Goal: Obtain resource: Download file/media

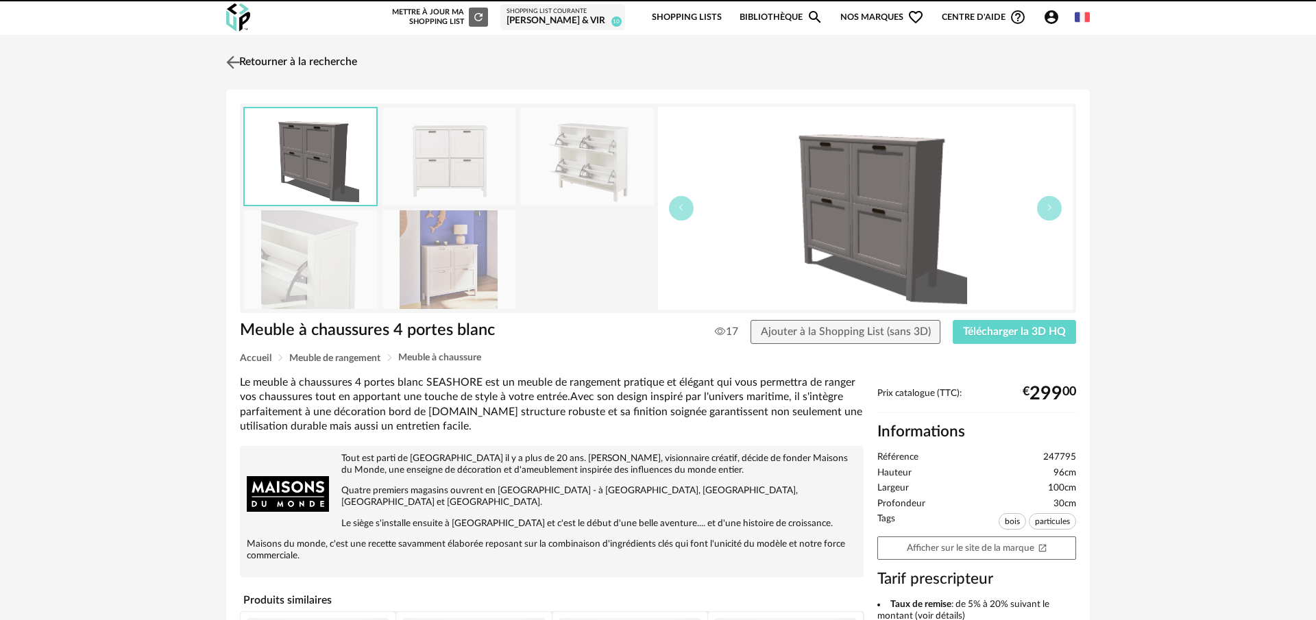
click at [278, 60] on link "Retourner à la recherche" at bounding box center [290, 62] width 134 height 30
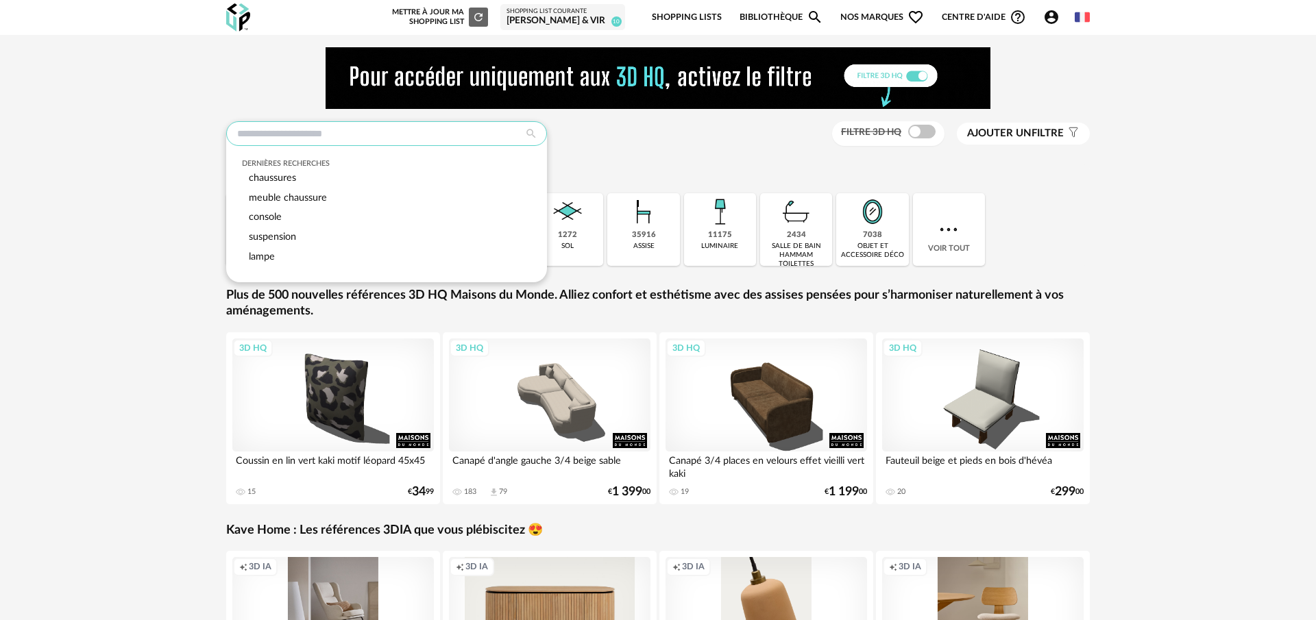
click at [431, 139] on input "text" at bounding box center [386, 133] width 321 height 25
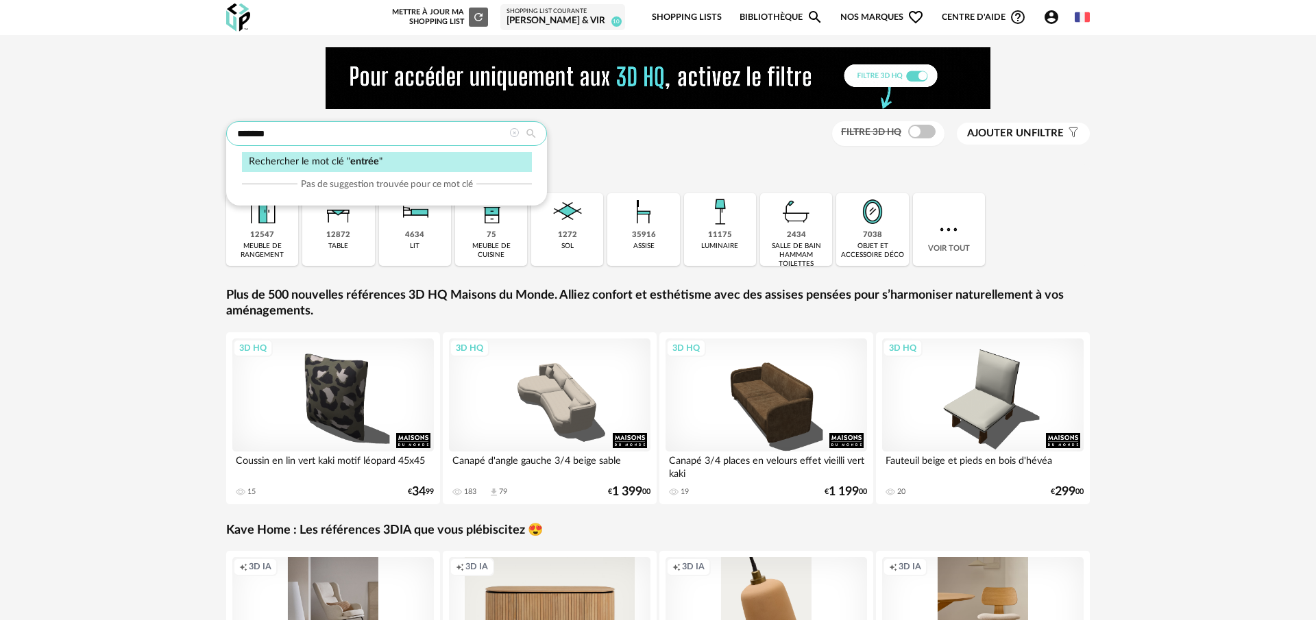
type input "******"
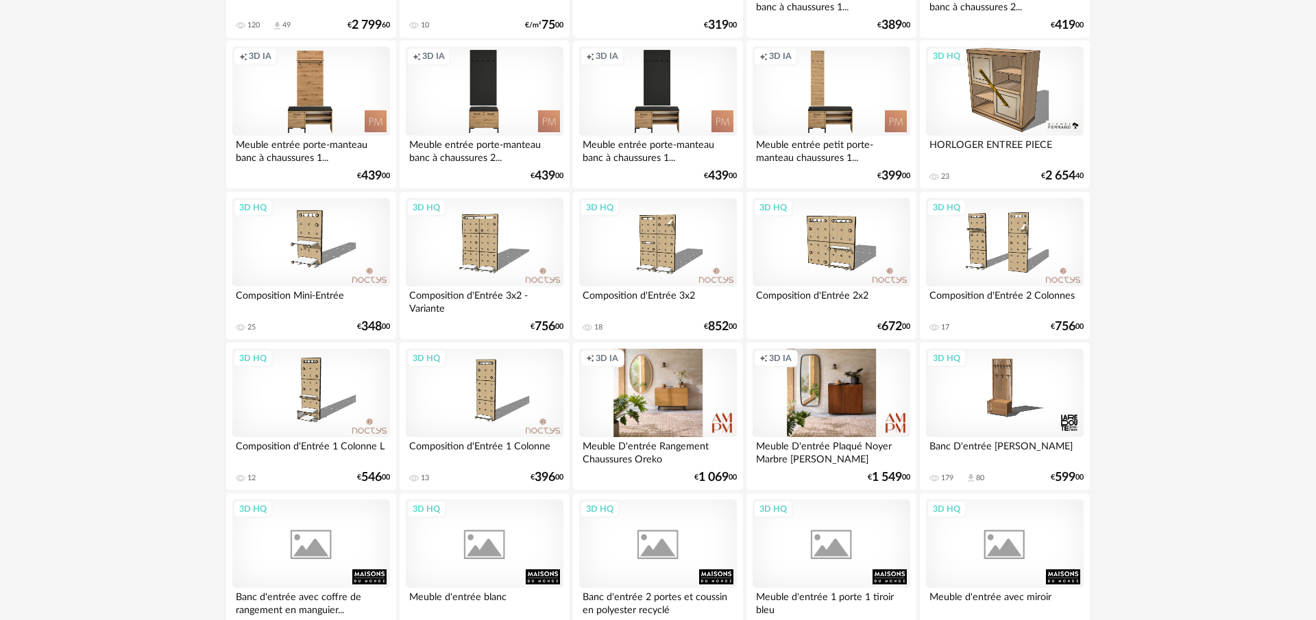
scroll to position [567, 0]
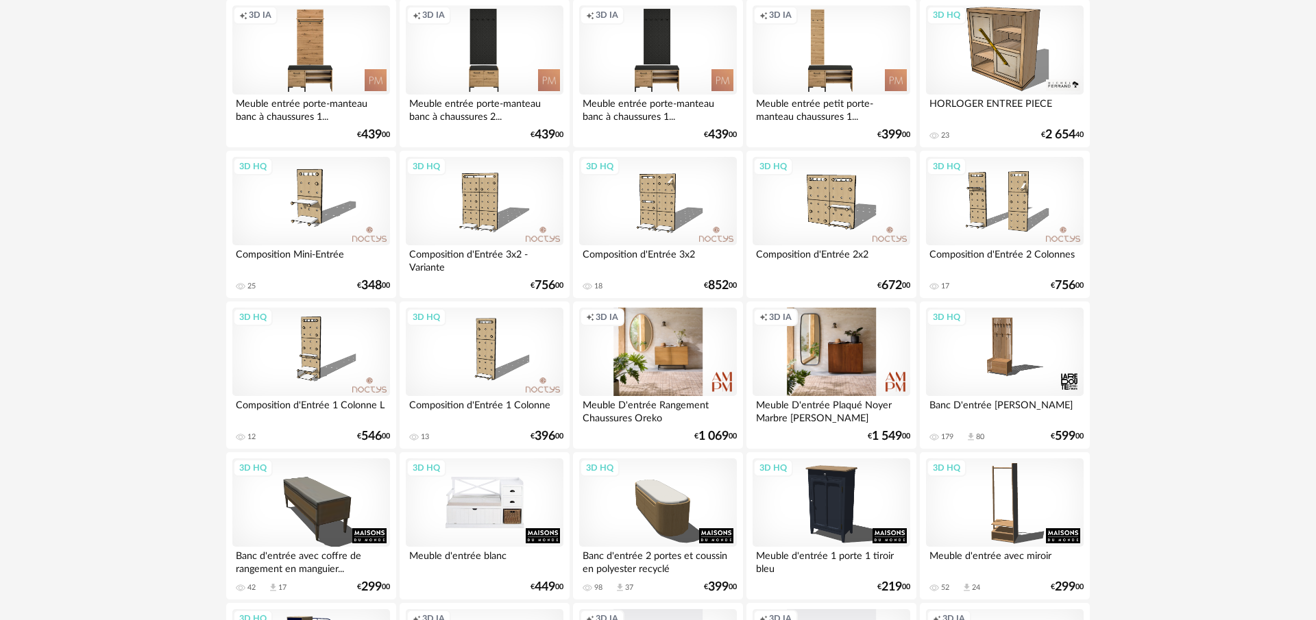
click at [512, 515] on div "3D HQ" at bounding box center [485, 502] width 158 height 89
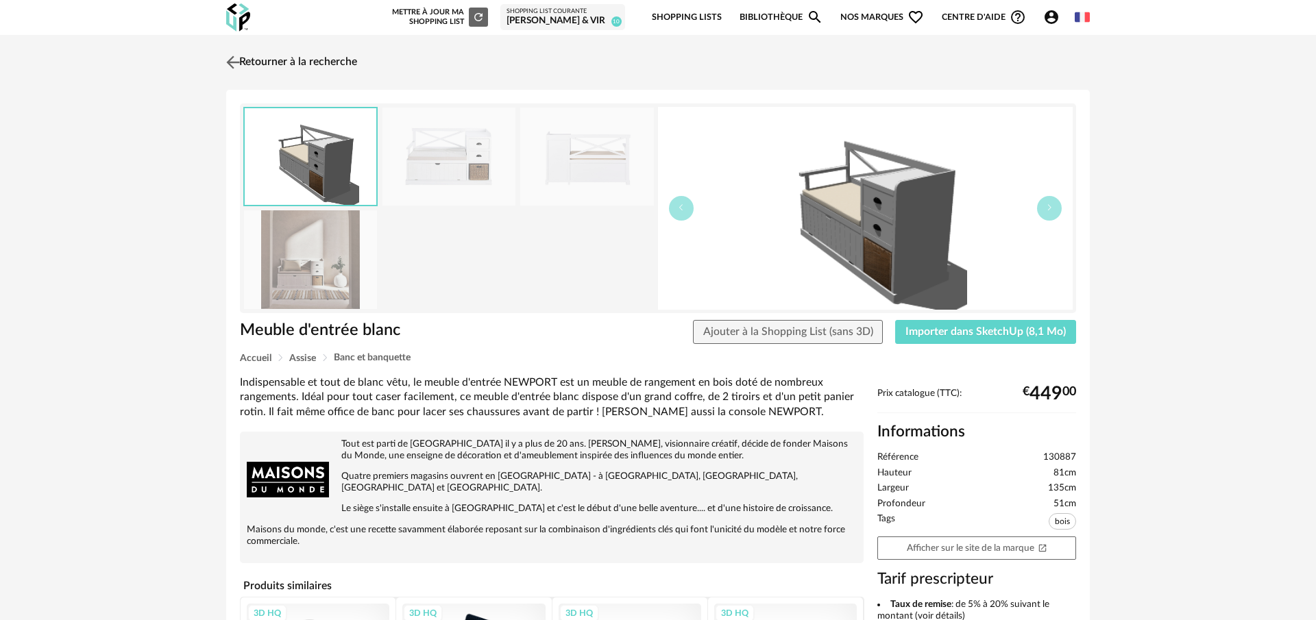
click at [240, 64] on img at bounding box center [233, 62] width 20 height 20
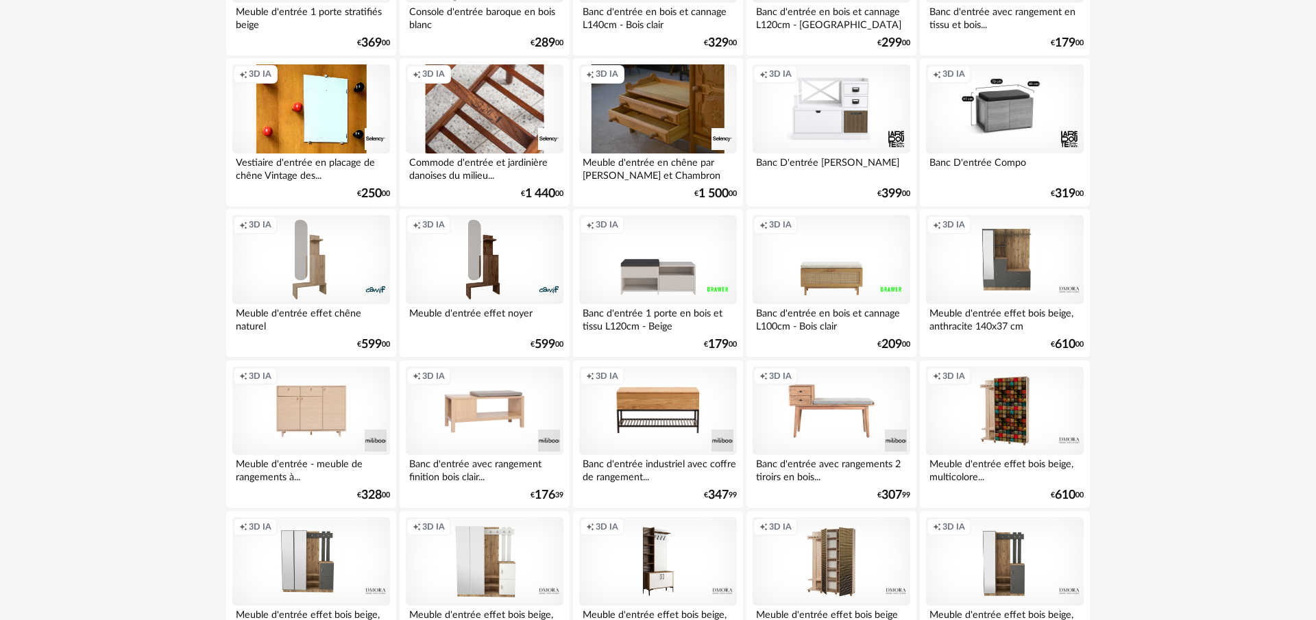
scroll to position [1869, 0]
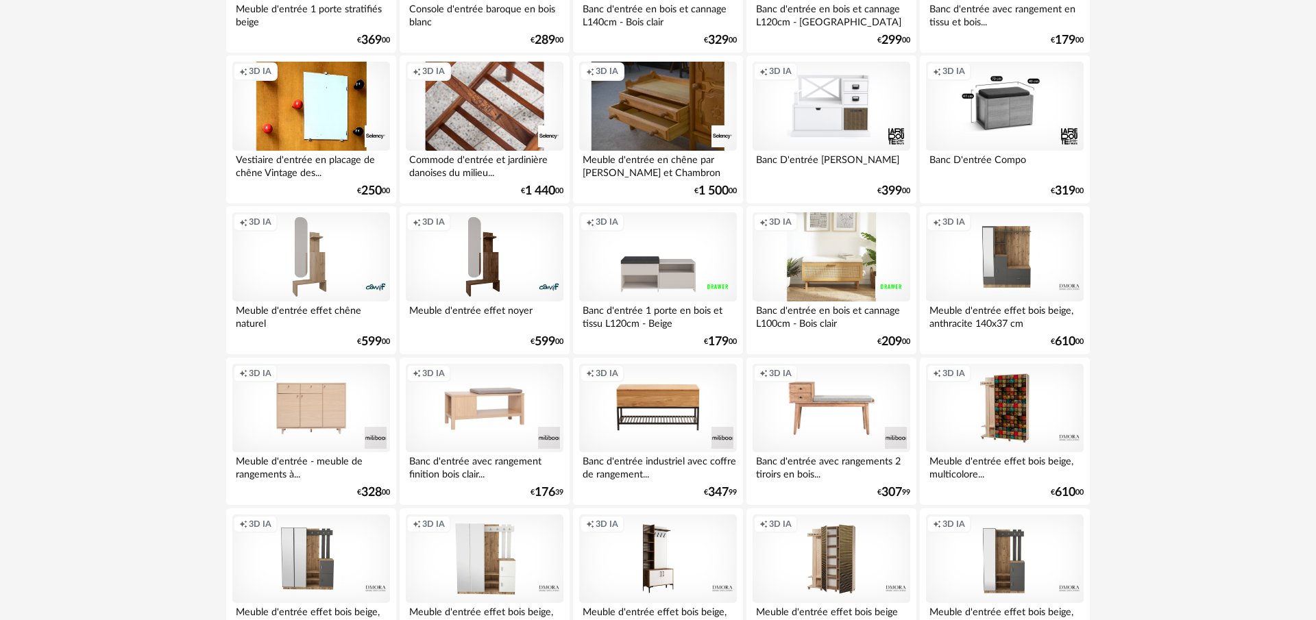
click at [831, 266] on div "Creation icon 3D IA" at bounding box center [831, 256] width 158 height 89
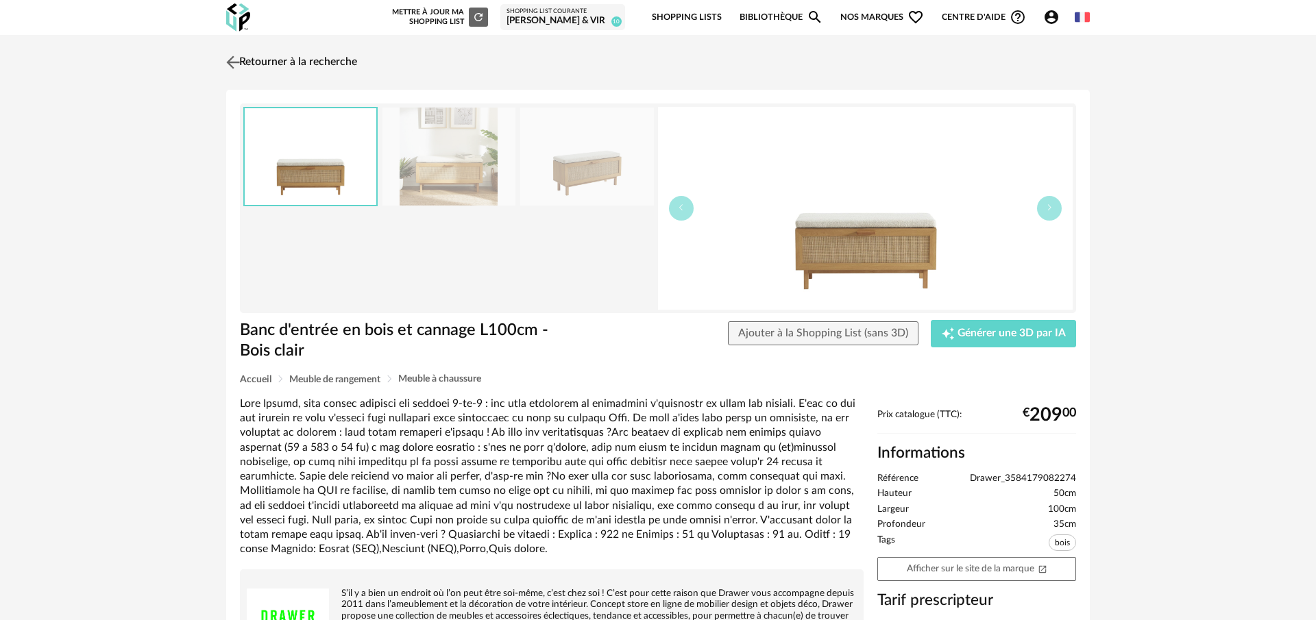
click at [225, 54] on img at bounding box center [233, 62] width 20 height 20
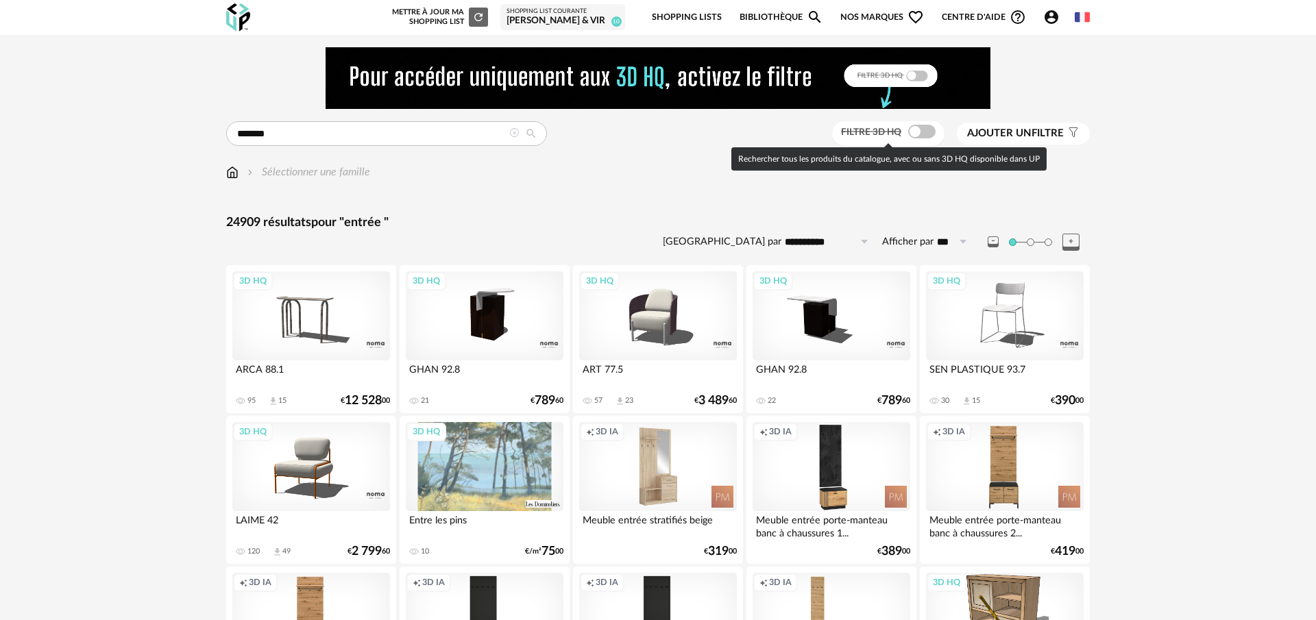
click at [911, 134] on span at bounding box center [921, 132] width 27 height 14
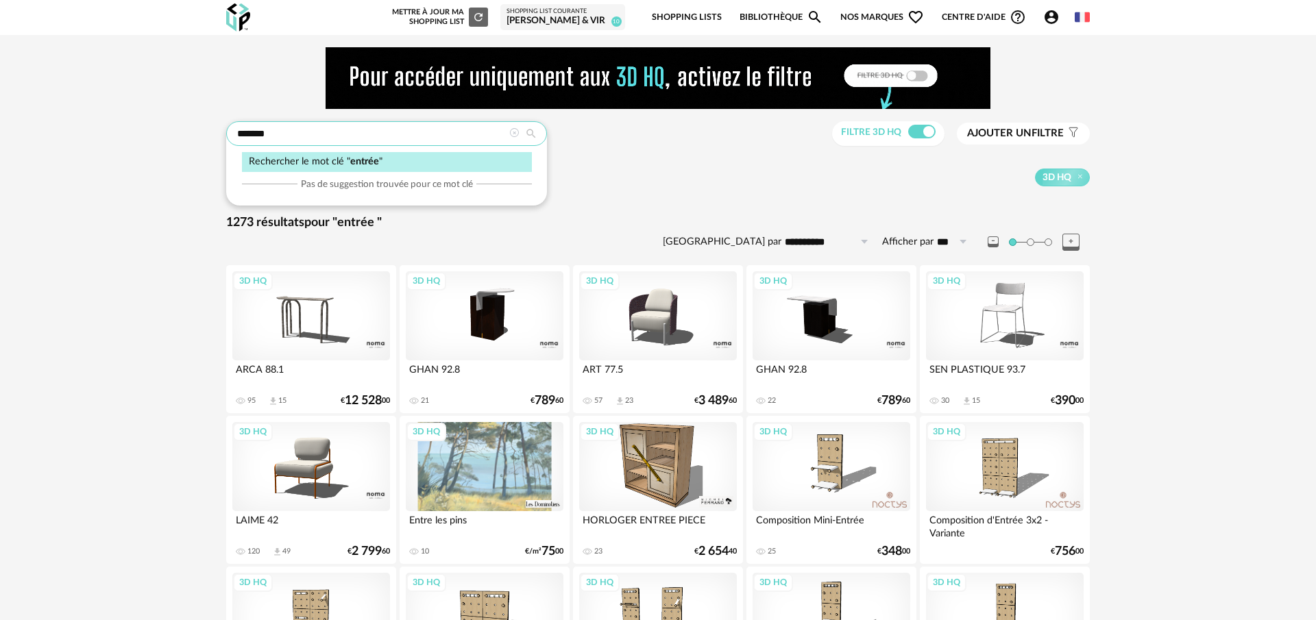
drag, startPoint x: 282, startPoint y: 140, endPoint x: 157, endPoint y: 140, distance: 124.7
type input "****"
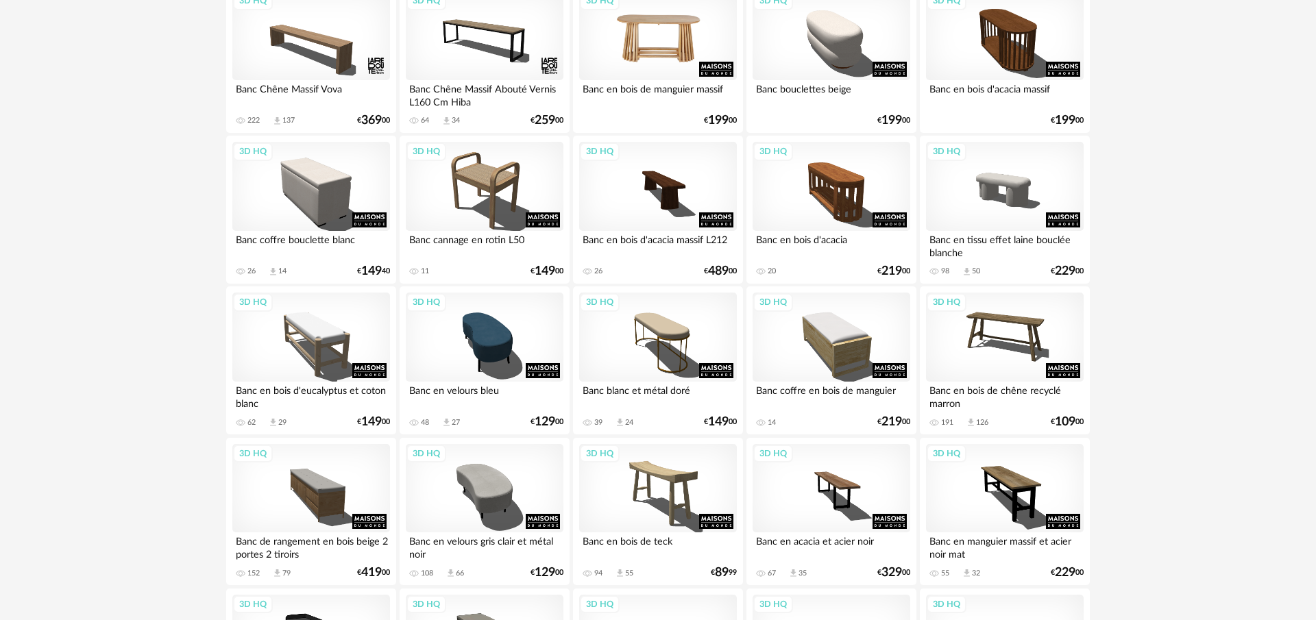
scroll to position [347, 0]
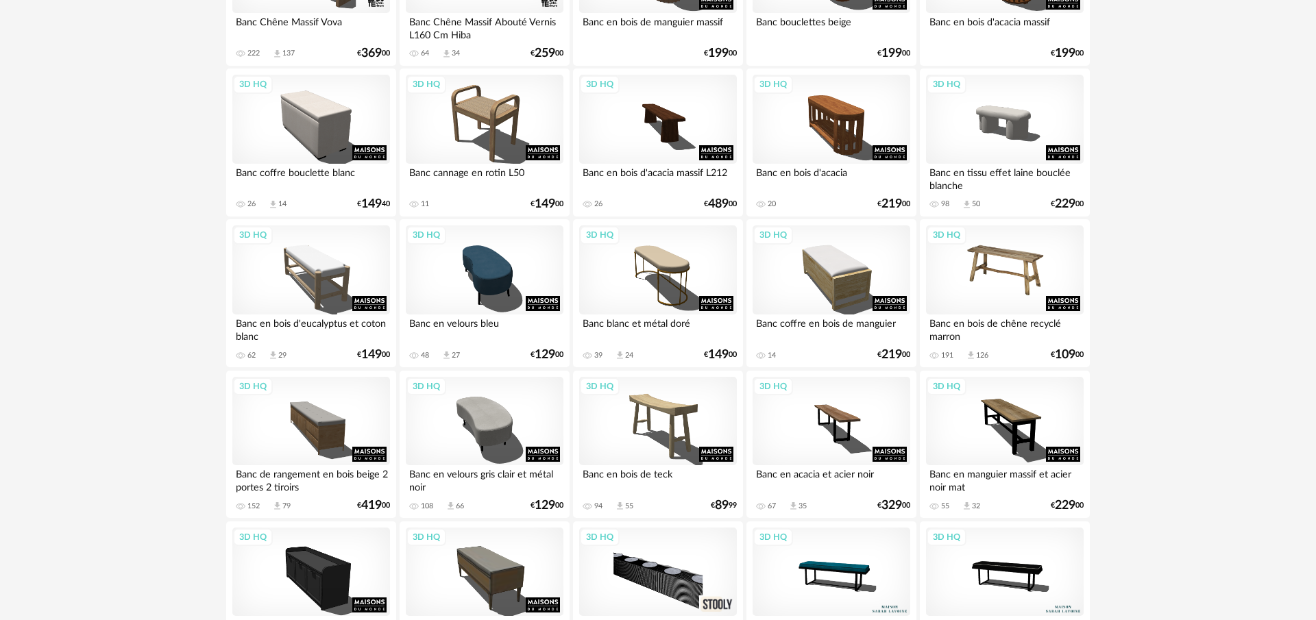
click at [1015, 269] on div "3D HQ" at bounding box center [1005, 269] width 158 height 89
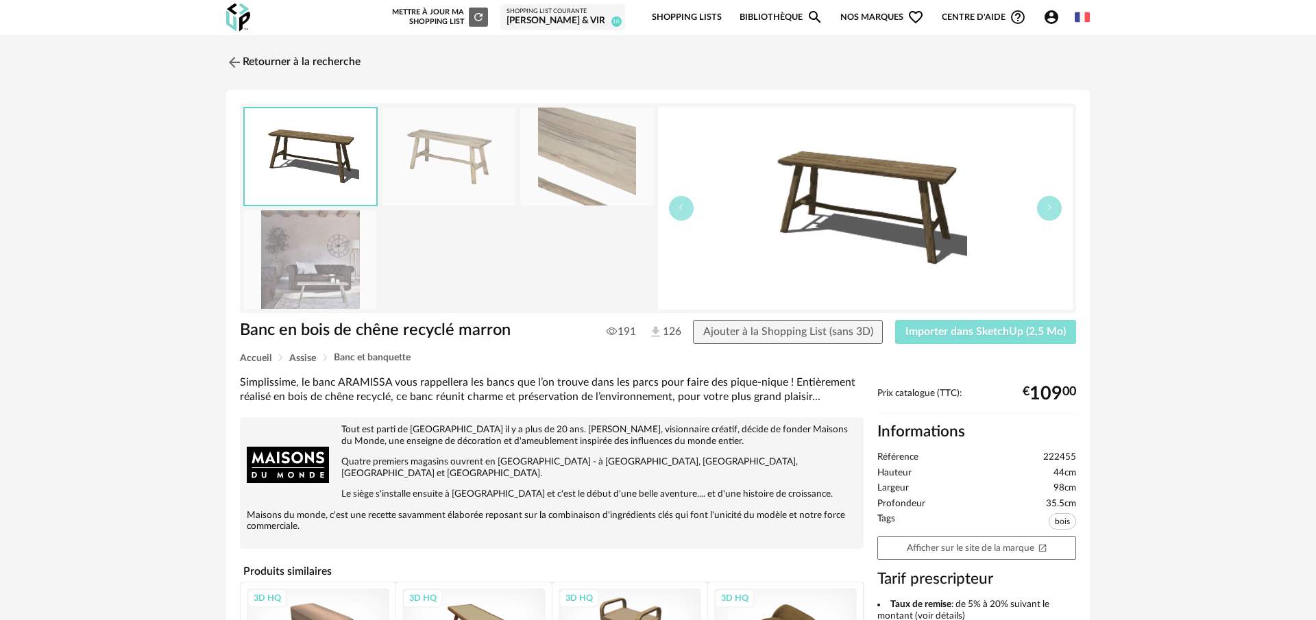
click at [985, 336] on span "Importer dans SketchUp (2,5 Mo)" at bounding box center [985, 331] width 160 height 11
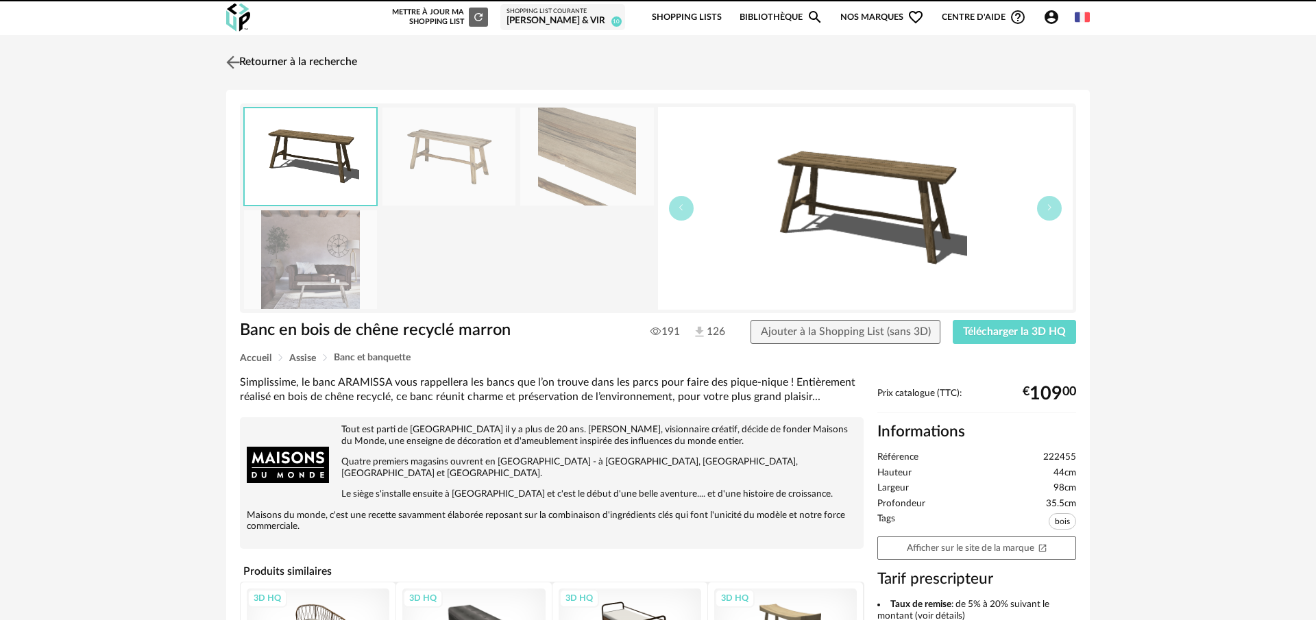
click at [236, 60] on img at bounding box center [233, 62] width 20 height 20
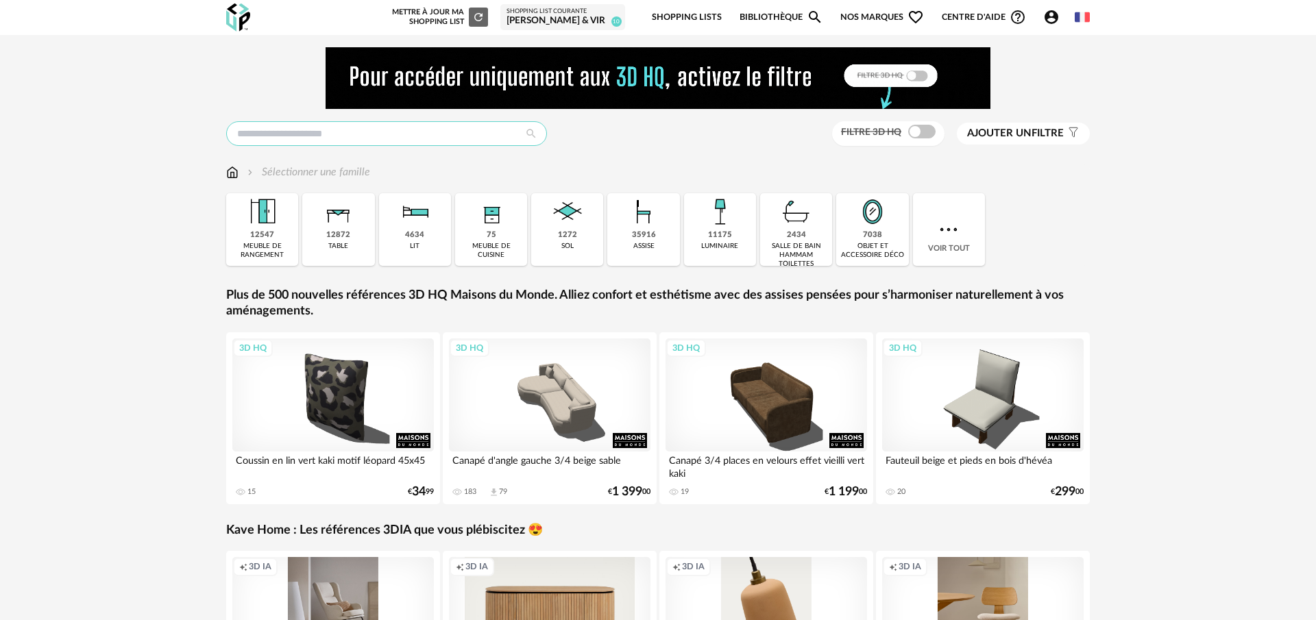
click at [362, 136] on input "text" at bounding box center [386, 133] width 321 height 25
type input "**********"
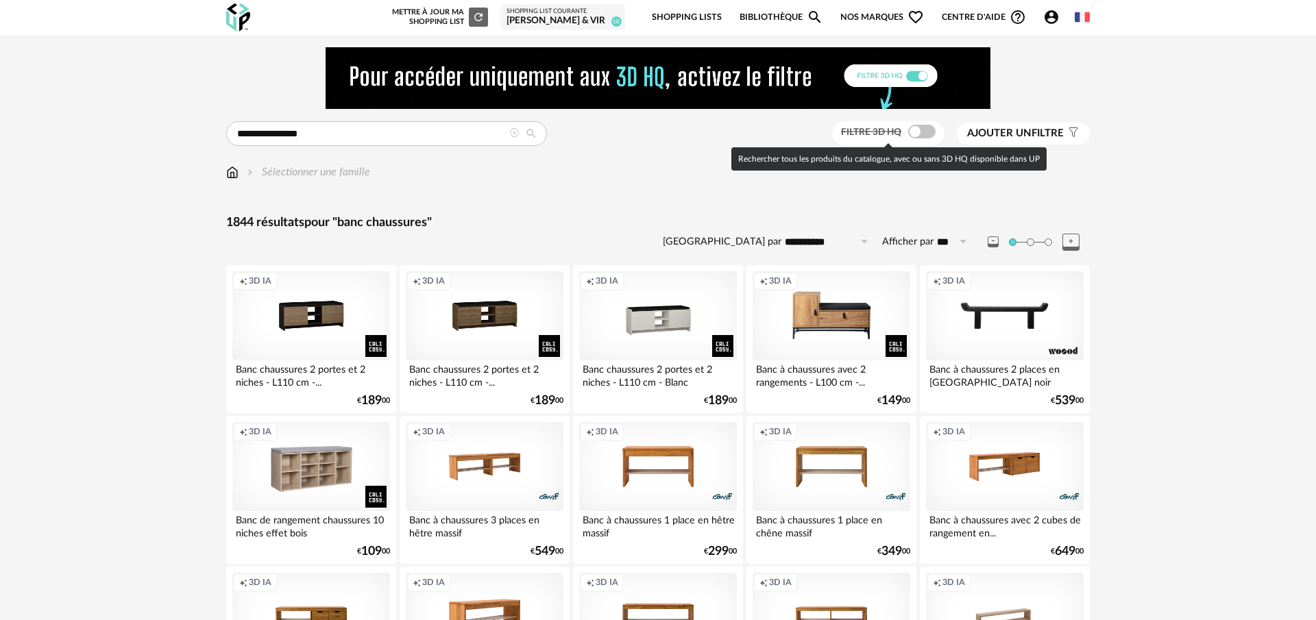
click at [916, 132] on span at bounding box center [921, 132] width 27 height 14
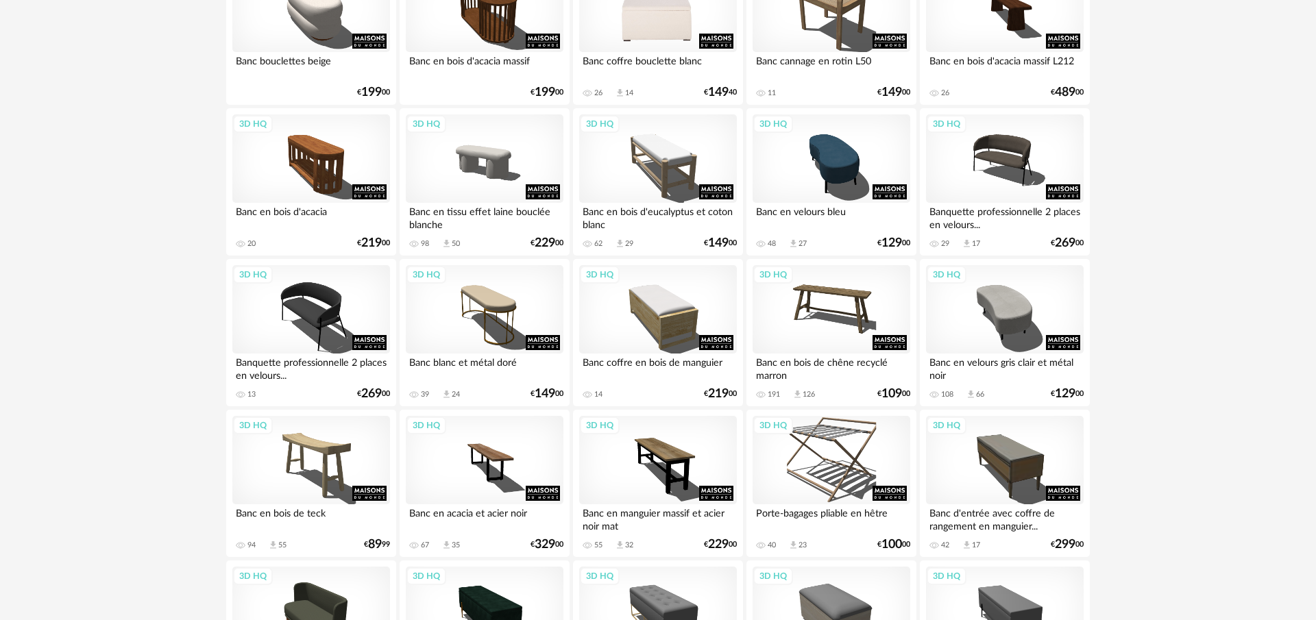
scroll to position [613, 0]
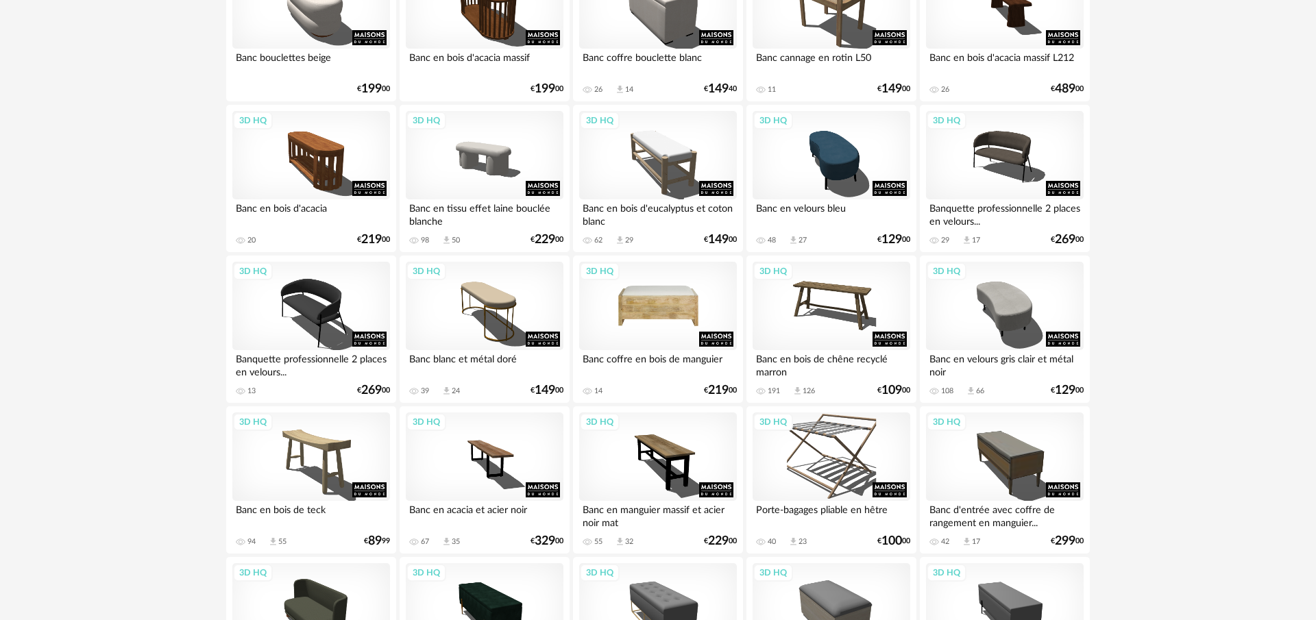
click at [679, 298] on div "3D HQ" at bounding box center [658, 306] width 158 height 89
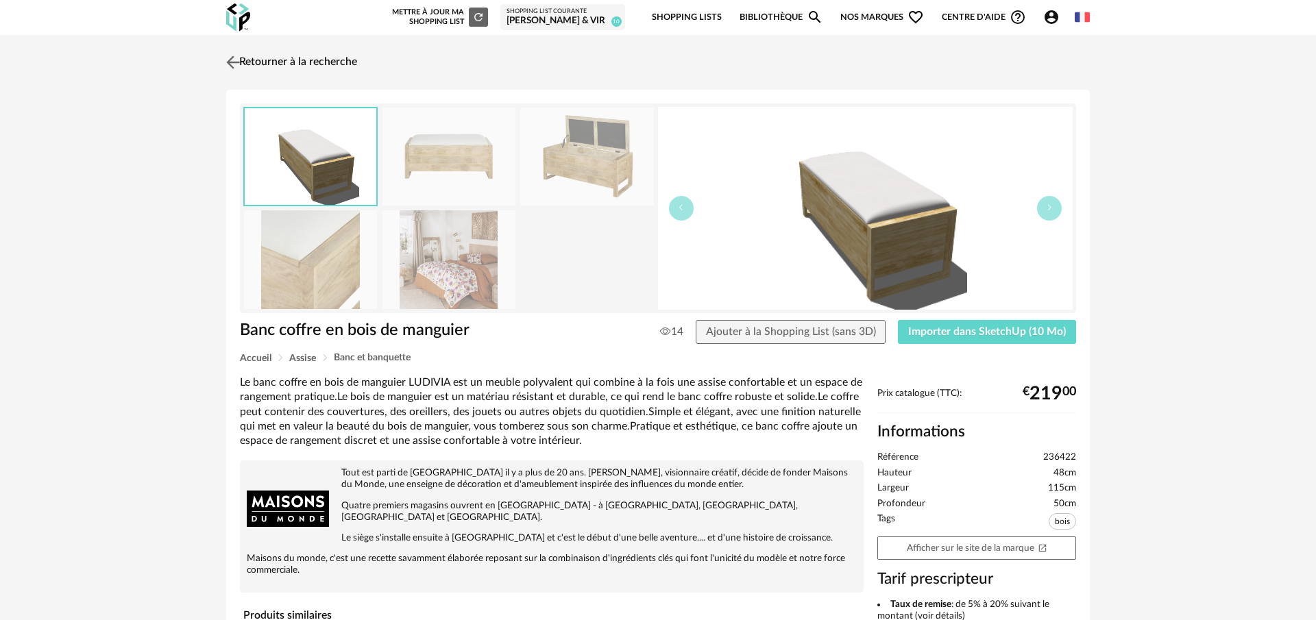
click at [240, 58] on img at bounding box center [233, 62] width 20 height 20
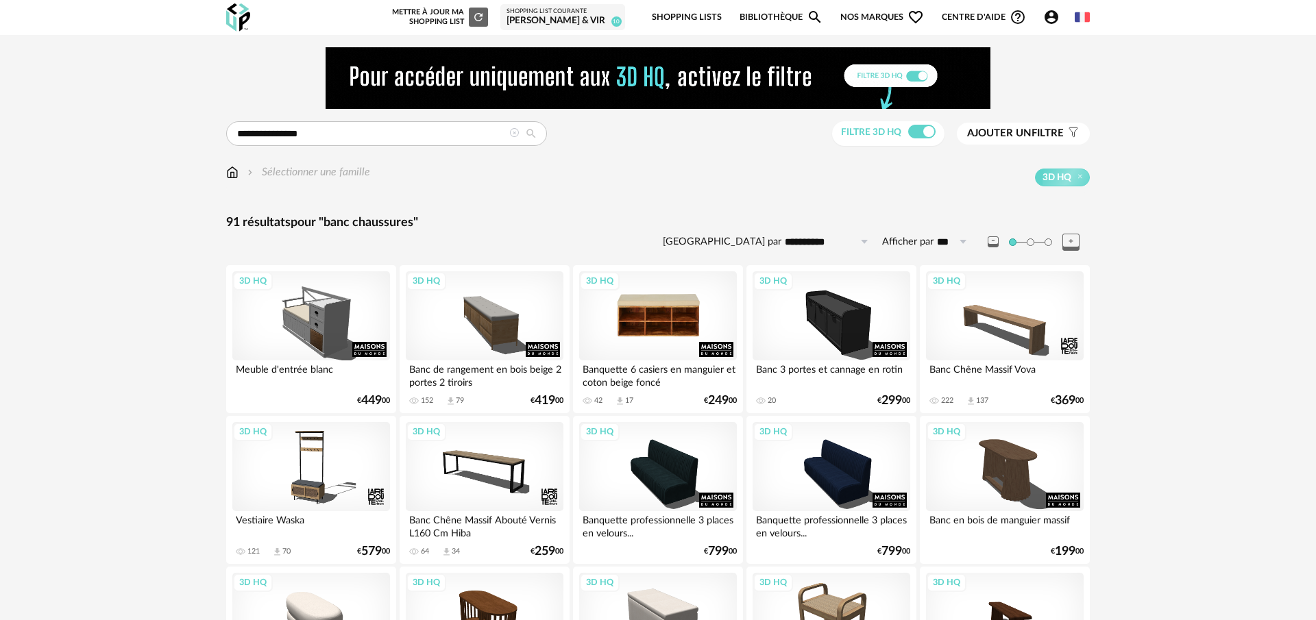
click at [677, 330] on div "3D HQ" at bounding box center [658, 315] width 158 height 89
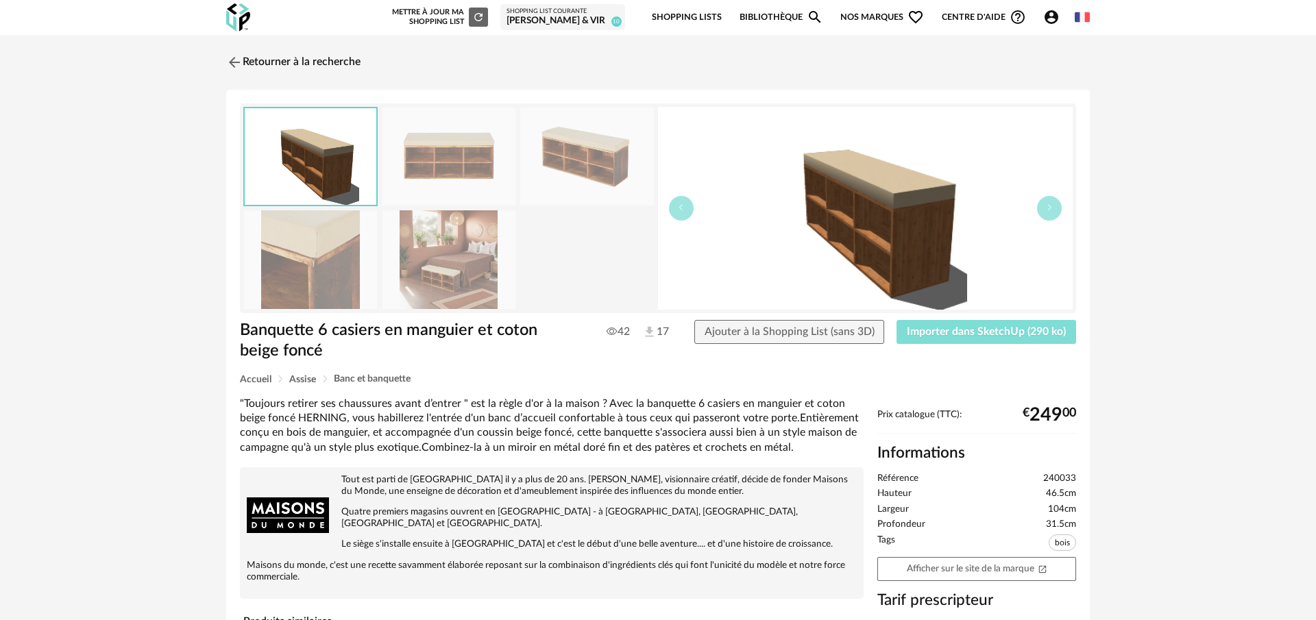
click at [961, 334] on span "Importer dans SketchUp (290 ko)" at bounding box center [986, 331] width 159 height 11
click at [234, 66] on img at bounding box center [233, 61] width 20 height 20
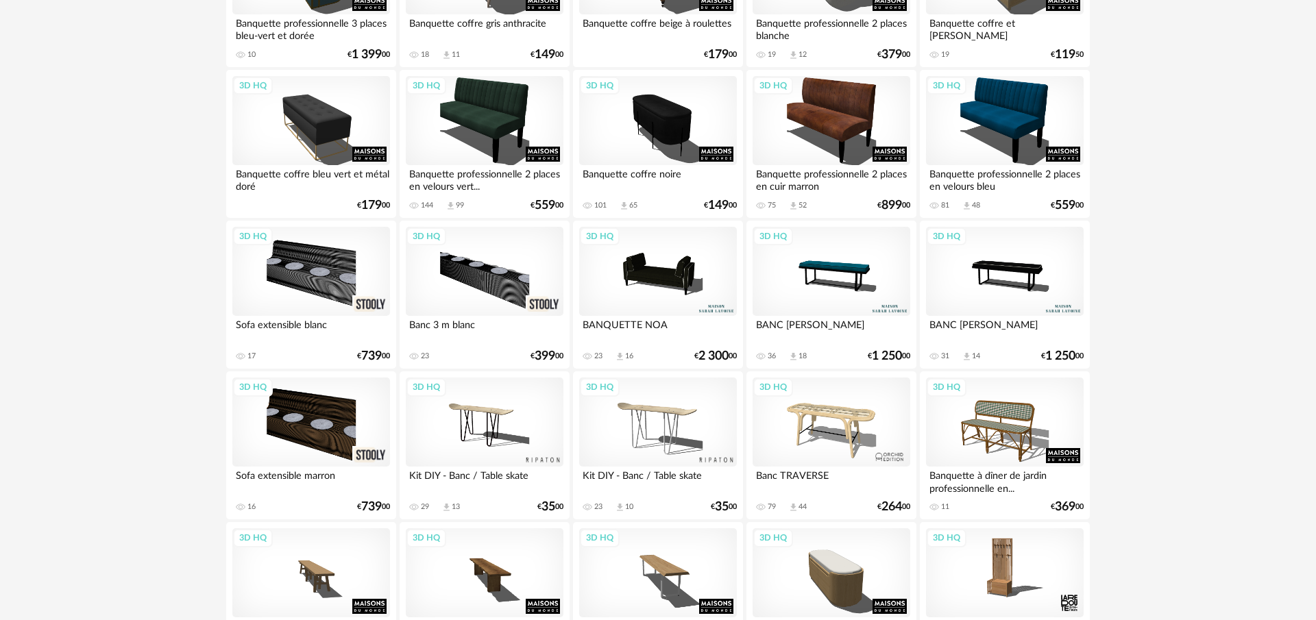
scroll to position [1412, 0]
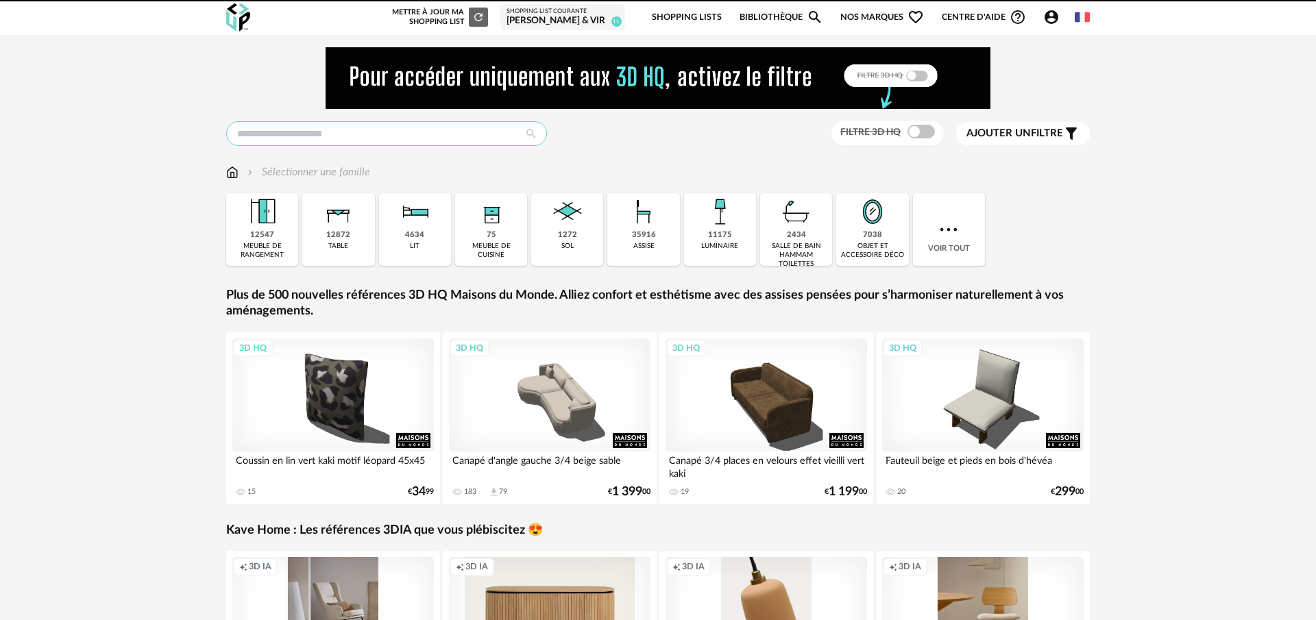
click at [391, 140] on input "text" at bounding box center [386, 133] width 321 height 25
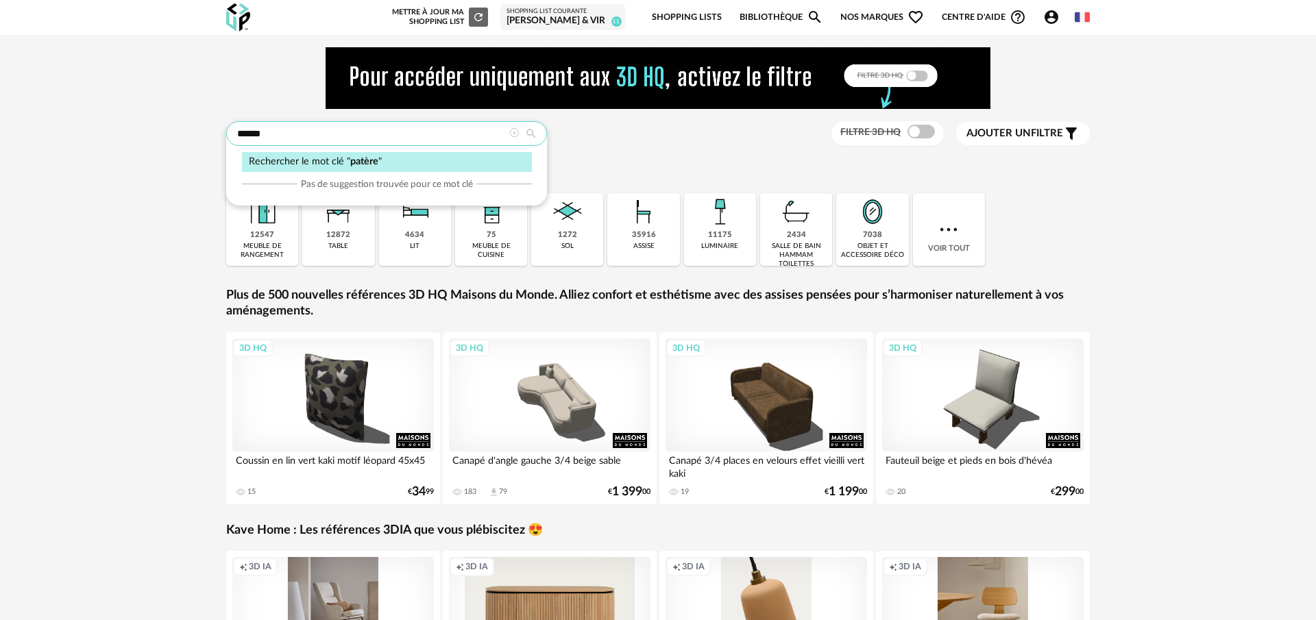
type input "******"
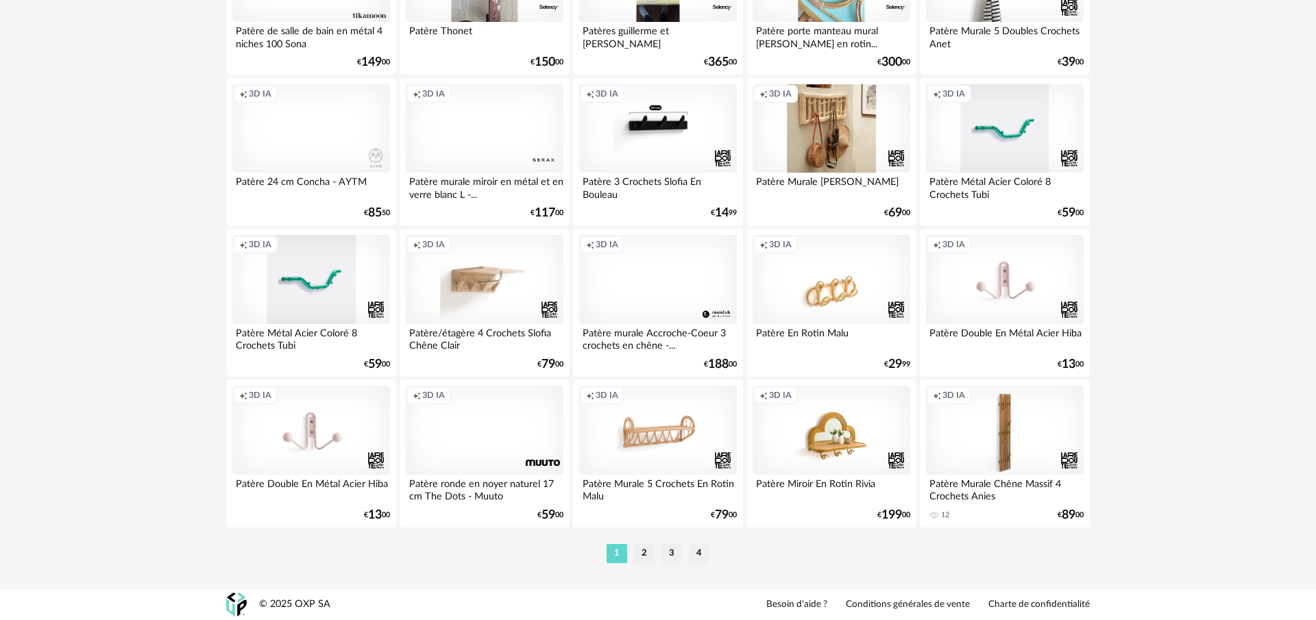
scroll to position [2762, 0]
click at [641, 548] on li "2" at bounding box center [644, 553] width 21 height 19
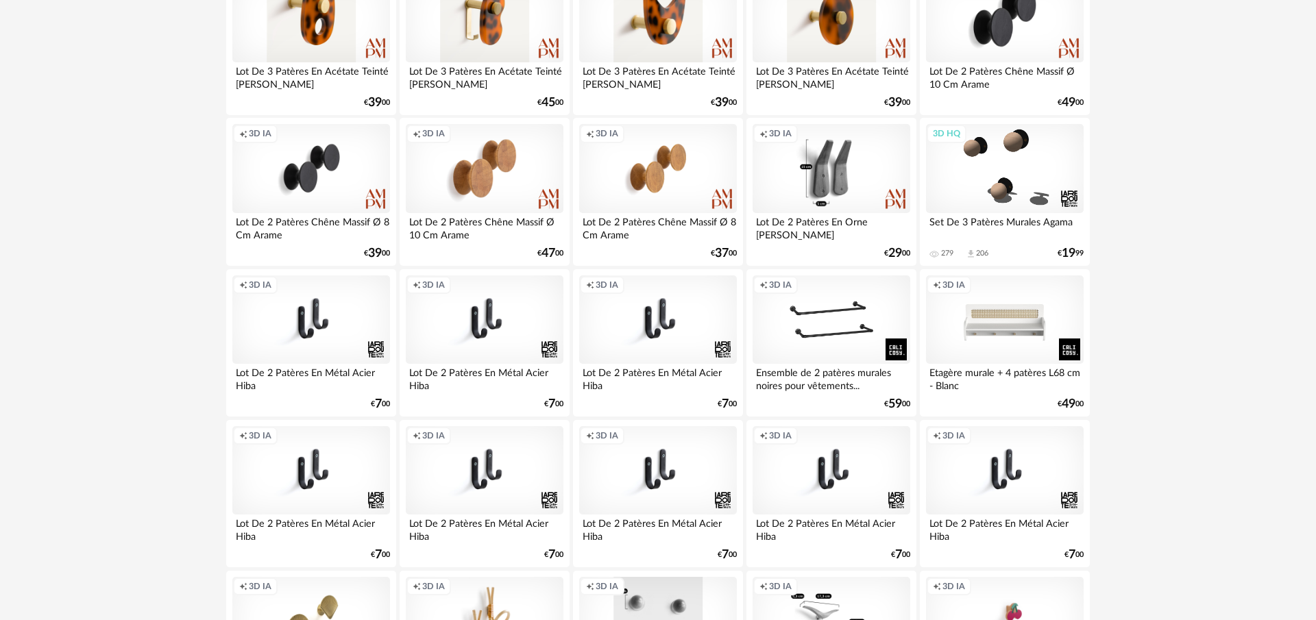
scroll to position [1959, 0]
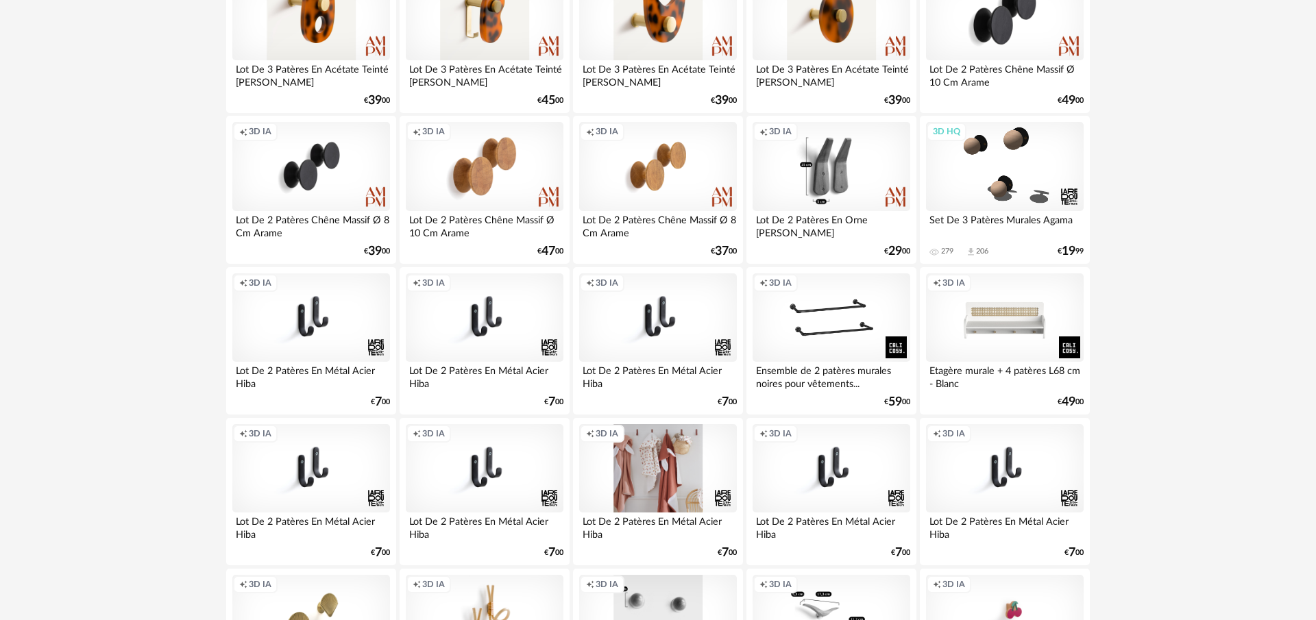
click at [683, 489] on div "Creation icon 3D IA" at bounding box center [658, 468] width 158 height 89
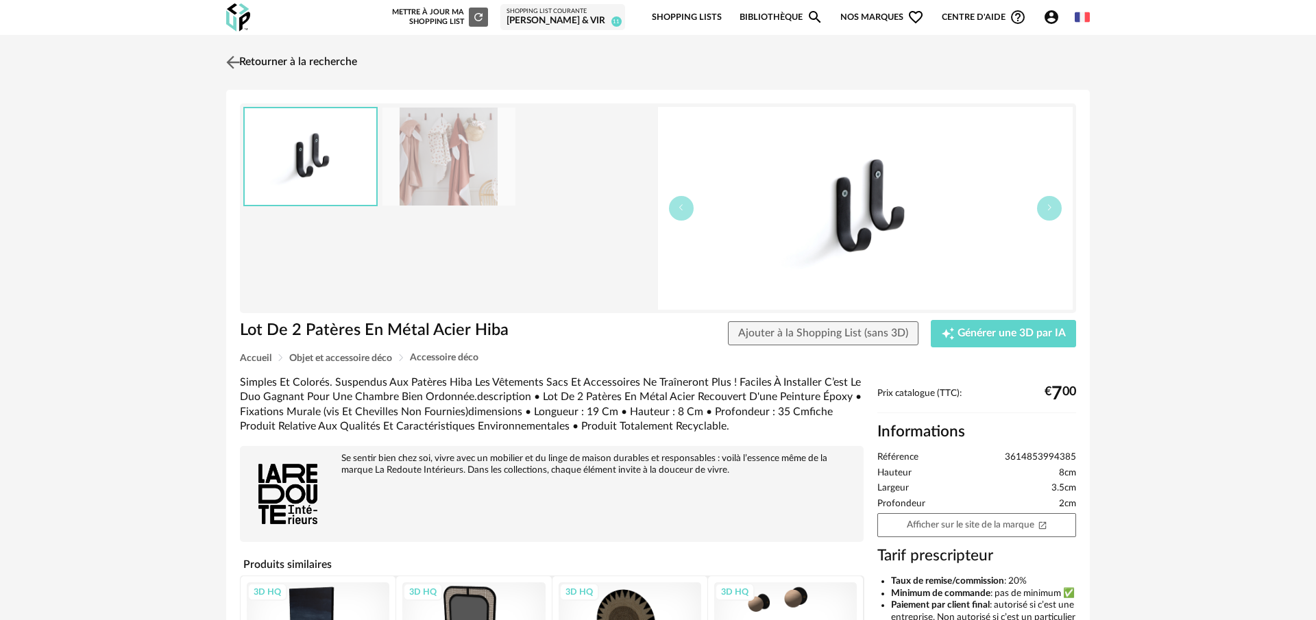
drag, startPoint x: 233, startPoint y: 55, endPoint x: 242, endPoint y: 57, distance: 9.1
click at [234, 56] on img at bounding box center [233, 62] width 20 height 20
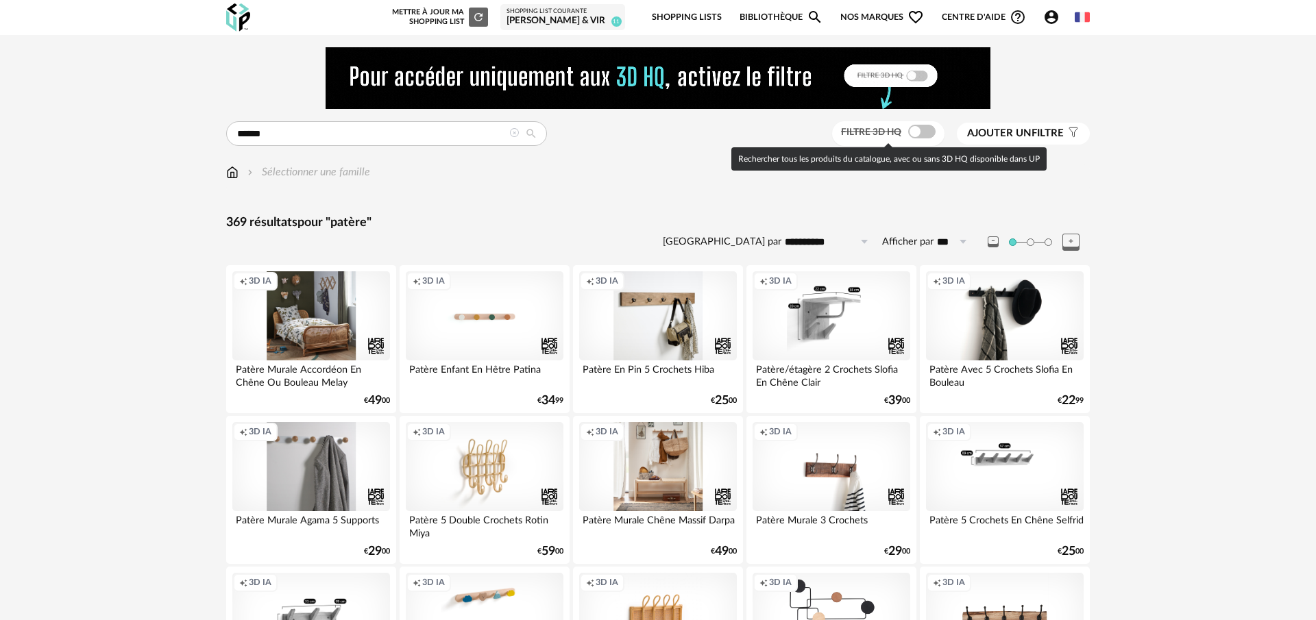
click at [911, 132] on span at bounding box center [921, 132] width 27 height 14
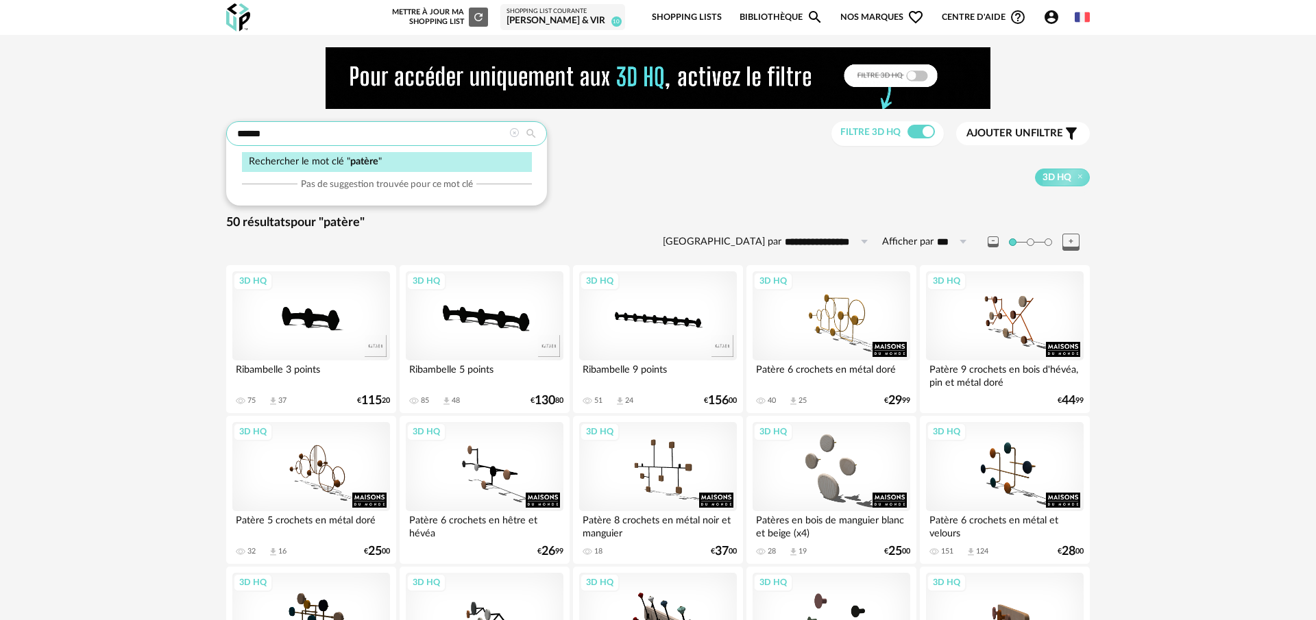
drag, startPoint x: 371, startPoint y: 127, endPoint x: 254, endPoint y: 138, distance: 117.6
click at [253, 138] on input "******" at bounding box center [386, 133] width 321 height 25
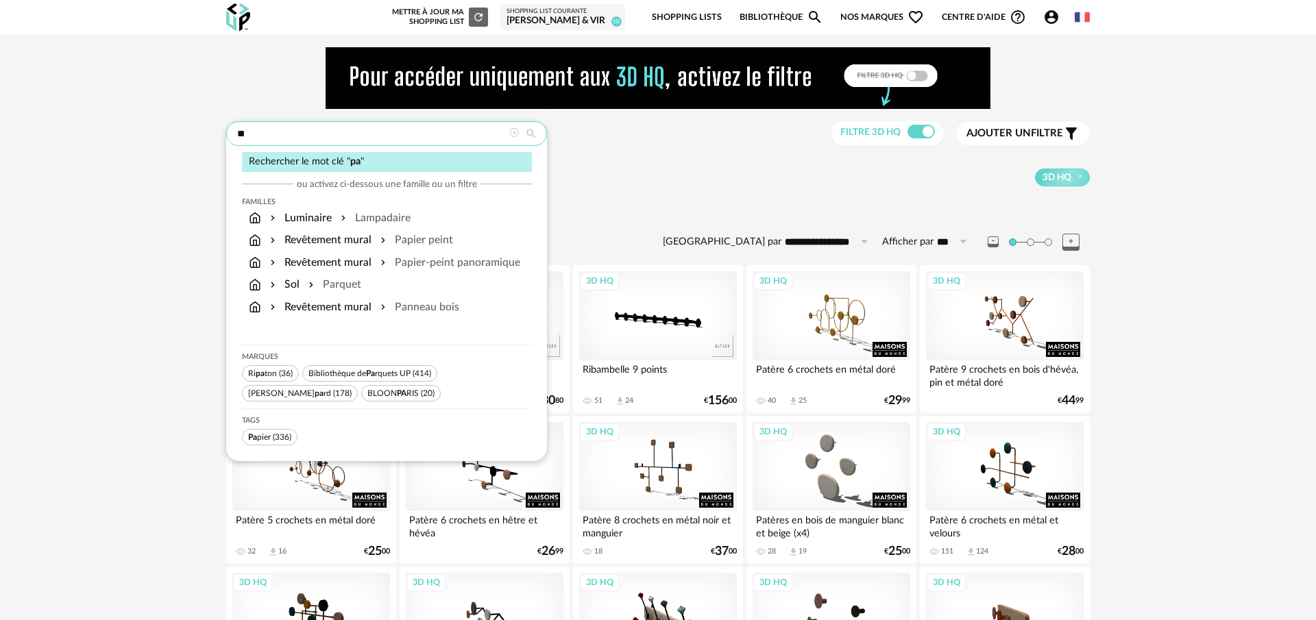
type input "*"
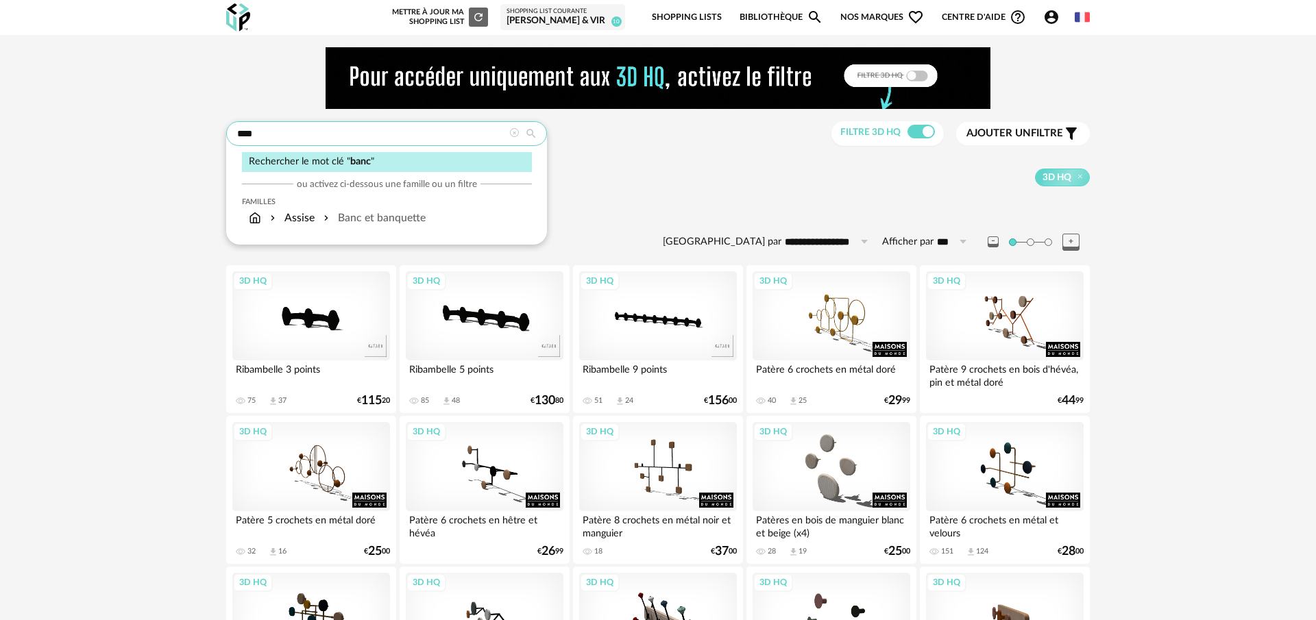
type input "****"
type input "**********"
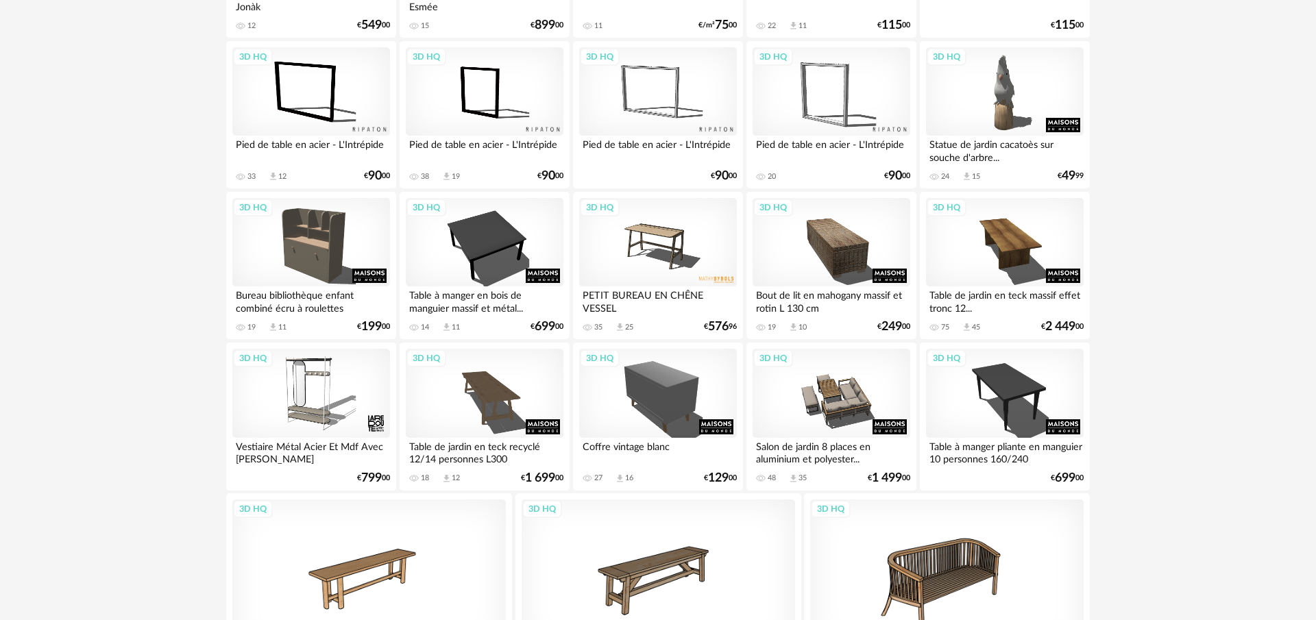
scroll to position [2792, 0]
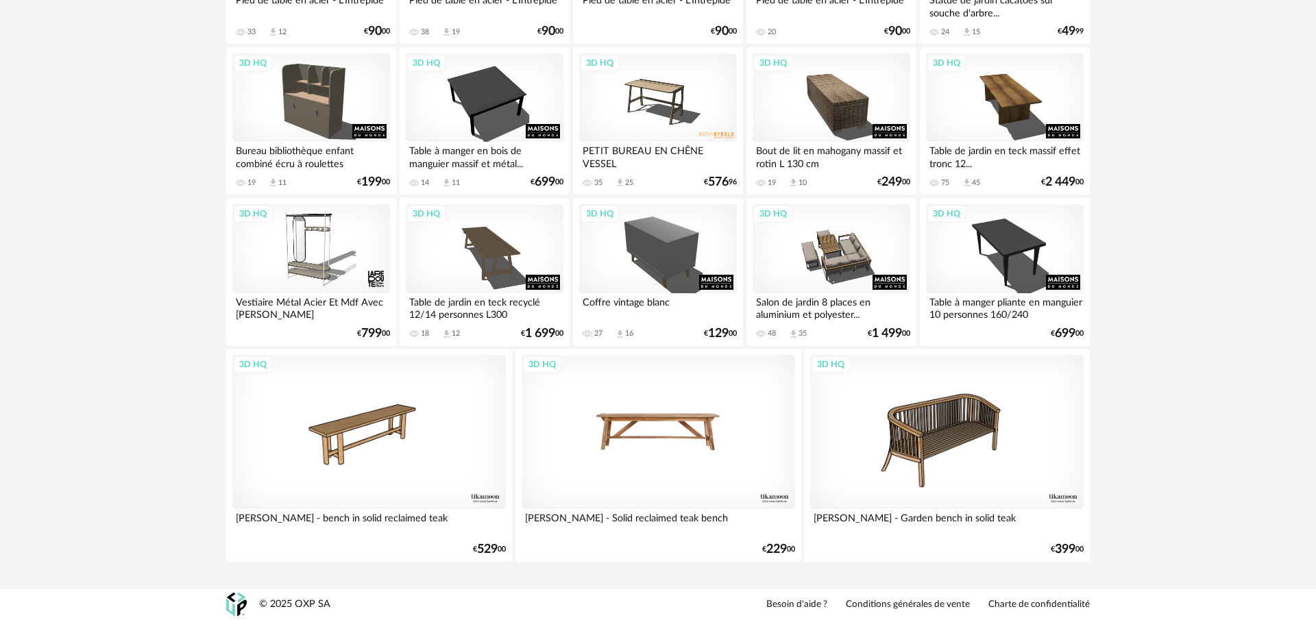
click at [664, 471] on div "3D HQ" at bounding box center [657, 431] width 273 height 153
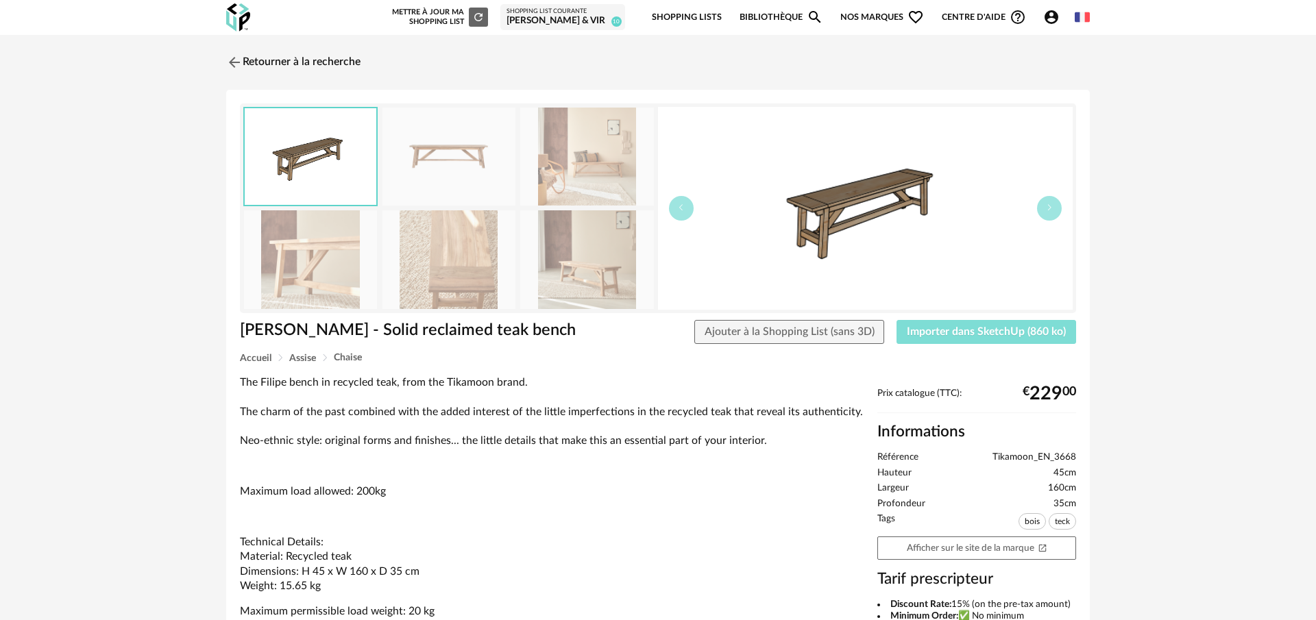
click at [972, 334] on span "Importer dans SketchUp (860 ko)" at bounding box center [986, 331] width 159 height 11
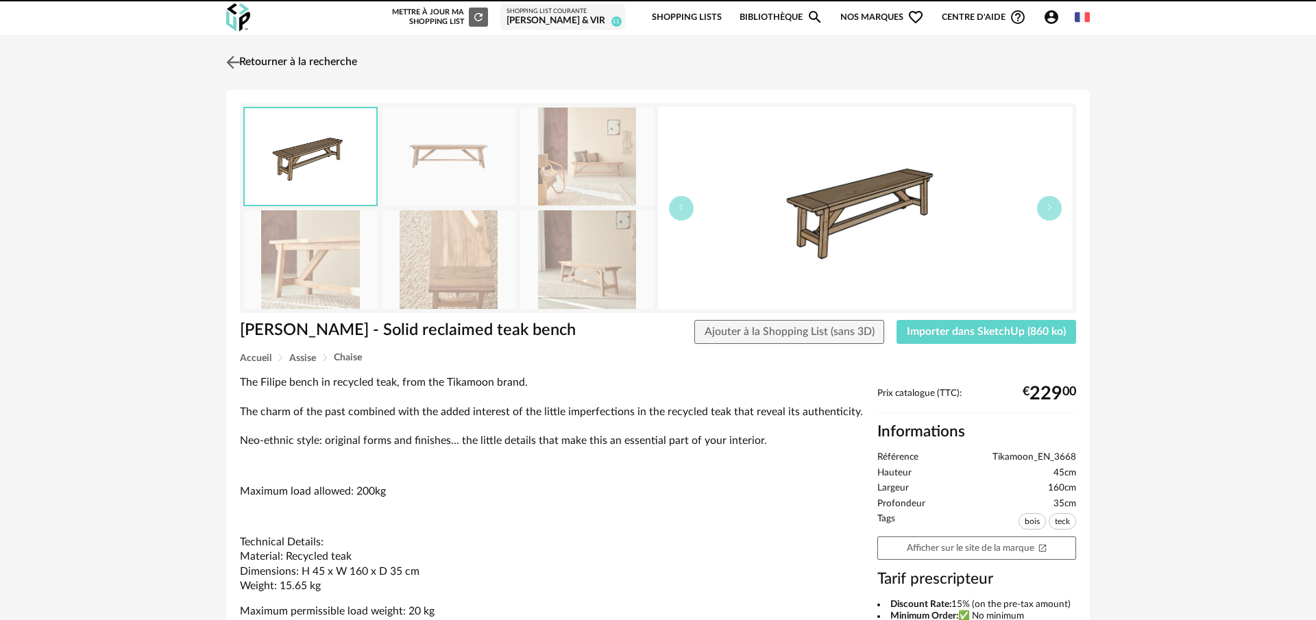
click at [241, 60] on img at bounding box center [233, 62] width 20 height 20
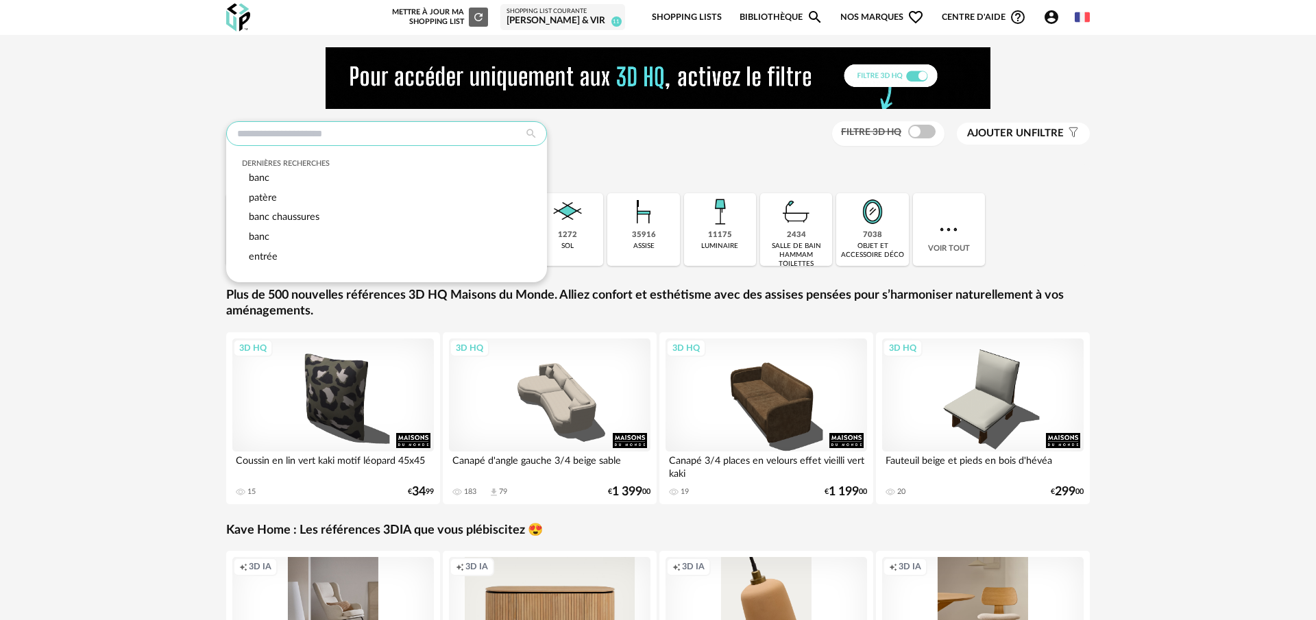
click at [381, 138] on input "text" at bounding box center [386, 133] width 321 height 25
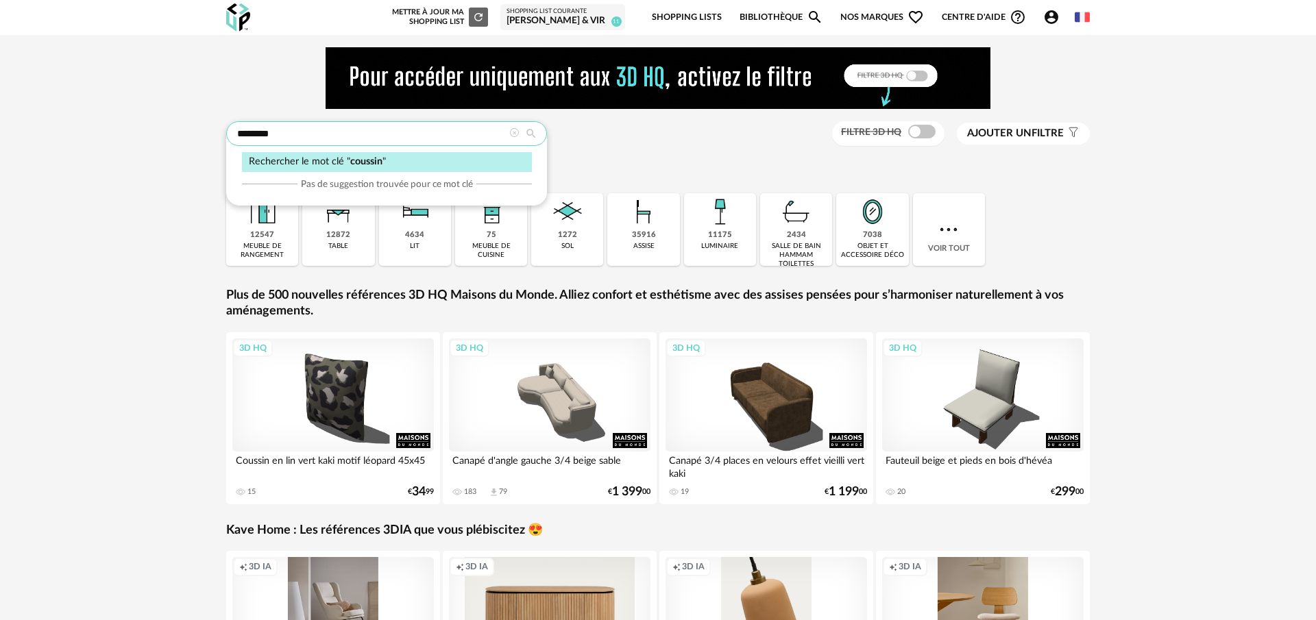
type input "*******"
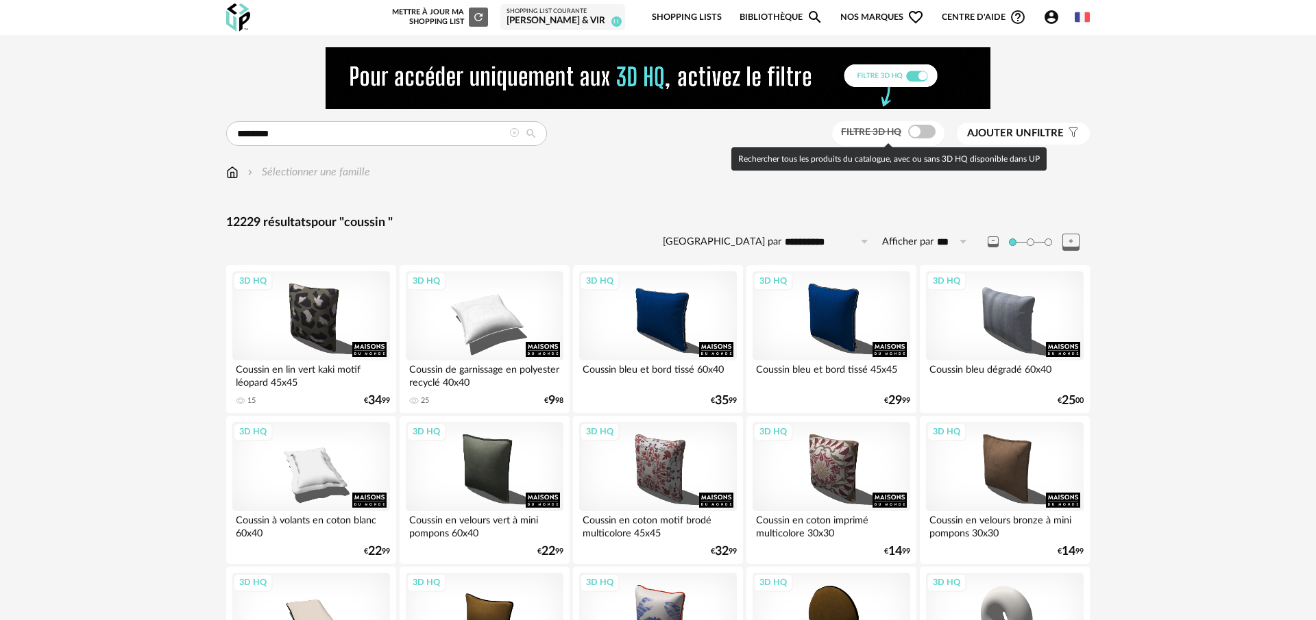
click at [916, 136] on span at bounding box center [921, 132] width 27 height 14
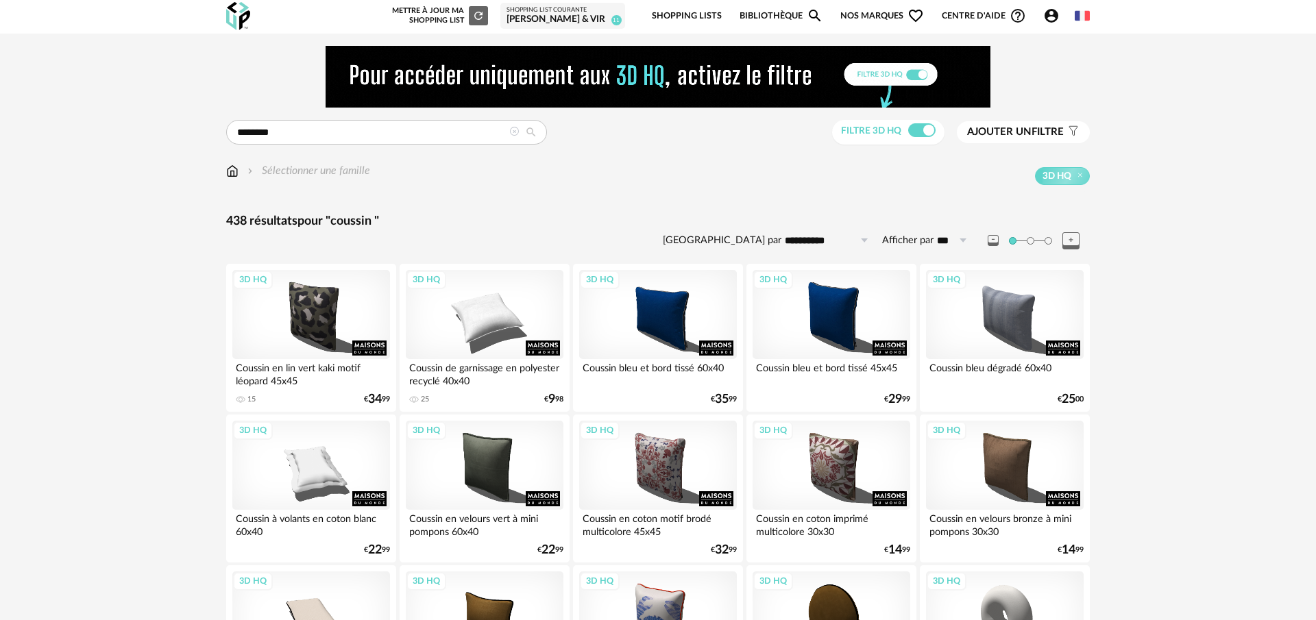
scroll to position [18, 0]
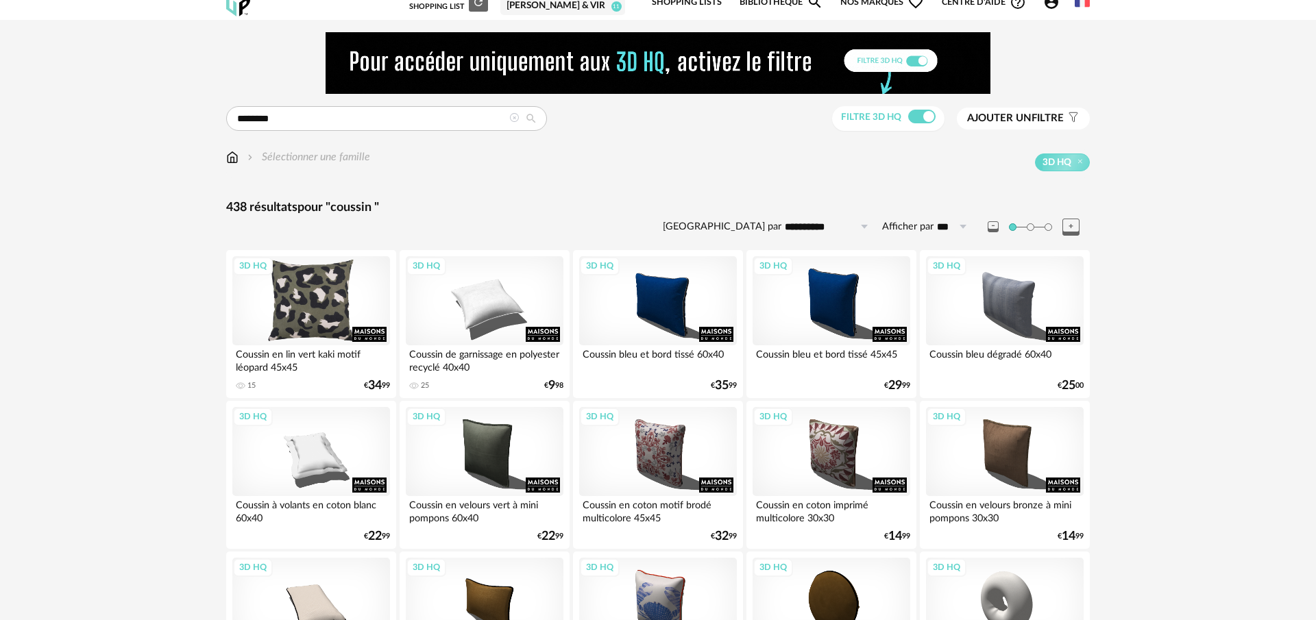
click at [331, 310] on div "3D HQ" at bounding box center [311, 300] width 158 height 89
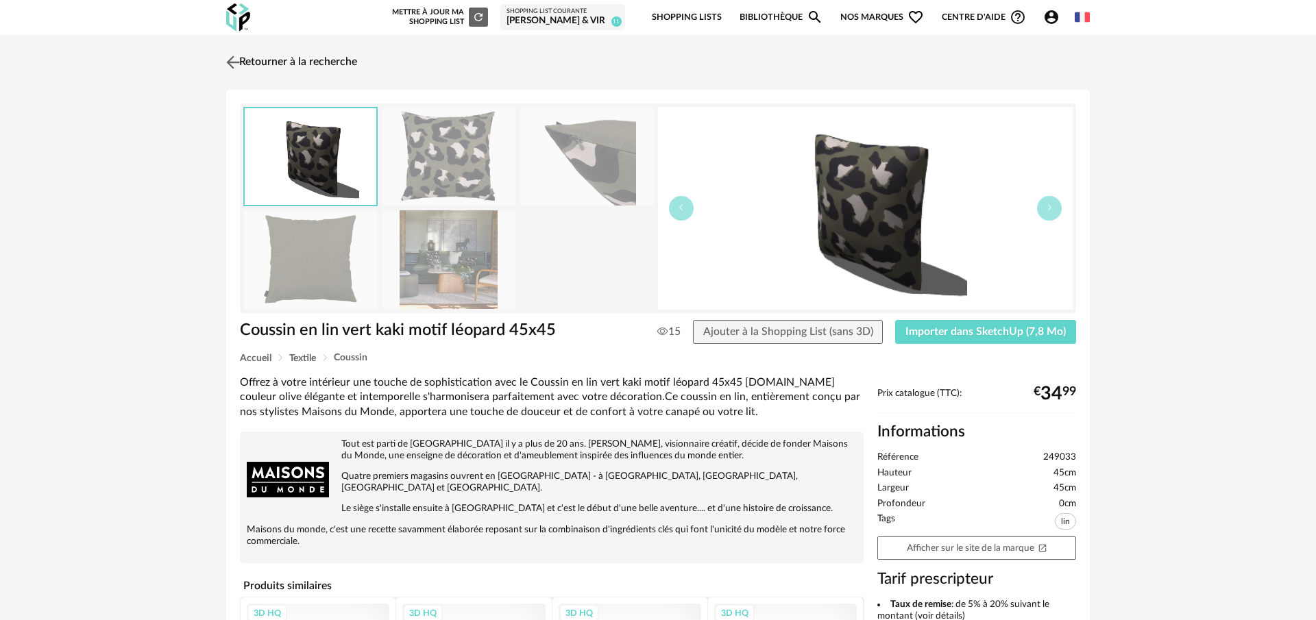
click at [236, 66] on img at bounding box center [233, 62] width 20 height 20
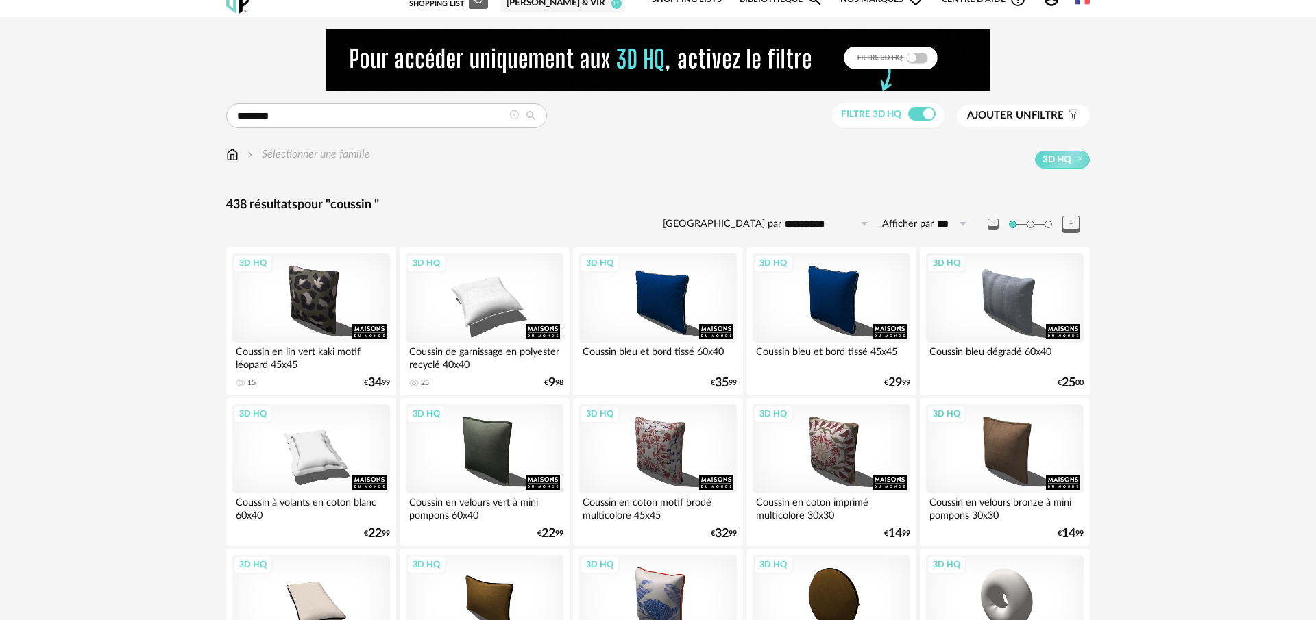
scroll to position [15, 0]
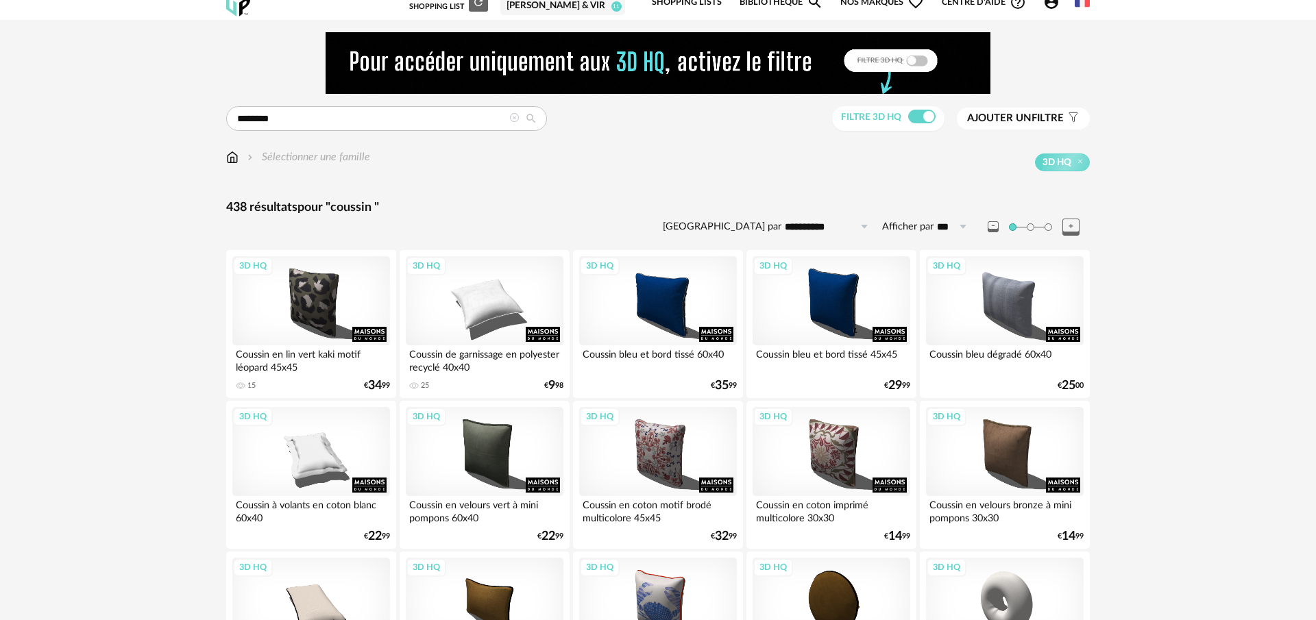
click at [824, 228] on input "**********" at bounding box center [828, 227] width 95 height 22
click at [1077, 223] on icon at bounding box center [1070, 227] width 17 height 17
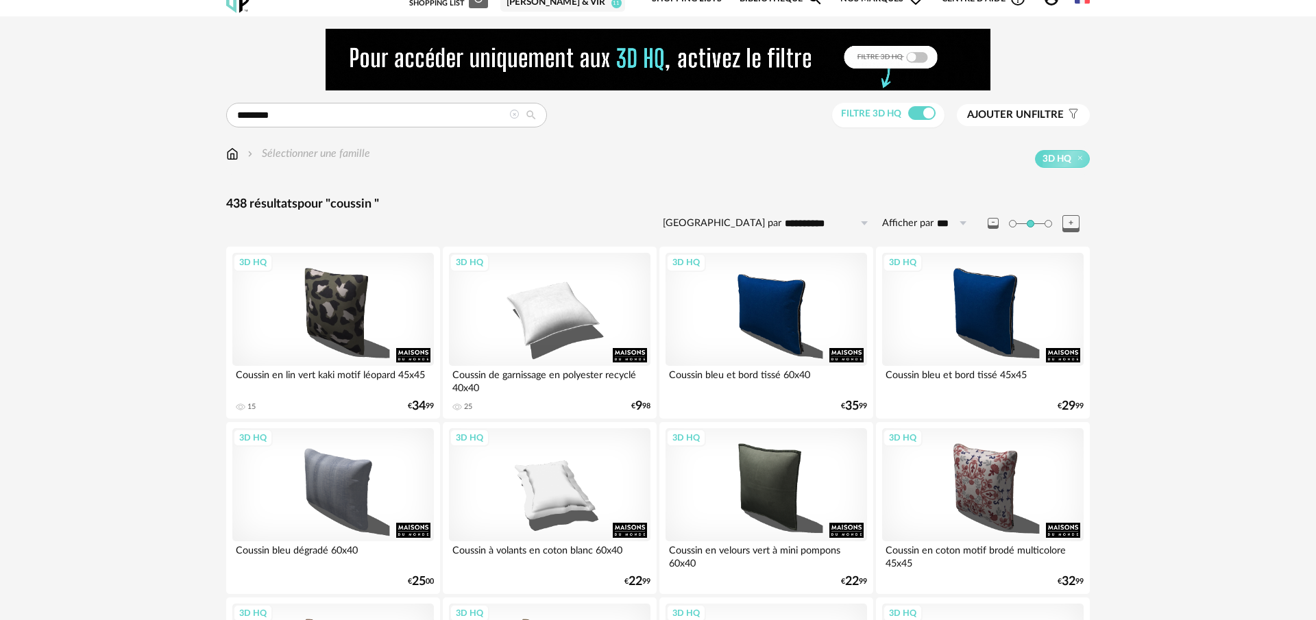
click at [1077, 223] on icon at bounding box center [1070, 223] width 17 height 17
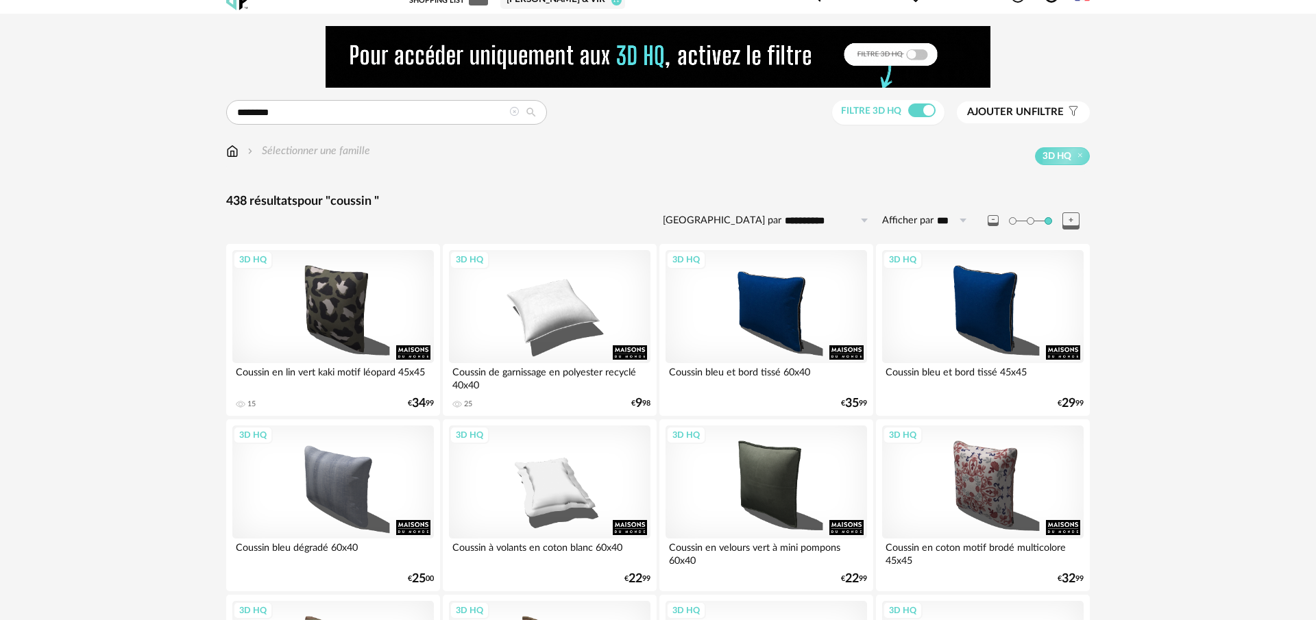
click at [993, 223] on icon at bounding box center [992, 220] width 11 height 11
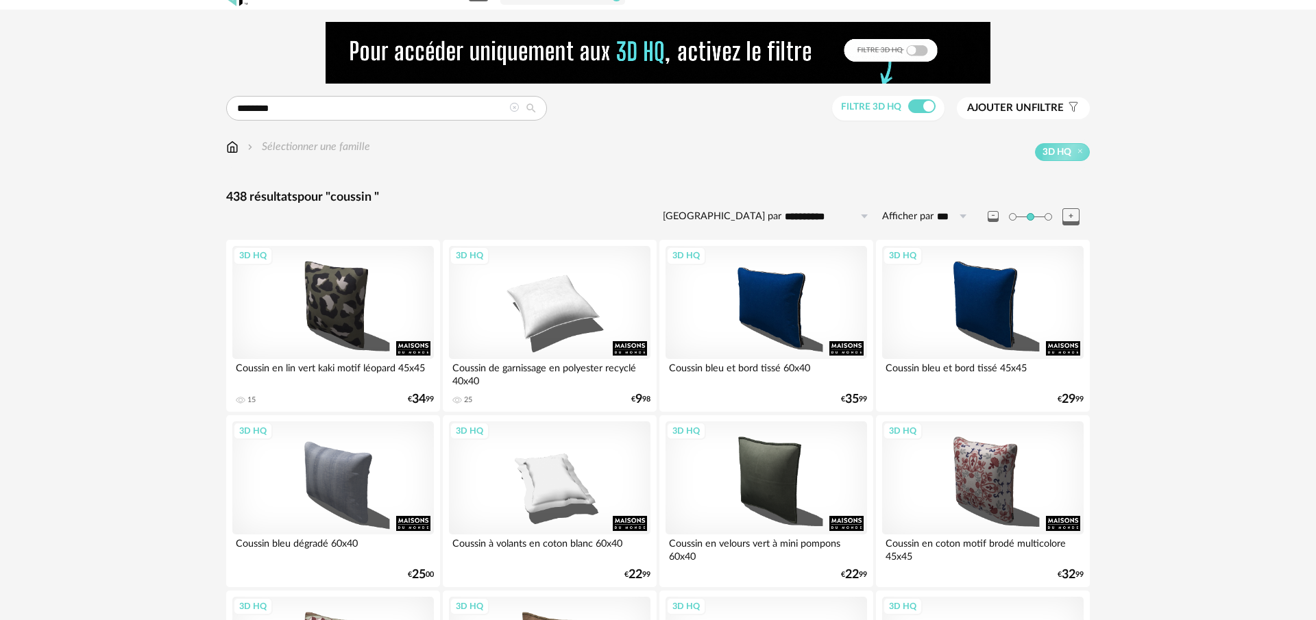
click at [993, 223] on div at bounding box center [1038, 216] width 102 height 17
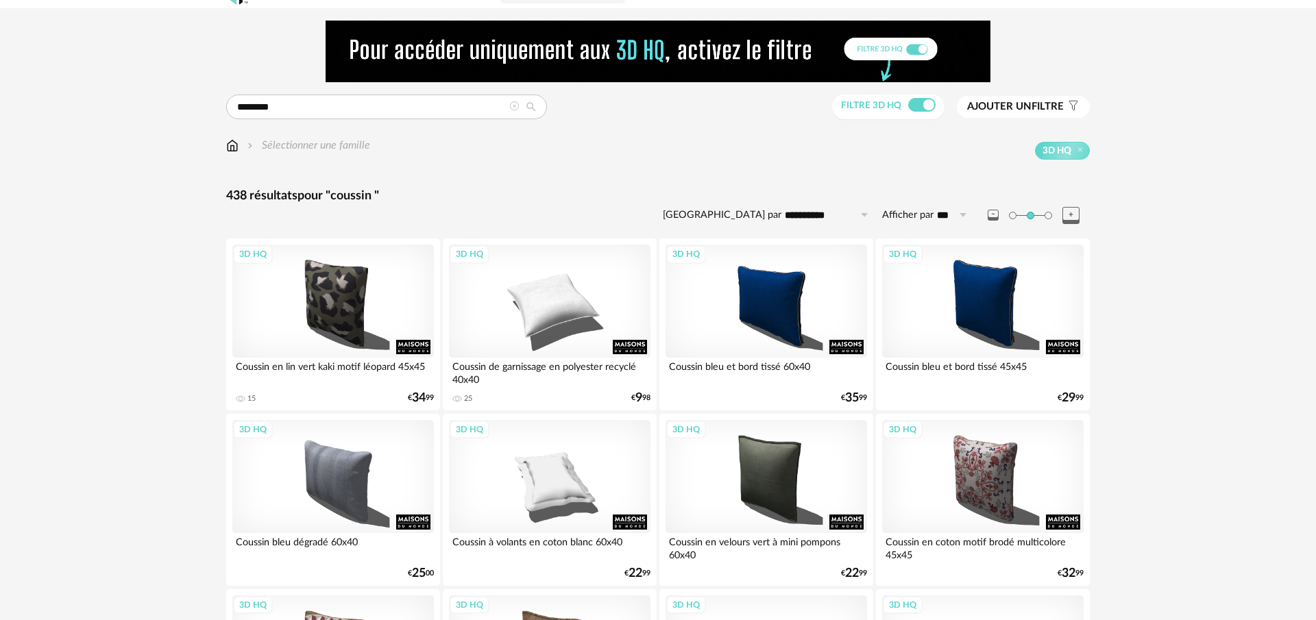
drag, startPoint x: 992, startPoint y: 215, endPoint x: 975, endPoint y: 215, distance: 16.4
click at [992, 215] on icon at bounding box center [992, 215] width 11 height 11
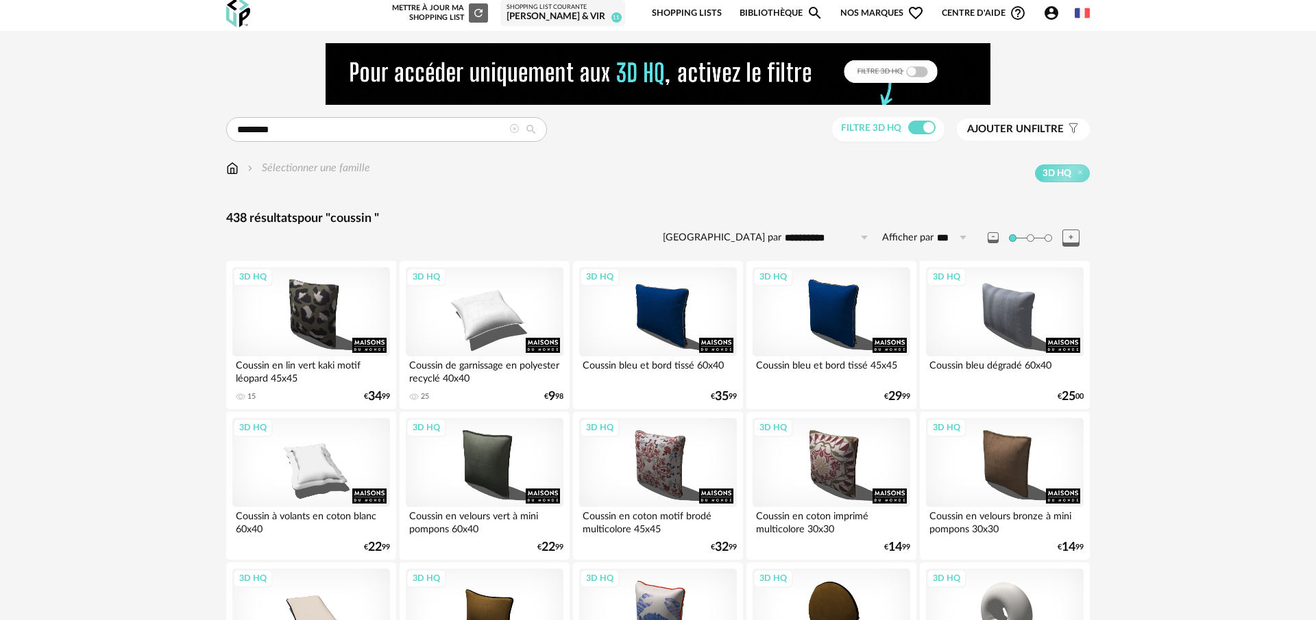
scroll to position [0, 0]
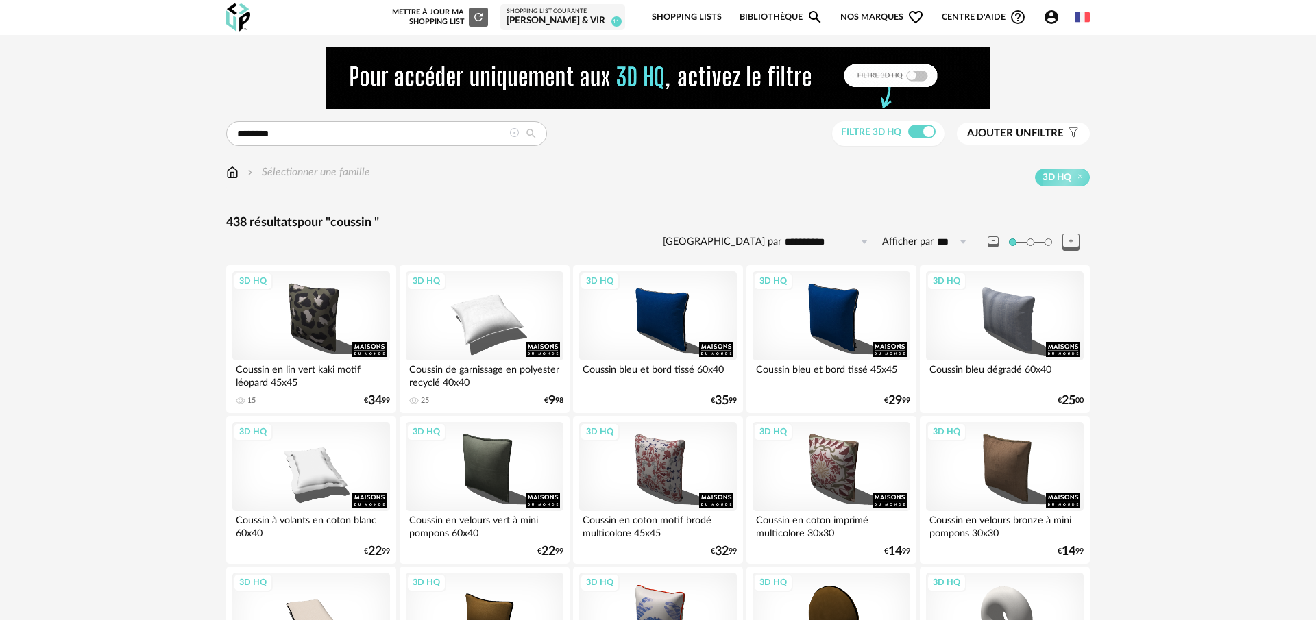
click at [989, 135] on span "Ajouter un" at bounding box center [999, 133] width 64 height 10
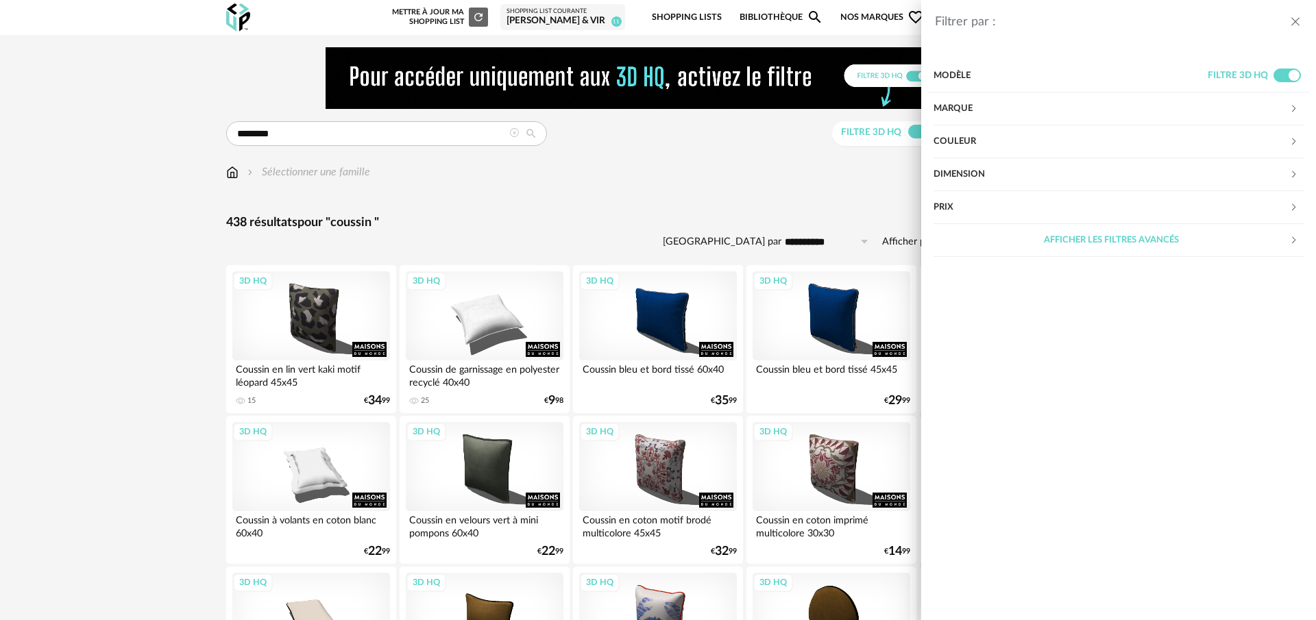
click at [1257, 101] on div "Marque" at bounding box center [1111, 109] width 356 height 33
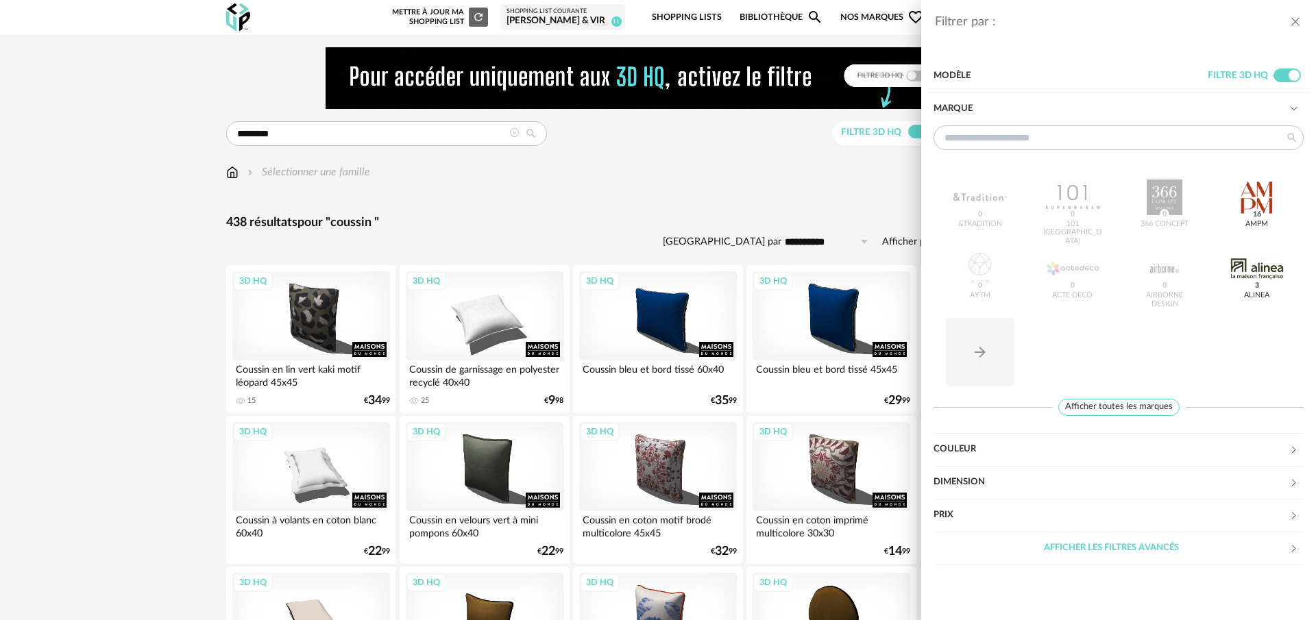
click at [1251, 112] on div "Marque" at bounding box center [1111, 109] width 356 height 33
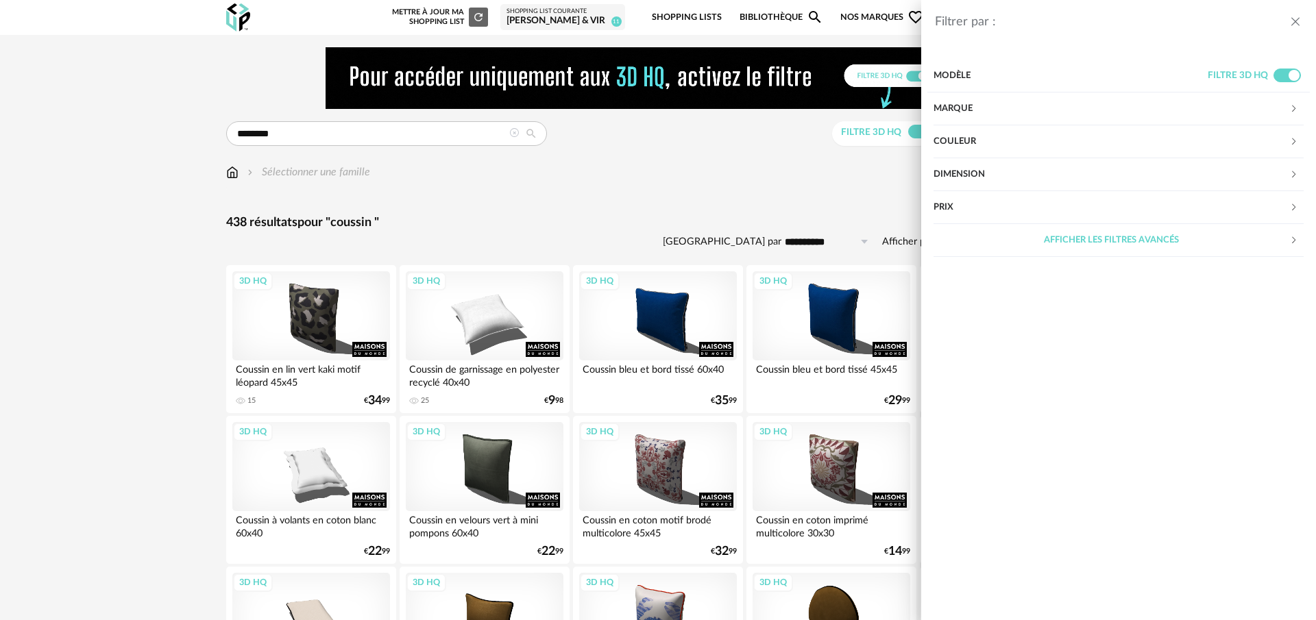
click at [1205, 182] on div "Dimension" at bounding box center [1111, 174] width 356 height 33
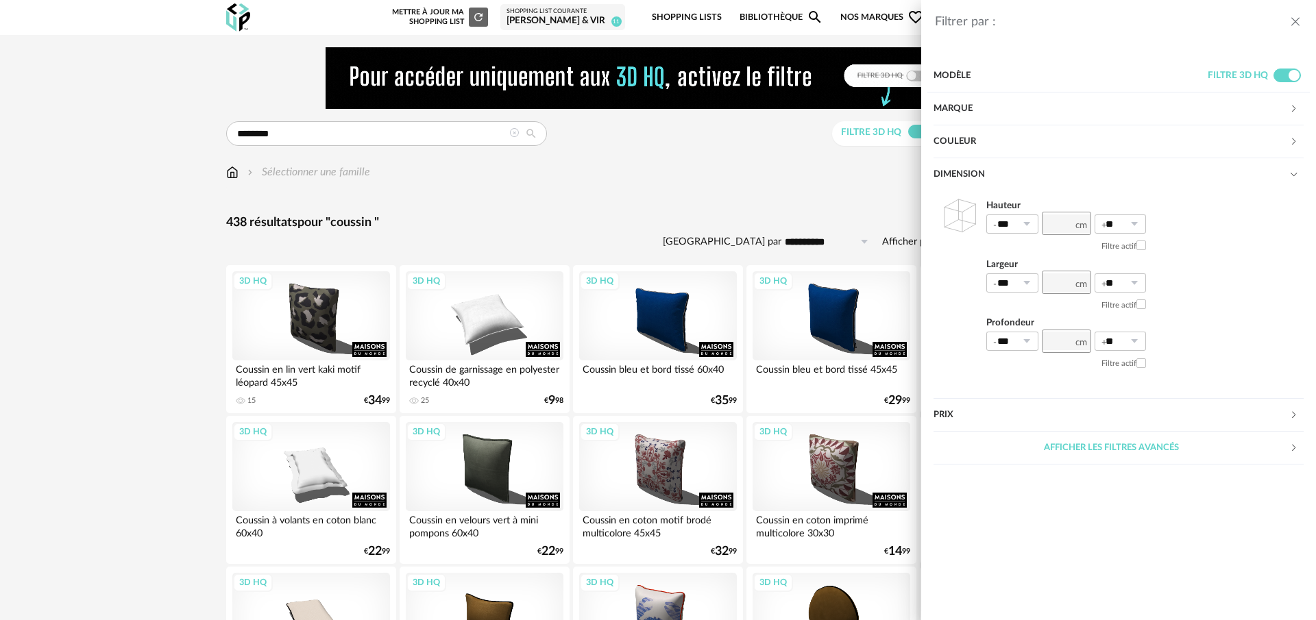
click at [1208, 167] on div "Dimension" at bounding box center [1111, 174] width 356 height 33
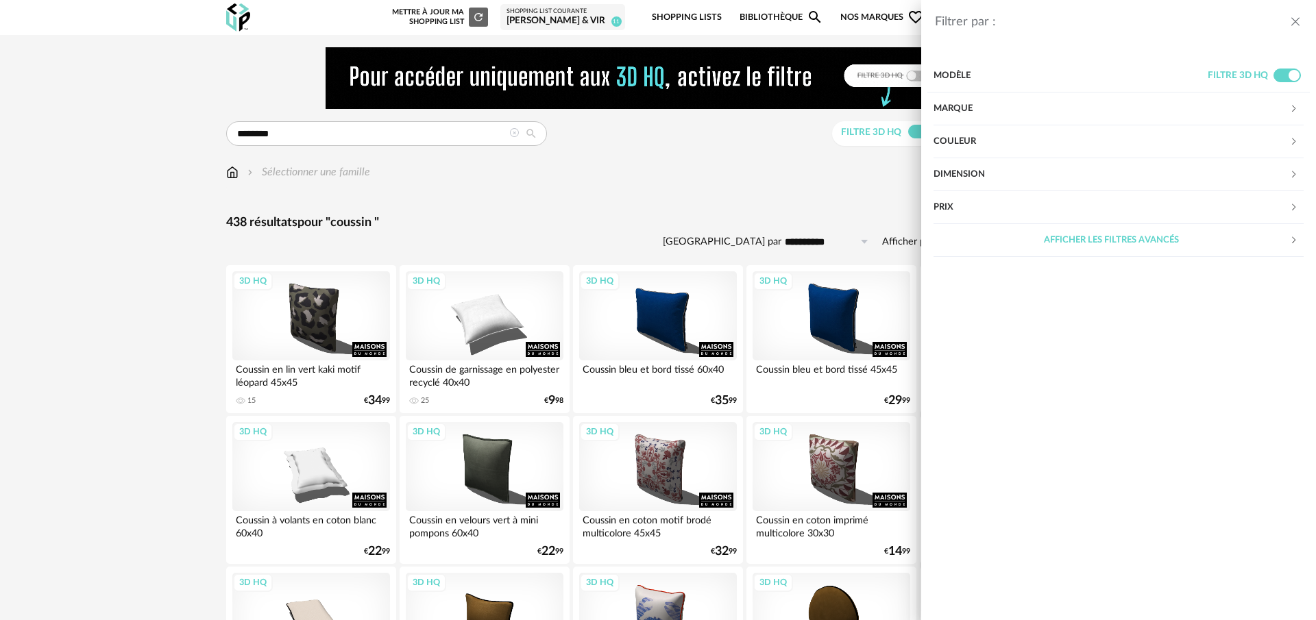
click at [1061, 243] on div "Afficher les filtres avancés" at bounding box center [1111, 240] width 356 height 33
drag, startPoint x: 1299, startPoint y: 25, endPoint x: 1292, endPoint y: 27, distance: 7.7
click at [1299, 25] on icon "close drawer" at bounding box center [1295, 22] width 14 height 14
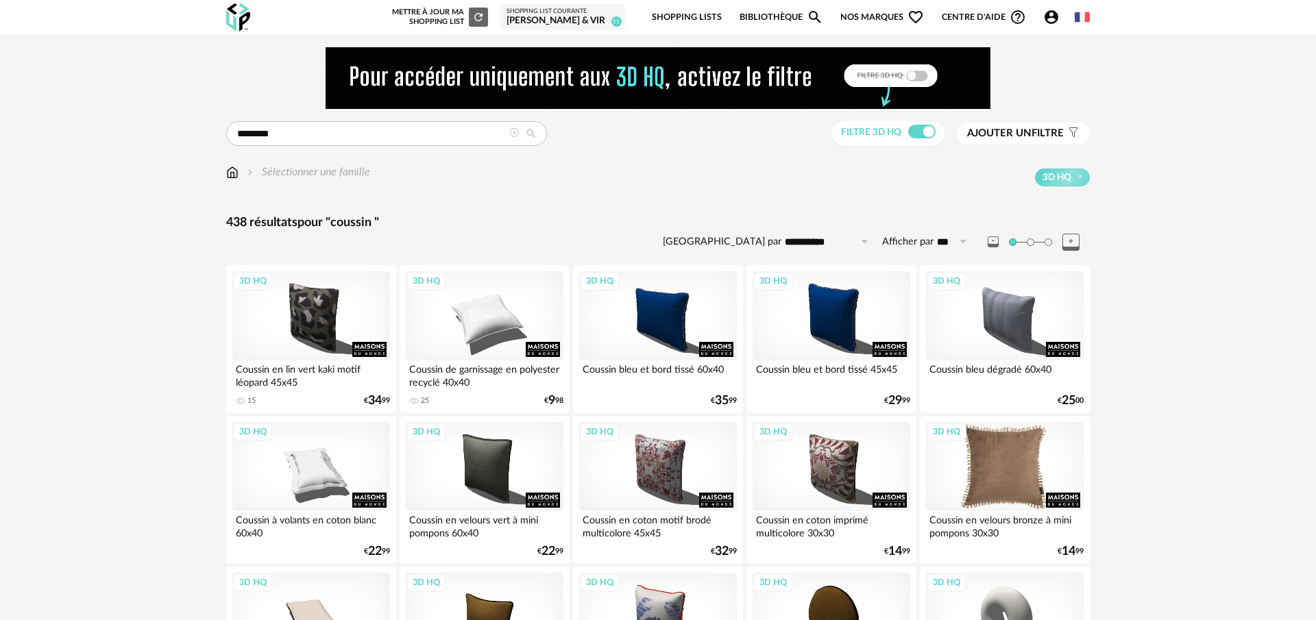
click at [998, 478] on div "3D HQ" at bounding box center [1005, 466] width 158 height 89
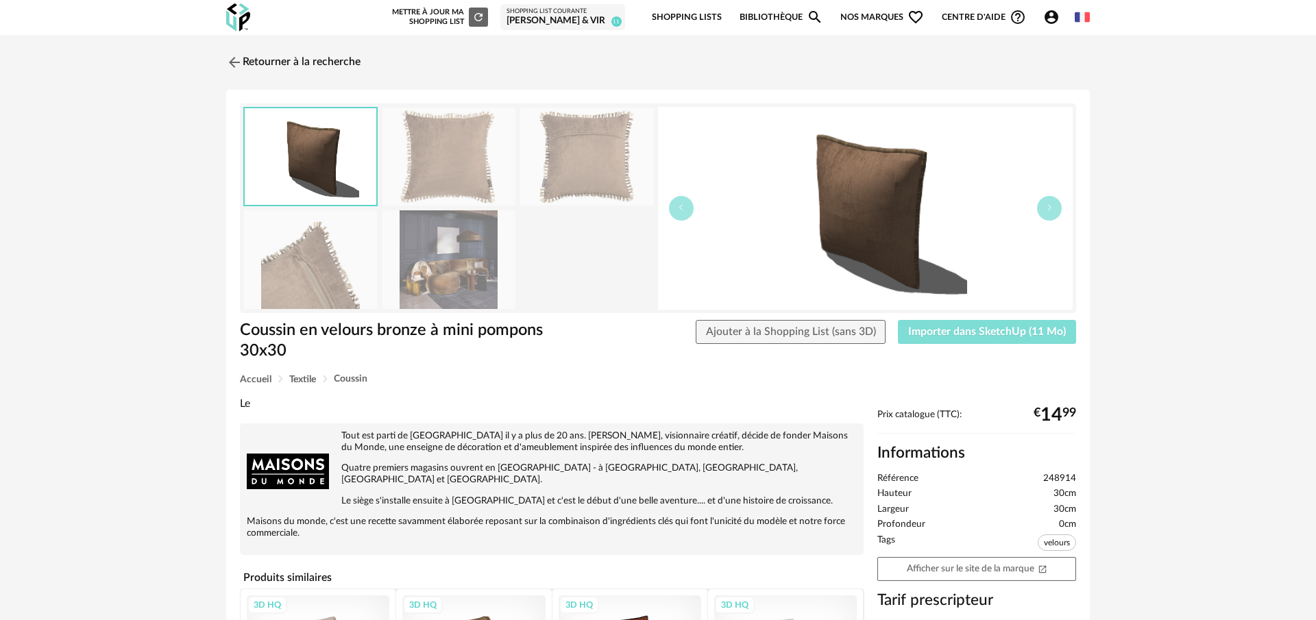
click at [950, 339] on button "Importer dans SketchUp (11 Mo)" at bounding box center [987, 332] width 178 height 25
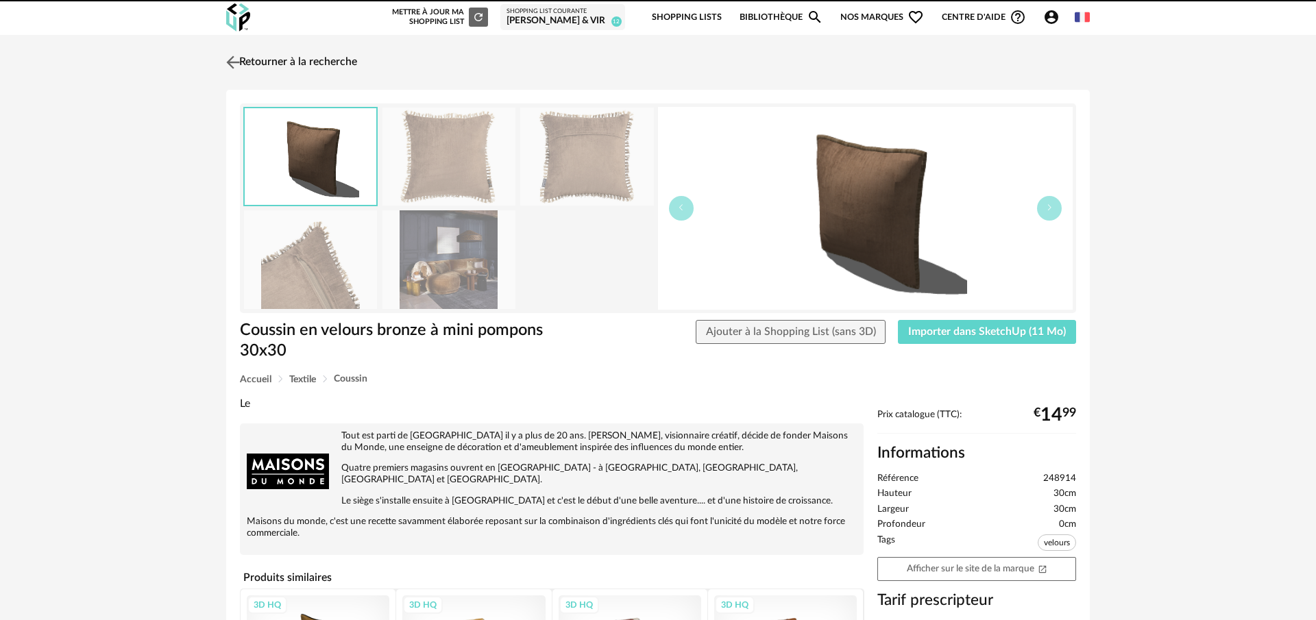
click at [230, 65] on img at bounding box center [233, 62] width 20 height 20
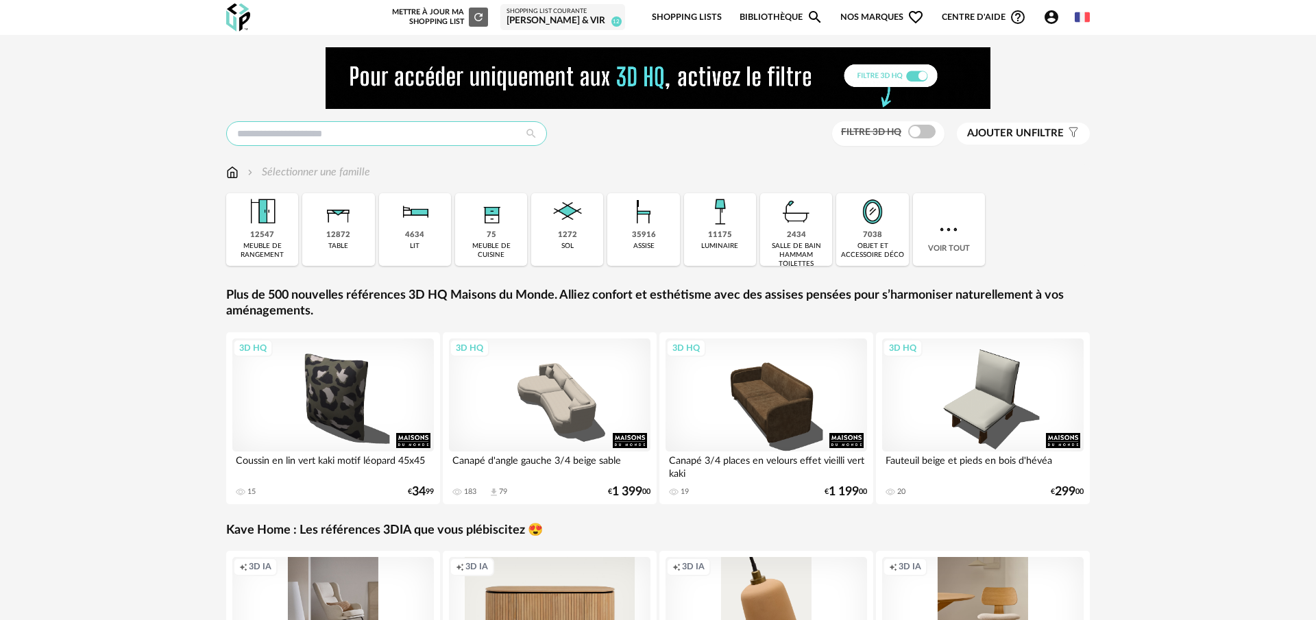
click at [331, 138] on input "text" at bounding box center [386, 133] width 321 height 25
type input "**********"
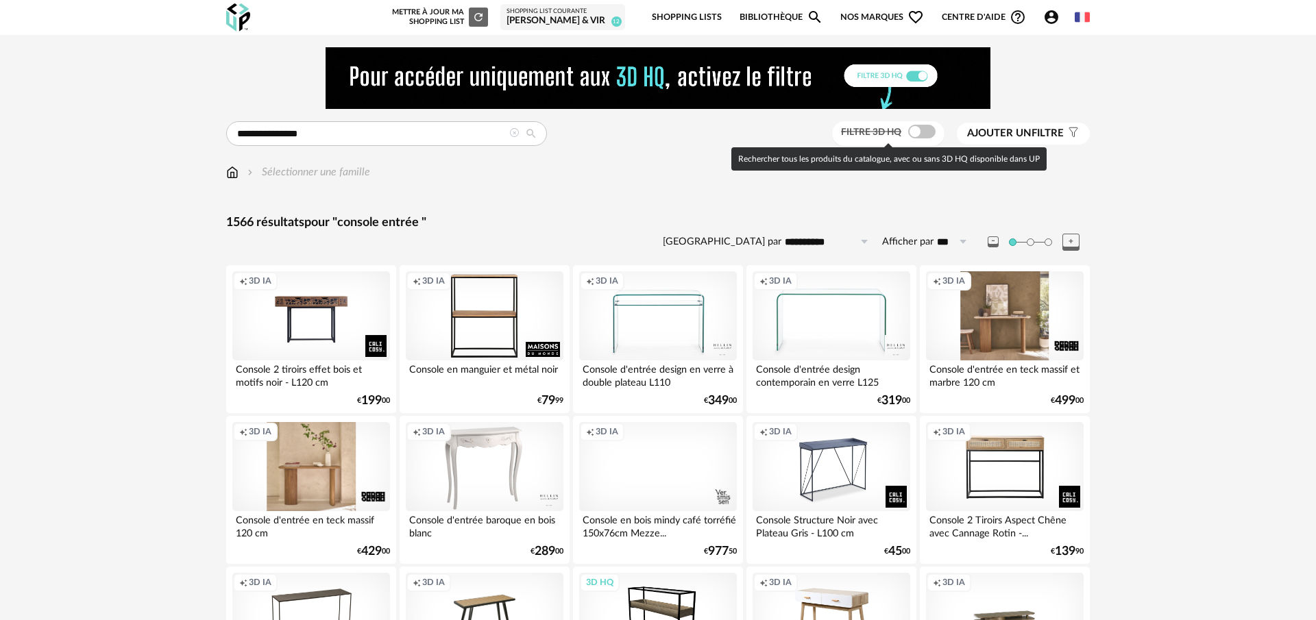
click at [916, 134] on span at bounding box center [921, 132] width 27 height 14
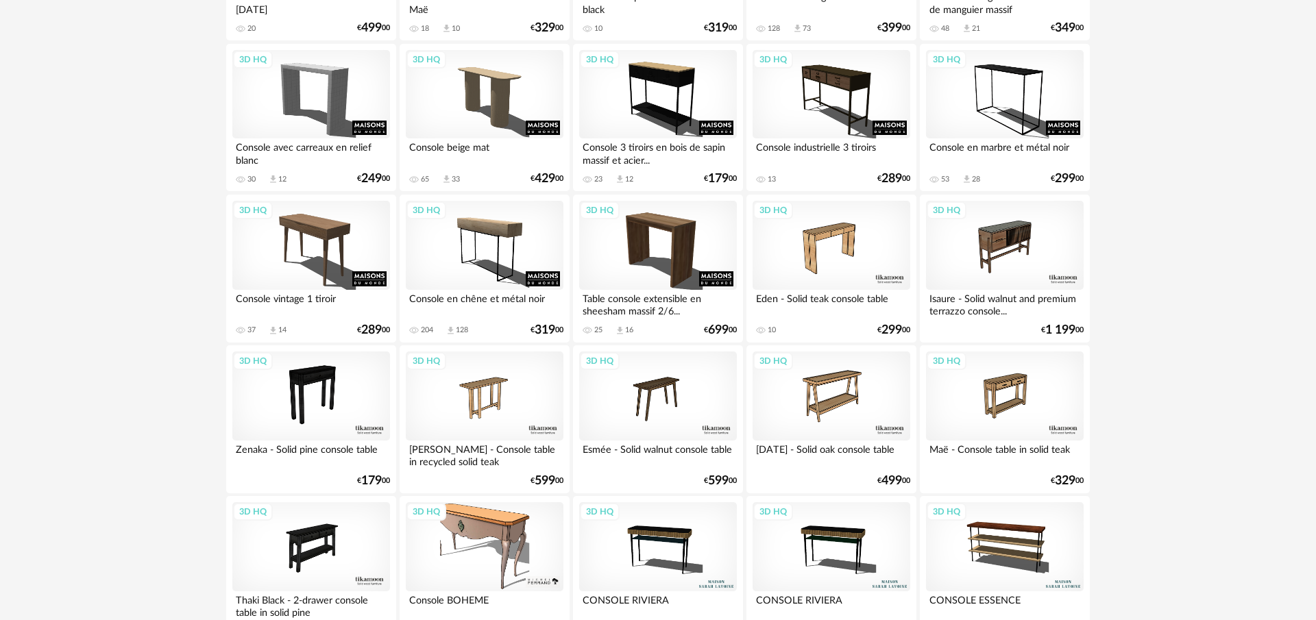
scroll to position [1127, 0]
click at [500, 253] on div "3D HQ" at bounding box center [485, 244] width 158 height 89
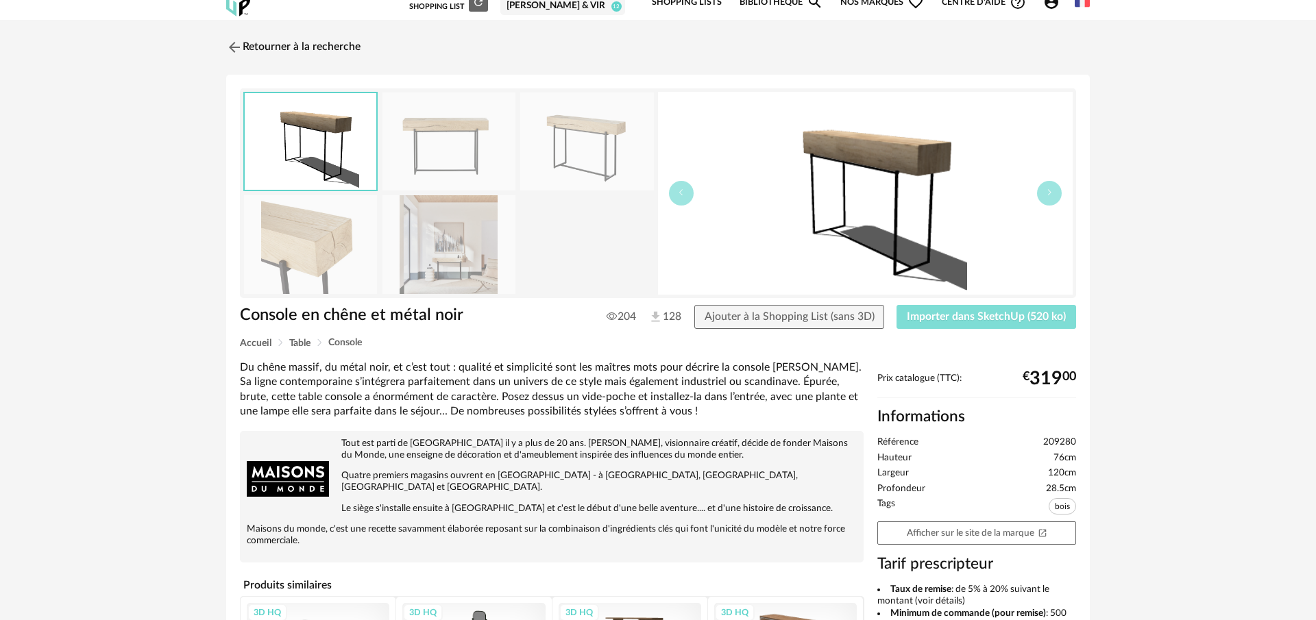
scroll to position [18, 0]
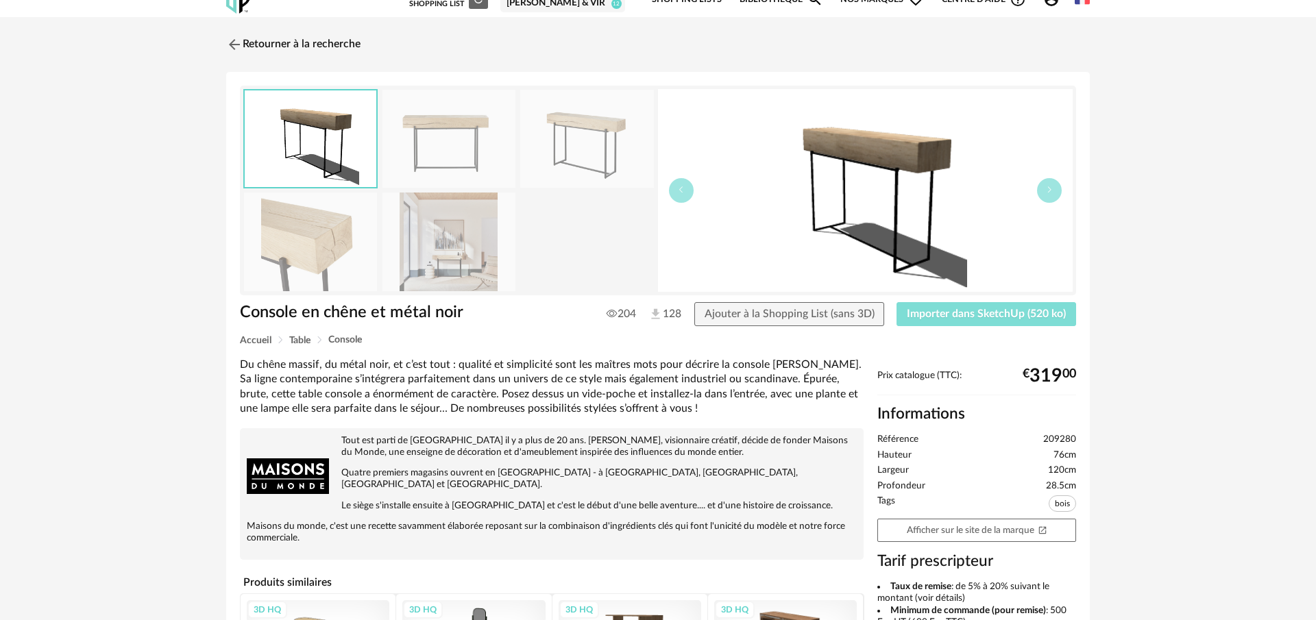
click at [995, 319] on span "Importer dans SketchUp (520 ko)" at bounding box center [986, 313] width 159 height 11
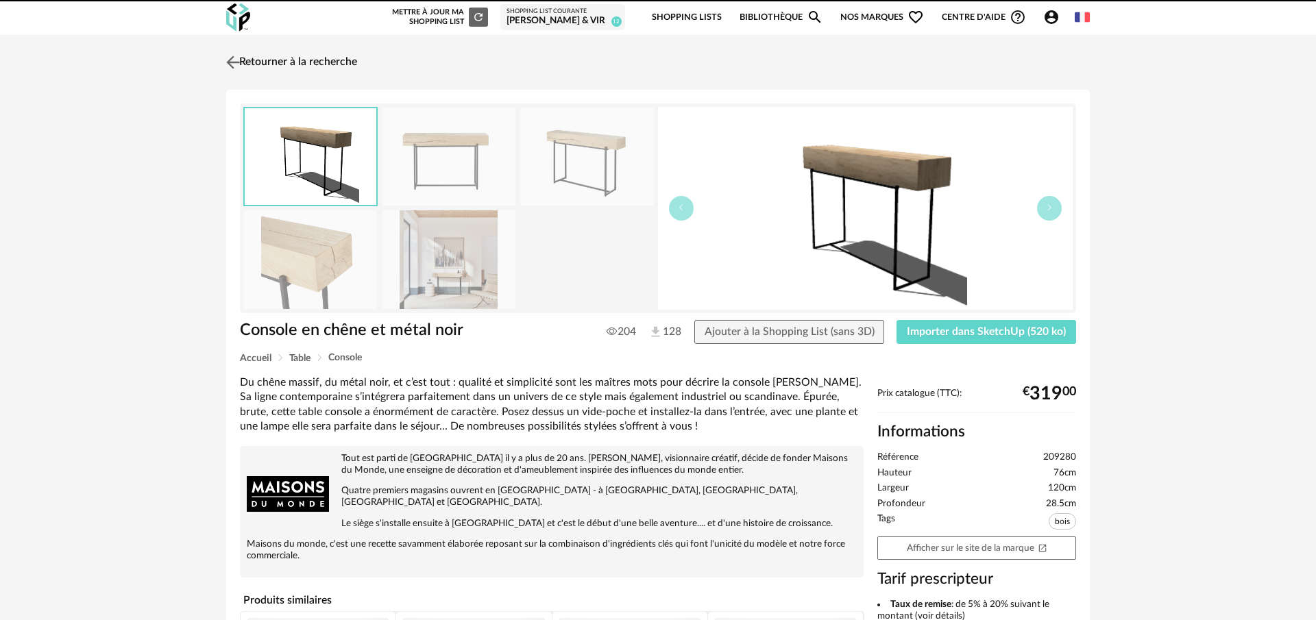
click at [238, 64] on img at bounding box center [233, 62] width 20 height 20
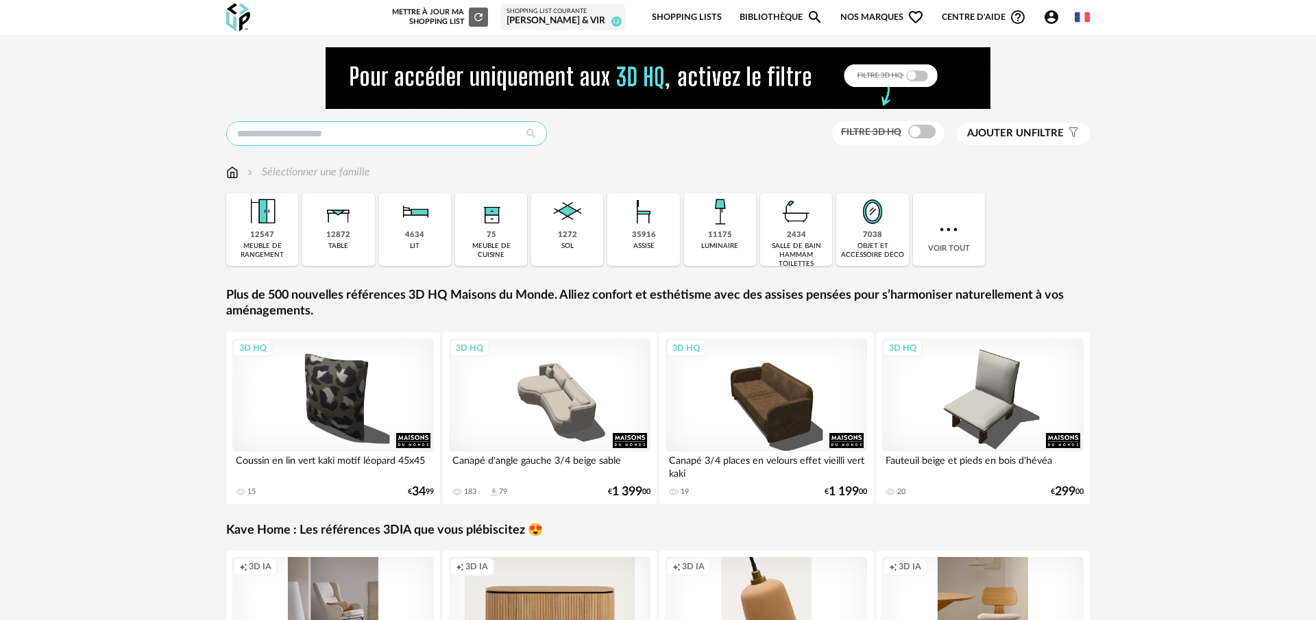
click at [413, 131] on input "text" at bounding box center [386, 133] width 321 height 25
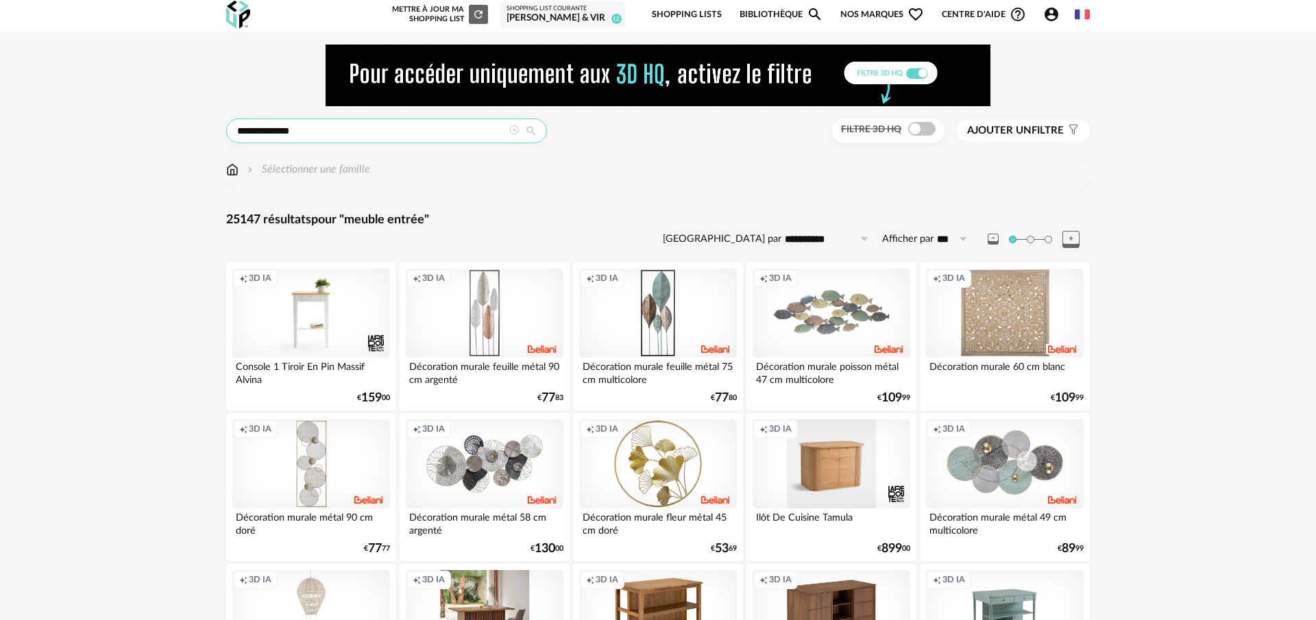
drag, startPoint x: 271, startPoint y: 135, endPoint x: 217, endPoint y: 139, distance: 54.3
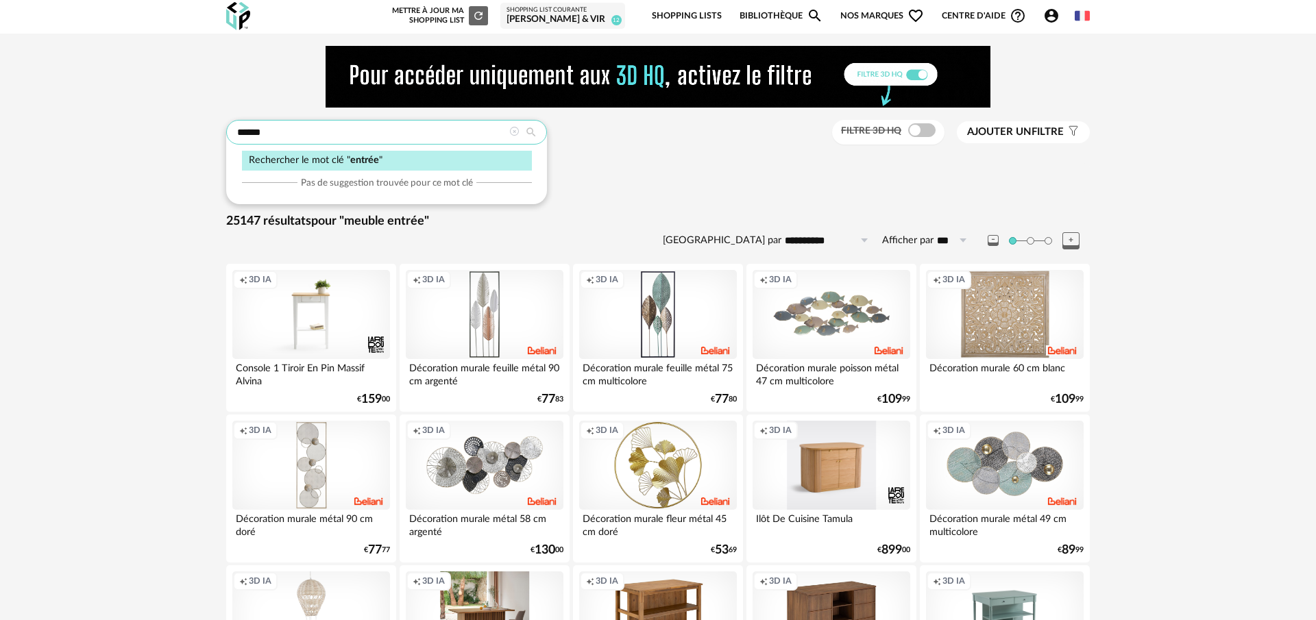
type input "******"
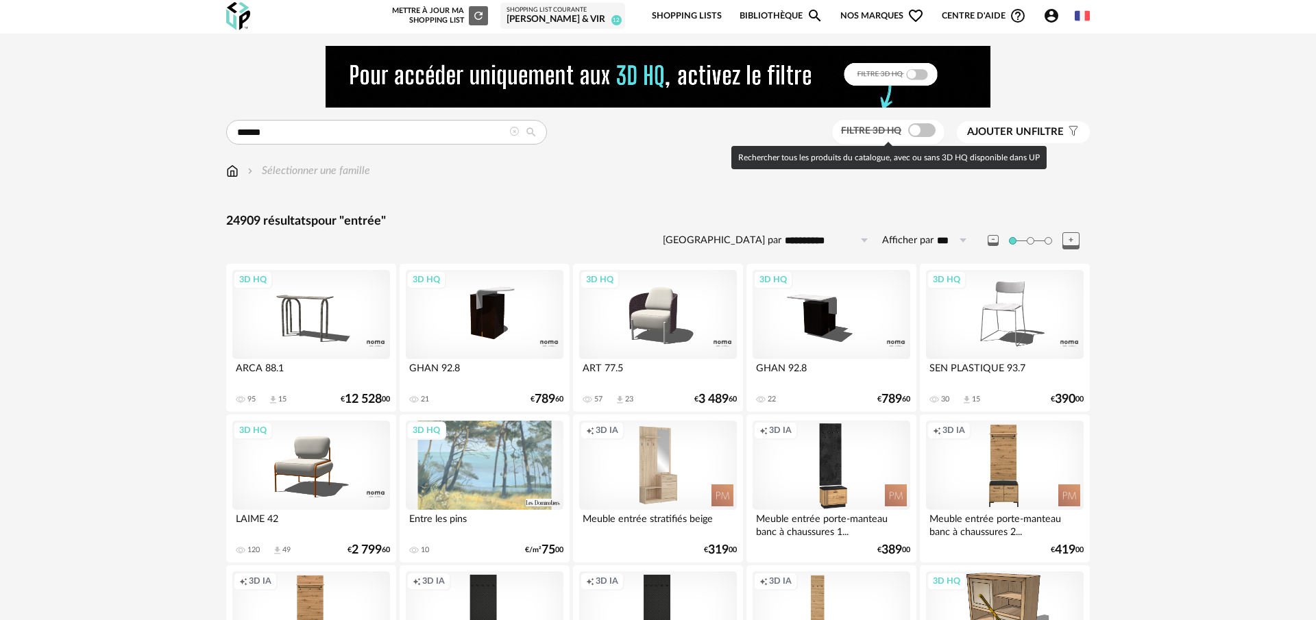
click at [909, 134] on span at bounding box center [921, 130] width 27 height 14
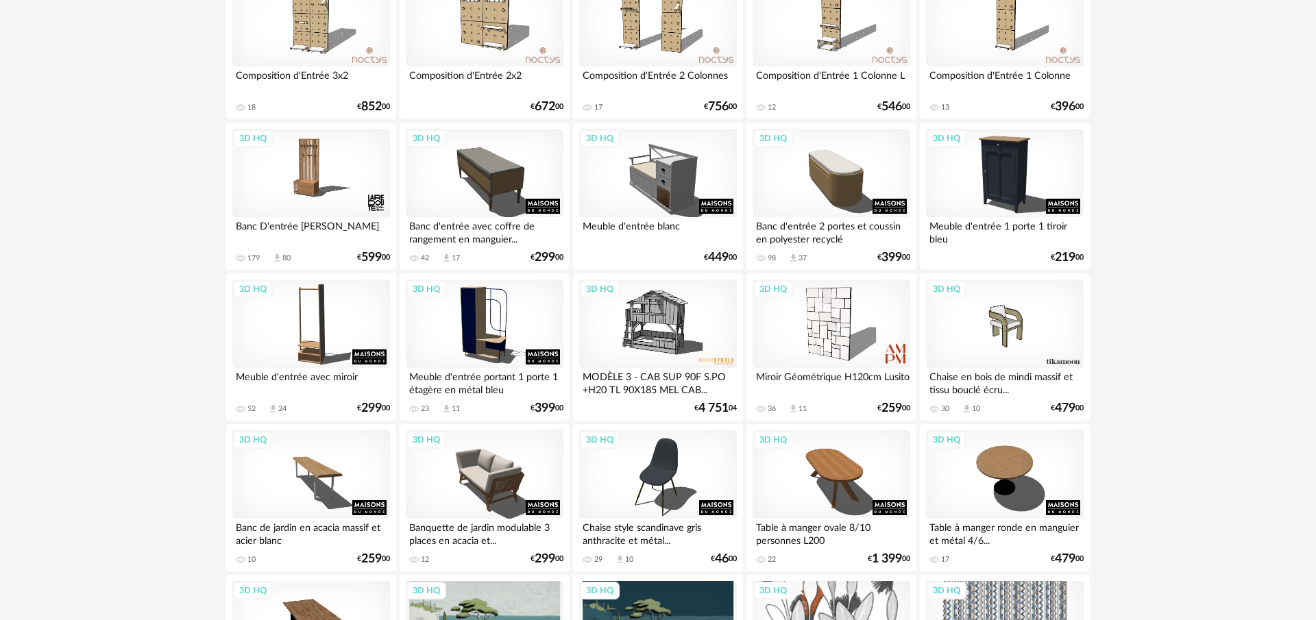
scroll to position [598, 0]
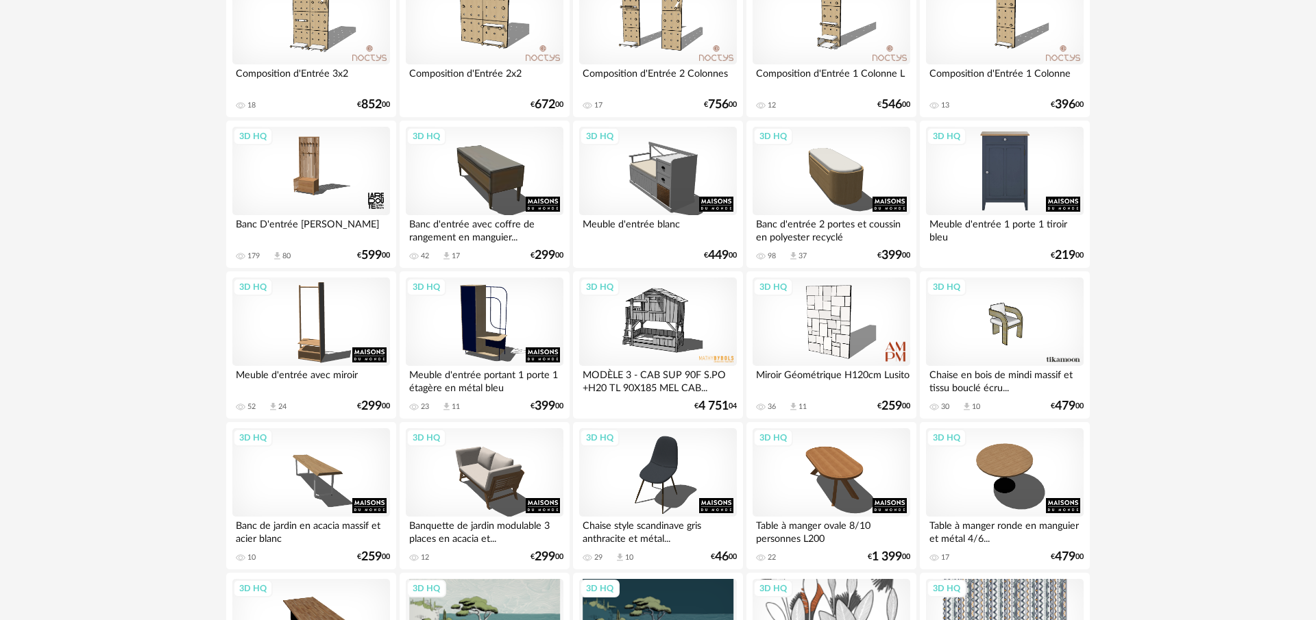
click at [994, 176] on div "3D HQ" at bounding box center [1005, 171] width 158 height 89
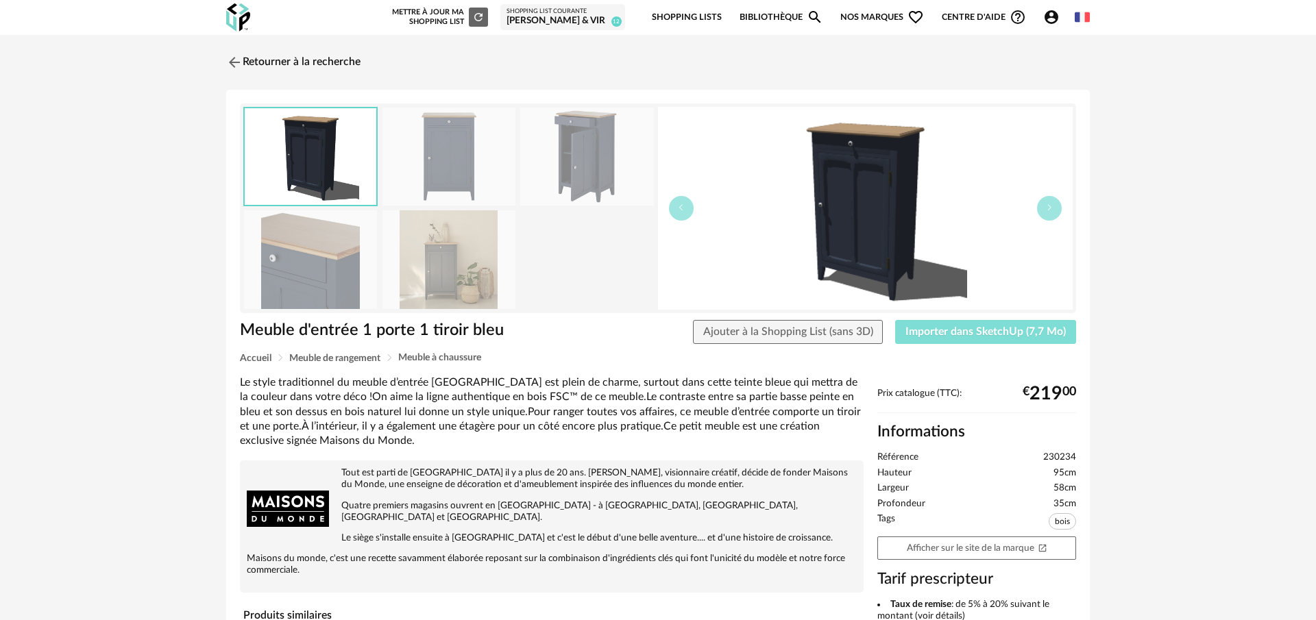
drag, startPoint x: 1034, startPoint y: 338, endPoint x: 993, endPoint y: 336, distance: 41.1
click at [1034, 338] on button "Importer dans SketchUp (7,7 Mo)" at bounding box center [985, 332] width 181 height 25
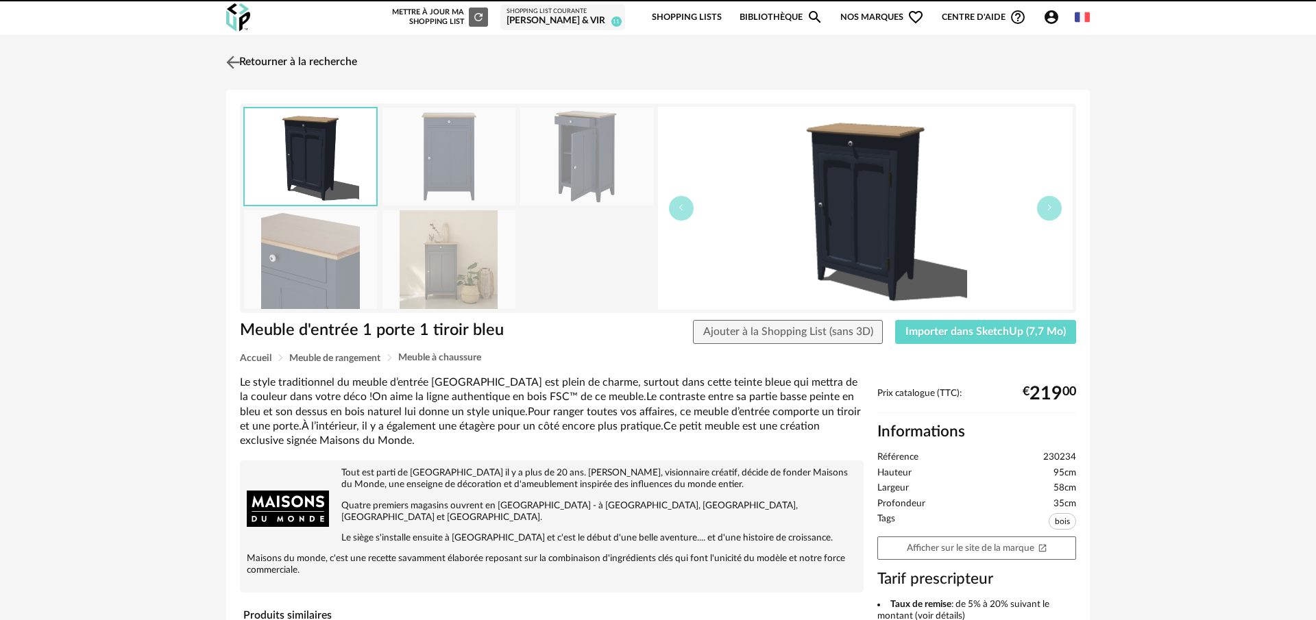
click at [270, 62] on link "Retourner à la recherche" at bounding box center [290, 62] width 134 height 30
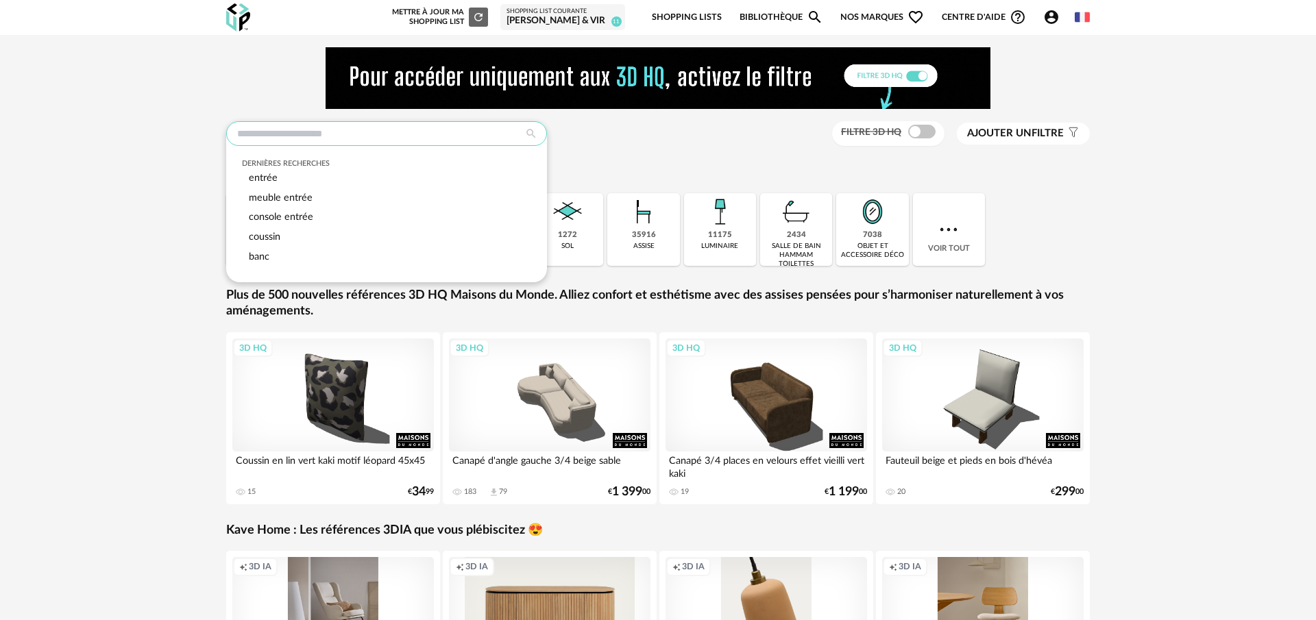
click at [408, 141] on input "text" at bounding box center [386, 133] width 321 height 25
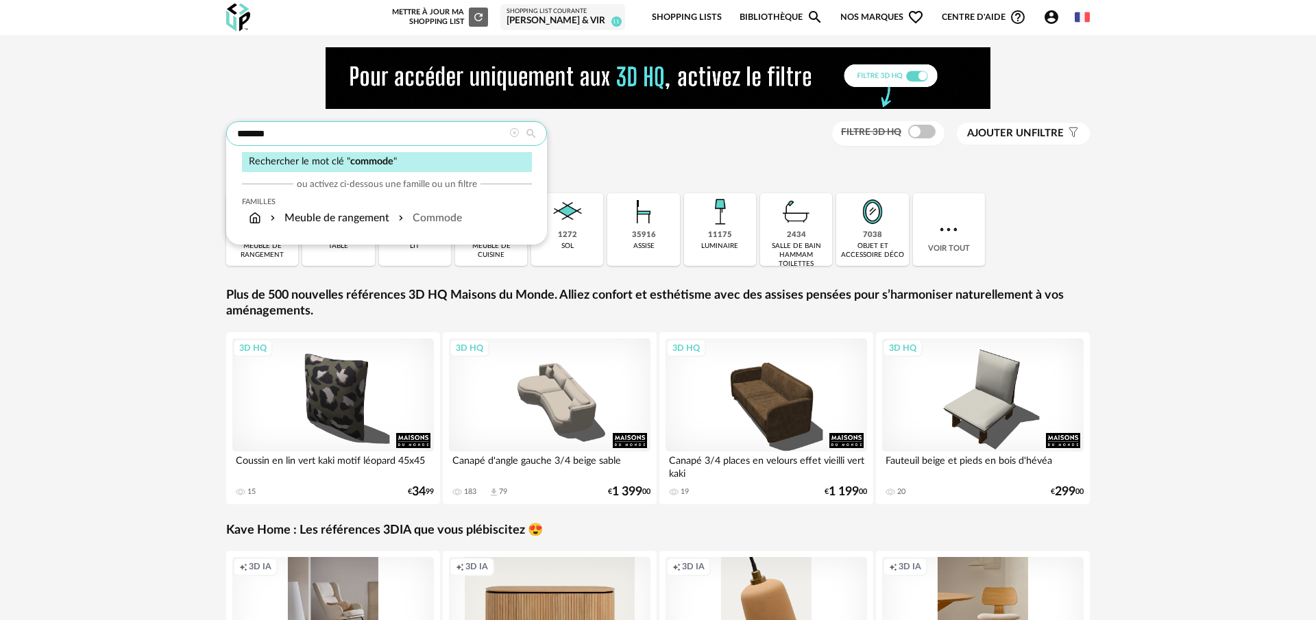
type input "*******"
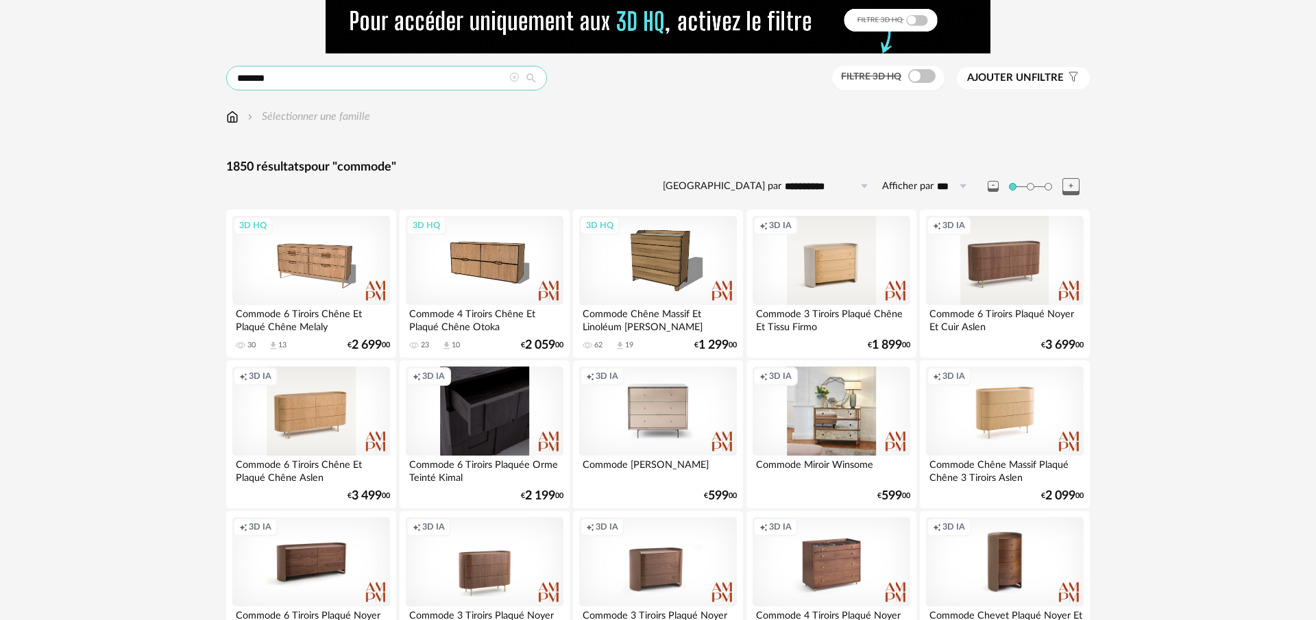
scroll to position [64, 0]
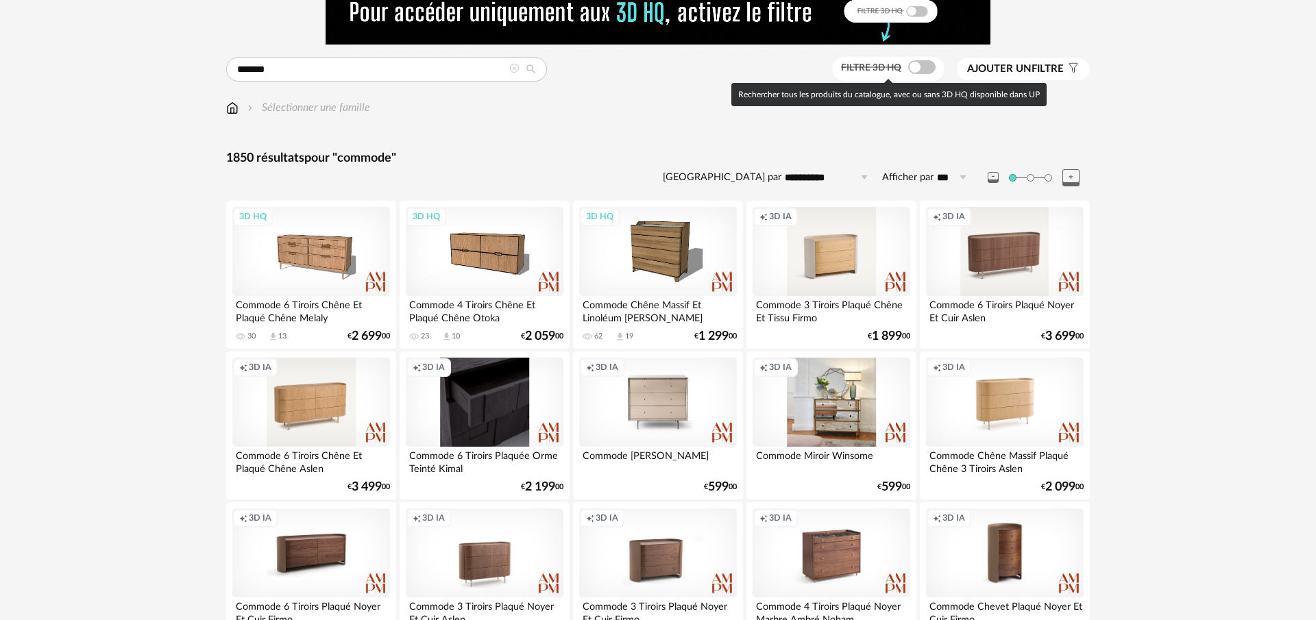
click at [916, 69] on span at bounding box center [921, 67] width 27 height 14
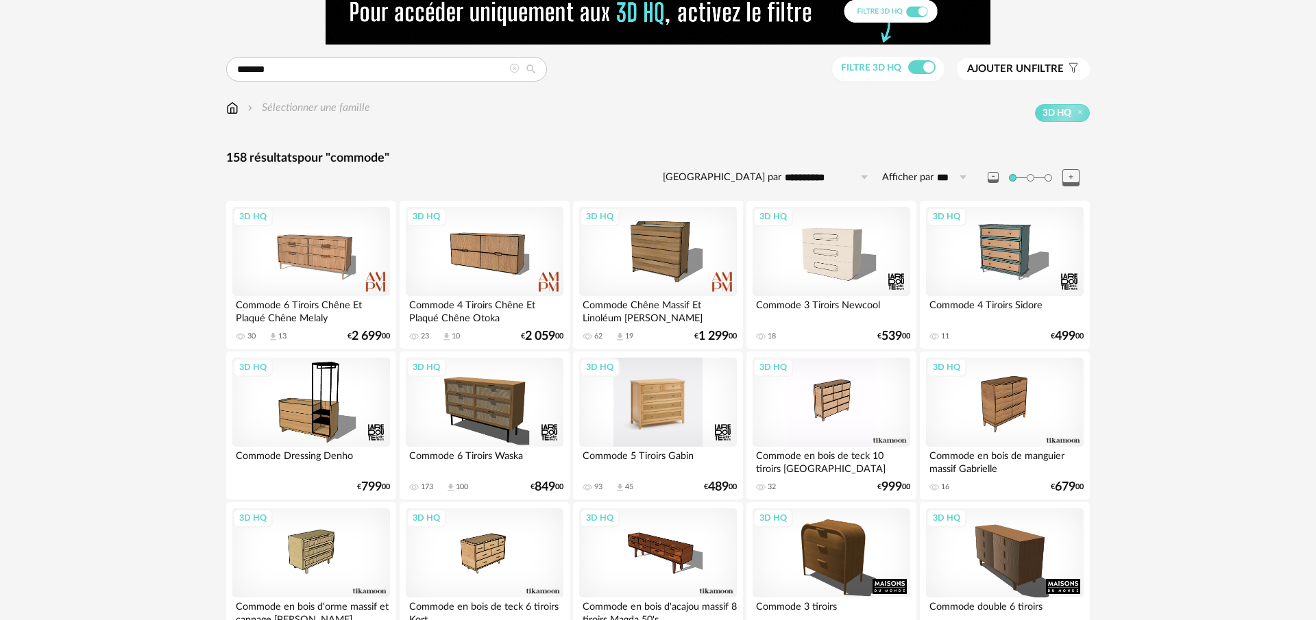
scroll to position [77, 0]
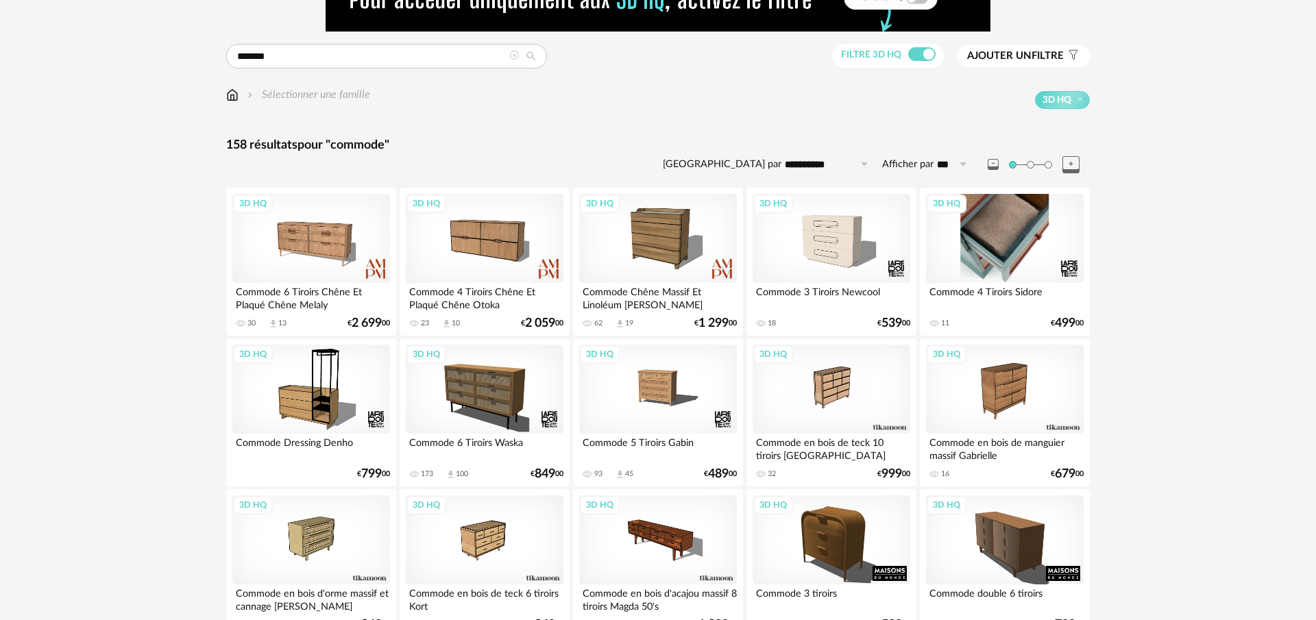
click at [1036, 249] on div "3D HQ" at bounding box center [1005, 238] width 158 height 89
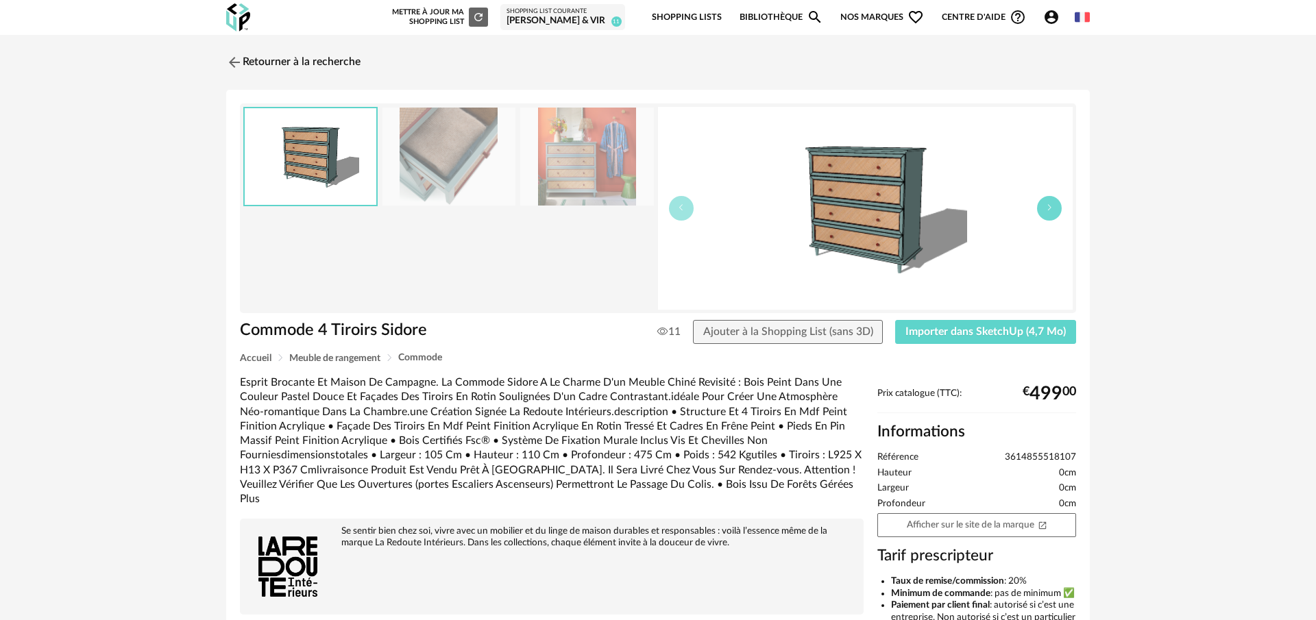
click at [1049, 210] on icon "button" at bounding box center [1049, 208] width 8 height 8
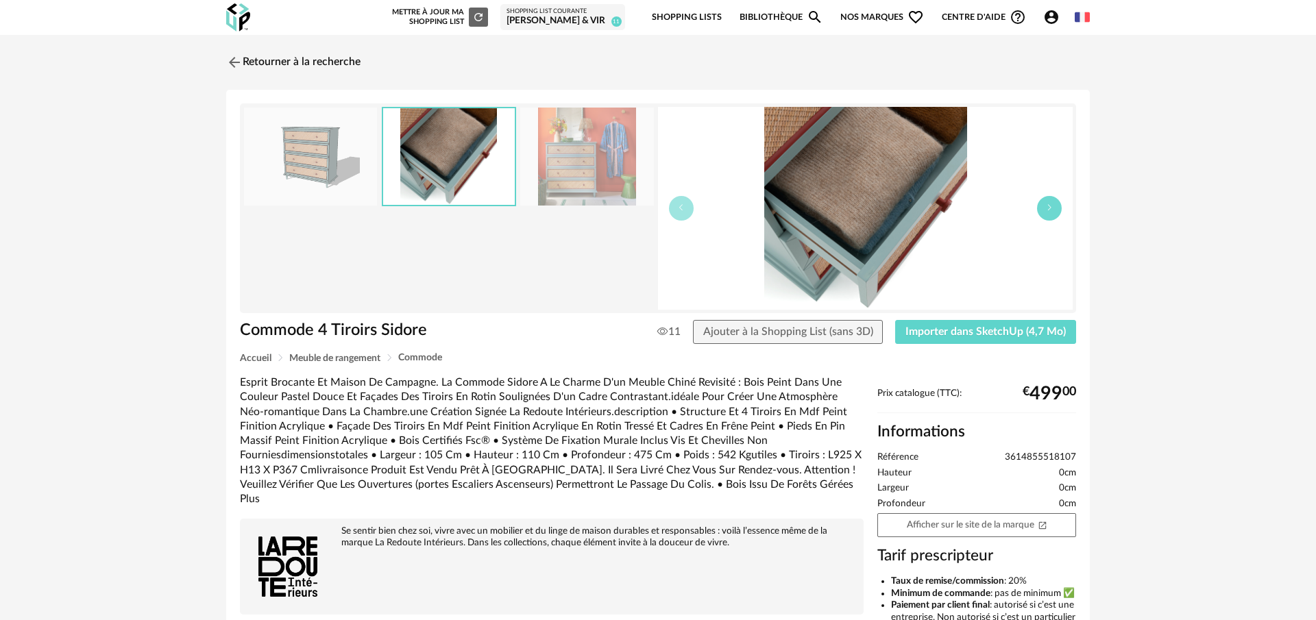
click at [1049, 210] on icon "button" at bounding box center [1049, 208] width 8 height 8
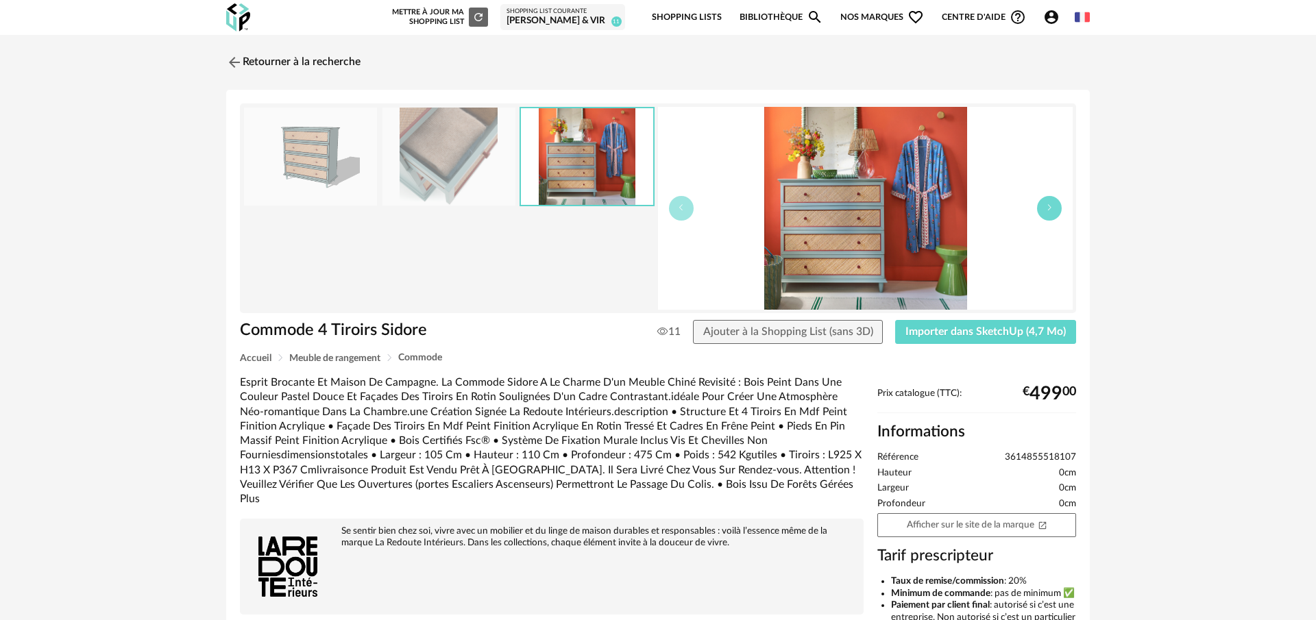
click at [1049, 210] on icon "button" at bounding box center [1049, 208] width 8 height 8
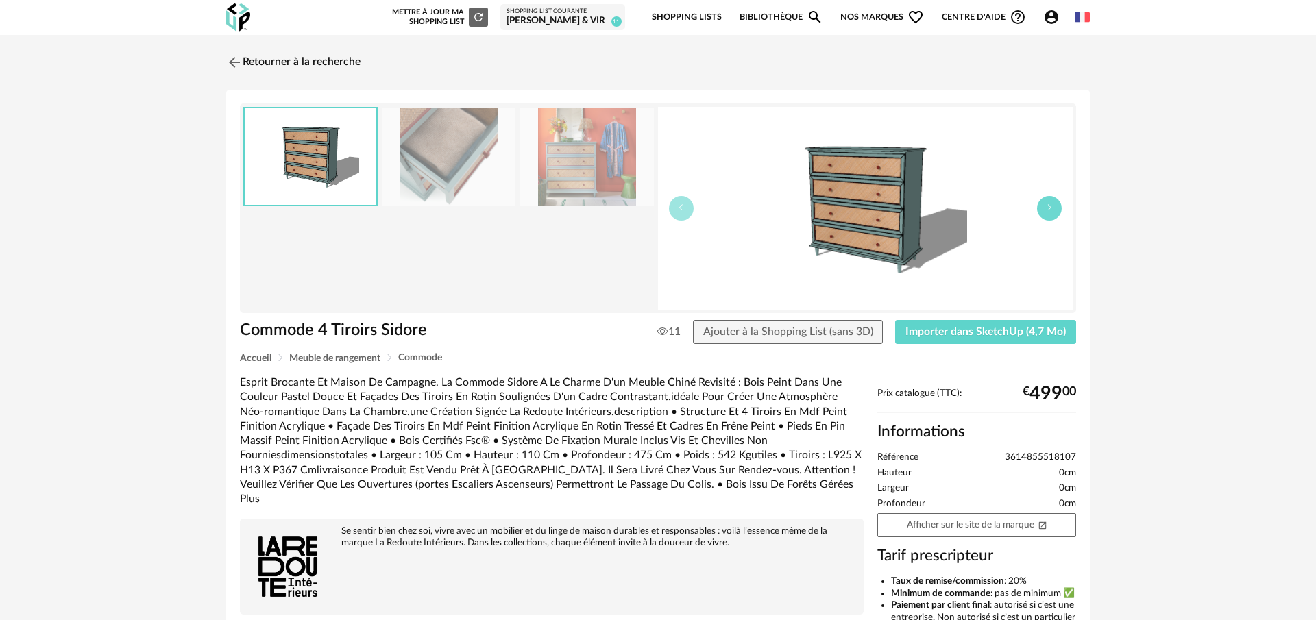
click at [1049, 210] on icon "button" at bounding box center [1049, 208] width 8 height 8
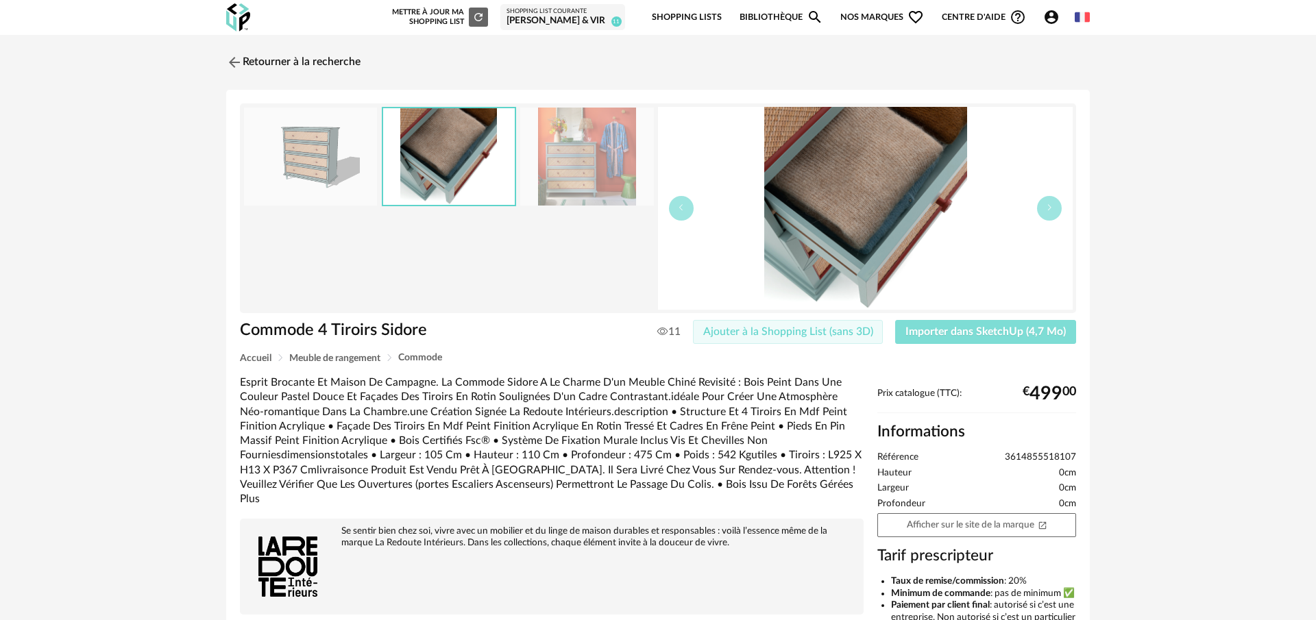
drag, startPoint x: 957, startPoint y: 336, endPoint x: 845, endPoint y: 336, distance: 111.7
click at [957, 336] on span "Importer dans SketchUp (4,7 Mo)" at bounding box center [985, 331] width 160 height 11
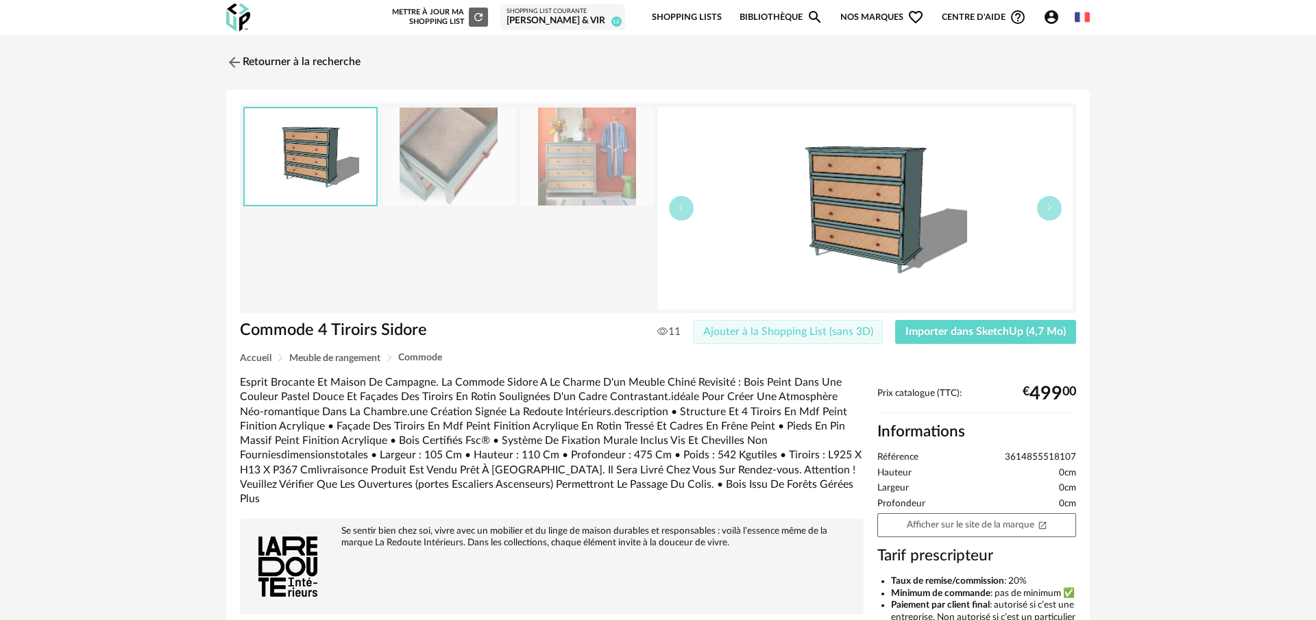
click at [850, 333] on span "Ajouter à la Shopping List (sans 3D)" at bounding box center [788, 331] width 170 height 11
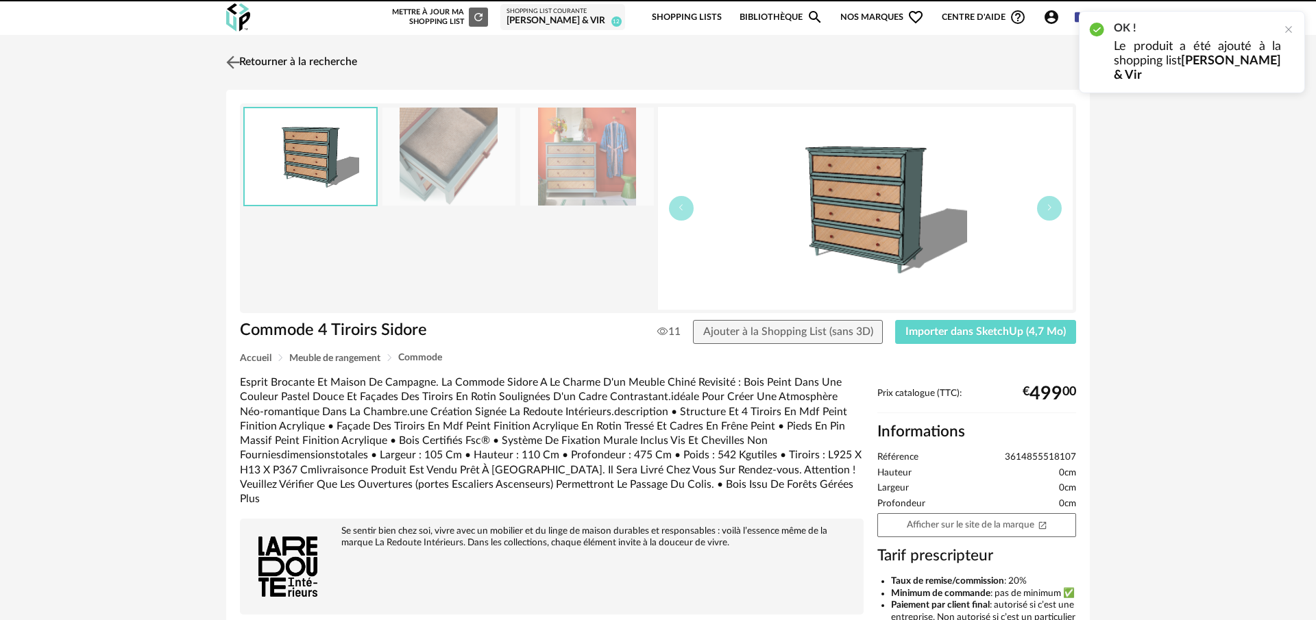
click at [228, 64] on img at bounding box center [233, 62] width 20 height 20
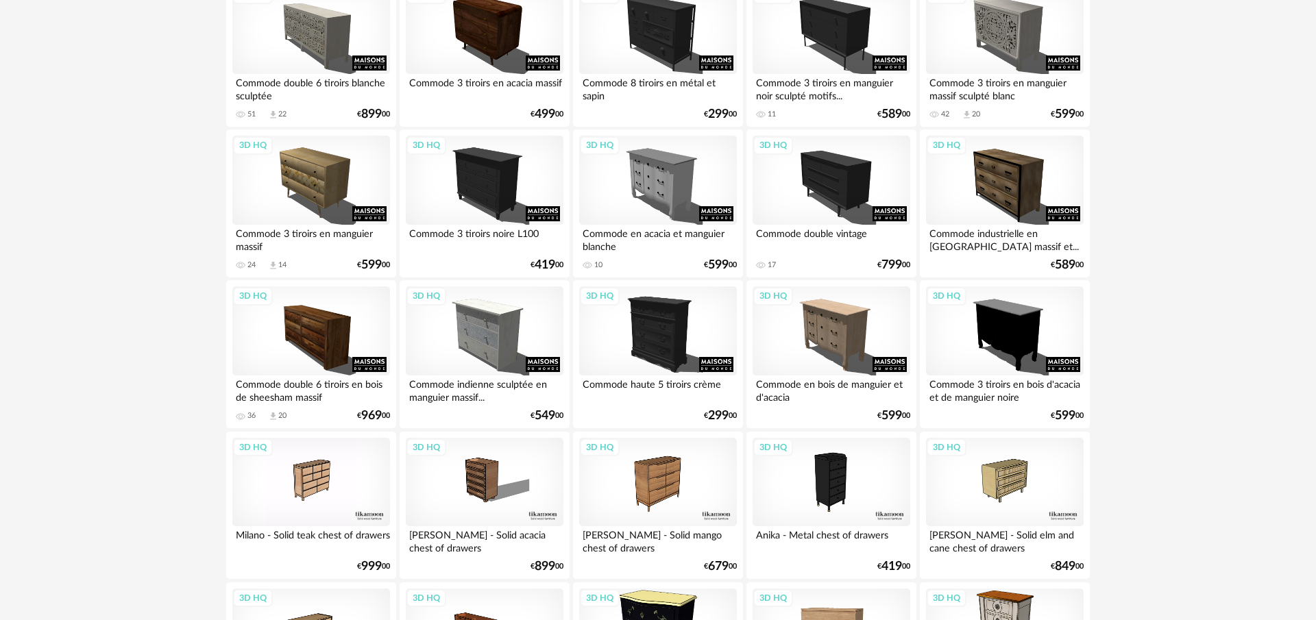
scroll to position [1797, 0]
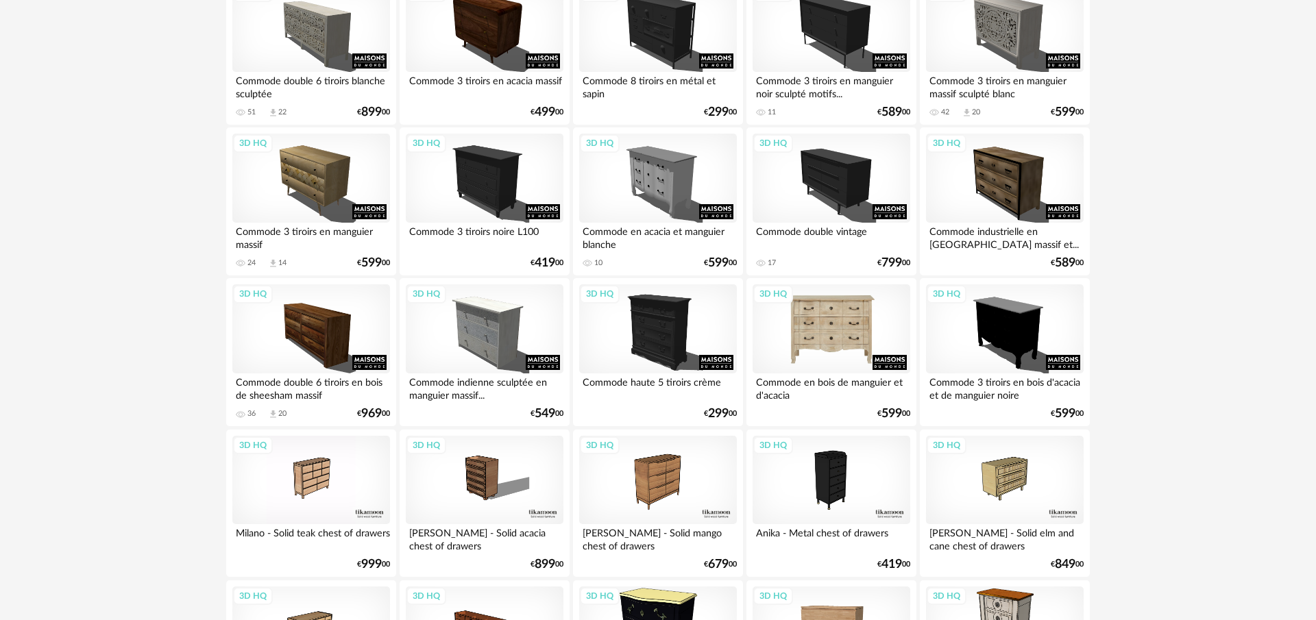
click at [837, 338] on div "3D HQ" at bounding box center [831, 328] width 158 height 89
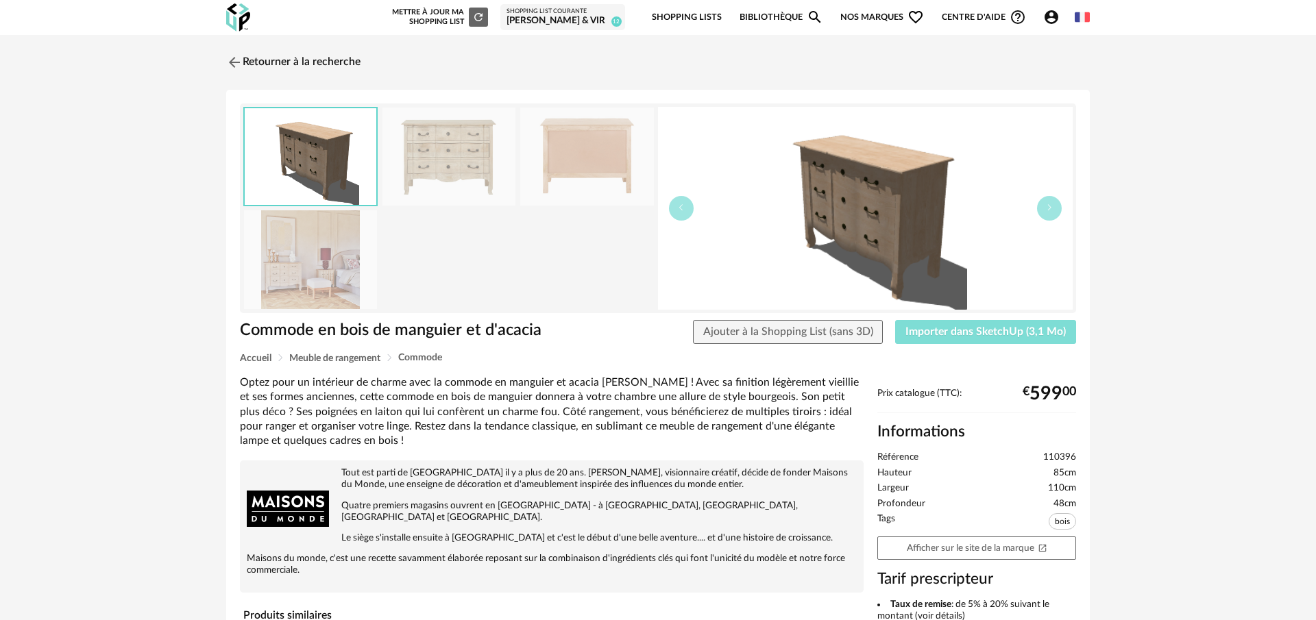
drag, startPoint x: 1005, startPoint y: 330, endPoint x: 990, endPoint y: 333, distance: 15.5
click at [1005, 330] on span "Importer dans SketchUp (3,1 Mo)" at bounding box center [985, 331] width 160 height 11
click at [791, 327] on span "Ajouter à la Shopping List (sans 3D)" at bounding box center [788, 331] width 170 height 11
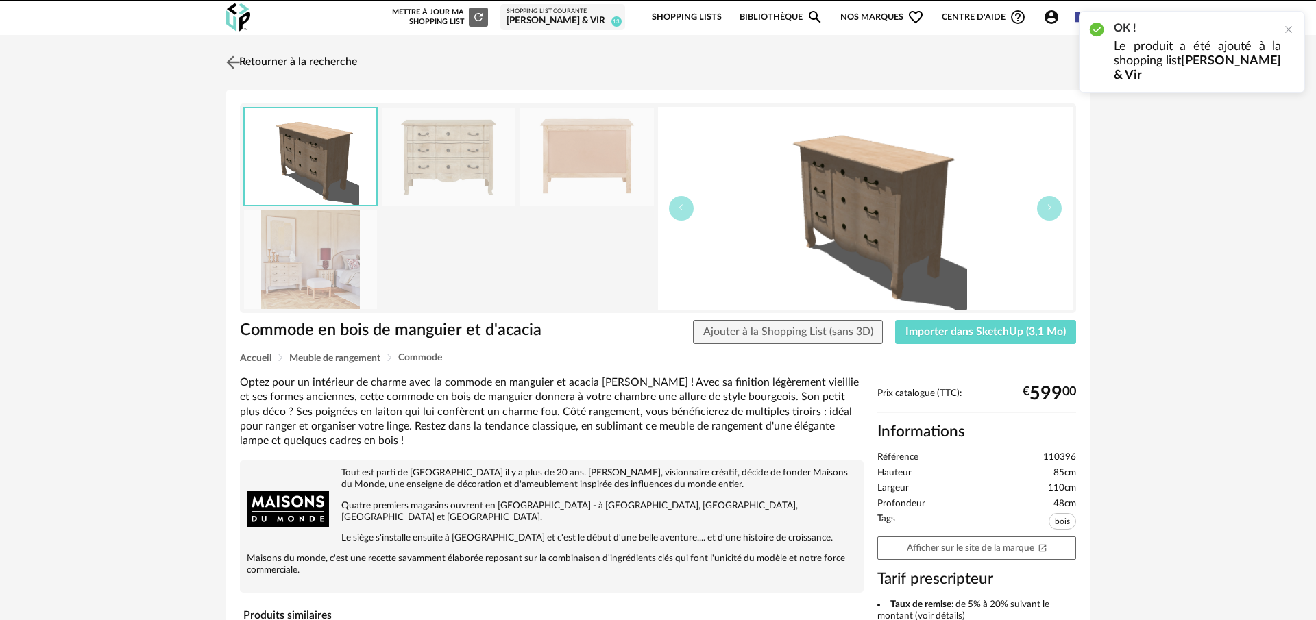
click at [235, 60] on img at bounding box center [233, 62] width 20 height 20
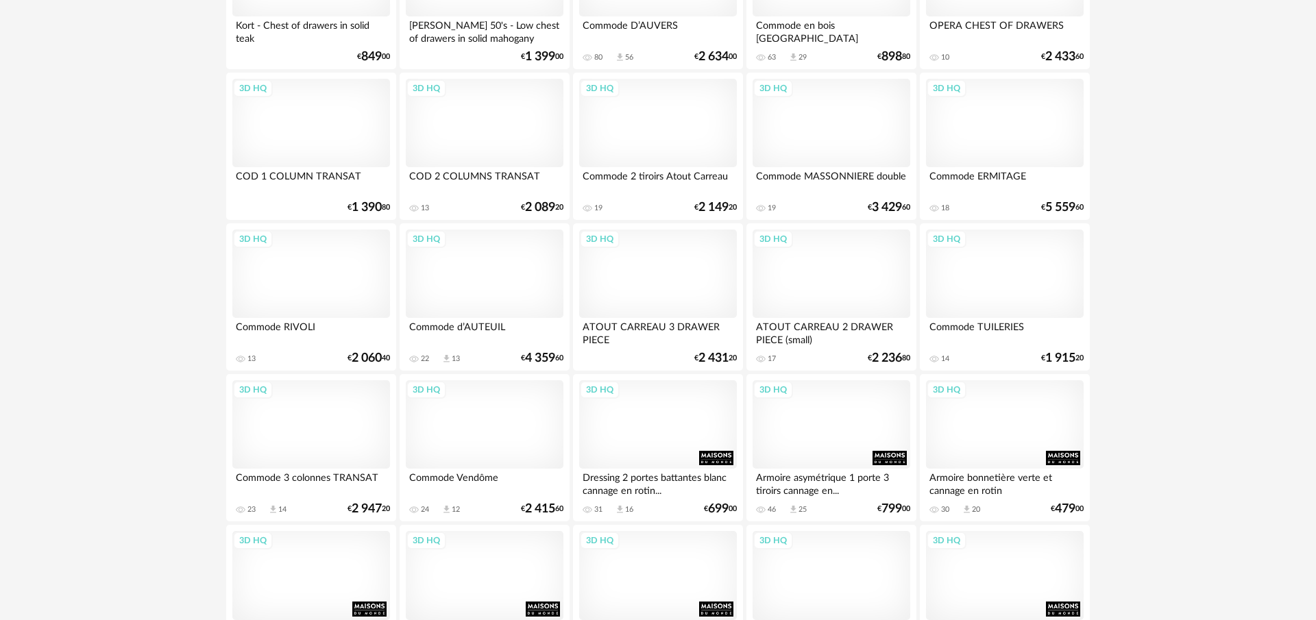
scroll to position [2762, 0]
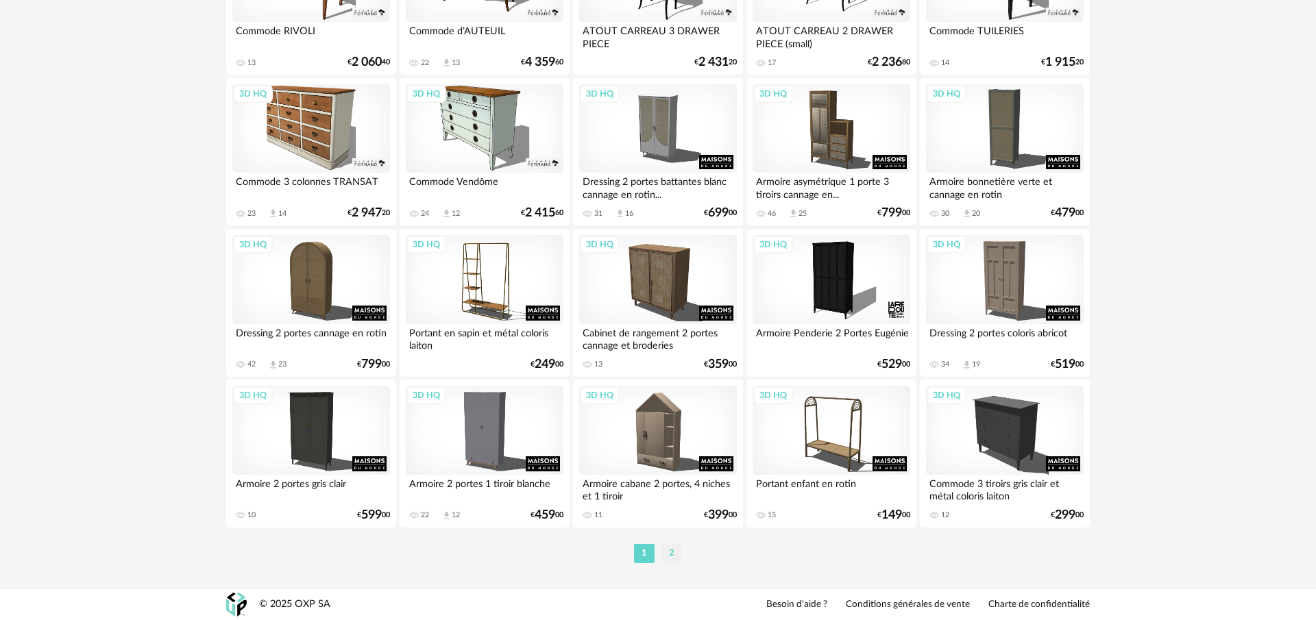
click at [674, 555] on li "2" at bounding box center [671, 553] width 21 height 19
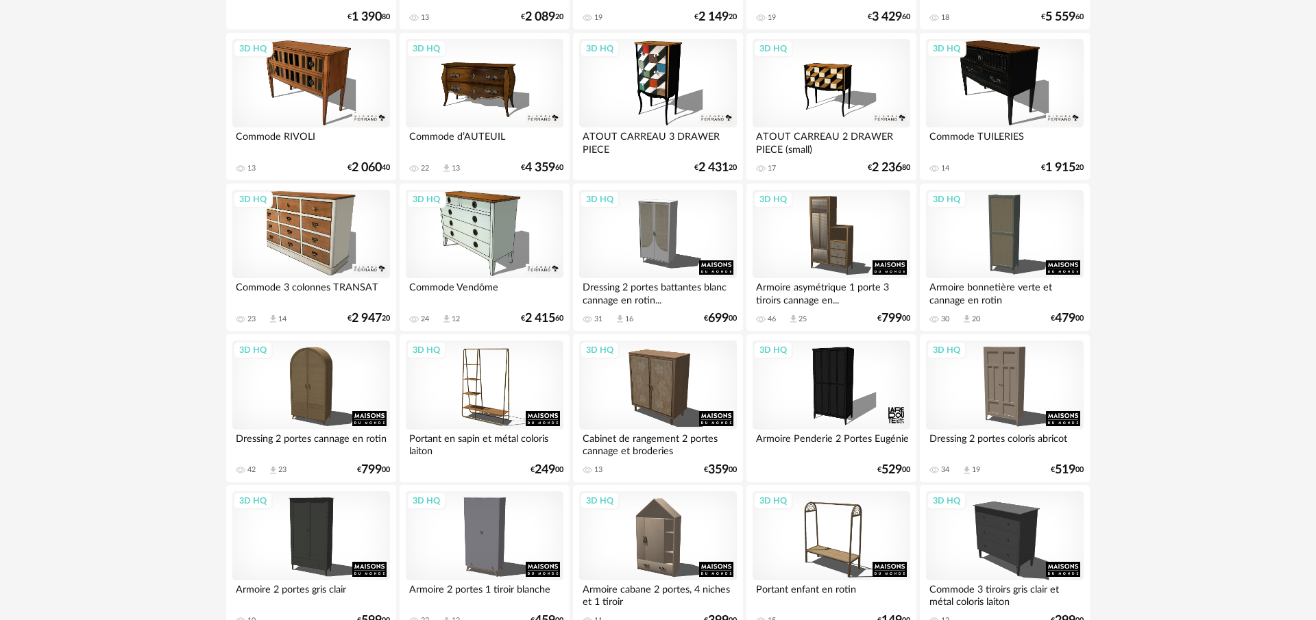
scroll to position [2762, 0]
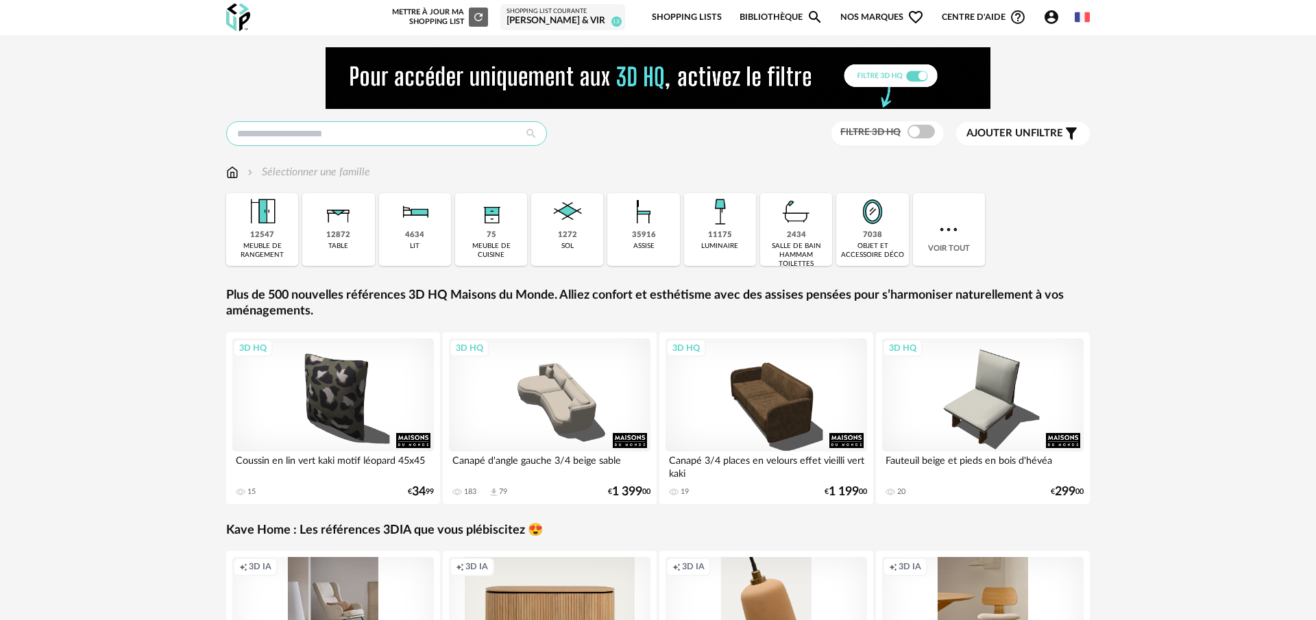
click at [417, 138] on input "text" at bounding box center [386, 133] width 321 height 25
type input "*****"
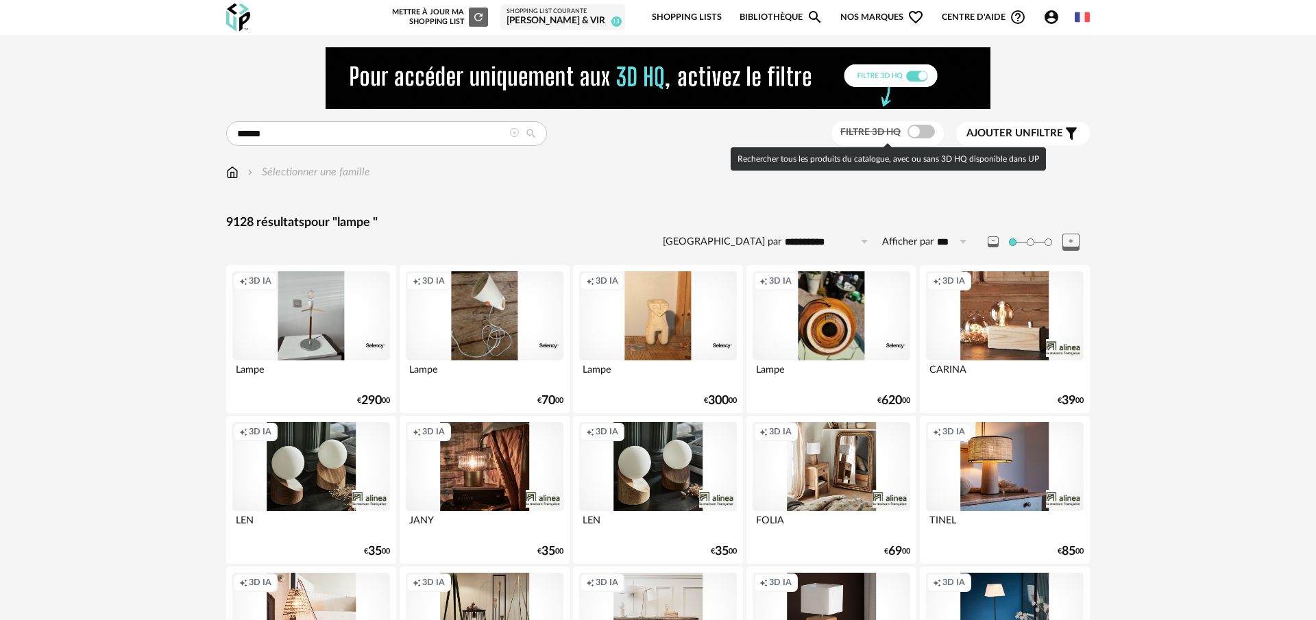
click at [913, 136] on span at bounding box center [920, 132] width 27 height 14
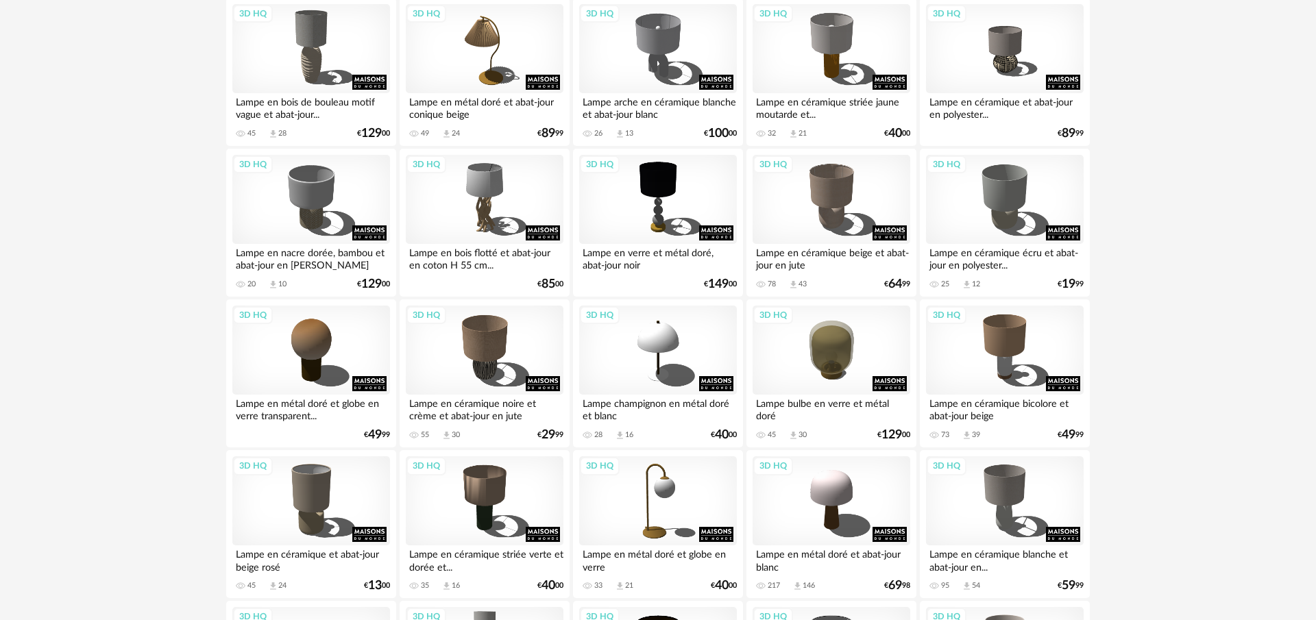
scroll to position [1326, 0]
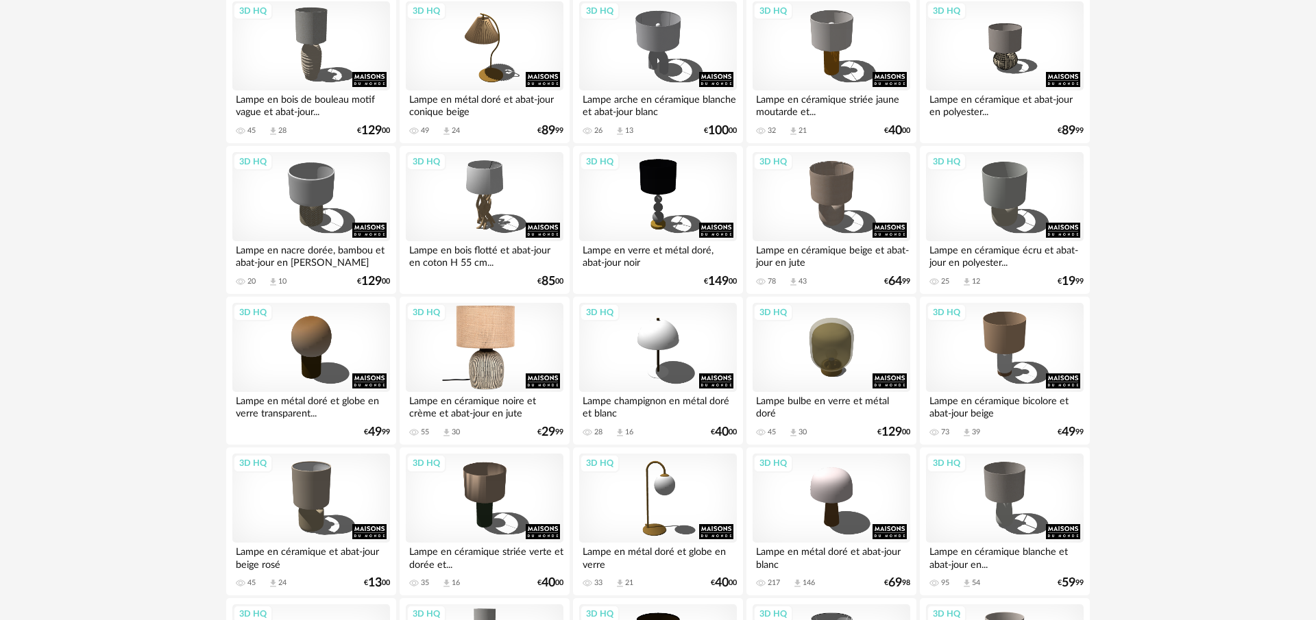
click at [495, 340] on div "3D HQ" at bounding box center [485, 347] width 158 height 89
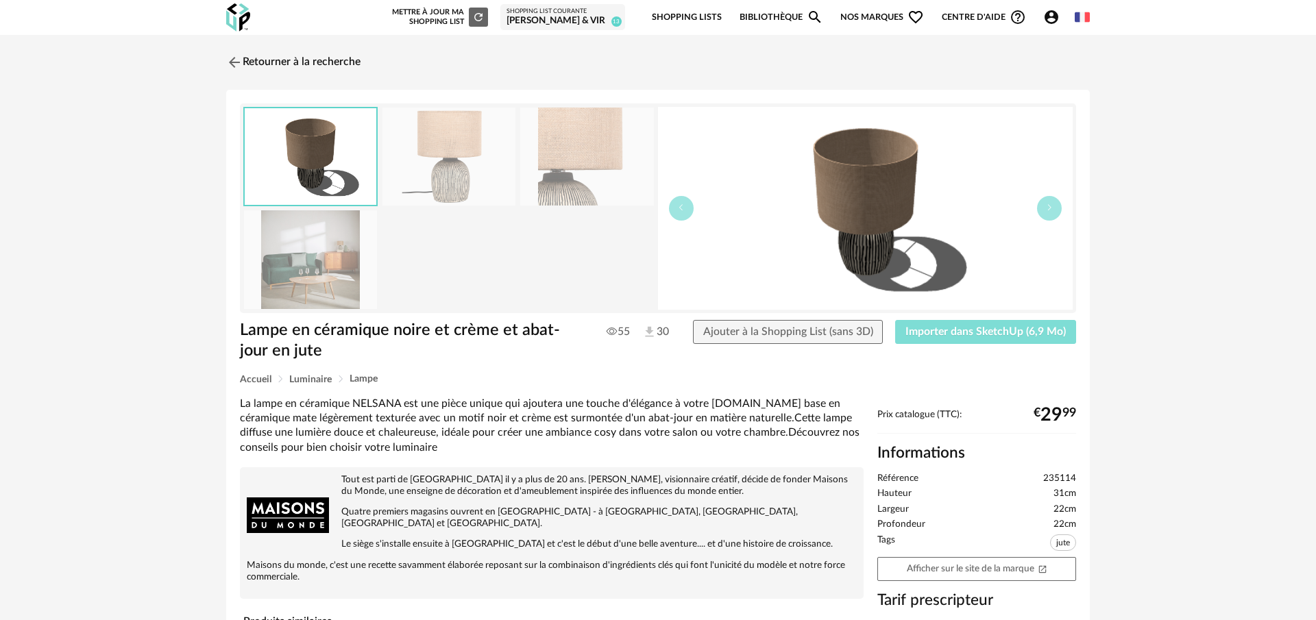
click at [1044, 331] on span "Importer dans SketchUp (6,9 Mo)" at bounding box center [985, 331] width 160 height 11
click at [826, 329] on span "Ajouter à la Shopping List (sans 3D)" at bounding box center [788, 331] width 170 height 11
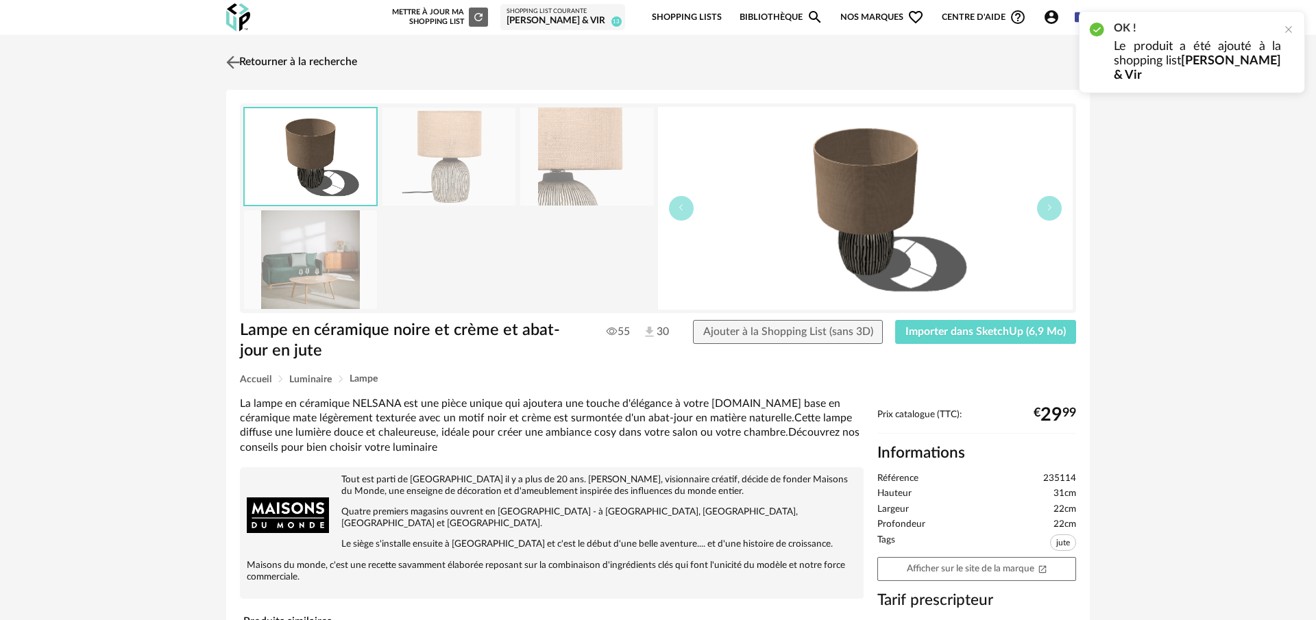
click at [234, 60] on img at bounding box center [233, 62] width 20 height 20
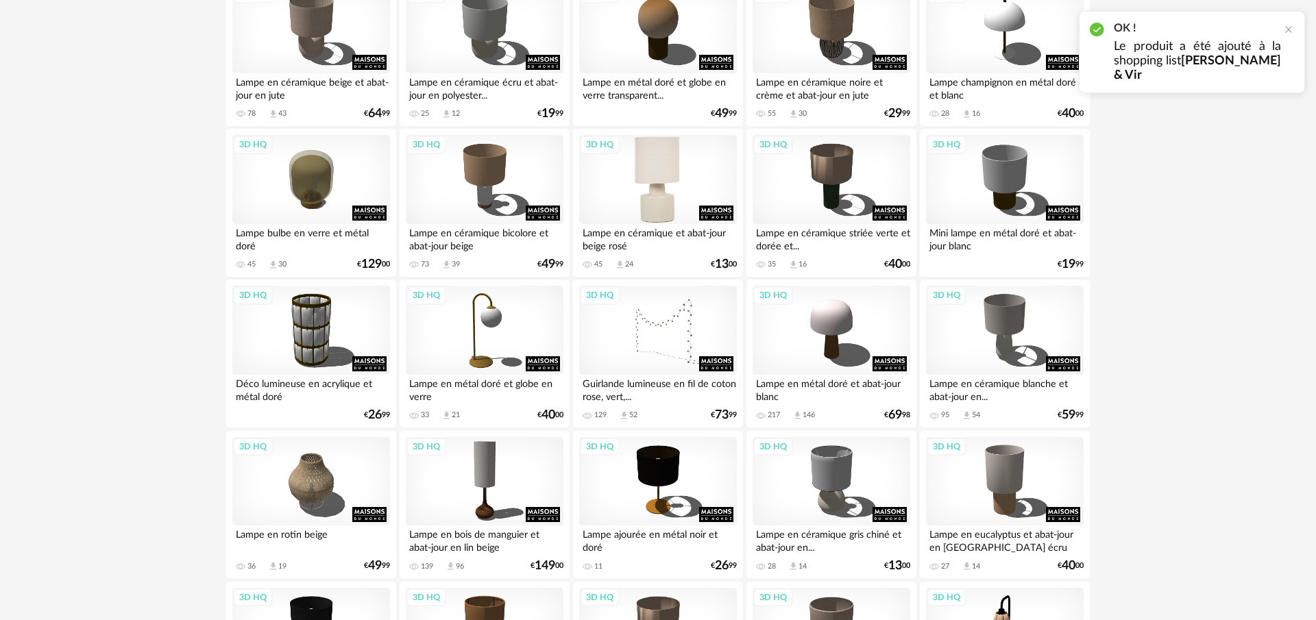
scroll to position [1834, 0]
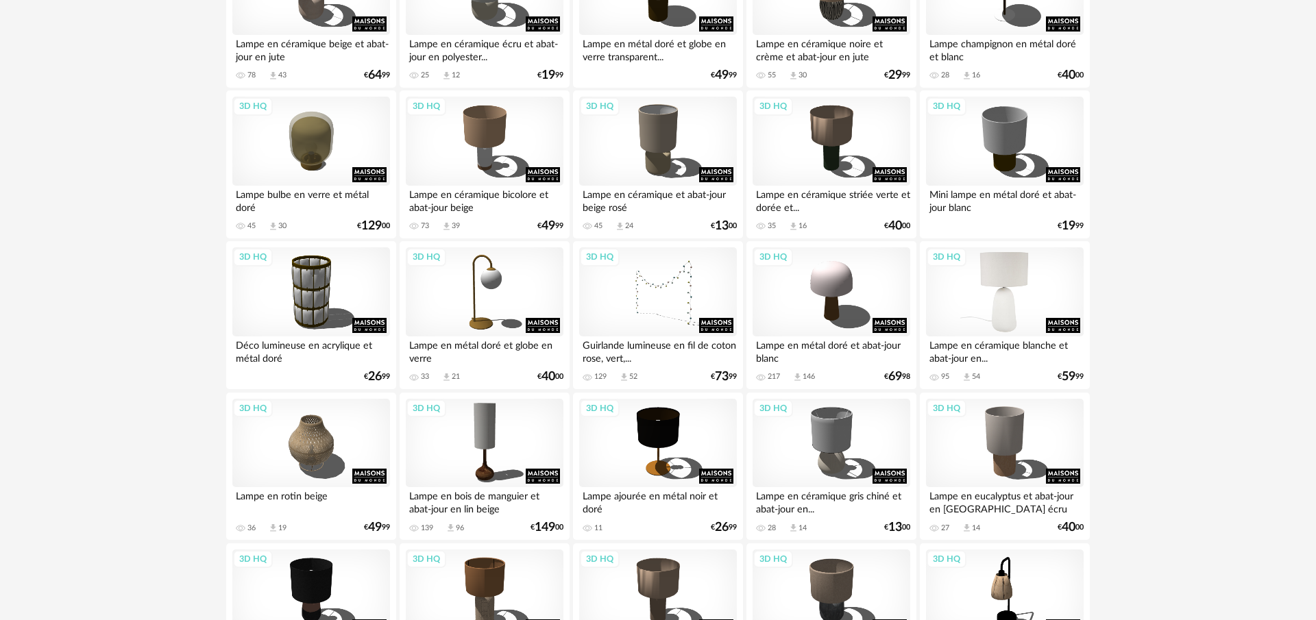
click at [1016, 312] on div "3D HQ" at bounding box center [1005, 291] width 158 height 89
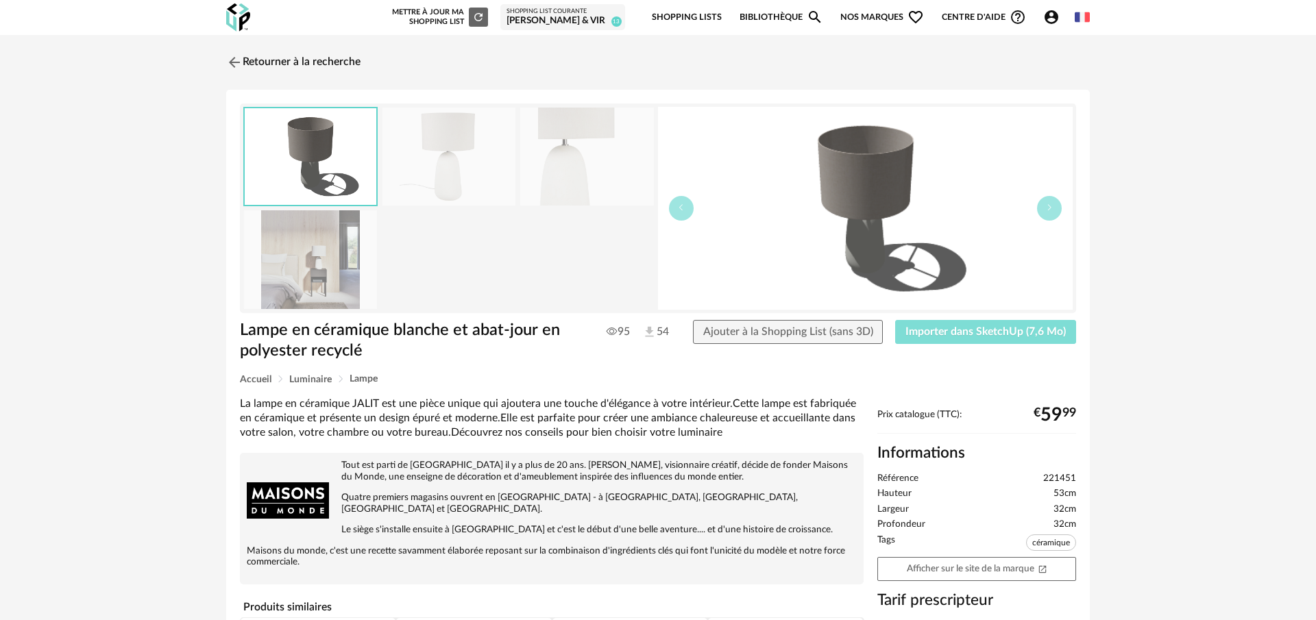
drag, startPoint x: 973, startPoint y: 334, endPoint x: 927, endPoint y: 330, distance: 46.1
click at [973, 334] on span "Importer dans SketchUp (7,6 Mo)" at bounding box center [985, 331] width 160 height 11
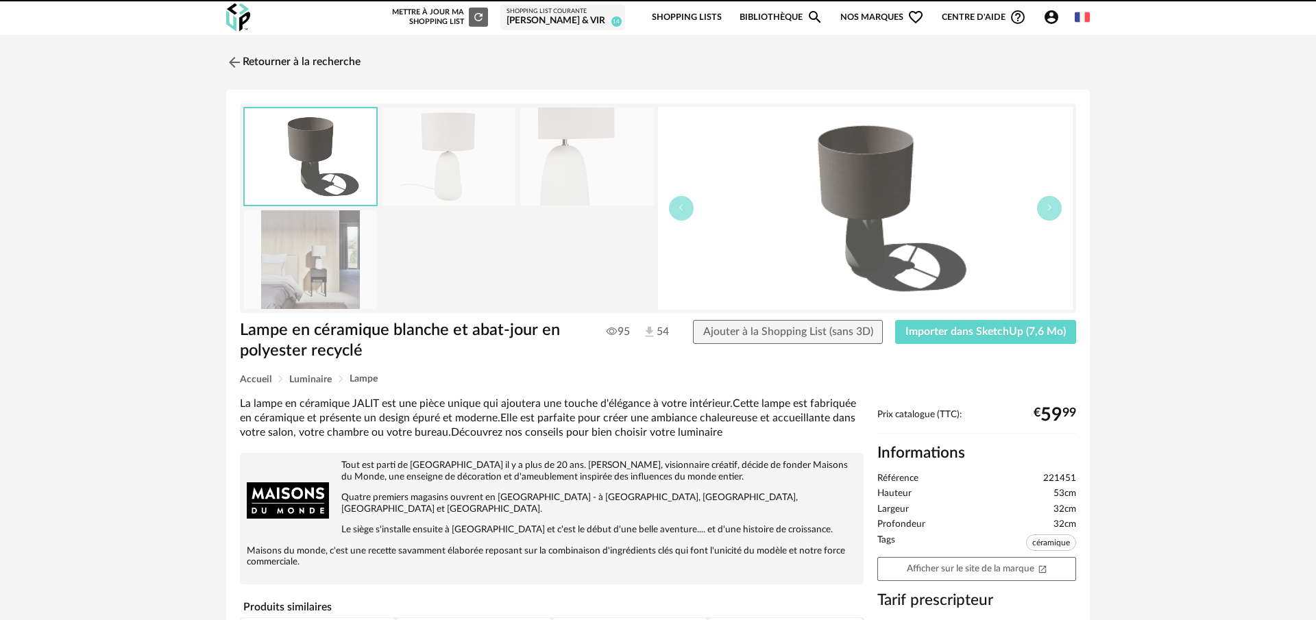
drag, startPoint x: 889, startPoint y: 324, endPoint x: 761, endPoint y: 293, distance: 132.0
click at [889, 324] on div "95 54 Ajouter à la Shopping List (sans 3D) Importer dans SketchUp (7,6 Mo)" at bounding box center [834, 332] width 495 height 25
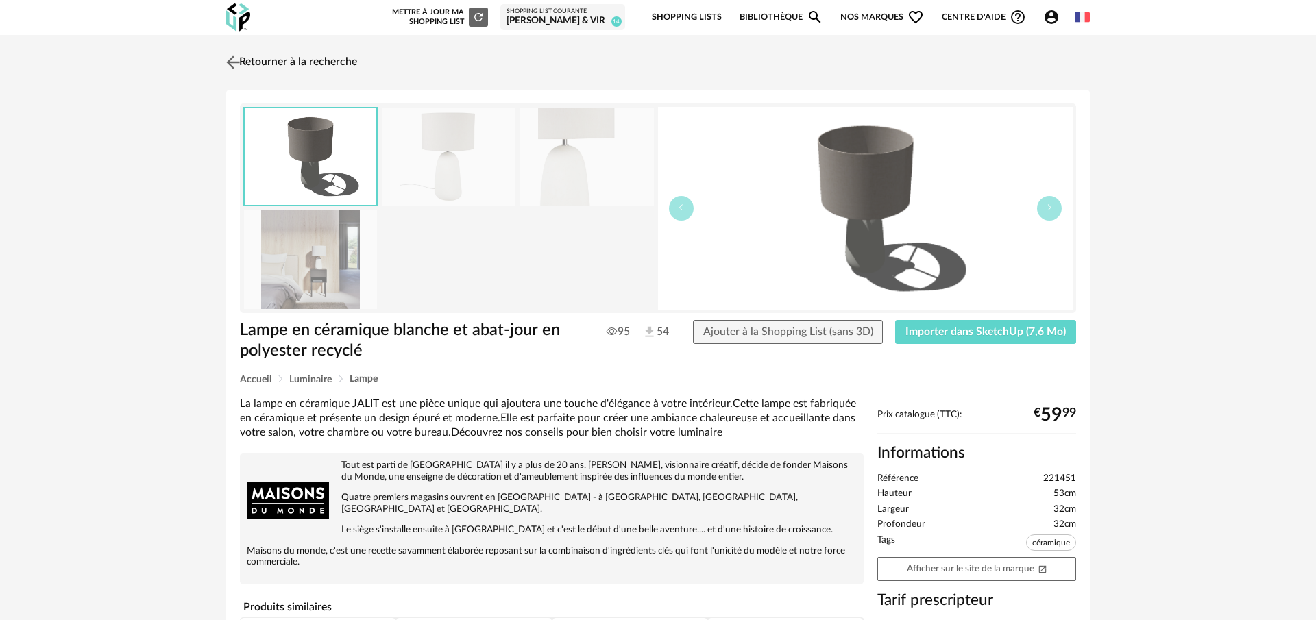
click at [232, 63] on img at bounding box center [233, 62] width 20 height 20
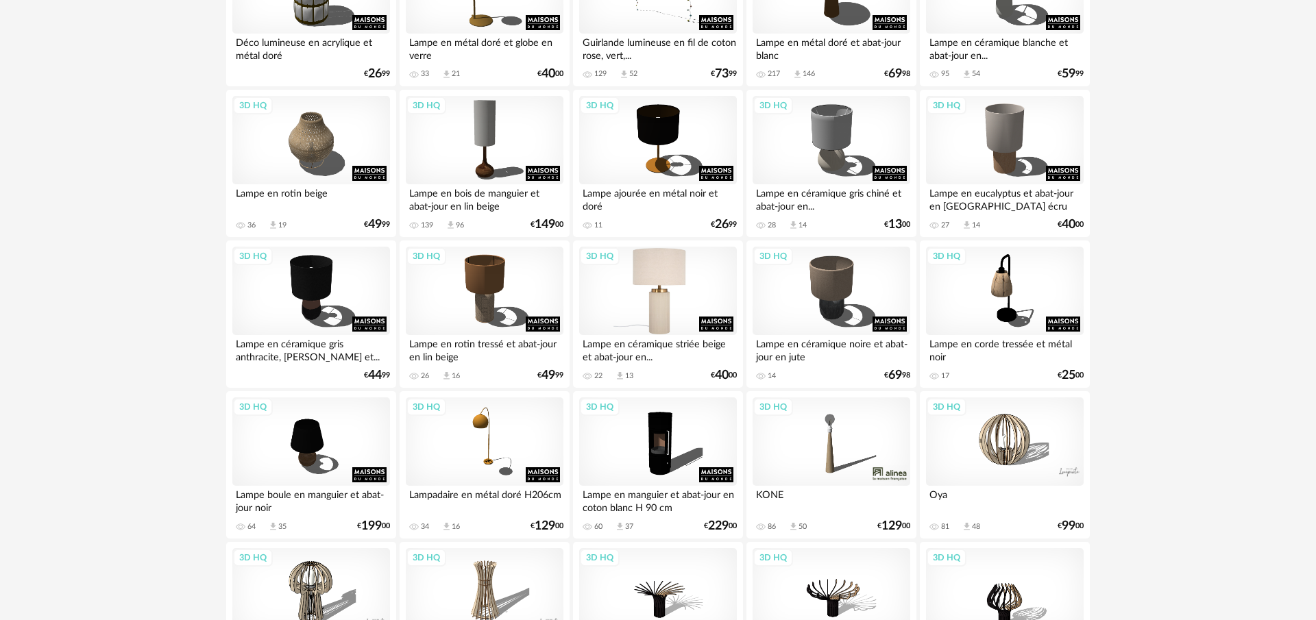
scroll to position [2135, 0]
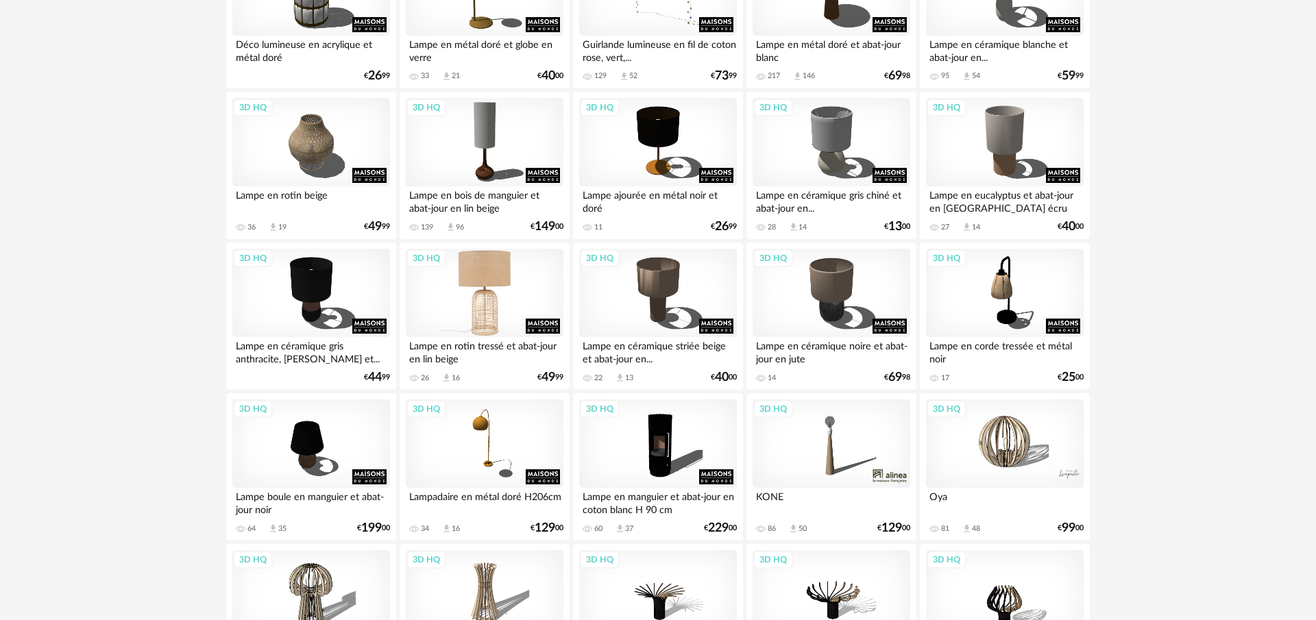
click at [506, 306] on div "3D HQ" at bounding box center [485, 293] width 158 height 89
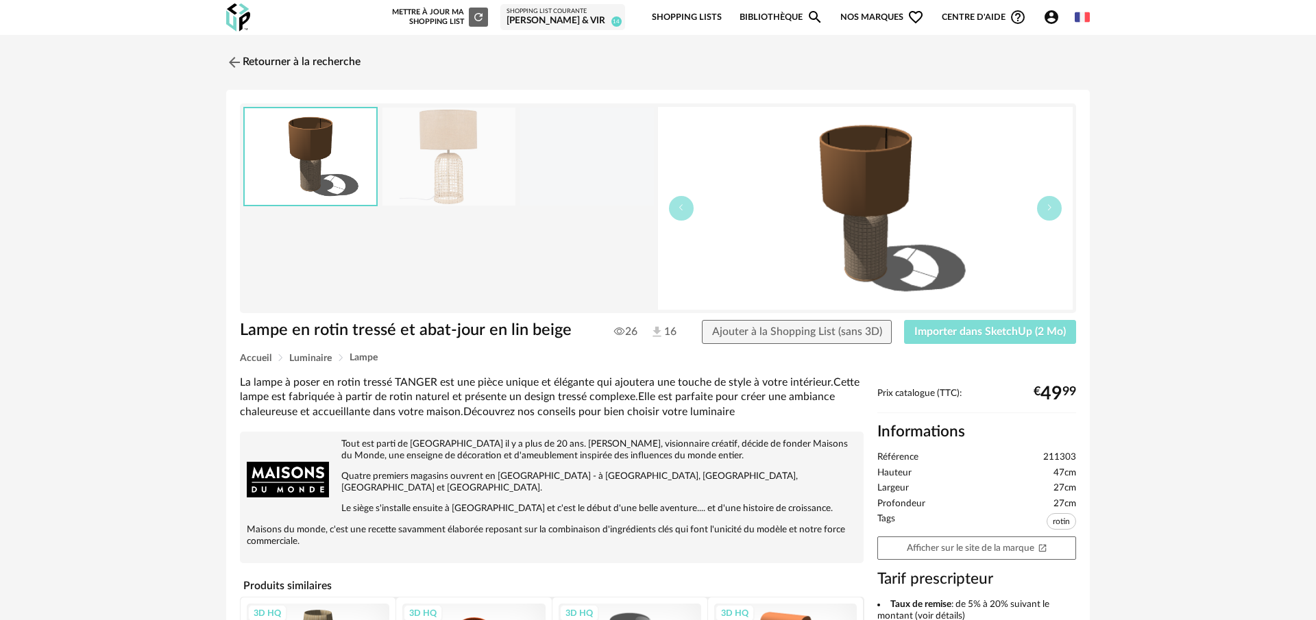
click at [949, 337] on span "Importer dans SketchUp (2 Mo)" at bounding box center [989, 331] width 151 height 11
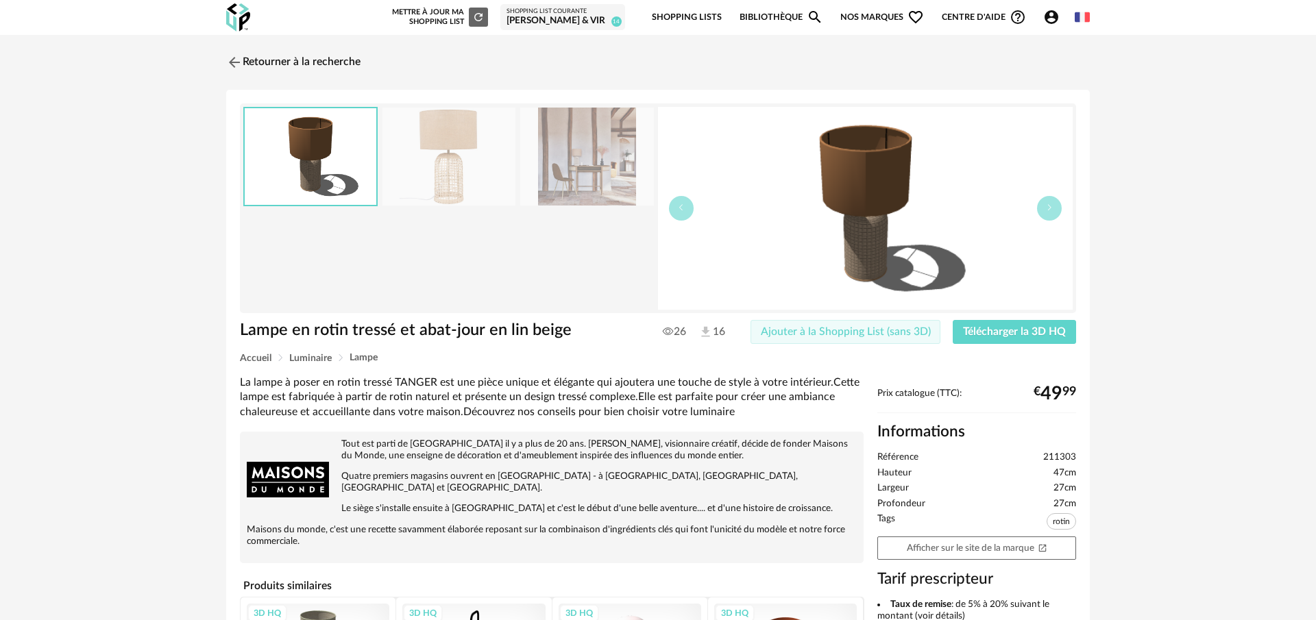
click at [861, 339] on button "Ajouter à la Shopping List (sans 3D)" at bounding box center [845, 332] width 191 height 25
click at [237, 66] on img at bounding box center [233, 62] width 20 height 20
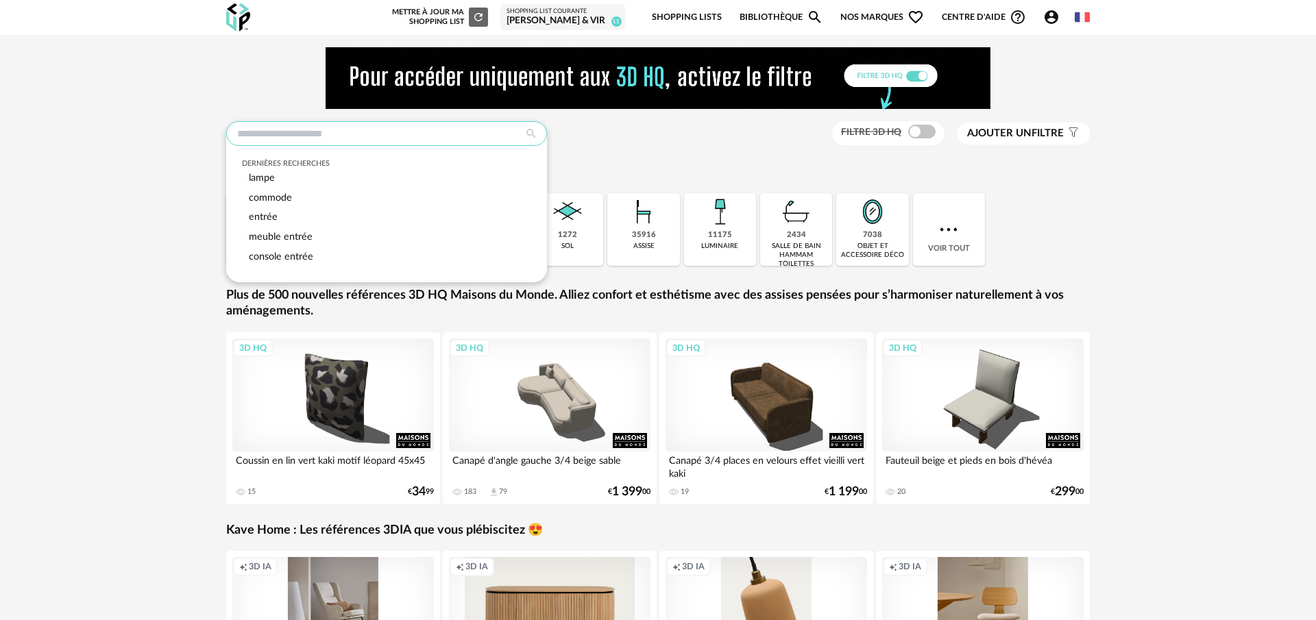
click at [382, 130] on input "text" at bounding box center [386, 133] width 321 height 25
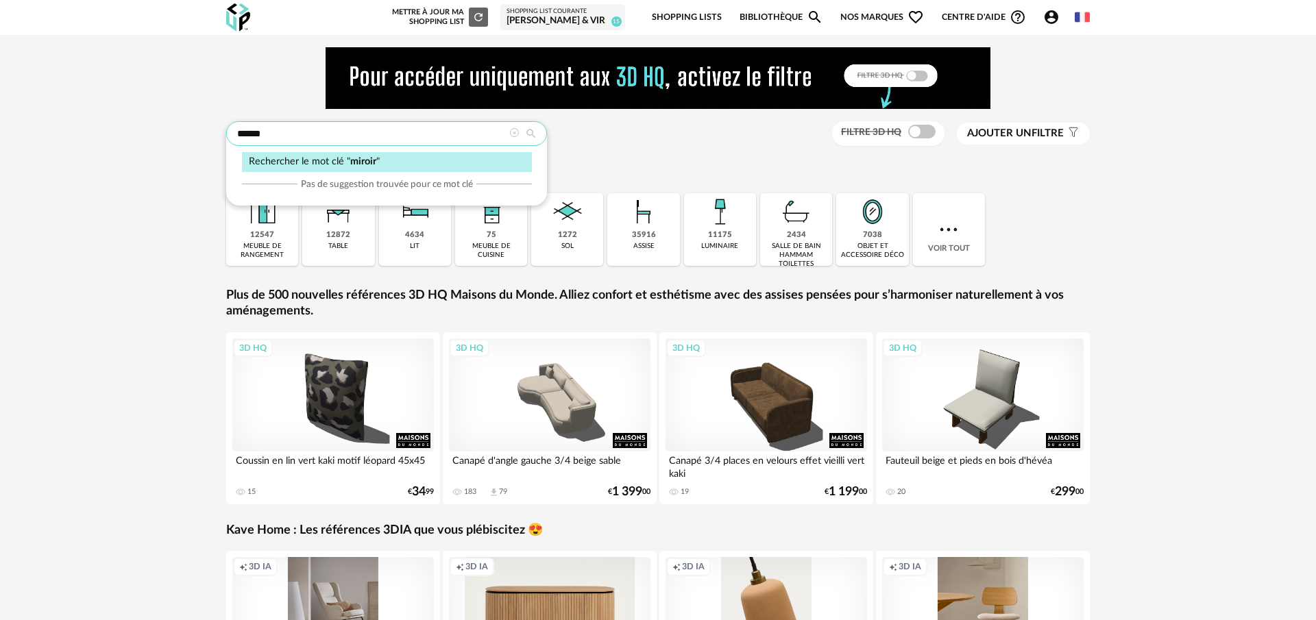
type input "******"
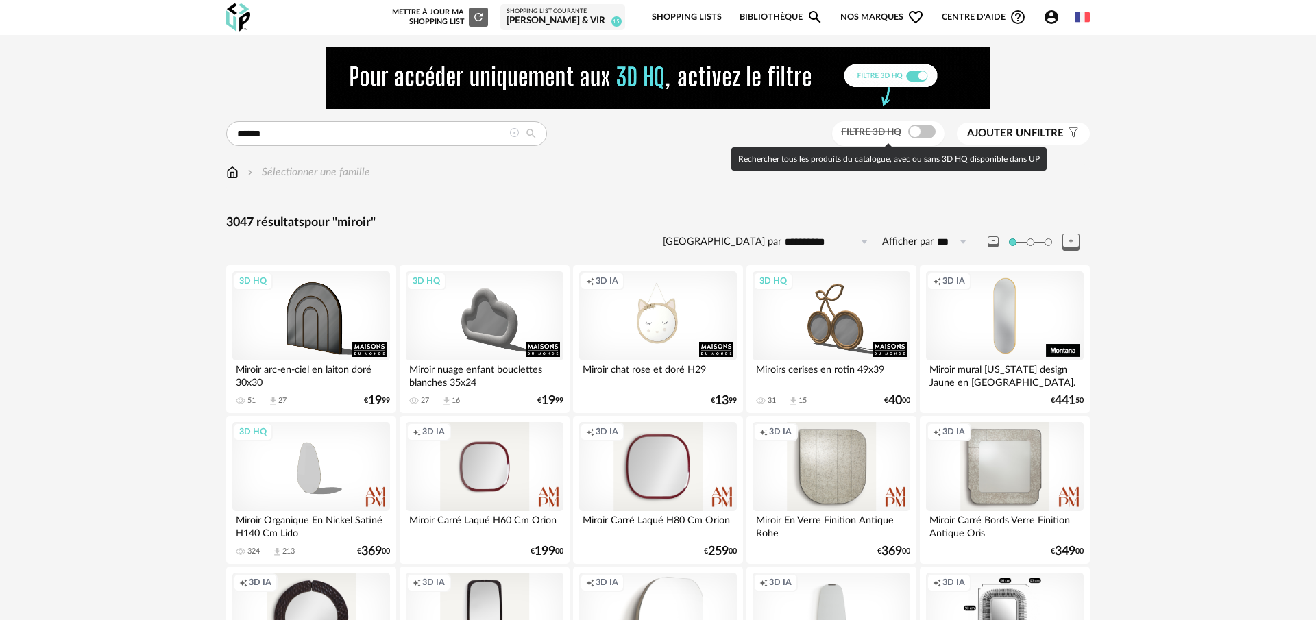
drag, startPoint x: 909, startPoint y: 134, endPoint x: 908, endPoint y: 141, distance: 7.7
click at [909, 133] on span at bounding box center [921, 132] width 27 height 14
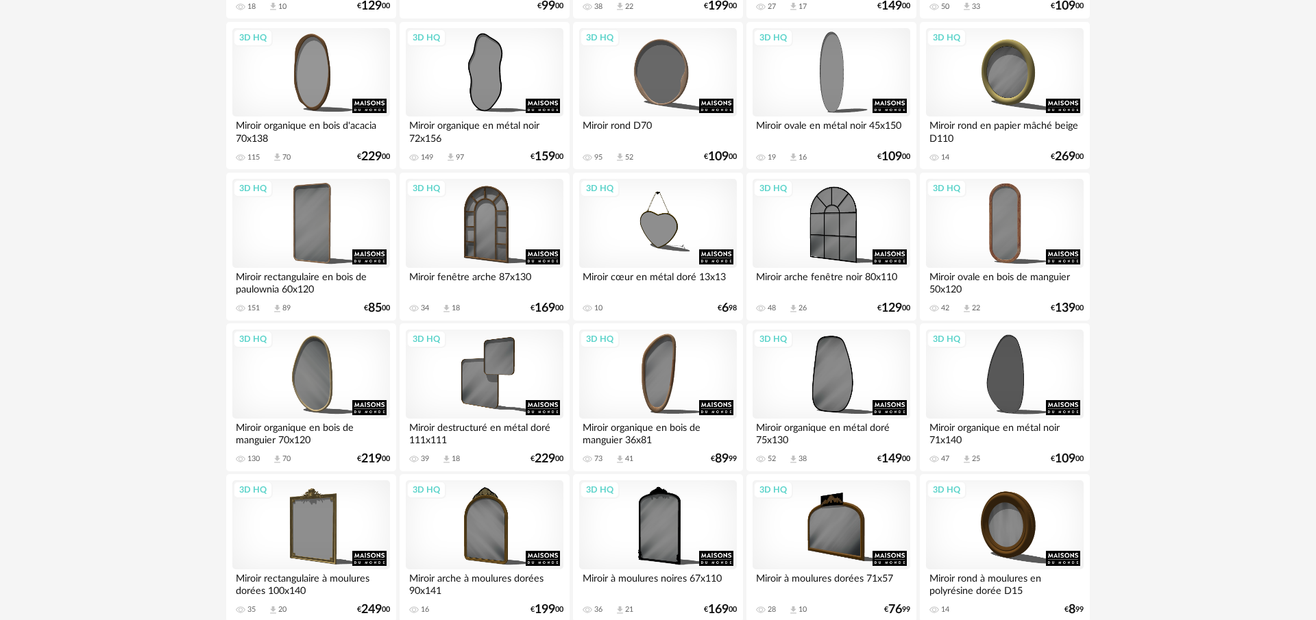
scroll to position [1164, 0]
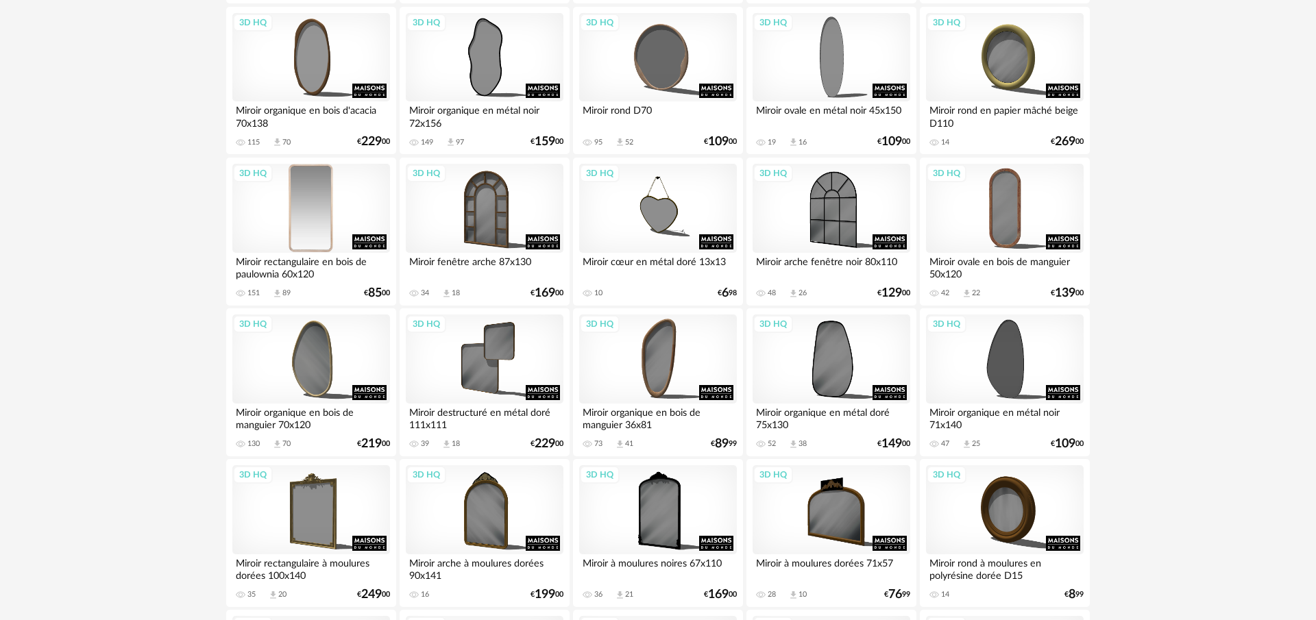
click at [306, 207] on div "3D HQ" at bounding box center [311, 208] width 158 height 89
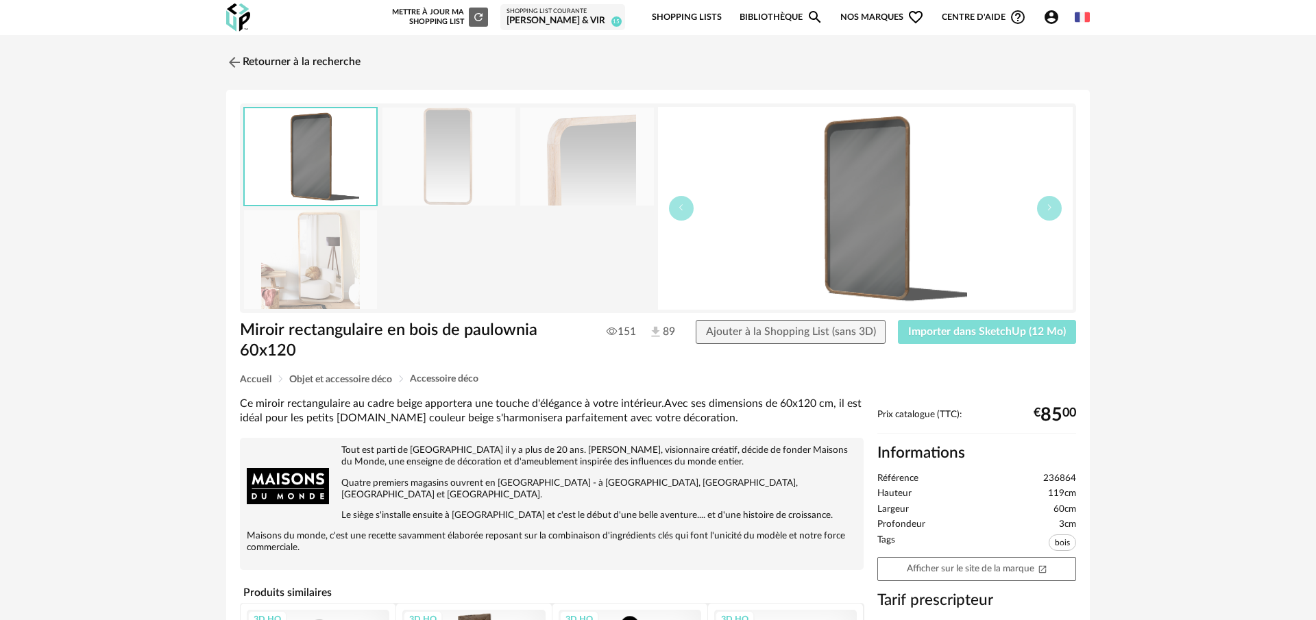
click at [973, 333] on span "Importer dans SketchUp (12 Mo)" at bounding box center [987, 331] width 158 height 11
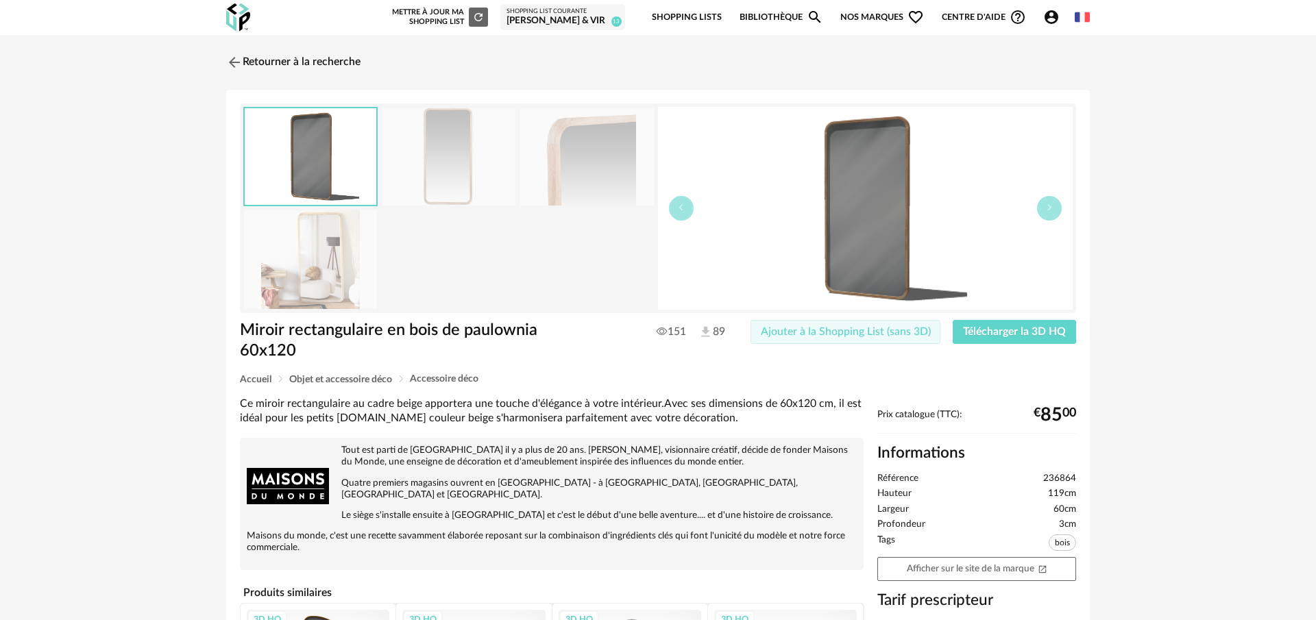
click at [860, 336] on span "Ajouter à la Shopping List (sans 3D)" at bounding box center [846, 331] width 170 height 11
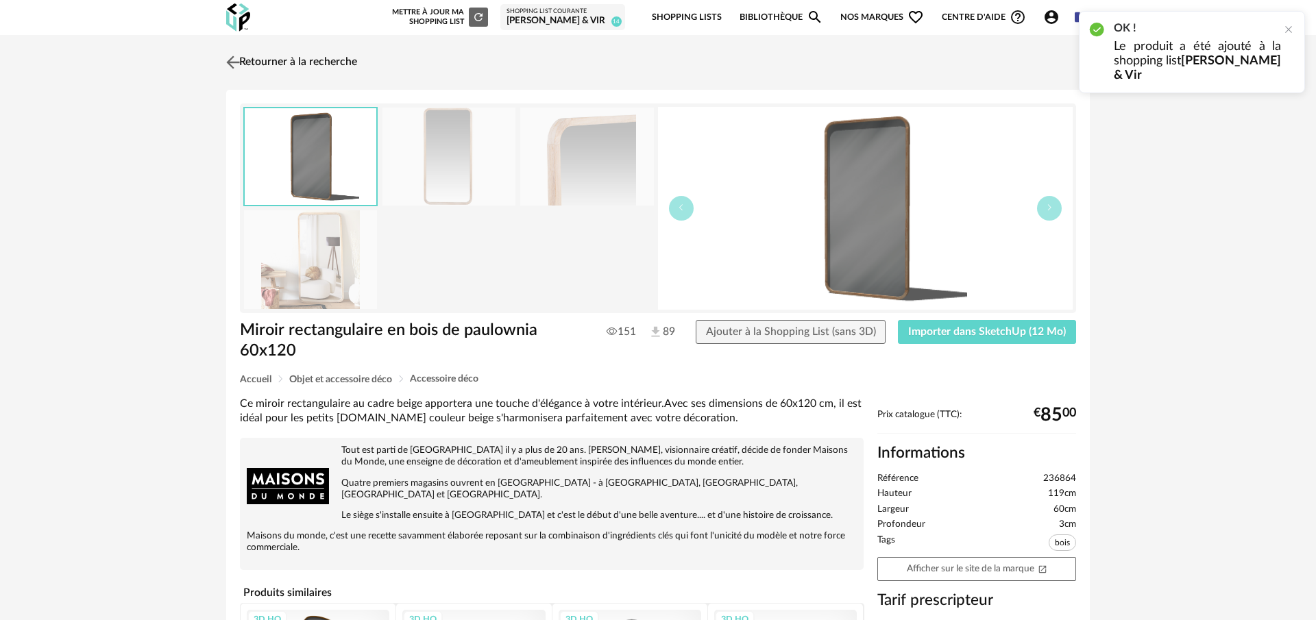
click at [234, 64] on img at bounding box center [233, 62] width 20 height 20
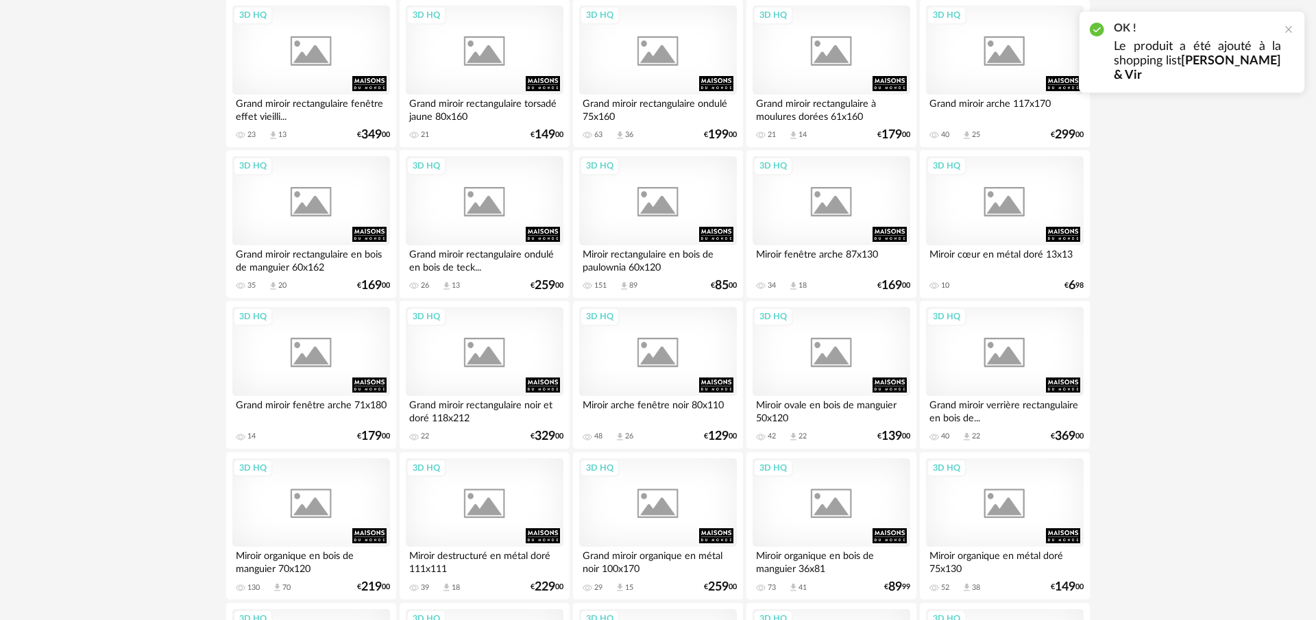
scroll to position [1880, 0]
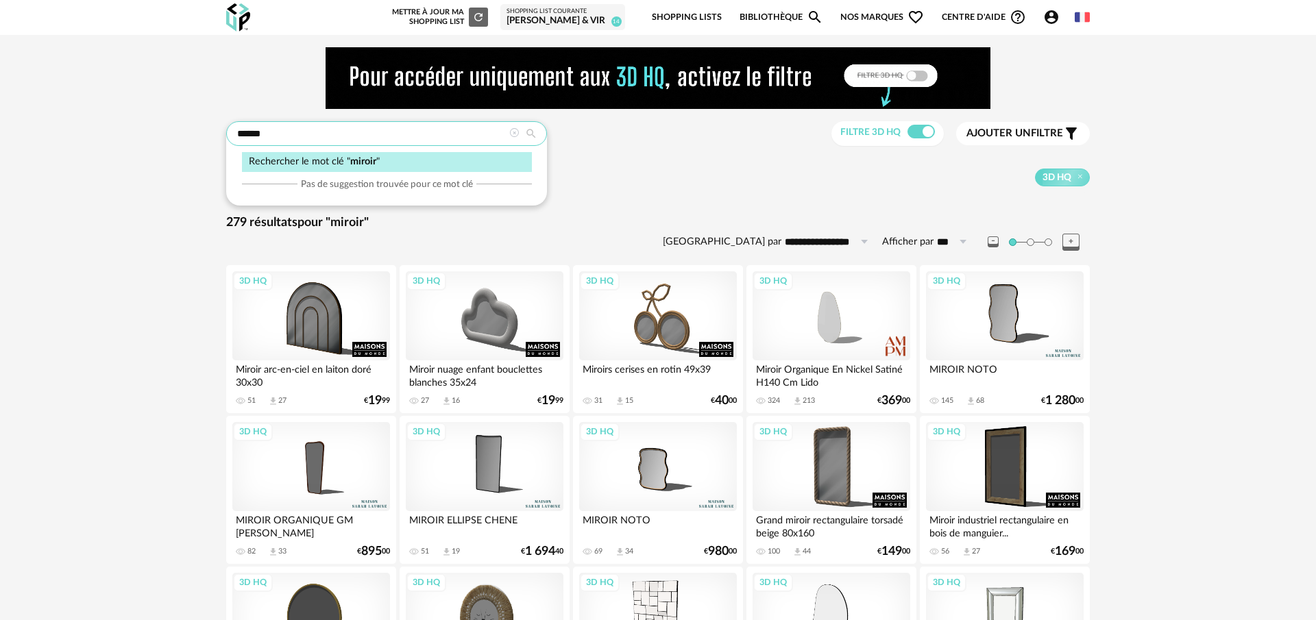
drag, startPoint x: 278, startPoint y: 140, endPoint x: 214, endPoint y: 136, distance: 63.9
type input "**********"
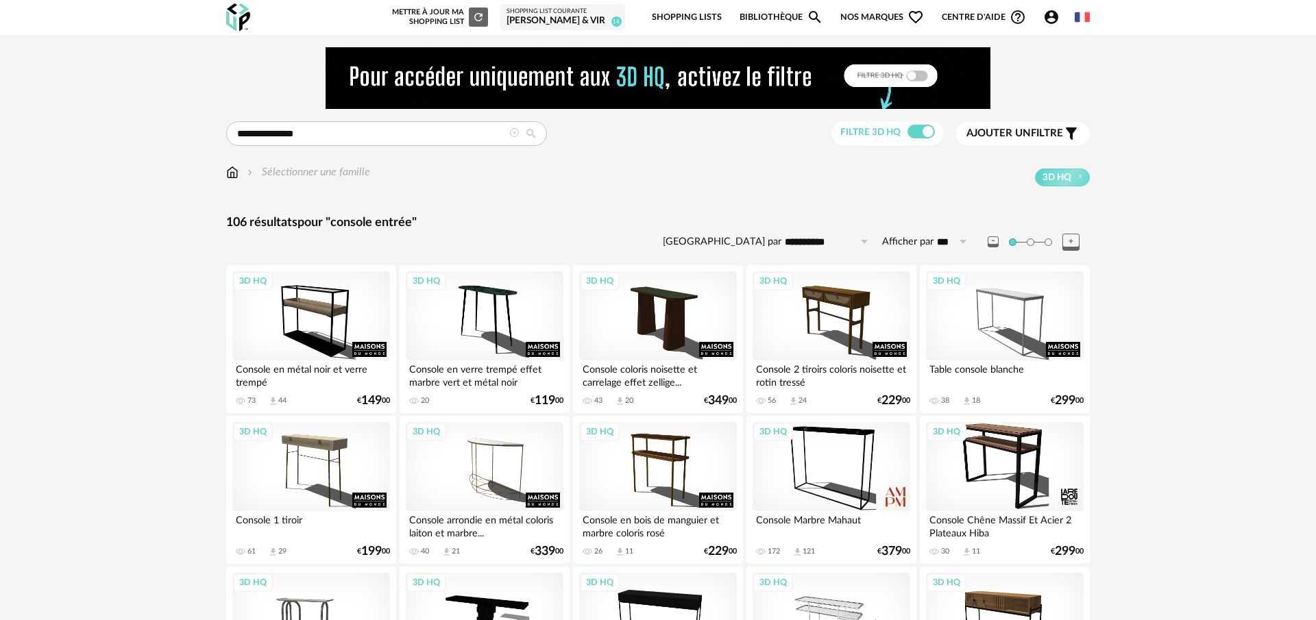
click at [1022, 135] on span "Ajouter un" at bounding box center [998, 133] width 64 height 10
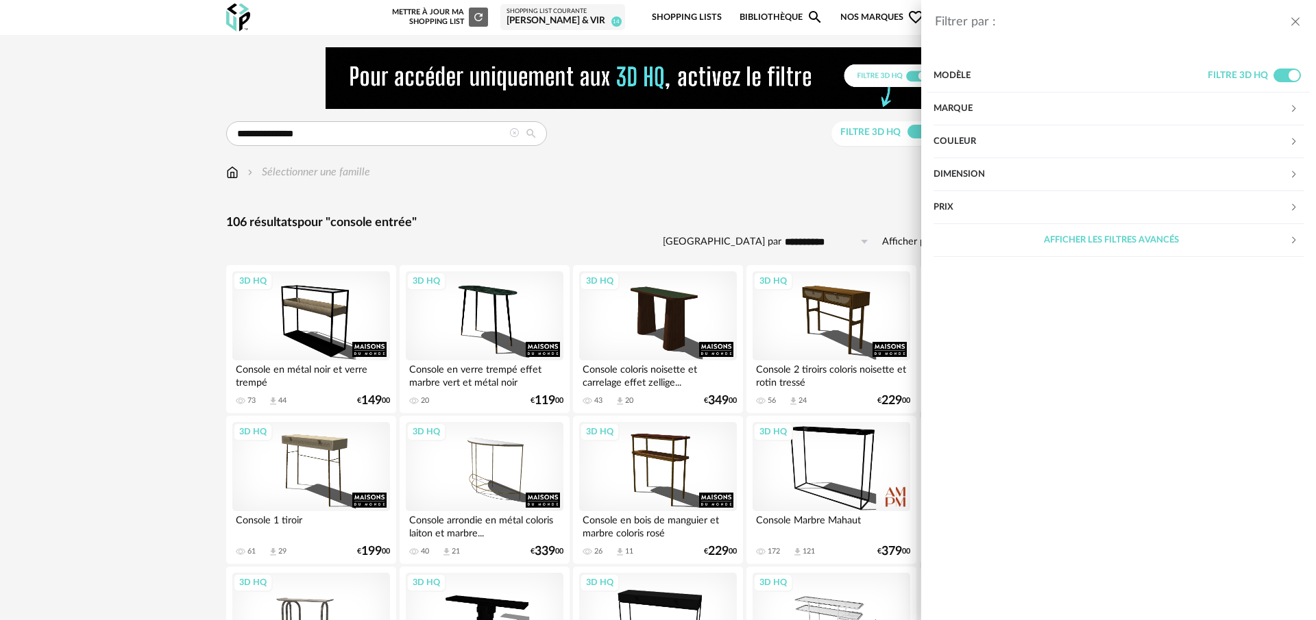
click at [988, 210] on div "Prix" at bounding box center [1111, 207] width 356 height 33
click at [1273, 246] on input "text" at bounding box center [1274, 249] width 59 height 23
type input "***"
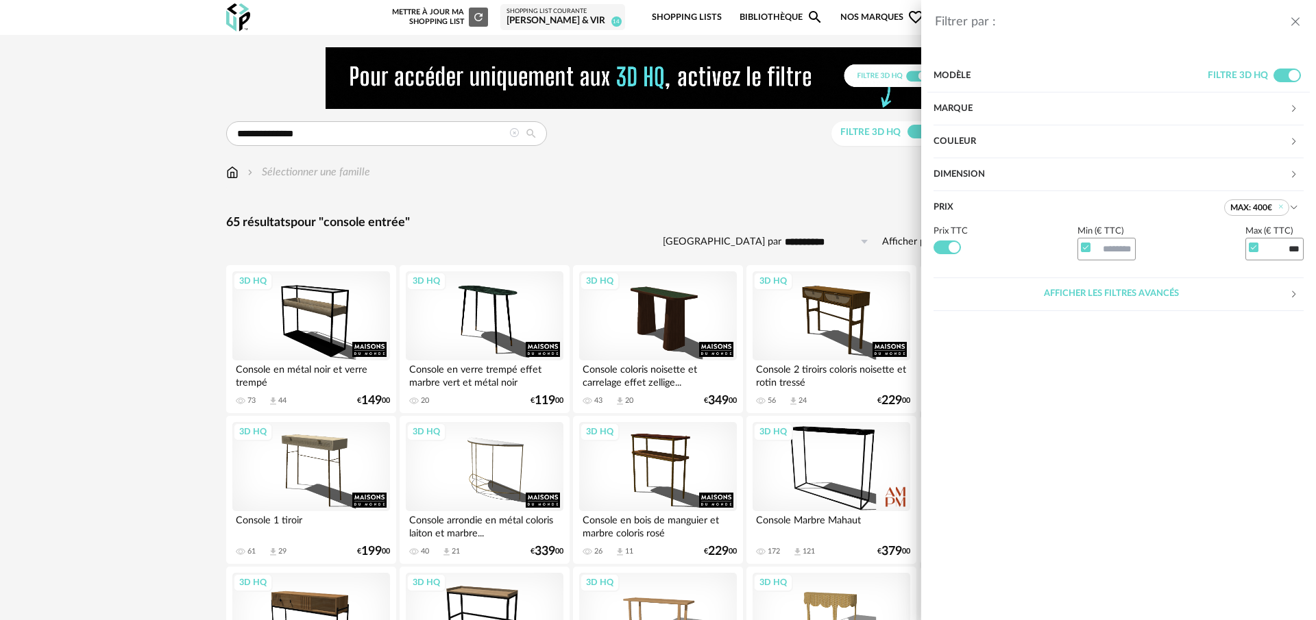
click at [778, 213] on div "Filtrer par : Modèle Filtre 3D HQ Marque &tradition 0 101 Copenhagen 0 366 Conc…" at bounding box center [658, 310] width 1316 height 620
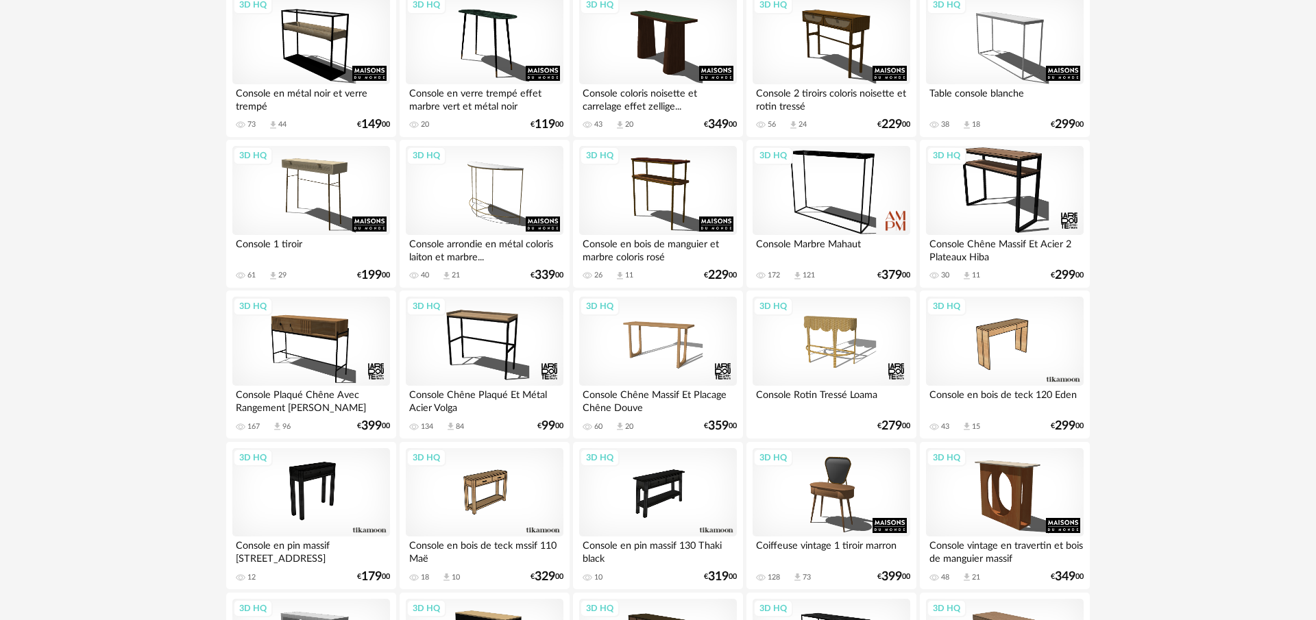
scroll to position [275, 0]
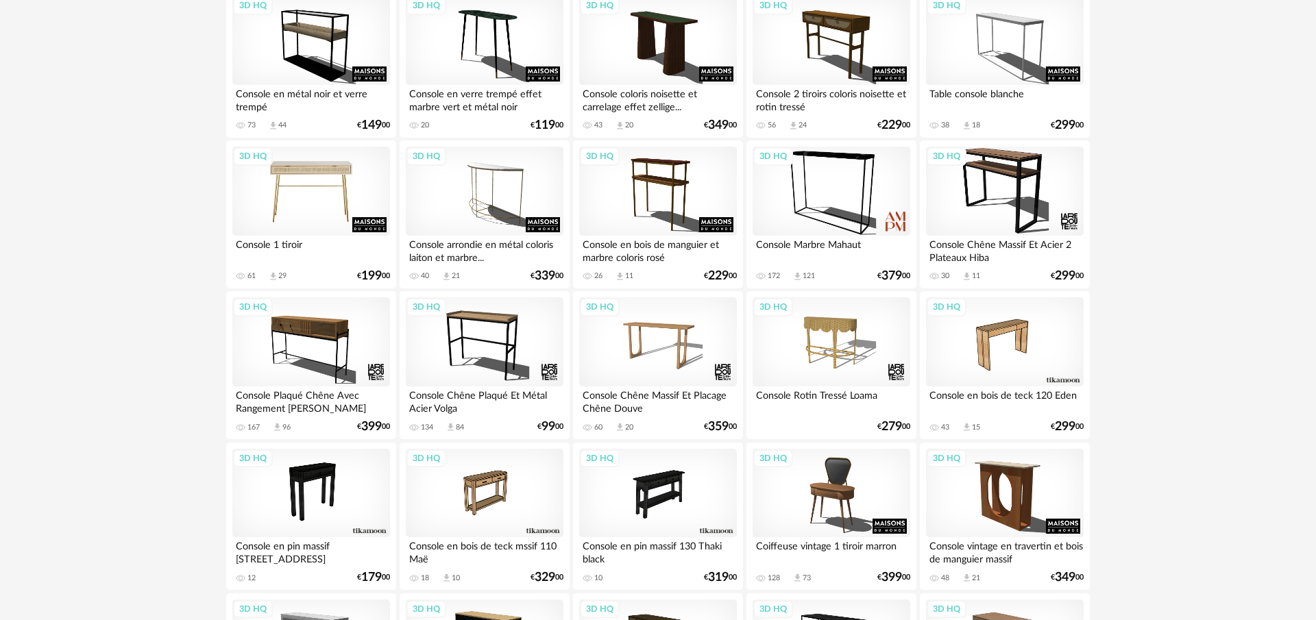
click at [332, 194] on div "3D HQ" at bounding box center [311, 191] width 158 height 89
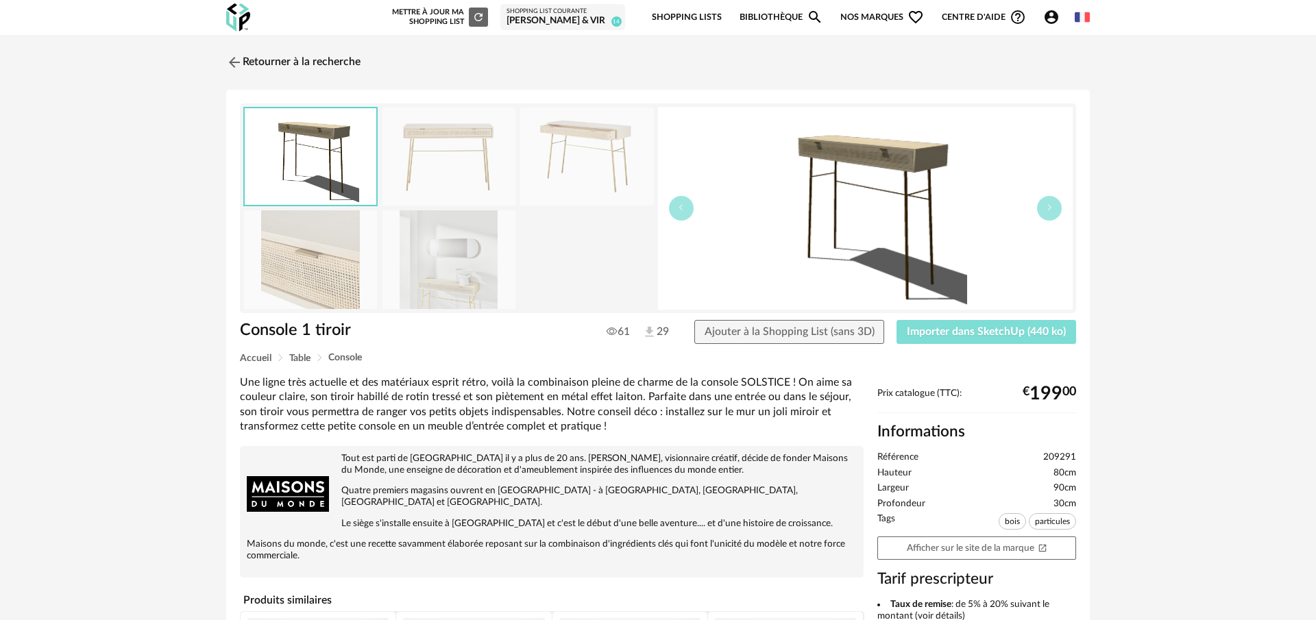
click at [1061, 332] on span "Importer dans SketchUp (440 ko)" at bounding box center [986, 331] width 159 height 11
click at [231, 66] on img at bounding box center [233, 62] width 20 height 20
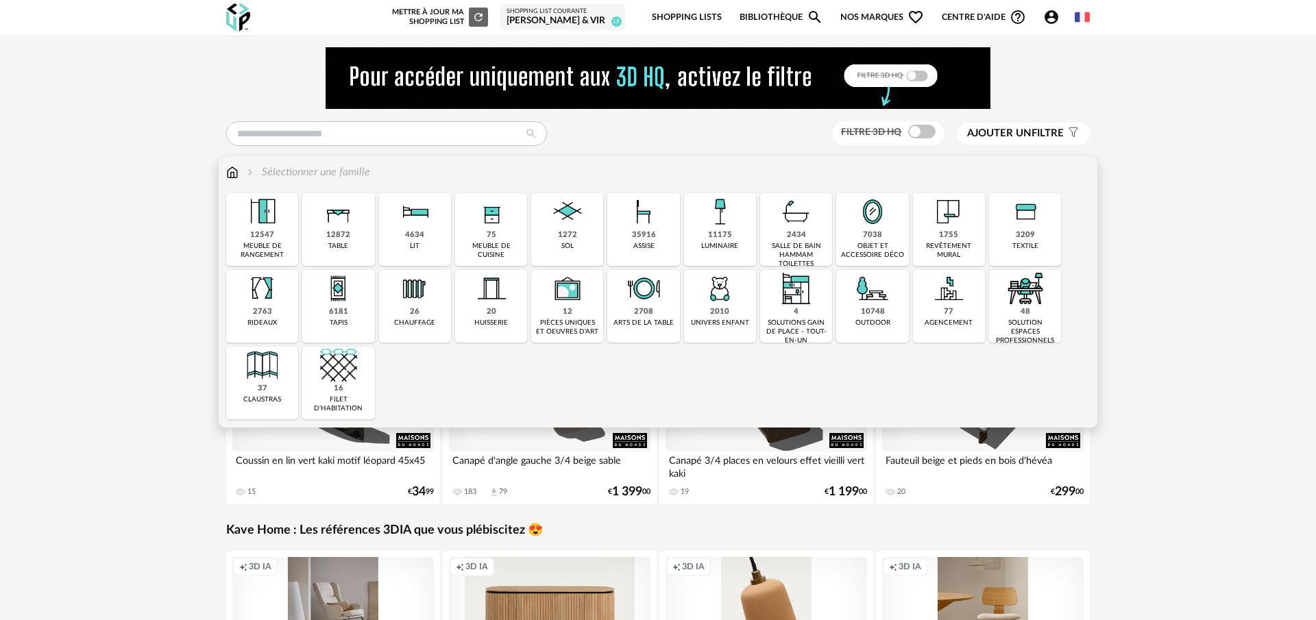
click at [265, 234] on div "12547" at bounding box center [262, 235] width 24 height 10
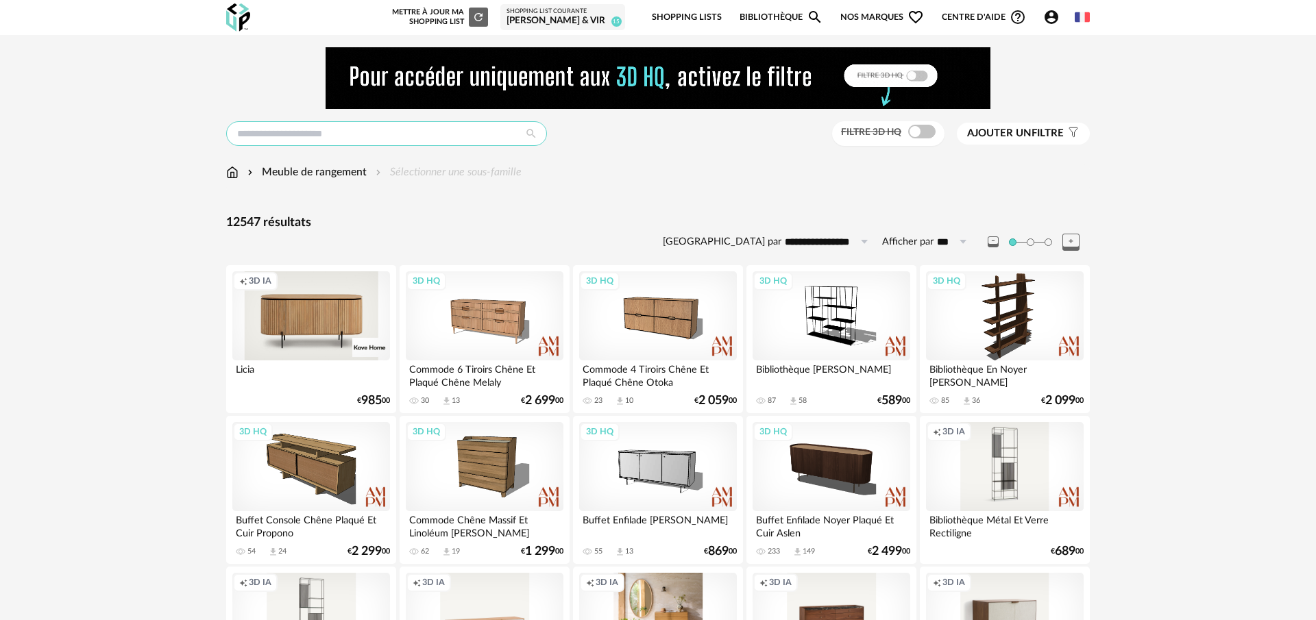
click at [376, 142] on input "text" at bounding box center [386, 133] width 321 height 25
type input "*******"
type input "**********"
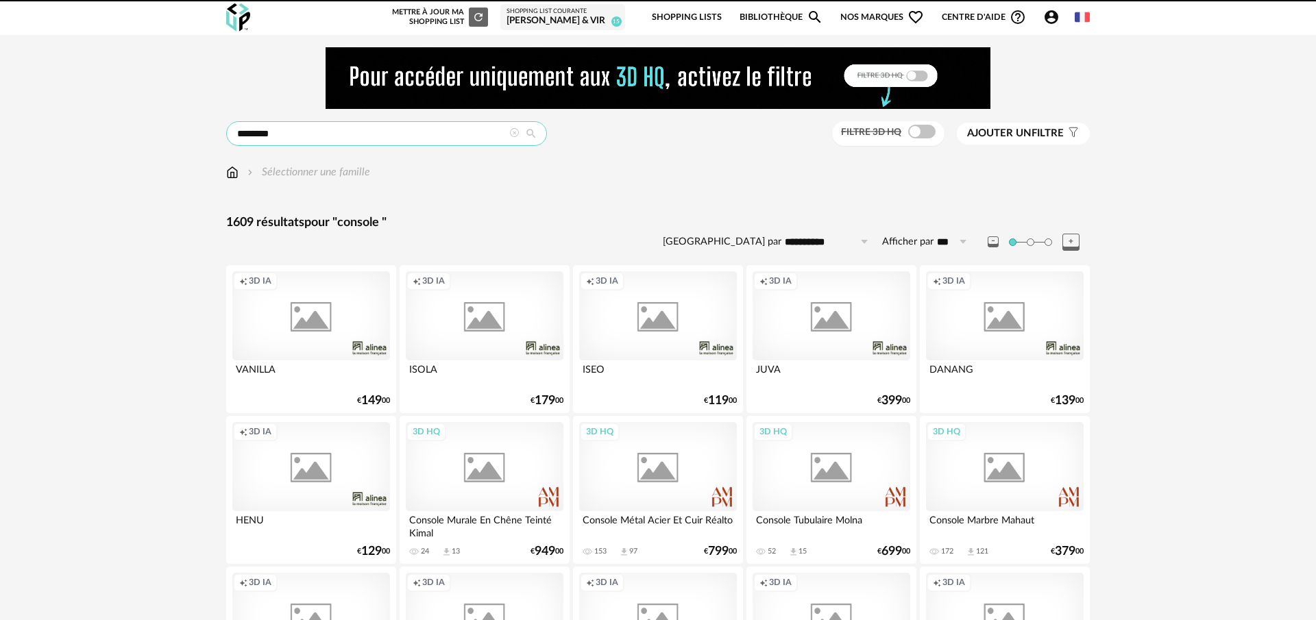
scroll to position [8, 0]
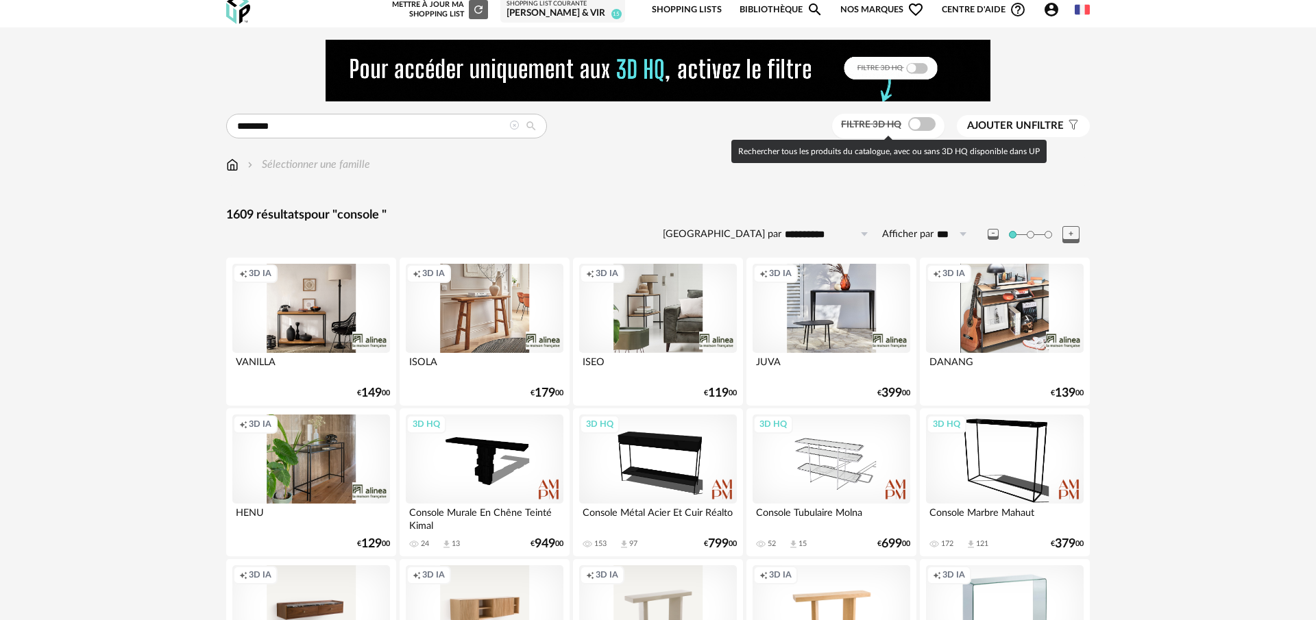
click at [913, 130] on span at bounding box center [921, 124] width 27 height 14
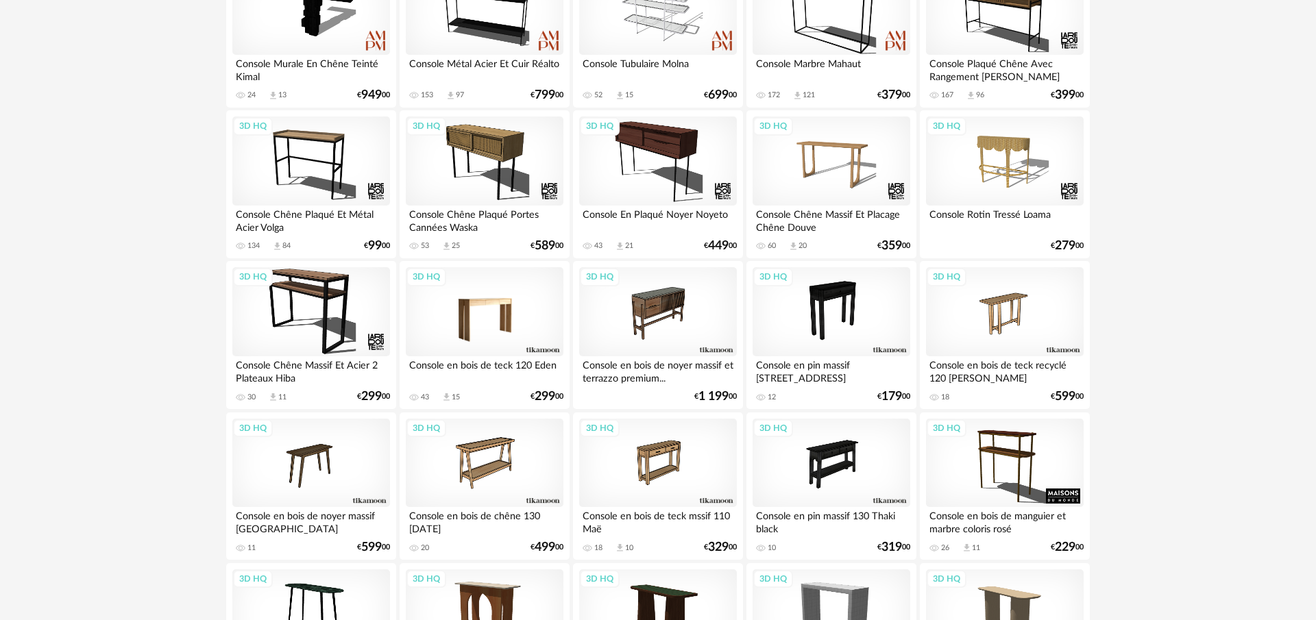
scroll to position [306, 0]
click at [491, 464] on div "3D HQ" at bounding box center [485, 462] width 158 height 89
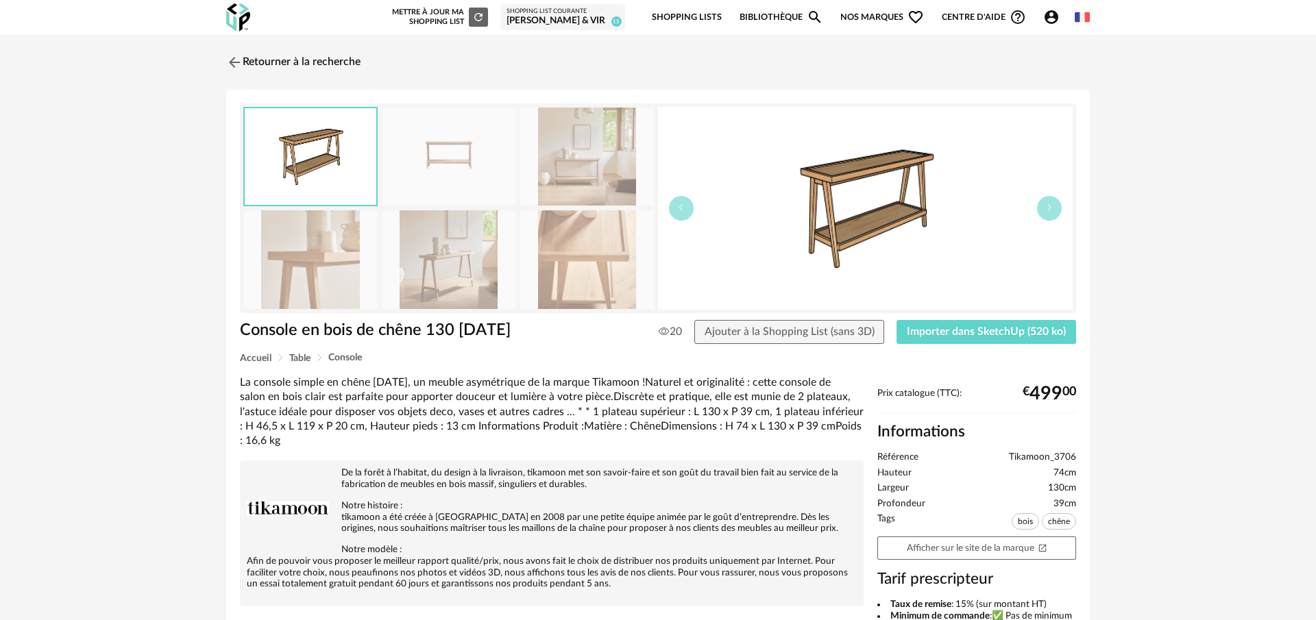
click at [578, 140] on img at bounding box center [586, 157] width 133 height 98
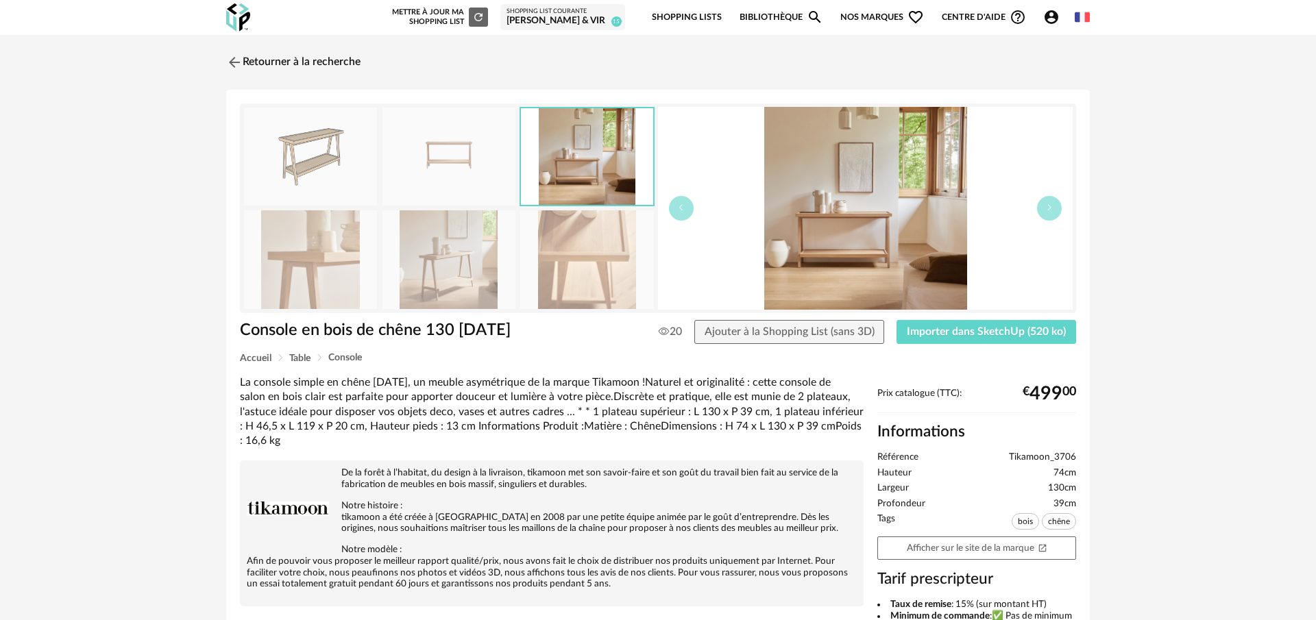
click at [439, 152] on img at bounding box center [448, 157] width 133 height 98
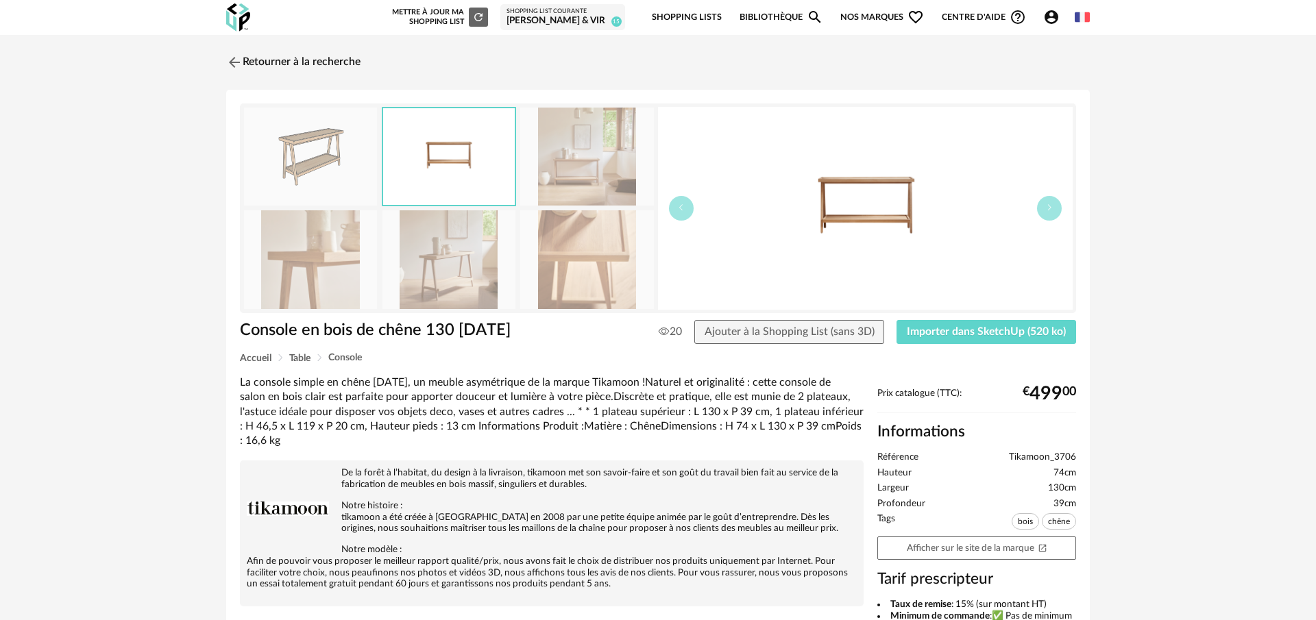
click at [456, 270] on img at bounding box center [448, 259] width 133 height 98
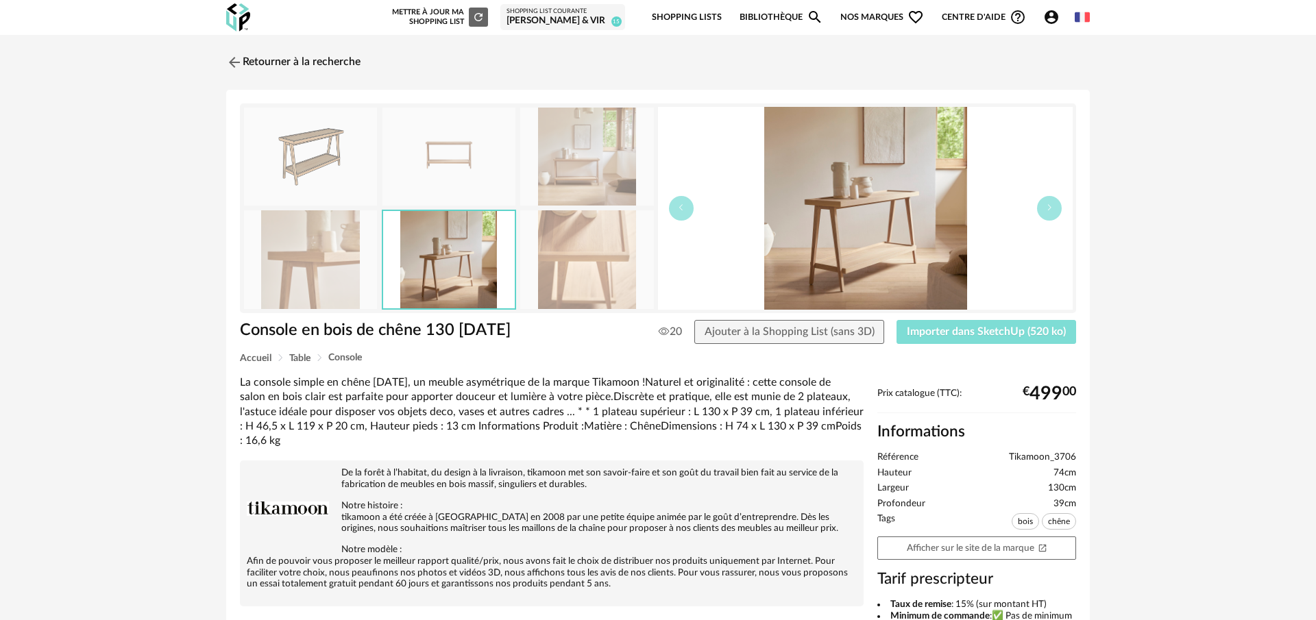
click at [976, 332] on span "Importer dans SketchUp (520 ko)" at bounding box center [986, 331] width 159 height 11
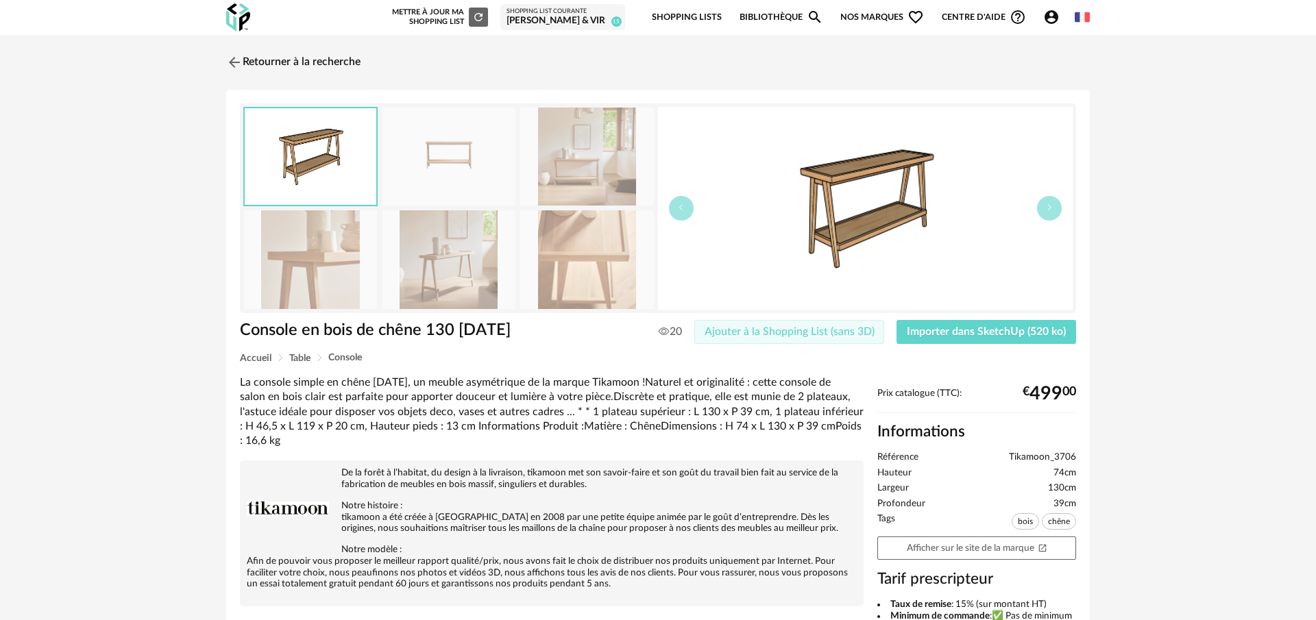
click at [805, 327] on span "Ajouter à la Shopping List (sans 3D)" at bounding box center [789, 331] width 170 height 11
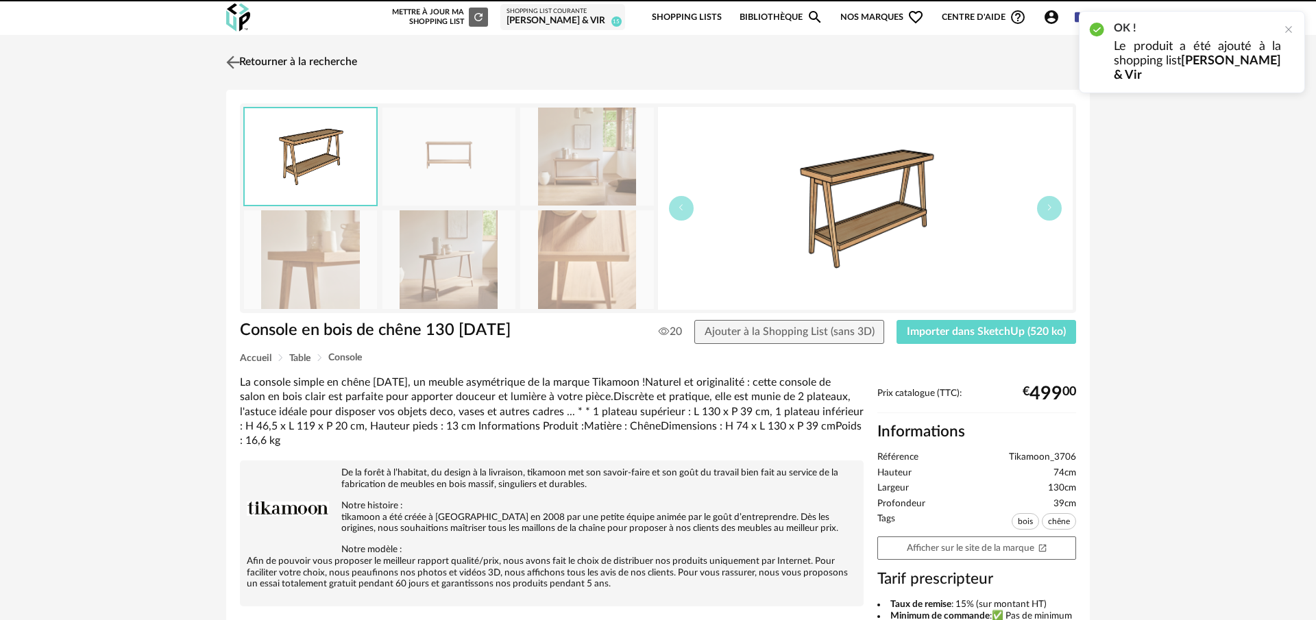
click at [230, 62] on img at bounding box center [233, 62] width 20 height 20
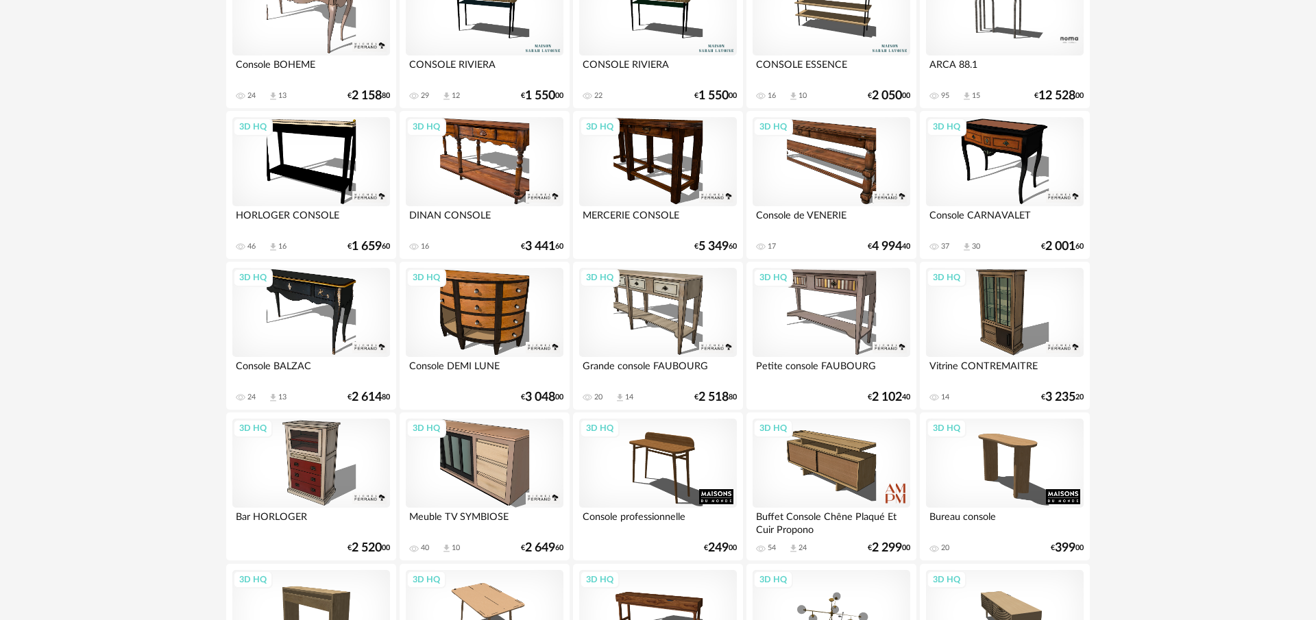
scroll to position [1682, 0]
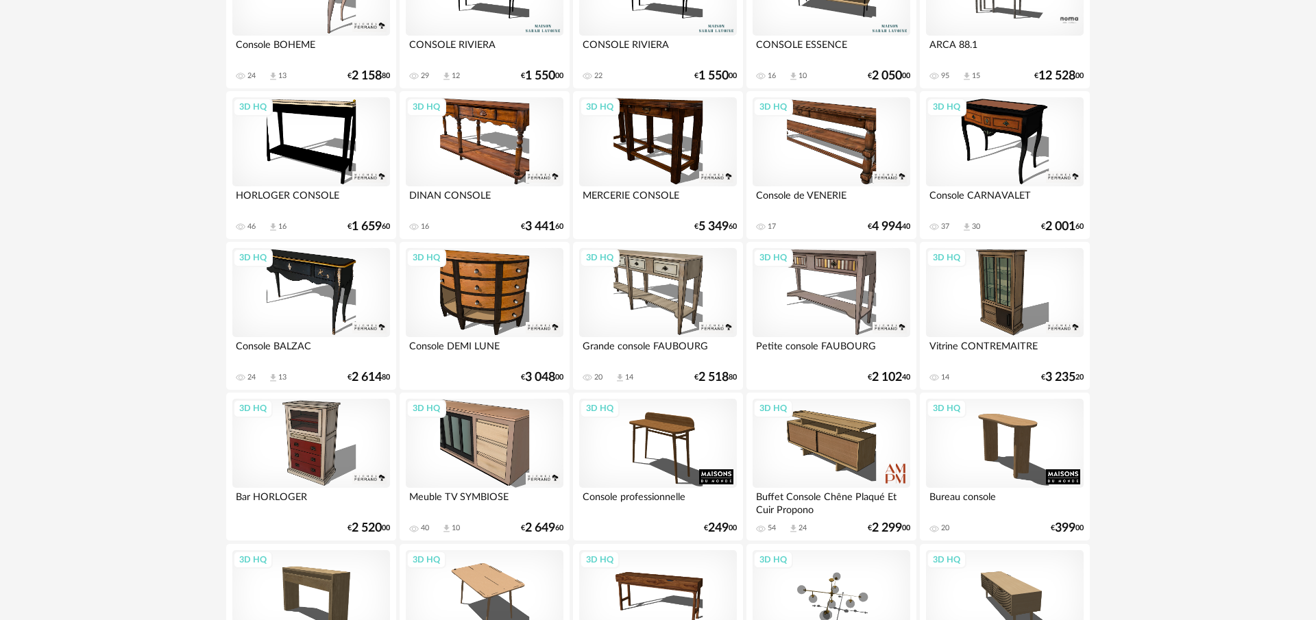
click at [319, 133] on div "3D HQ" at bounding box center [311, 141] width 158 height 89
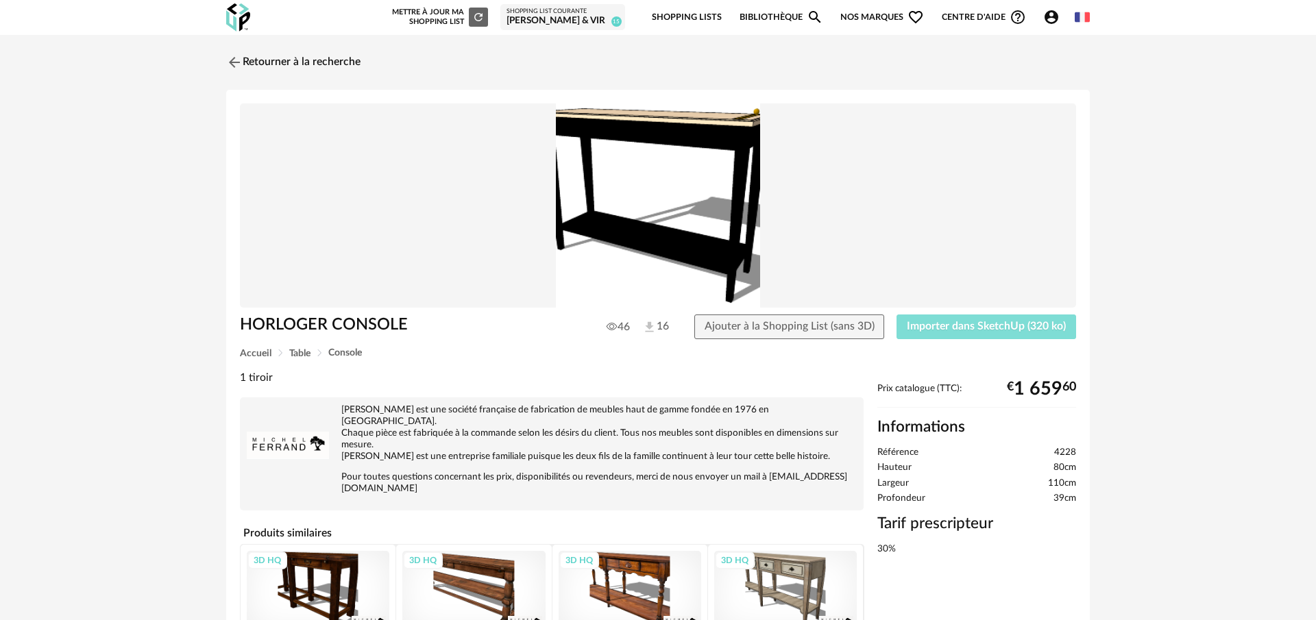
click at [959, 321] on span "Importer dans SketchUp (320 ko)" at bounding box center [986, 326] width 159 height 11
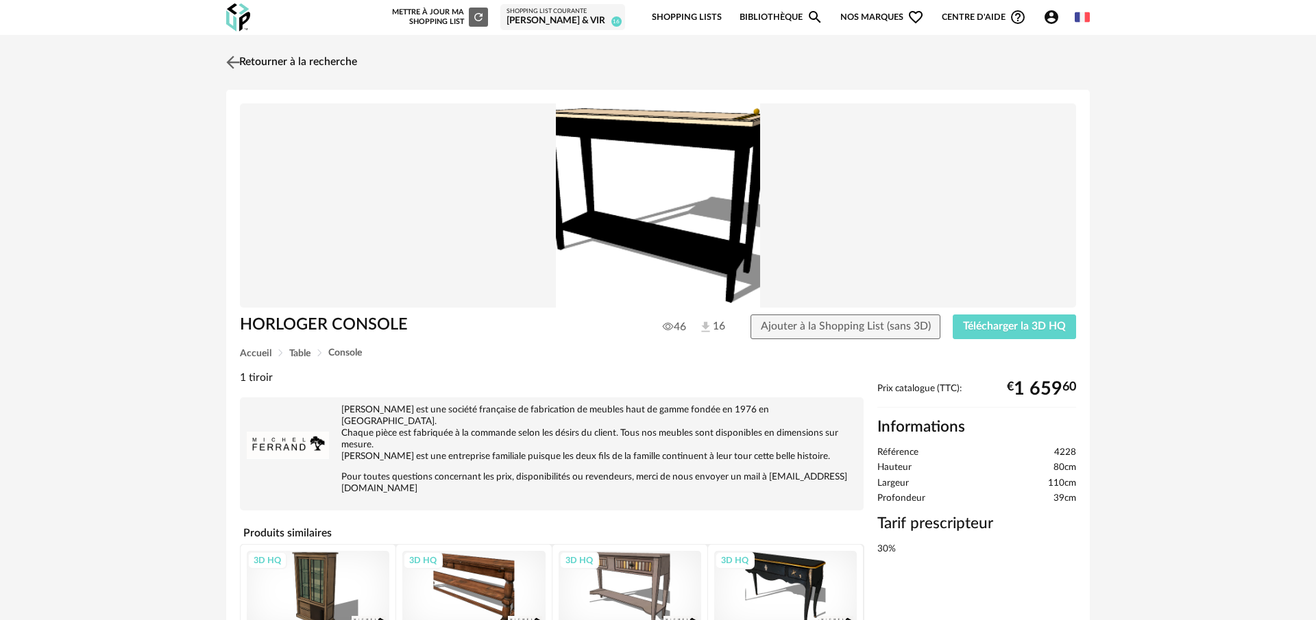
click at [229, 58] on img at bounding box center [233, 62] width 20 height 20
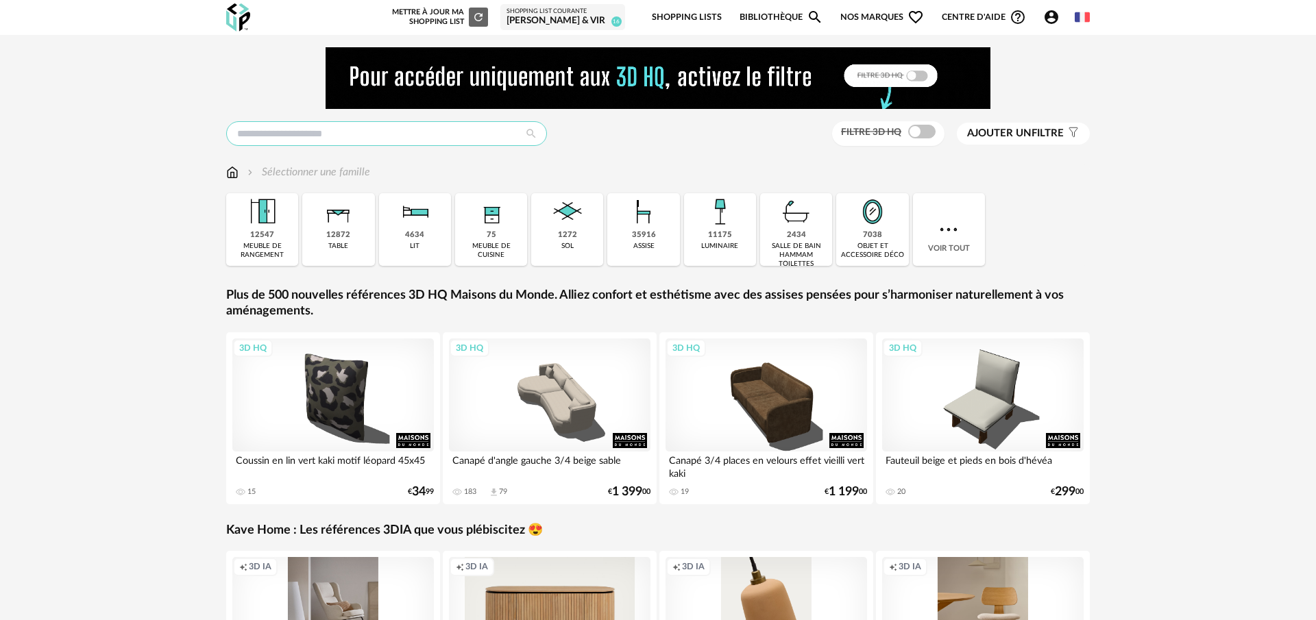
drag, startPoint x: 332, startPoint y: 134, endPoint x: 338, endPoint y: 130, distance: 7.4
click at [334, 132] on input "text" at bounding box center [386, 133] width 321 height 25
type input "**********"
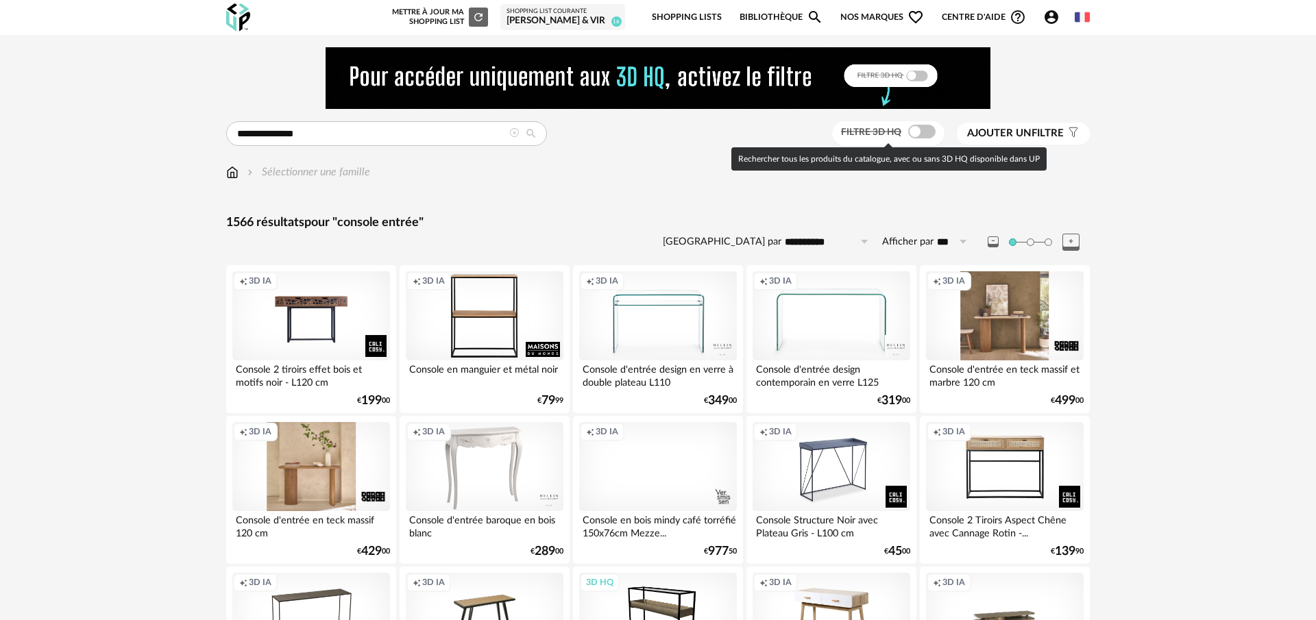
click at [911, 130] on span at bounding box center [921, 132] width 27 height 14
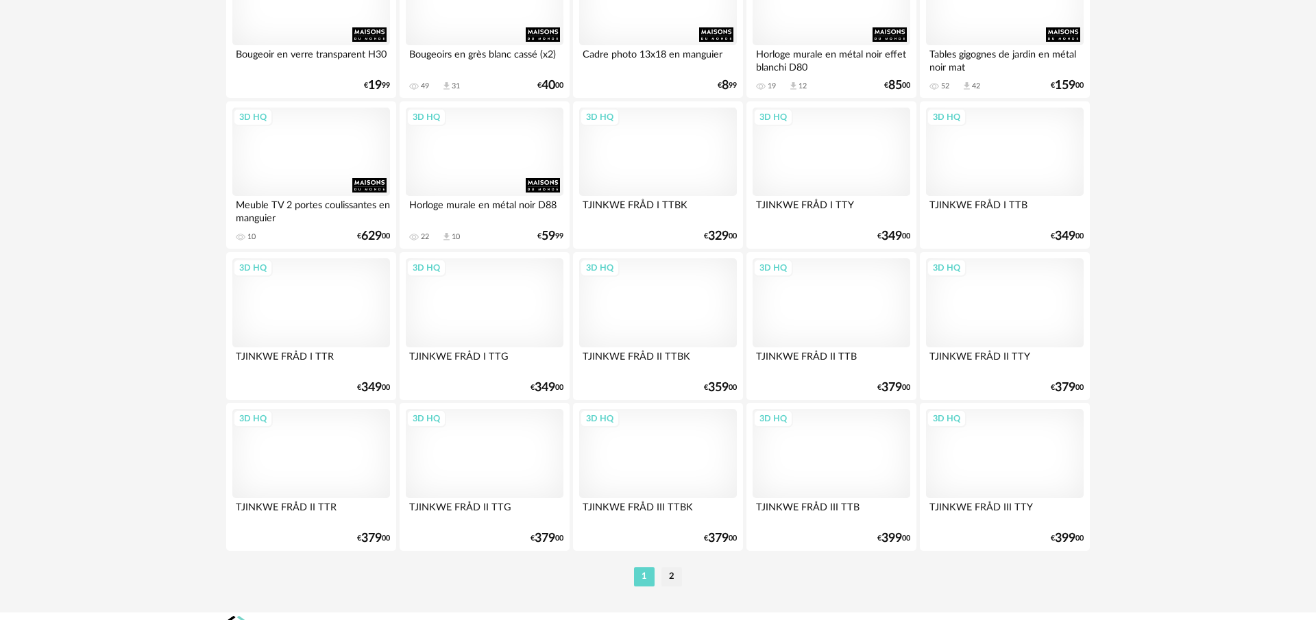
scroll to position [2762, 0]
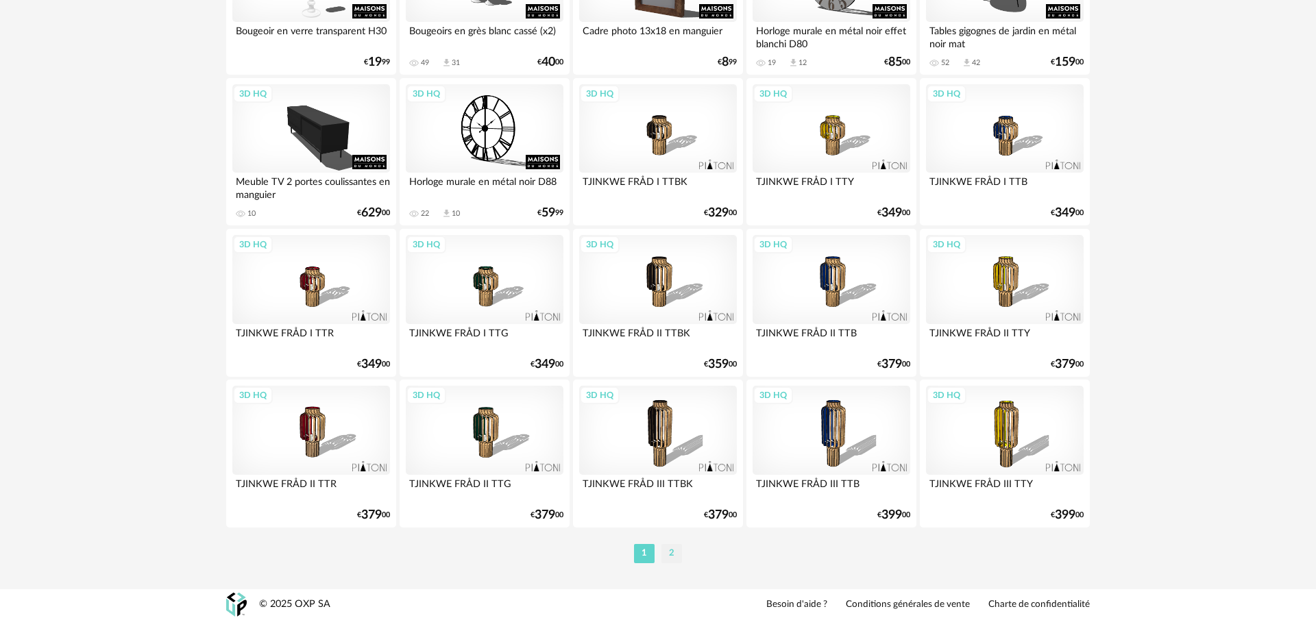
click at [675, 552] on li "2" at bounding box center [671, 553] width 21 height 19
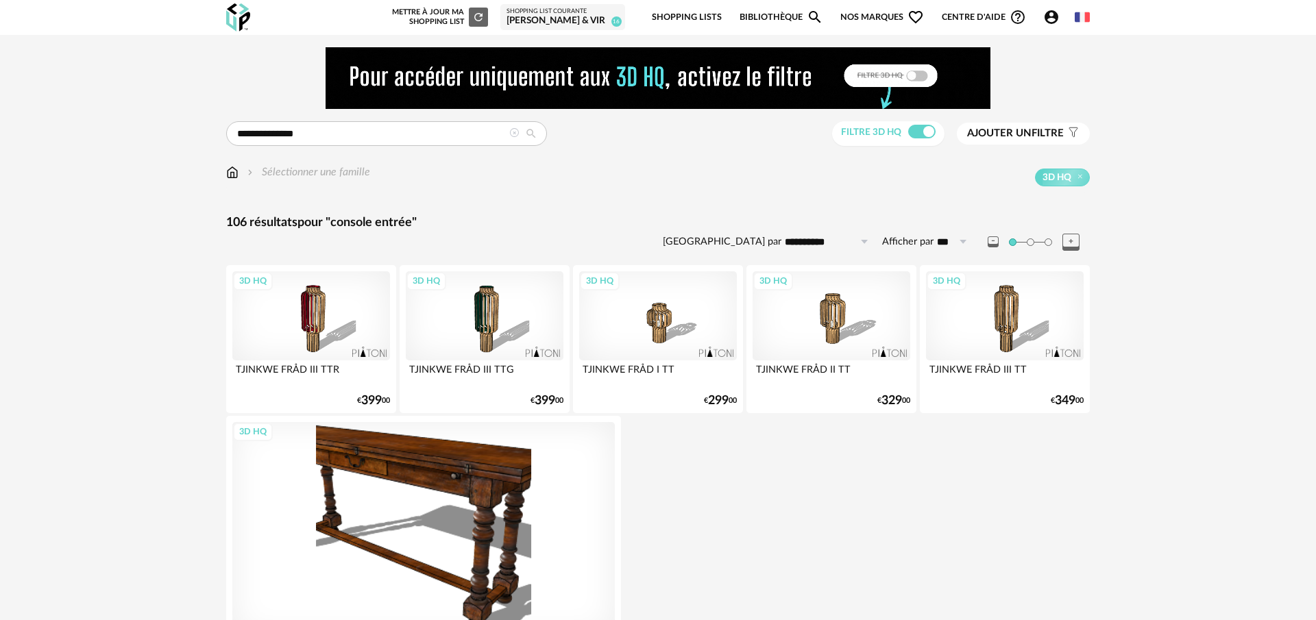
scroll to position [164, 0]
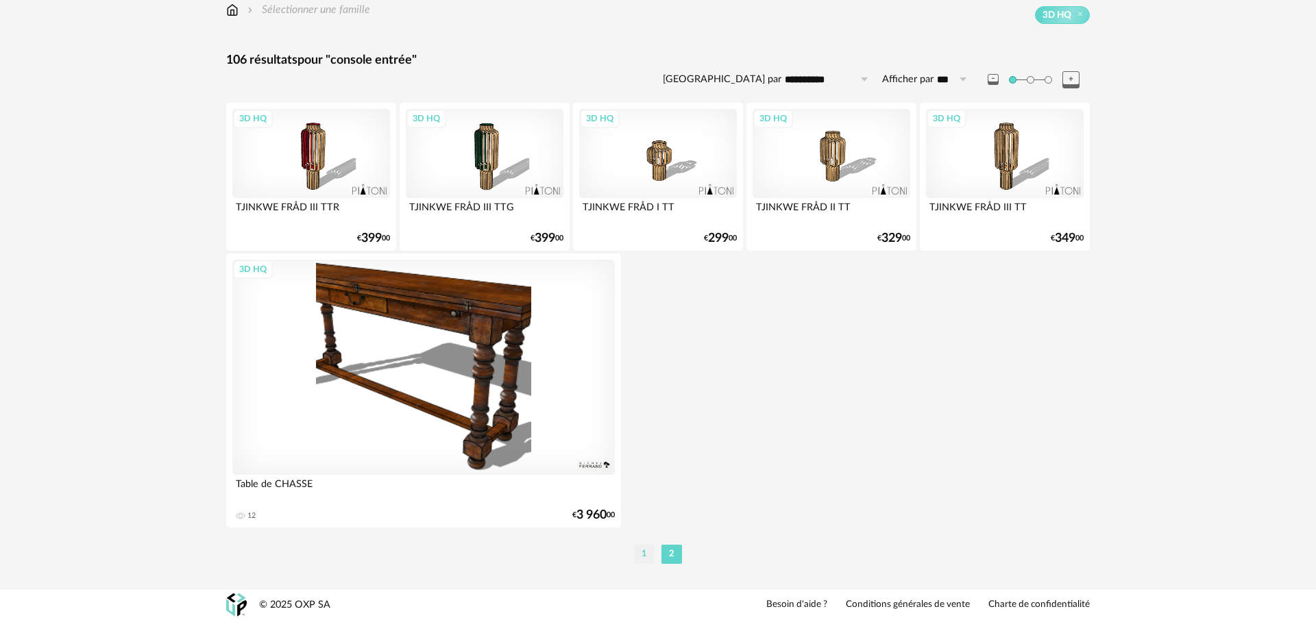
click at [643, 548] on li "1" at bounding box center [644, 554] width 21 height 19
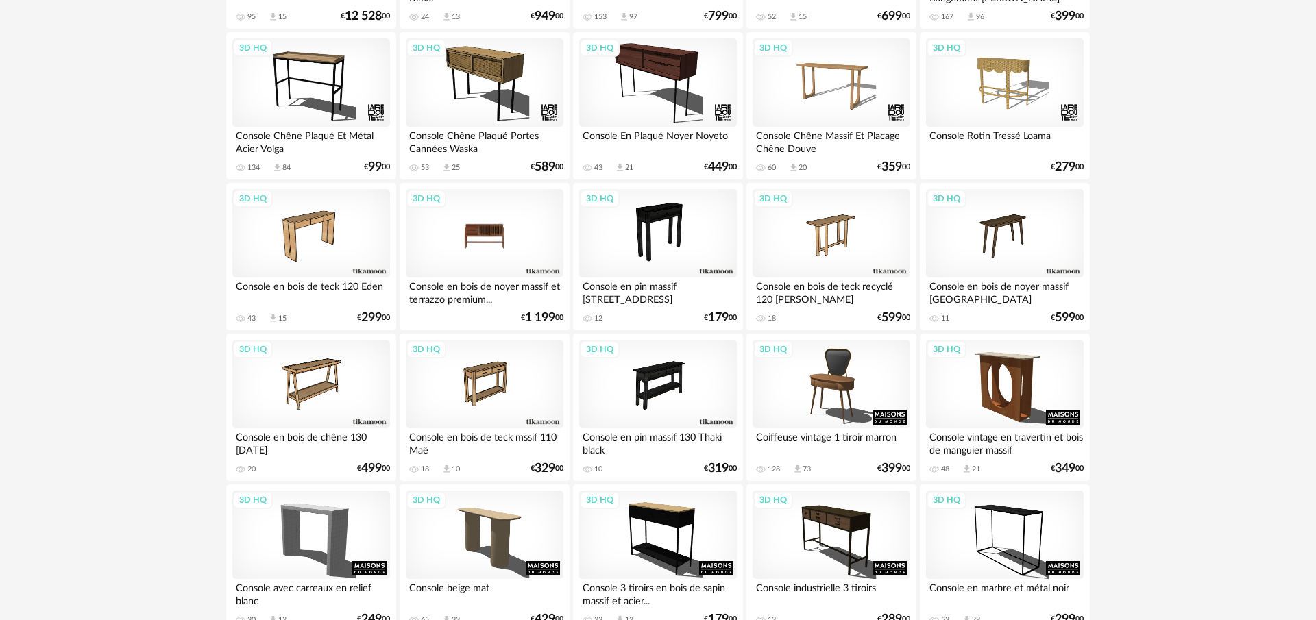
scroll to position [697, 0]
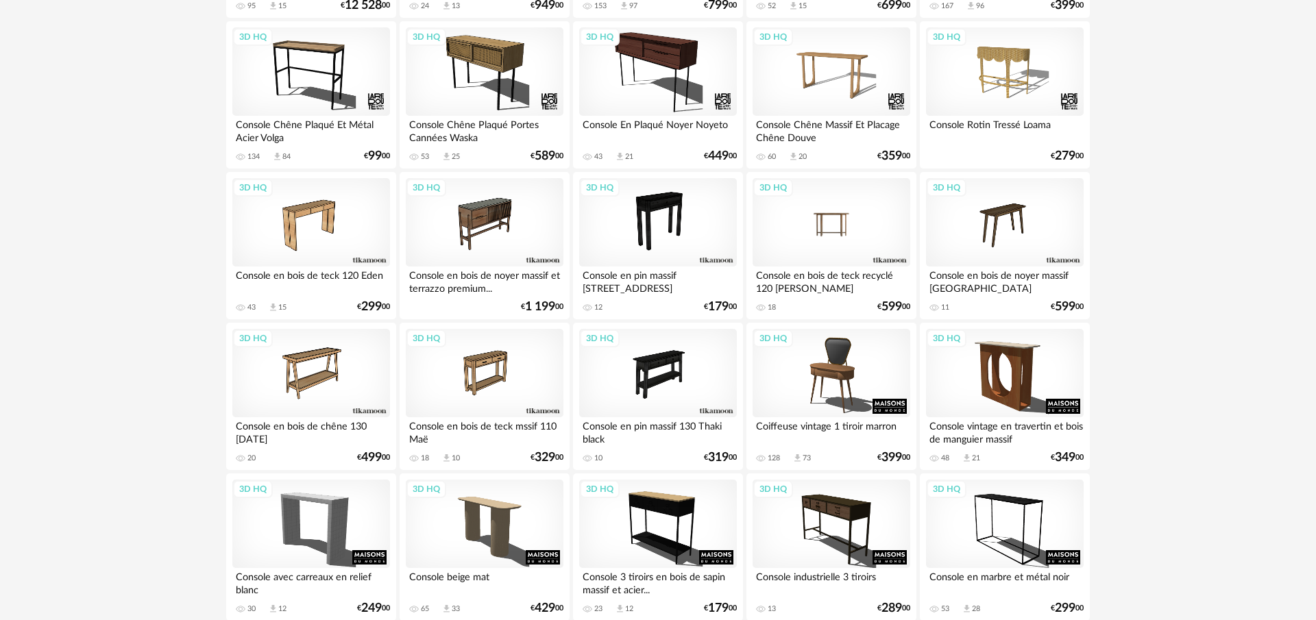
click at [837, 231] on div "3D HQ" at bounding box center [831, 222] width 158 height 89
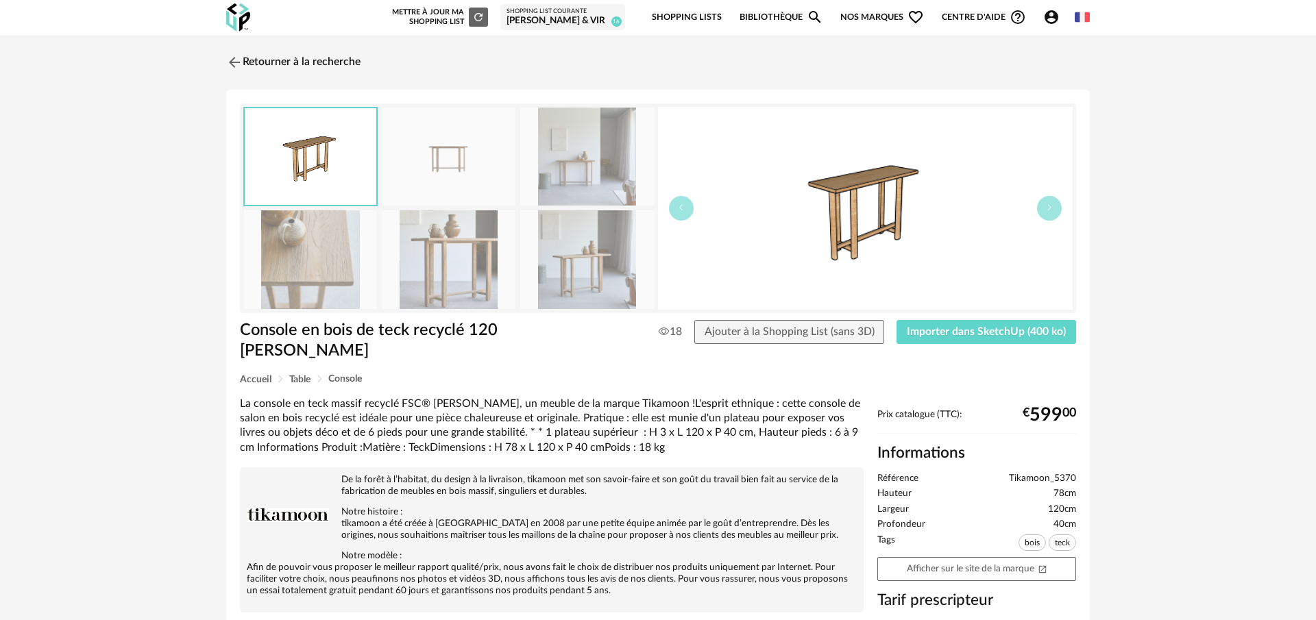
click at [574, 272] on img at bounding box center [586, 259] width 133 height 98
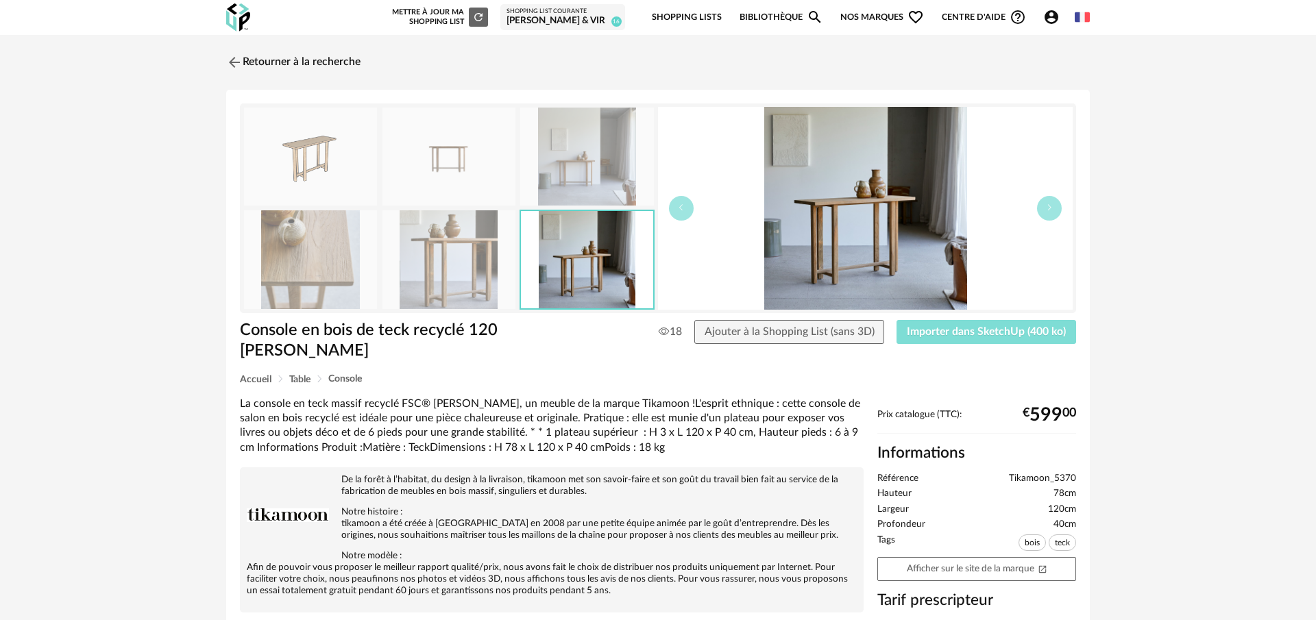
click at [1015, 333] on span "Importer dans SketchUp (400 ko)" at bounding box center [986, 331] width 159 height 11
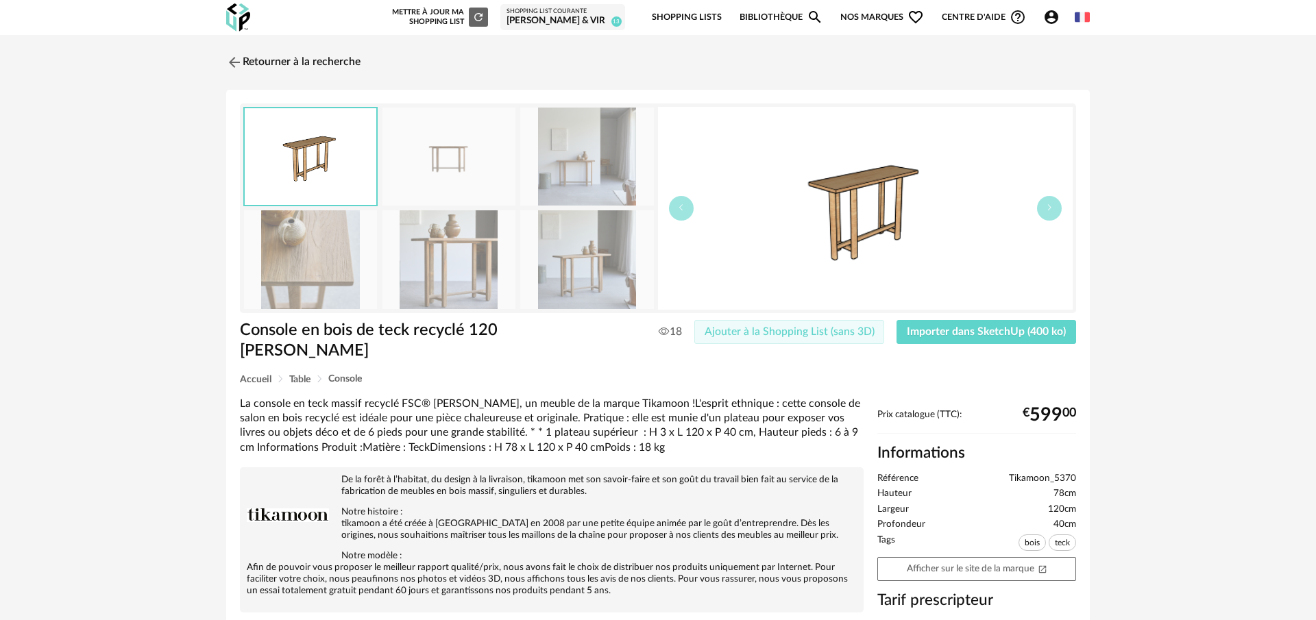
drag, startPoint x: 819, startPoint y: 329, endPoint x: 708, endPoint y: 287, distance: 118.6
click at [817, 327] on span "Ajouter à la Shopping List (sans 3D)" at bounding box center [789, 331] width 170 height 11
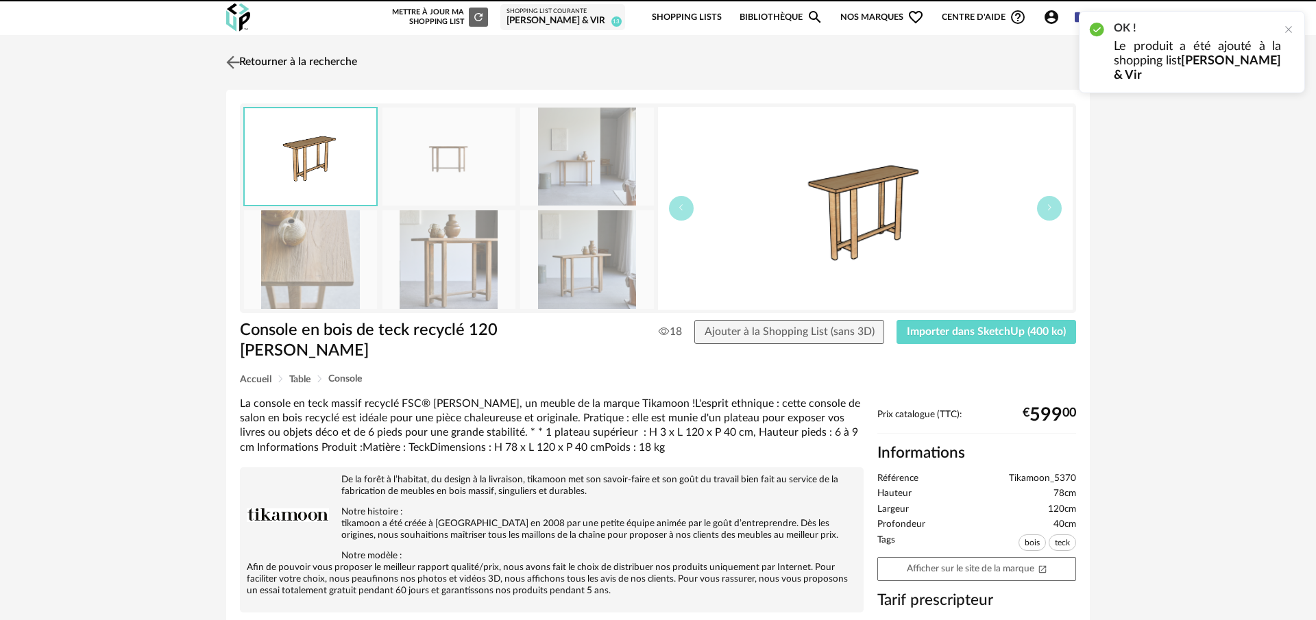
click at [230, 59] on img at bounding box center [233, 62] width 20 height 20
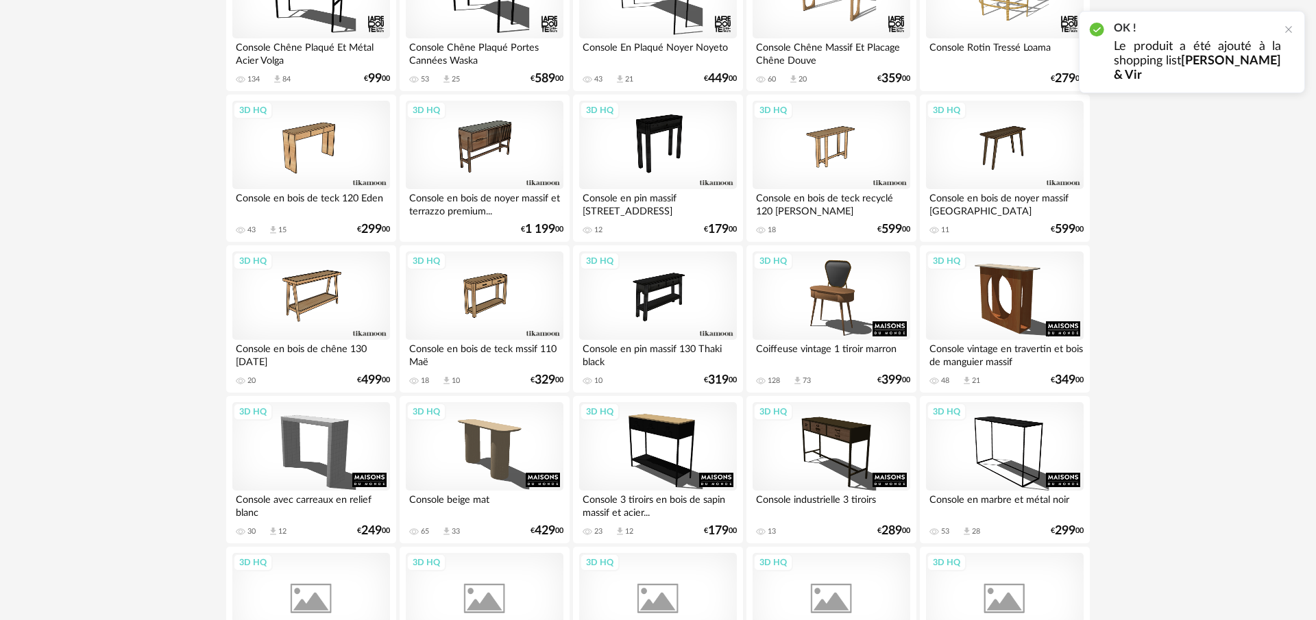
scroll to position [820, 0]
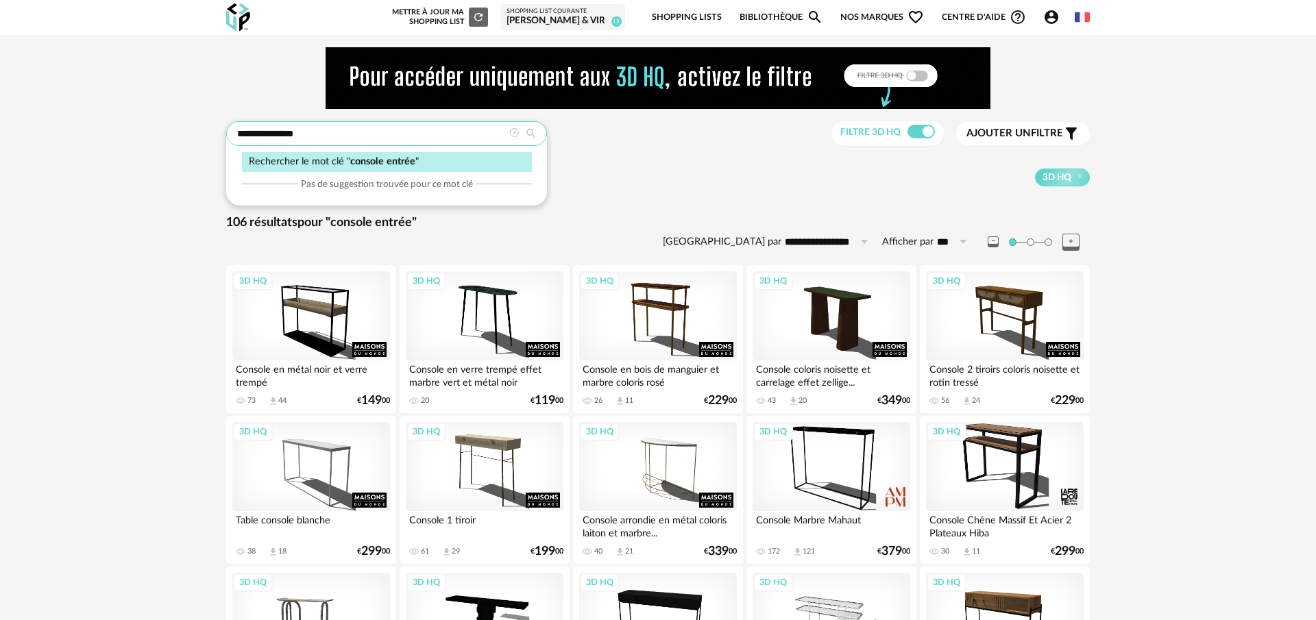
click at [429, 134] on input "**********" at bounding box center [386, 133] width 321 height 25
drag, startPoint x: 421, startPoint y: 134, endPoint x: 193, endPoint y: 136, distance: 227.5
paste input "**********"
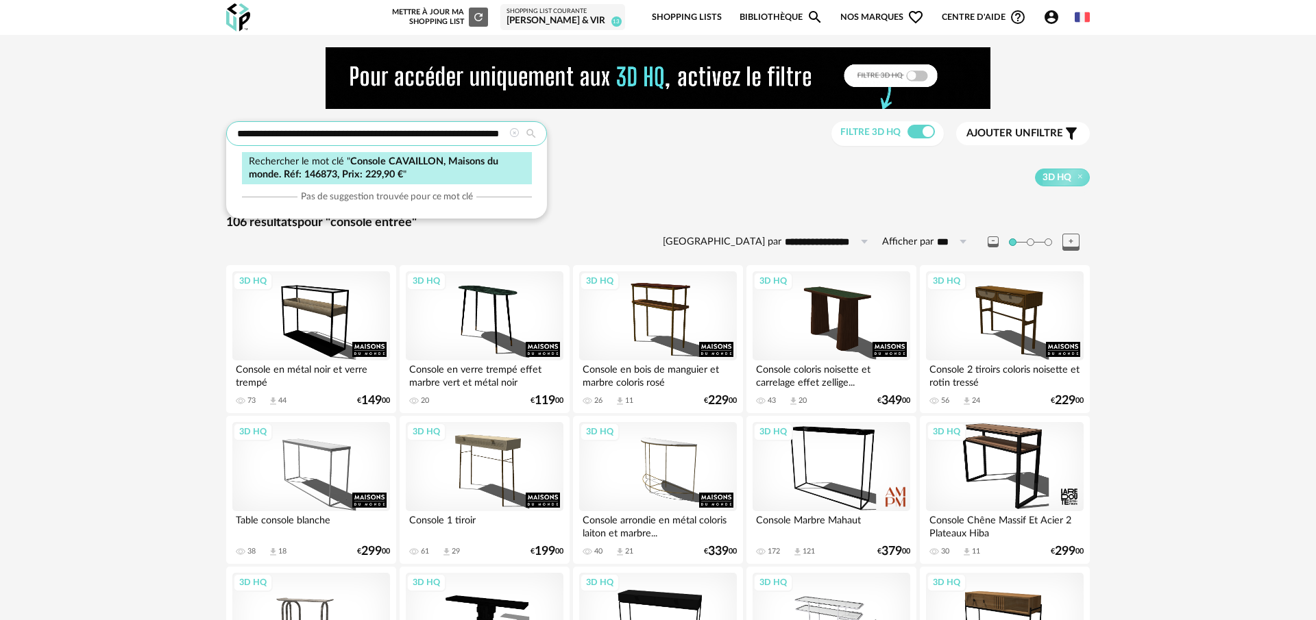
scroll to position [0, 14]
type input "**********"
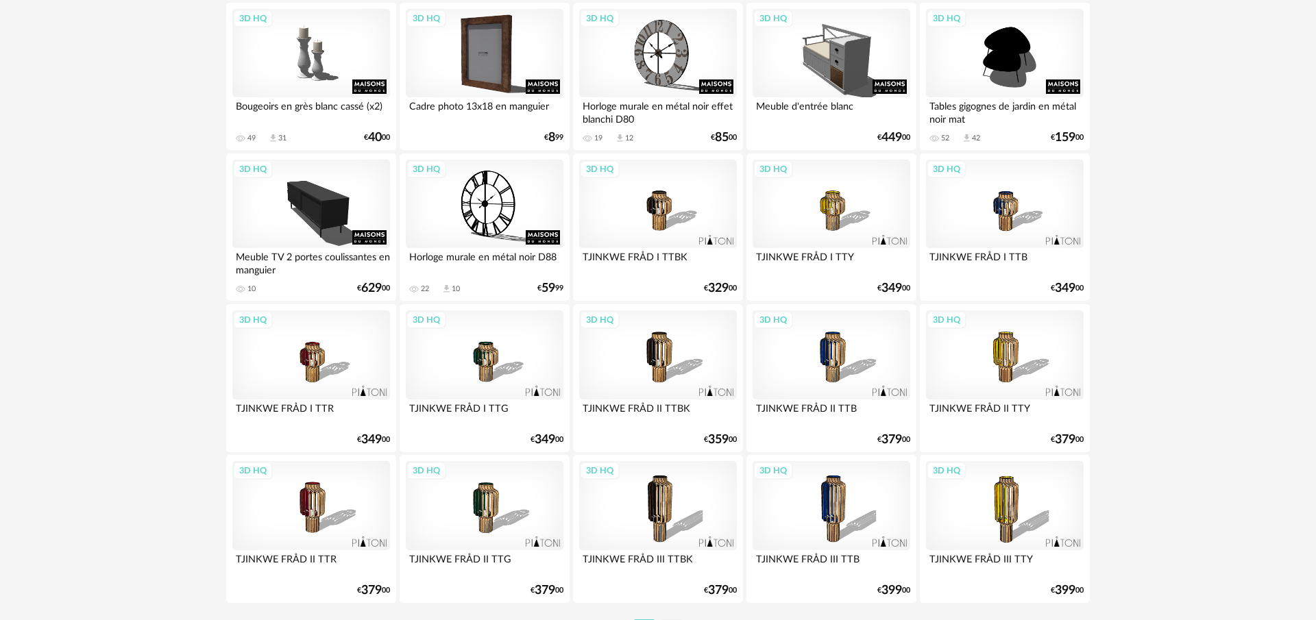
scroll to position [2762, 0]
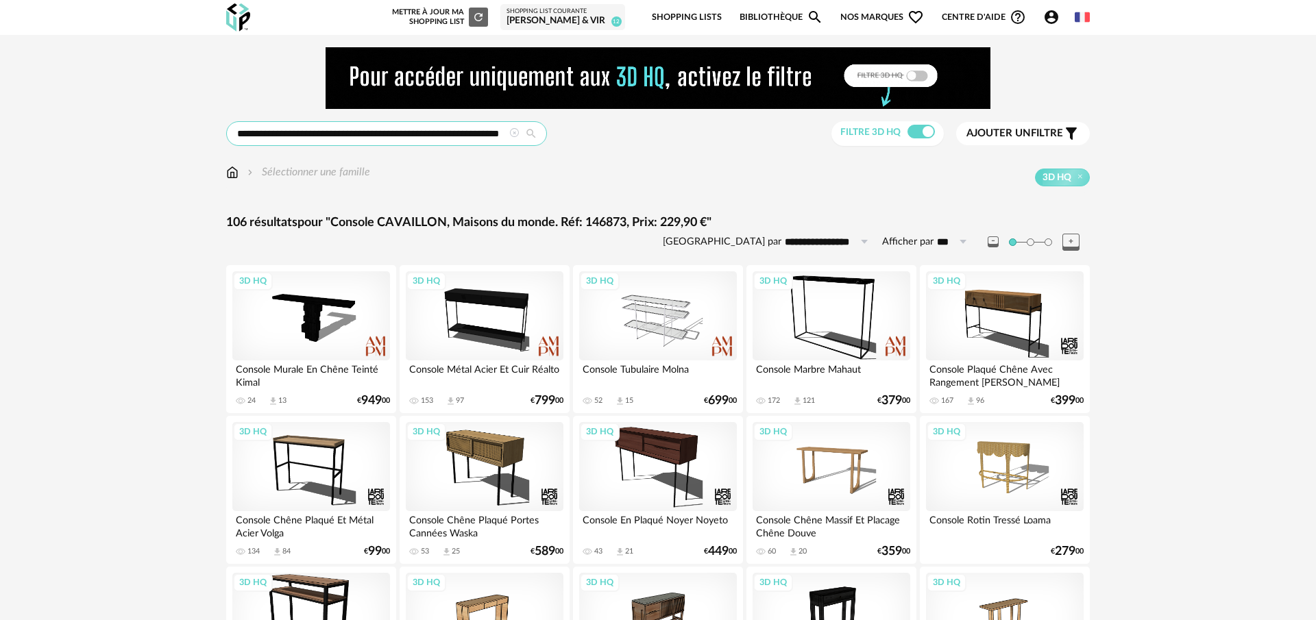
click at [430, 134] on input "**********" at bounding box center [386, 133] width 321 height 25
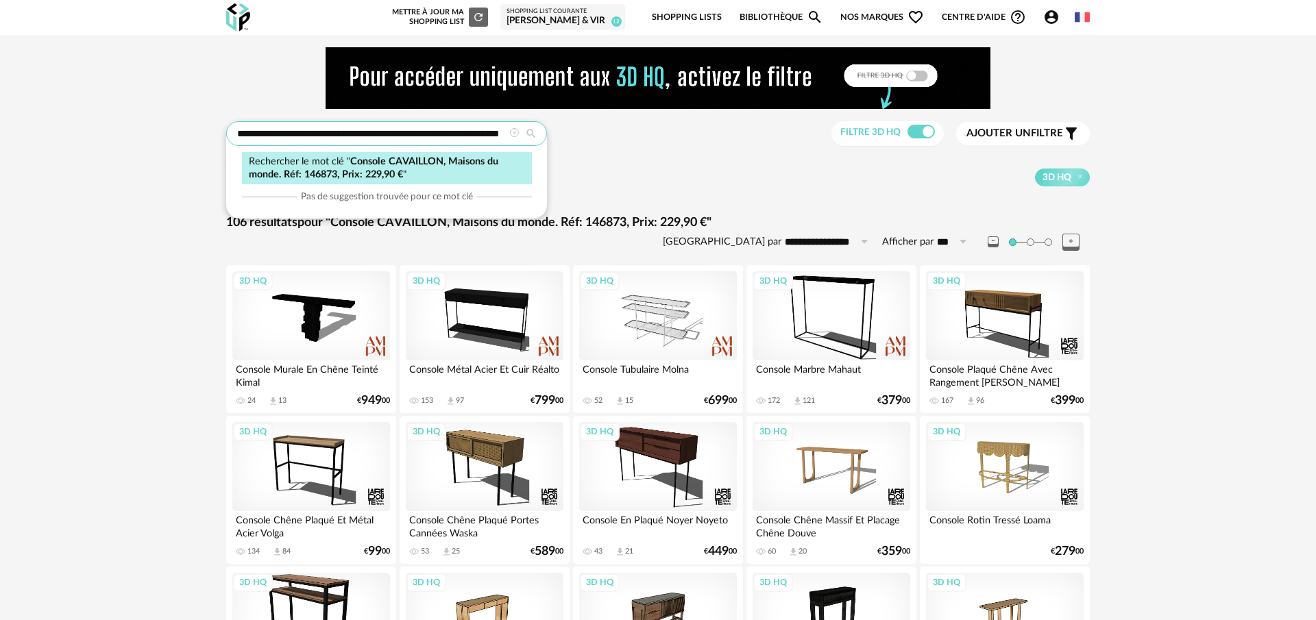
scroll to position [0, 14]
drag, startPoint x: 236, startPoint y: 136, endPoint x: 640, endPoint y: 139, distance: 403.6
click at [640, 139] on div "**********" at bounding box center [657, 133] width 863 height 25
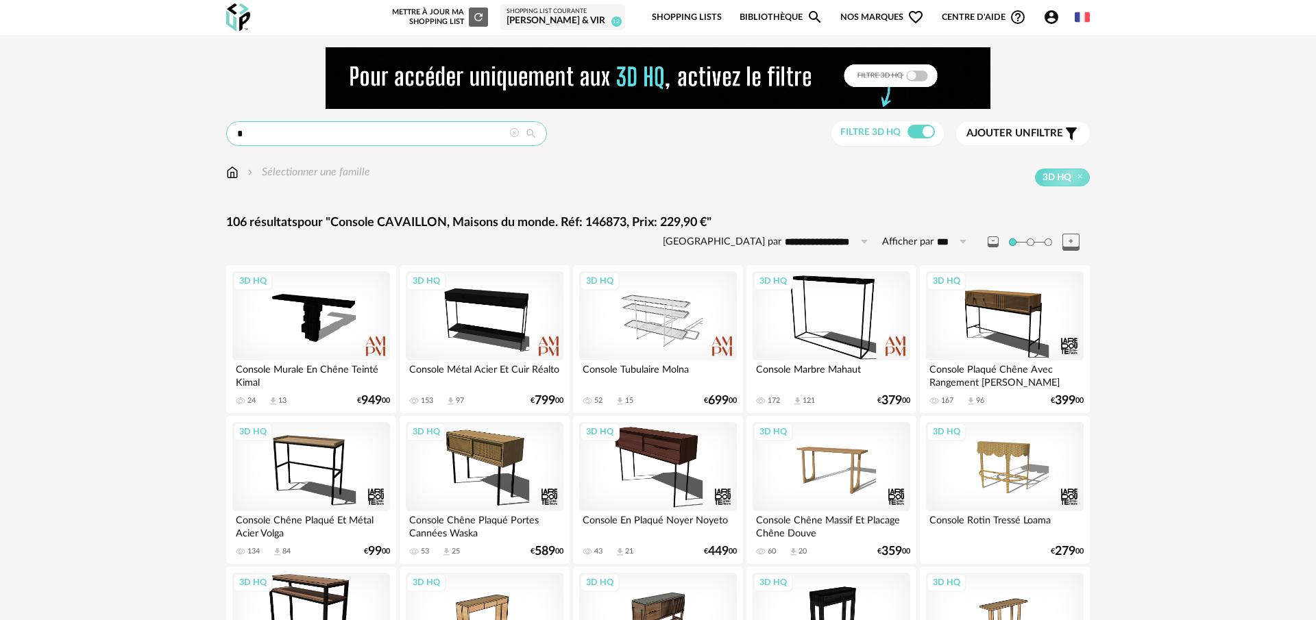
scroll to position [0, 0]
type input "*****"
type input "**********"
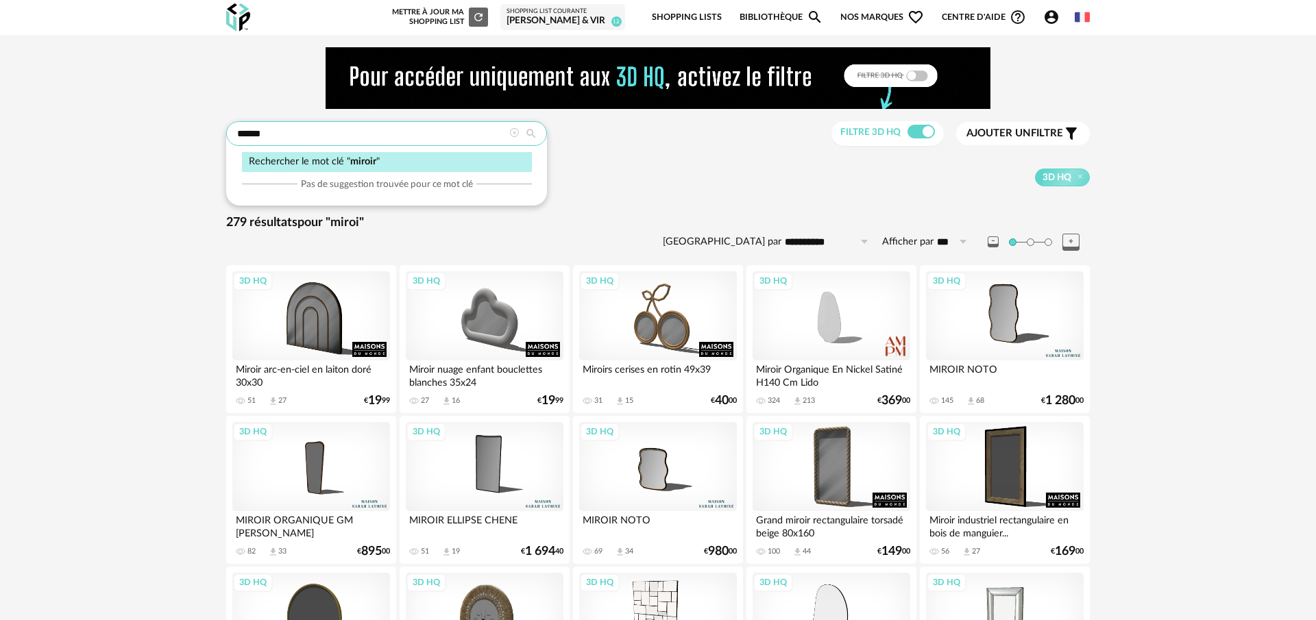
type input "******"
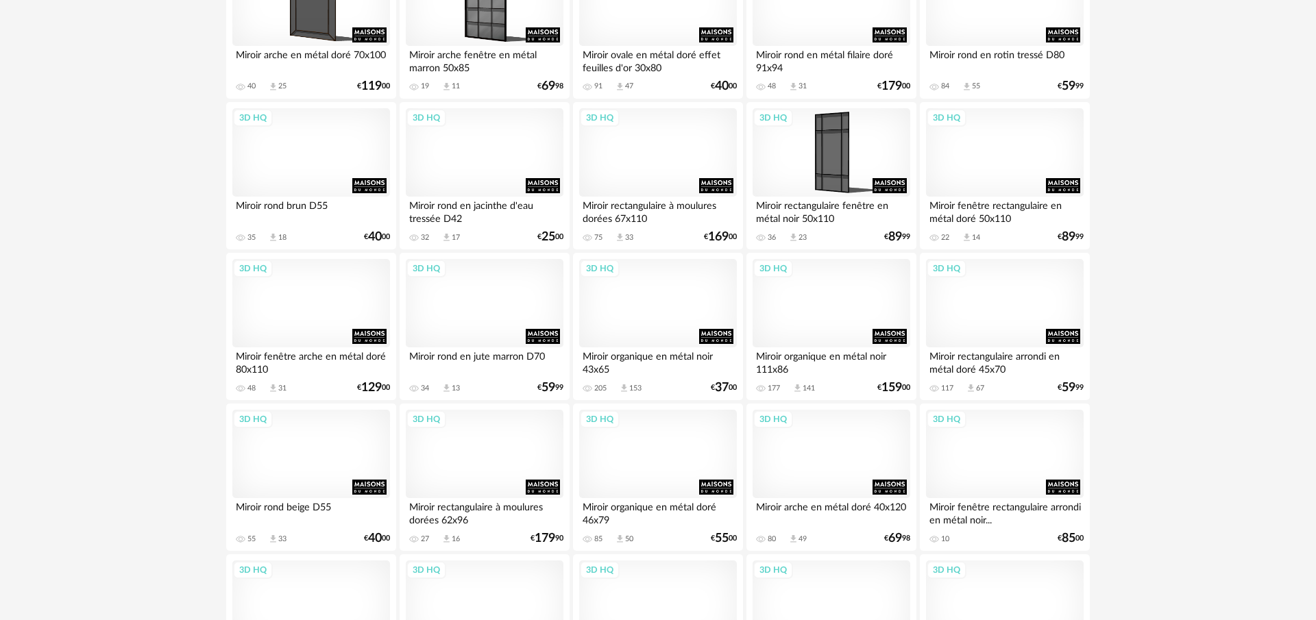
scroll to position [2141, 0]
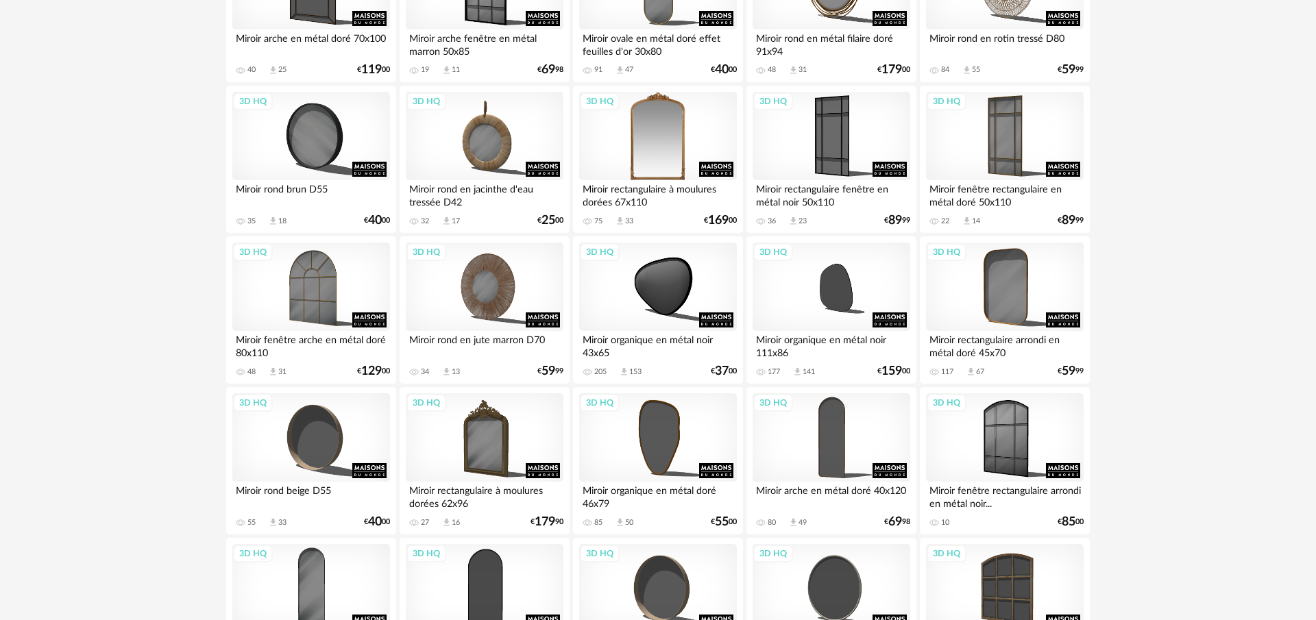
click at [691, 158] on div "3D HQ" at bounding box center [658, 136] width 158 height 89
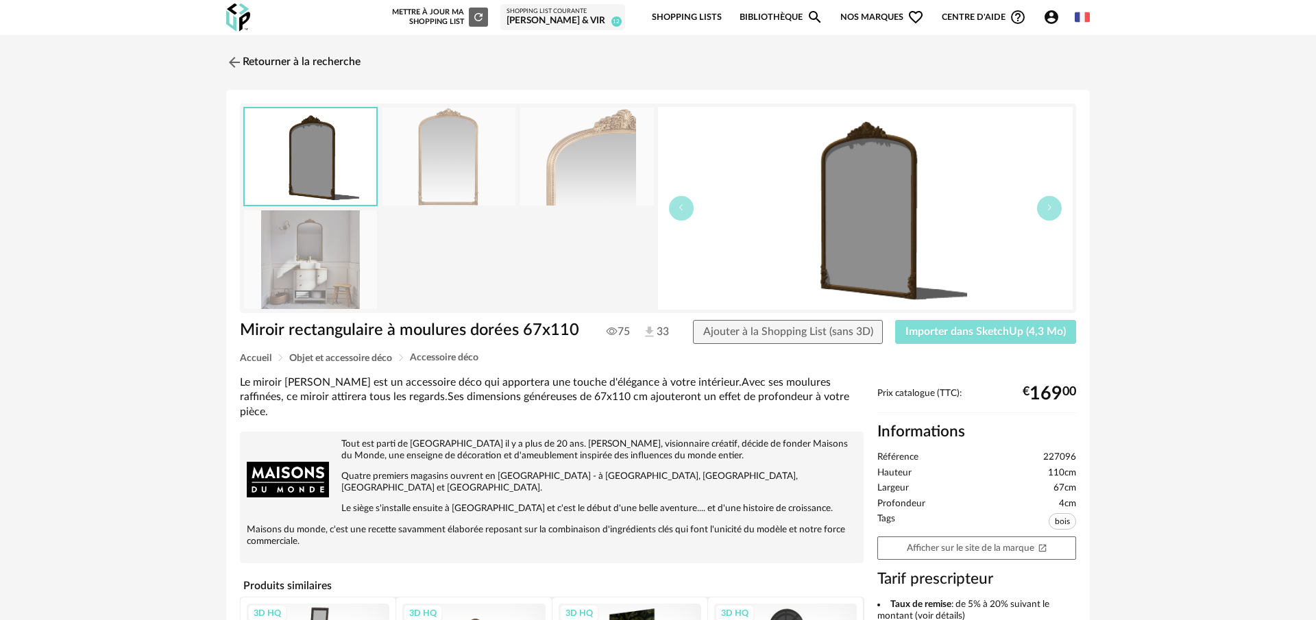
click at [990, 338] on button "Importer dans SketchUp (4,3 Mo)" at bounding box center [985, 332] width 181 height 25
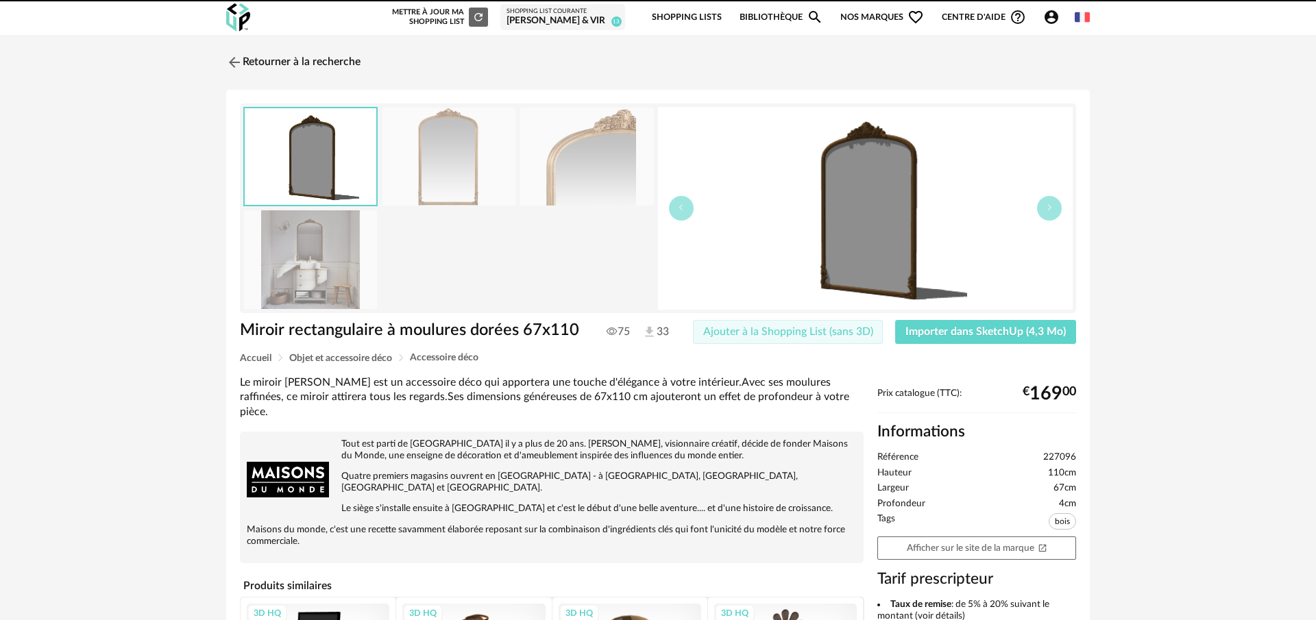
click at [772, 332] on span "Ajouter à la Shopping List (sans 3D)" at bounding box center [788, 331] width 170 height 11
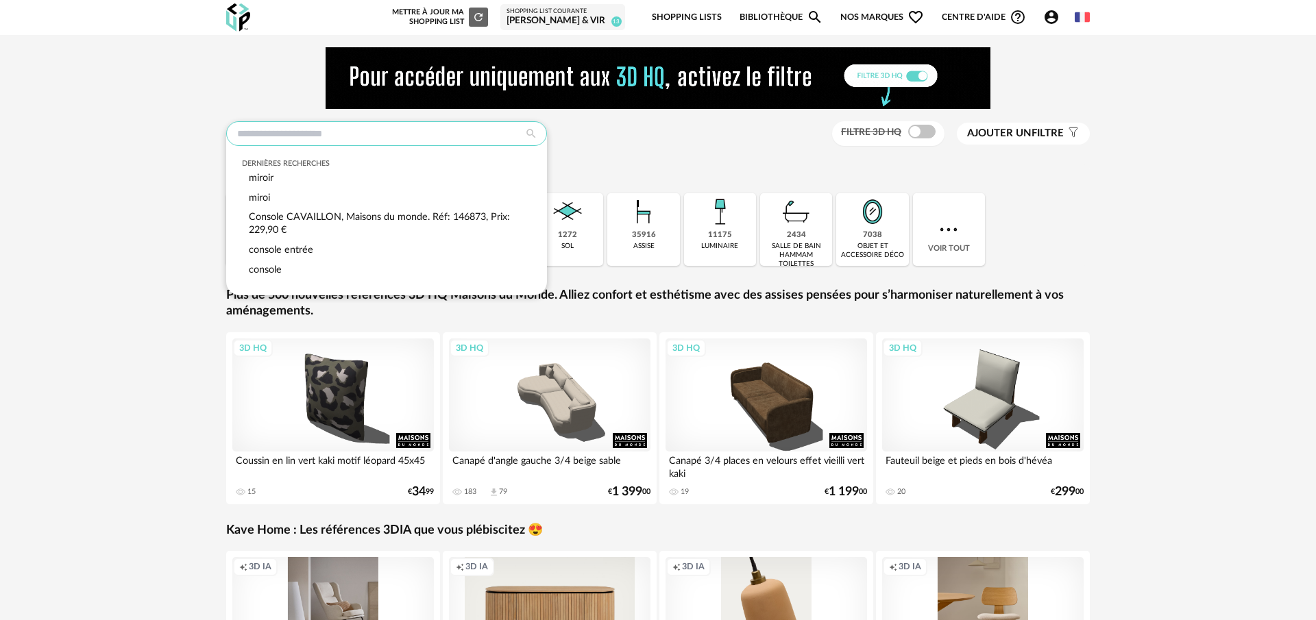
click at [474, 132] on input "text" at bounding box center [386, 133] width 321 height 25
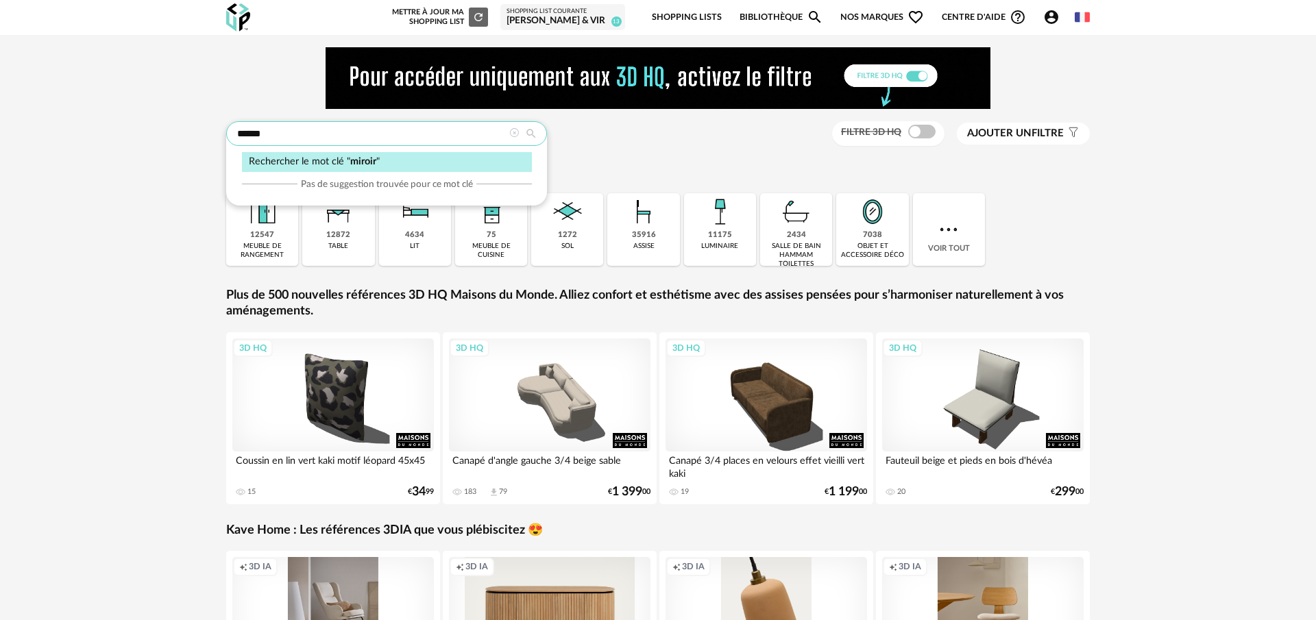
type input "******"
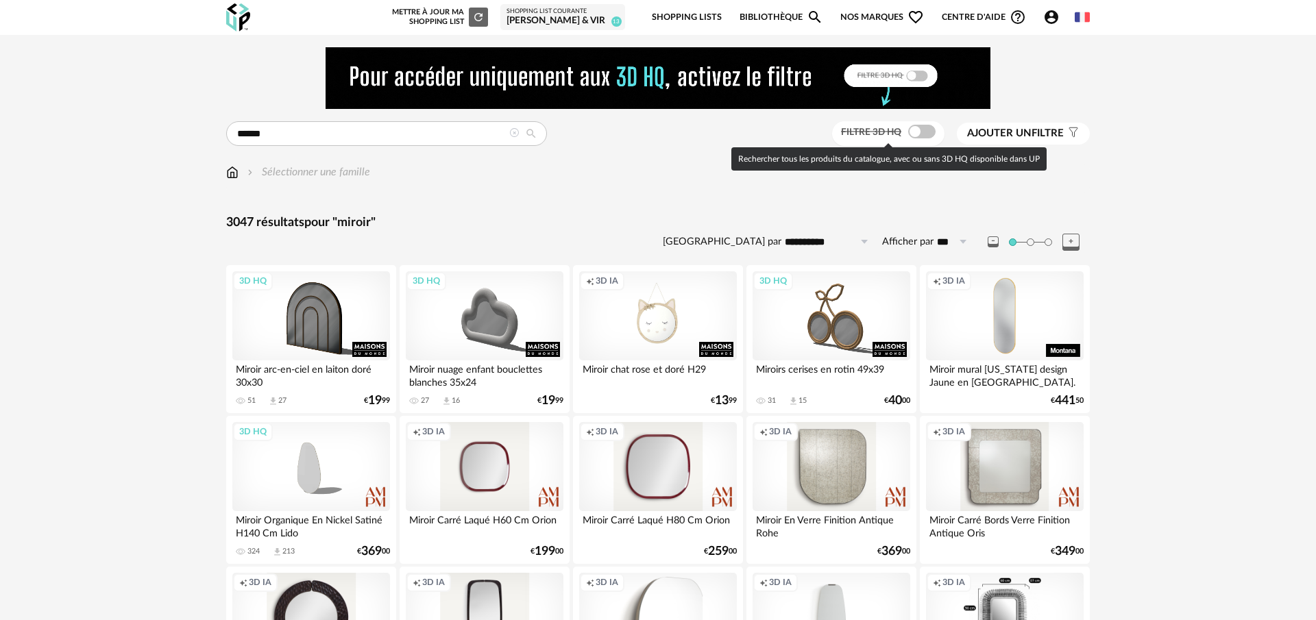
click at [911, 132] on span at bounding box center [921, 132] width 27 height 14
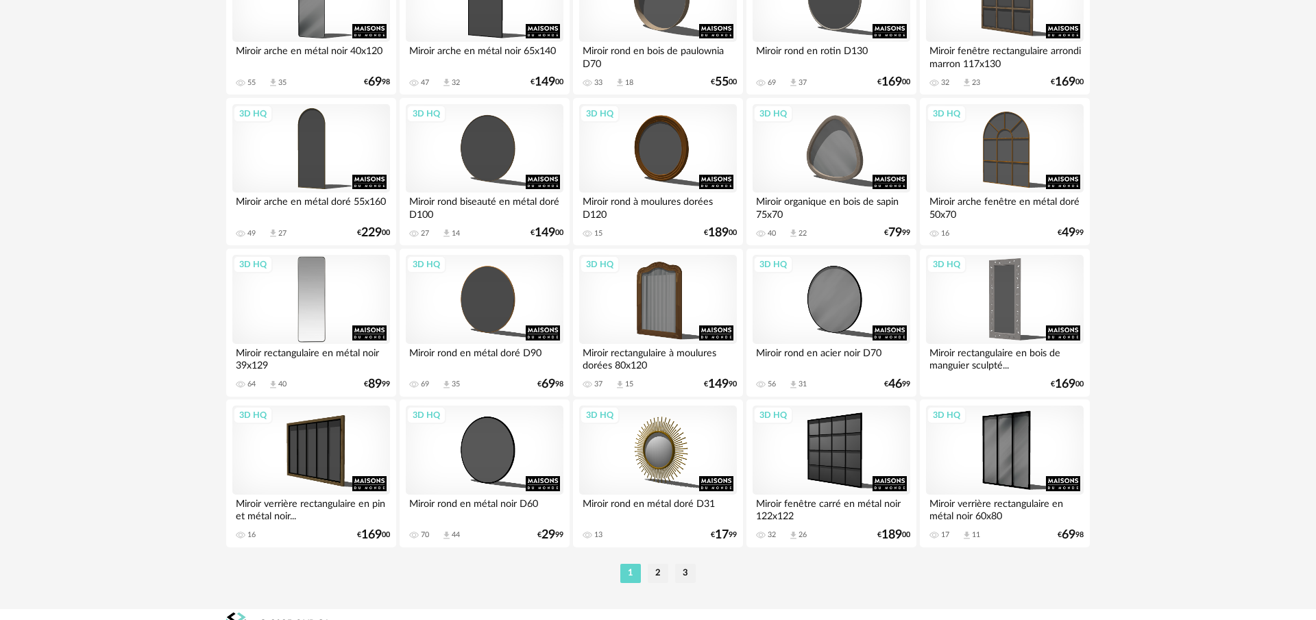
scroll to position [2762, 0]
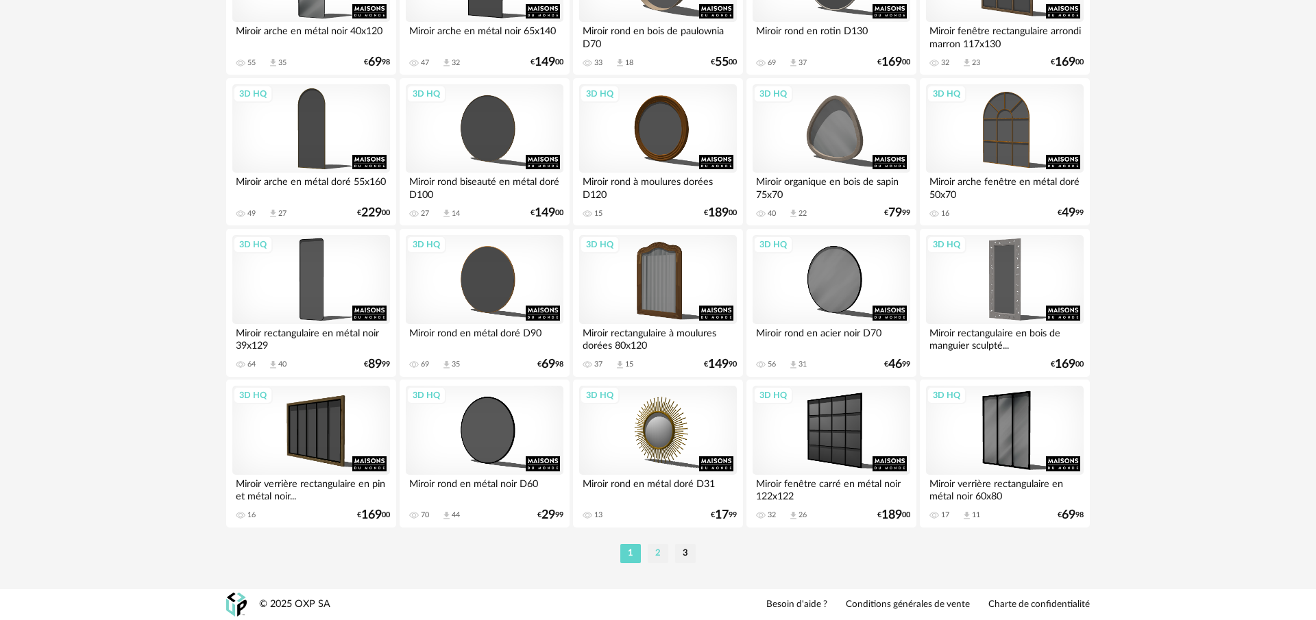
click at [652, 558] on li "2" at bounding box center [658, 553] width 21 height 19
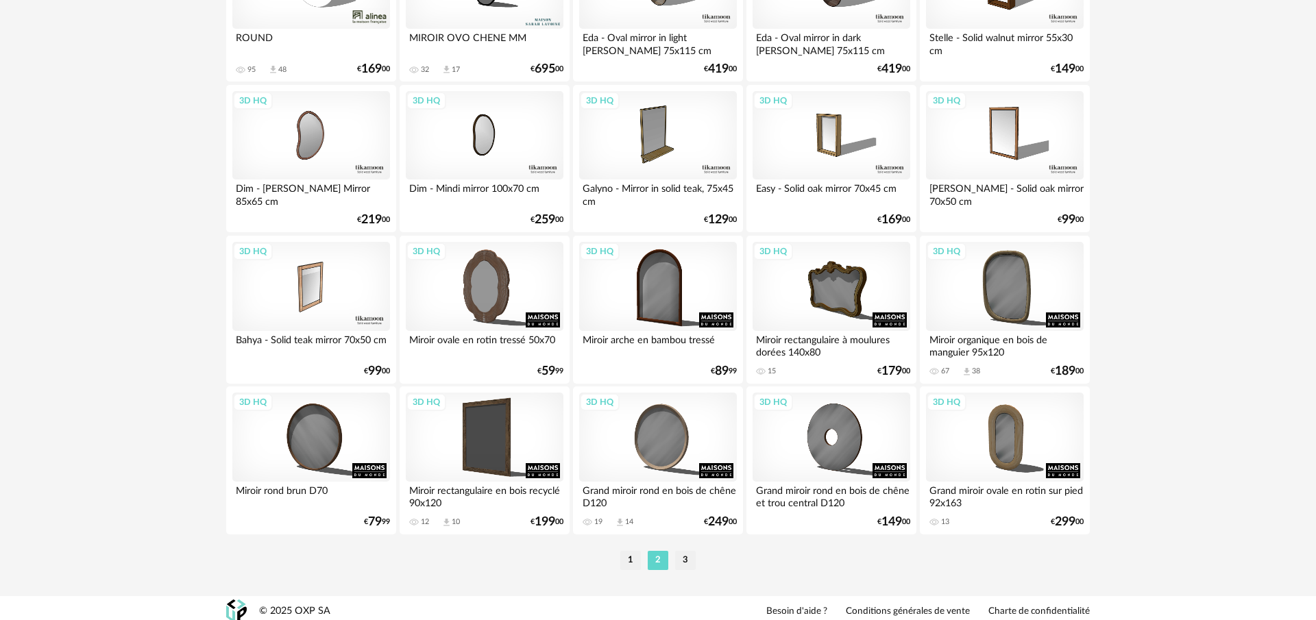
scroll to position [2762, 0]
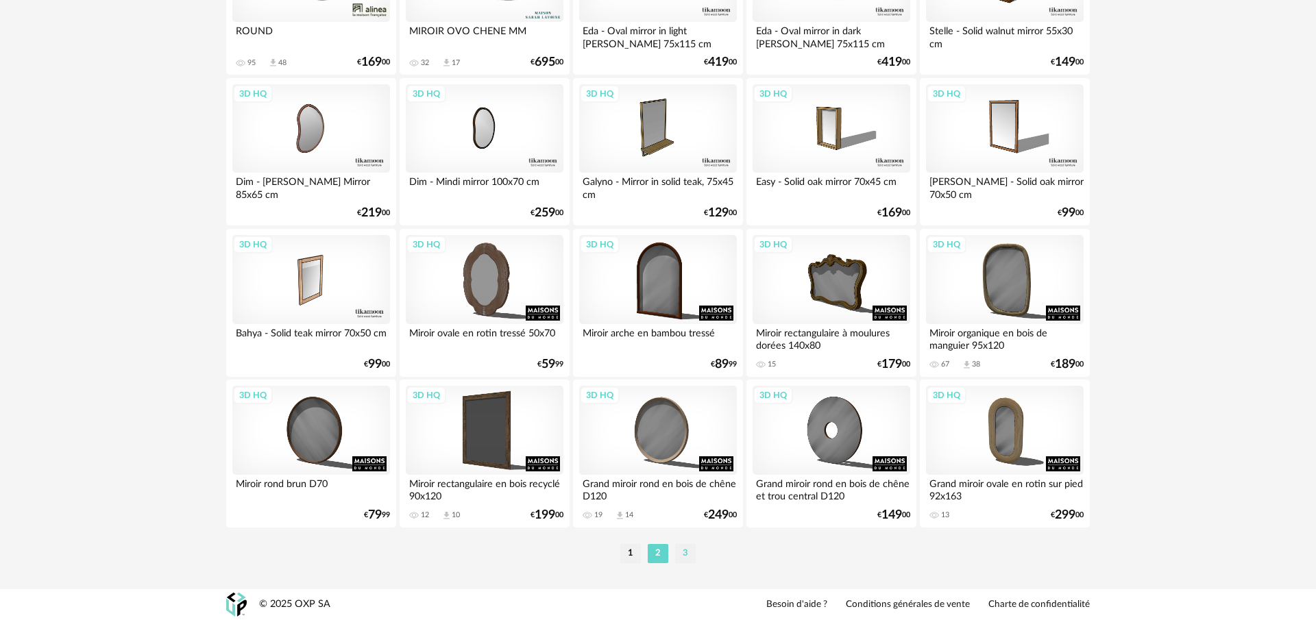
click at [688, 553] on li "3" at bounding box center [685, 553] width 21 height 19
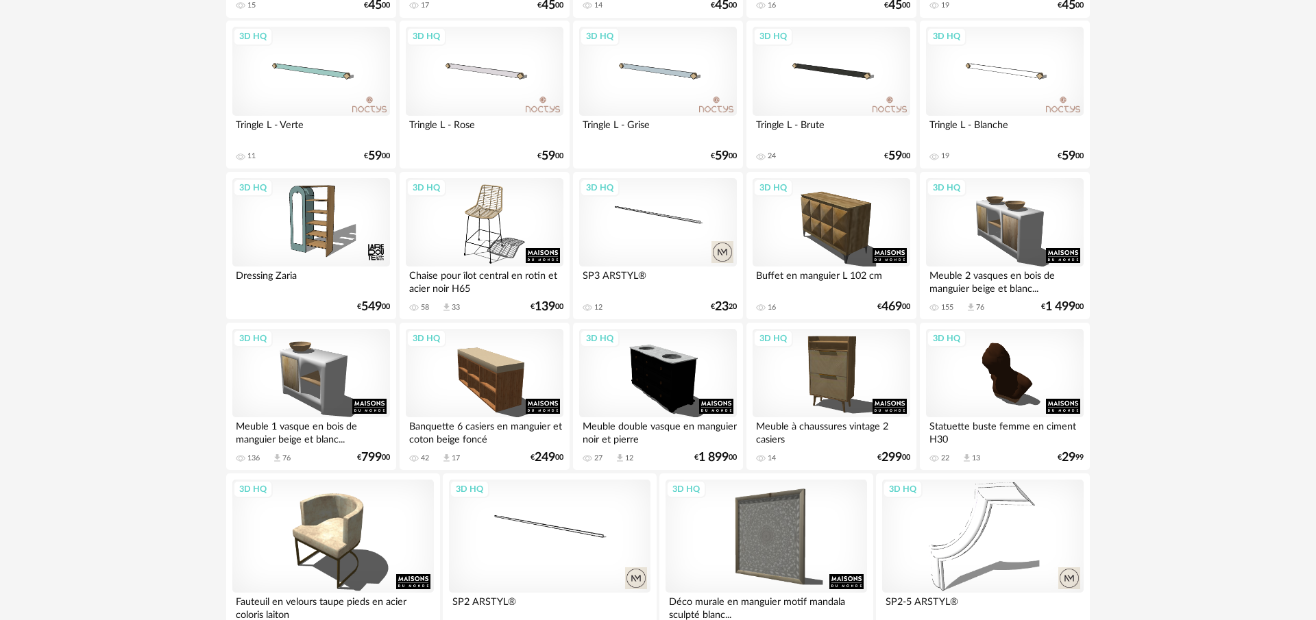
scroll to position [2181, 0]
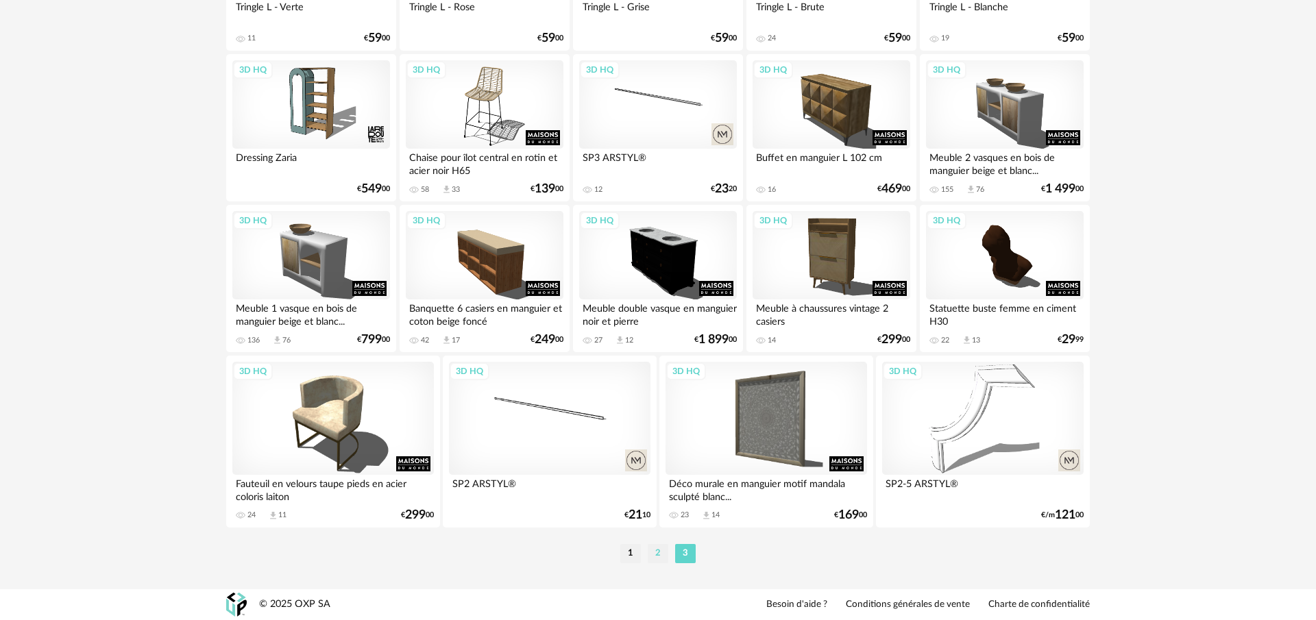
click at [656, 557] on li "2" at bounding box center [658, 553] width 21 height 19
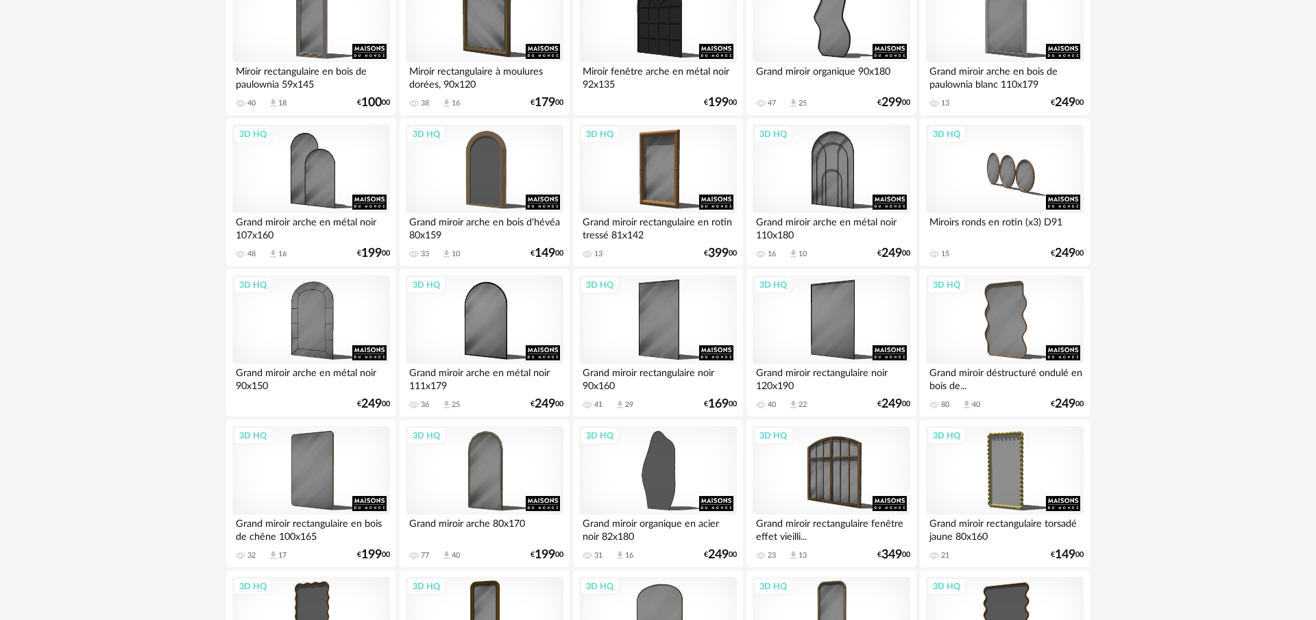
scroll to position [601, 0]
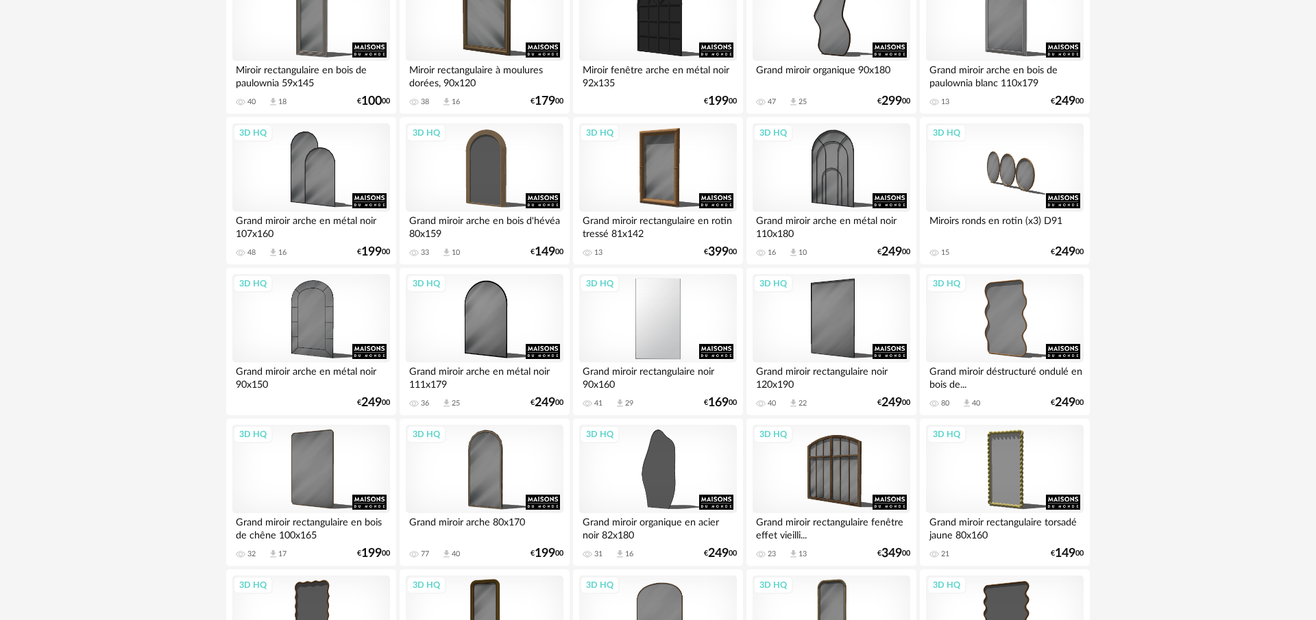
click at [663, 310] on div "3D HQ" at bounding box center [658, 318] width 158 height 89
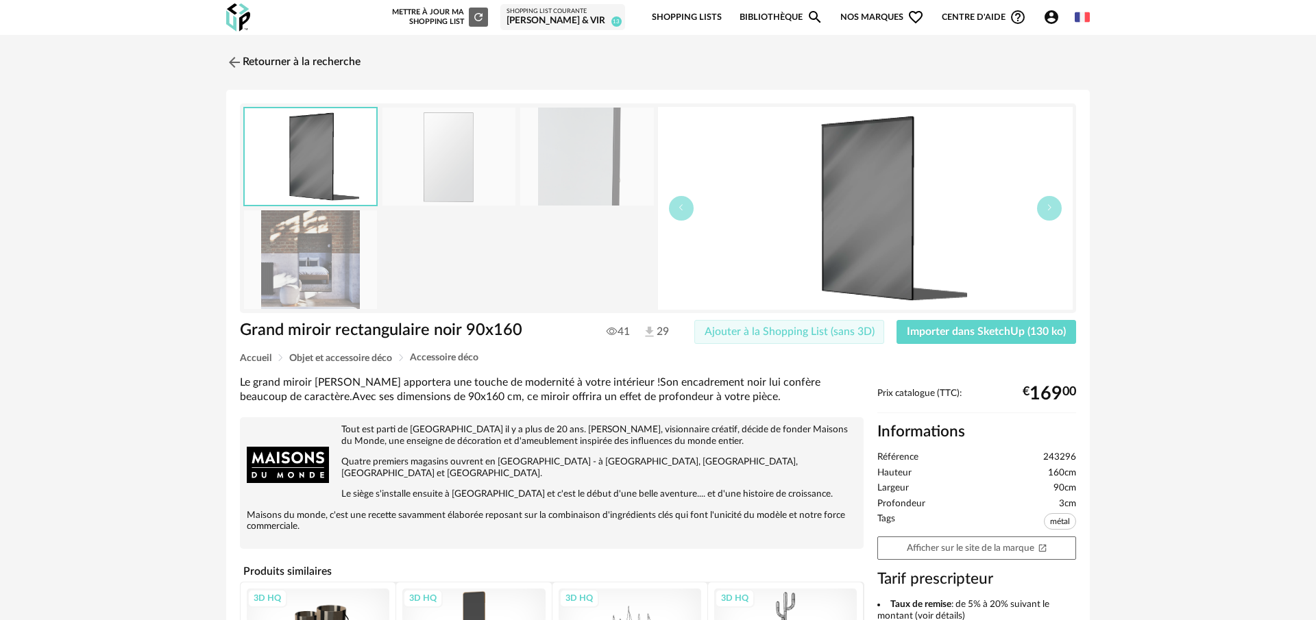
click at [848, 332] on span "Ajouter à la Shopping List (sans 3D)" at bounding box center [789, 331] width 170 height 11
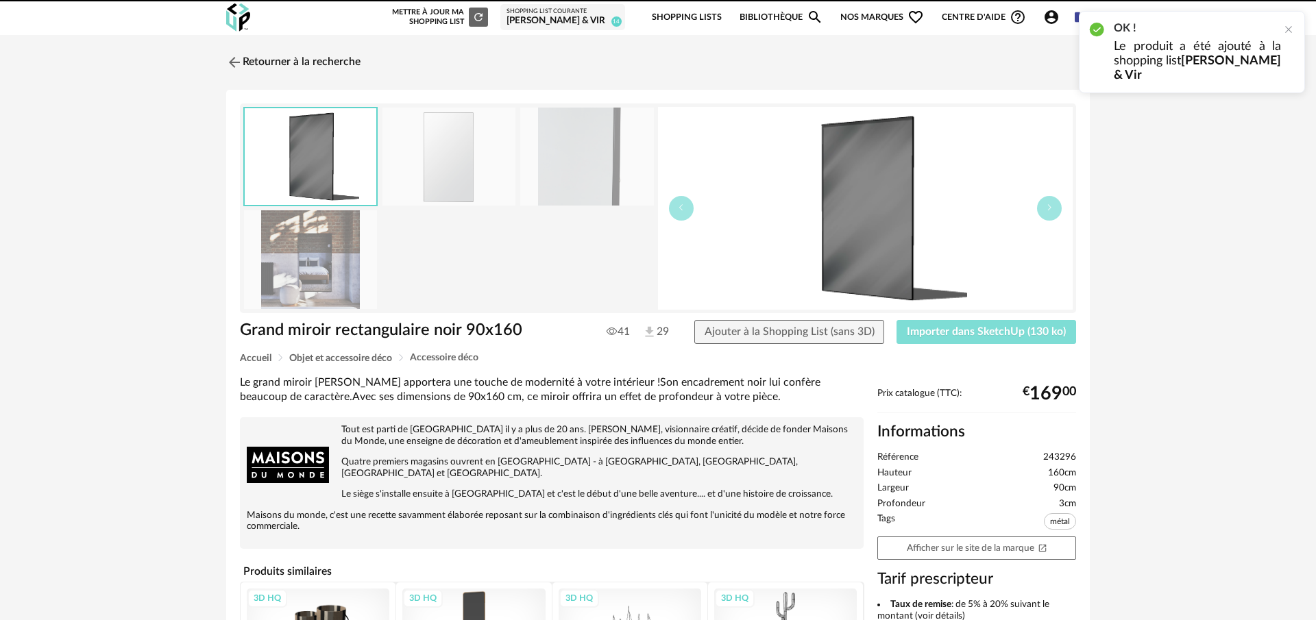
click at [937, 330] on span "Importer dans SketchUp (130 ko)" at bounding box center [986, 331] width 159 height 11
